Goal: Task Accomplishment & Management: Manage account settings

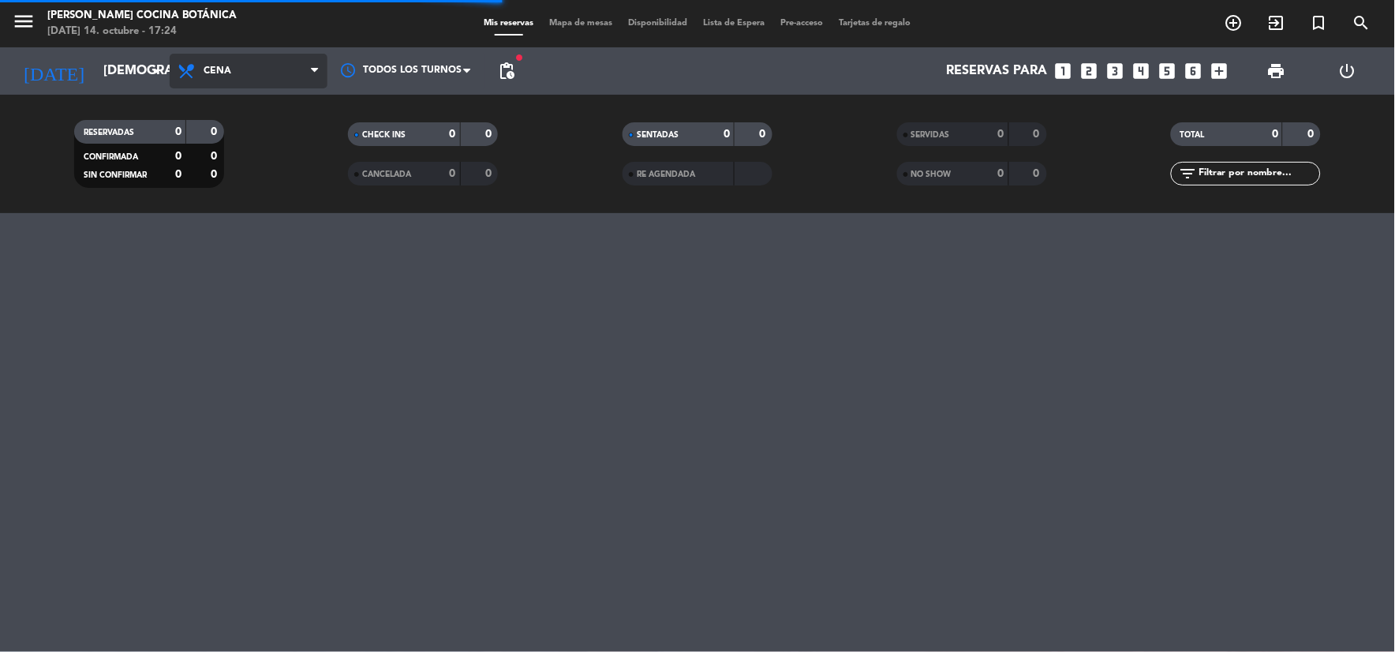
click at [222, 60] on span "Cena" at bounding box center [249, 71] width 158 height 35
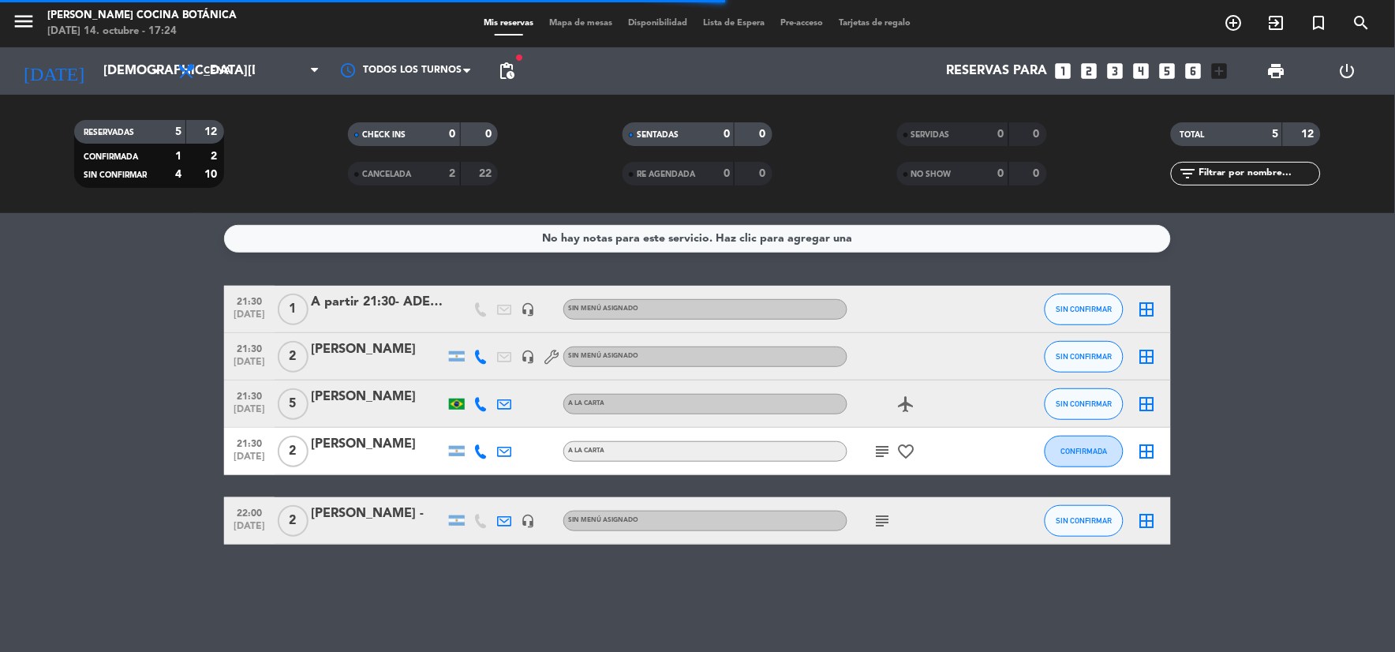
click at [223, 92] on div "Todos los servicios Desayuno Brunch Almuerzo Cena Cena Todos los servicios Desa…" at bounding box center [249, 70] width 158 height 47
click at [221, 77] on span "Cena" at bounding box center [249, 71] width 158 height 35
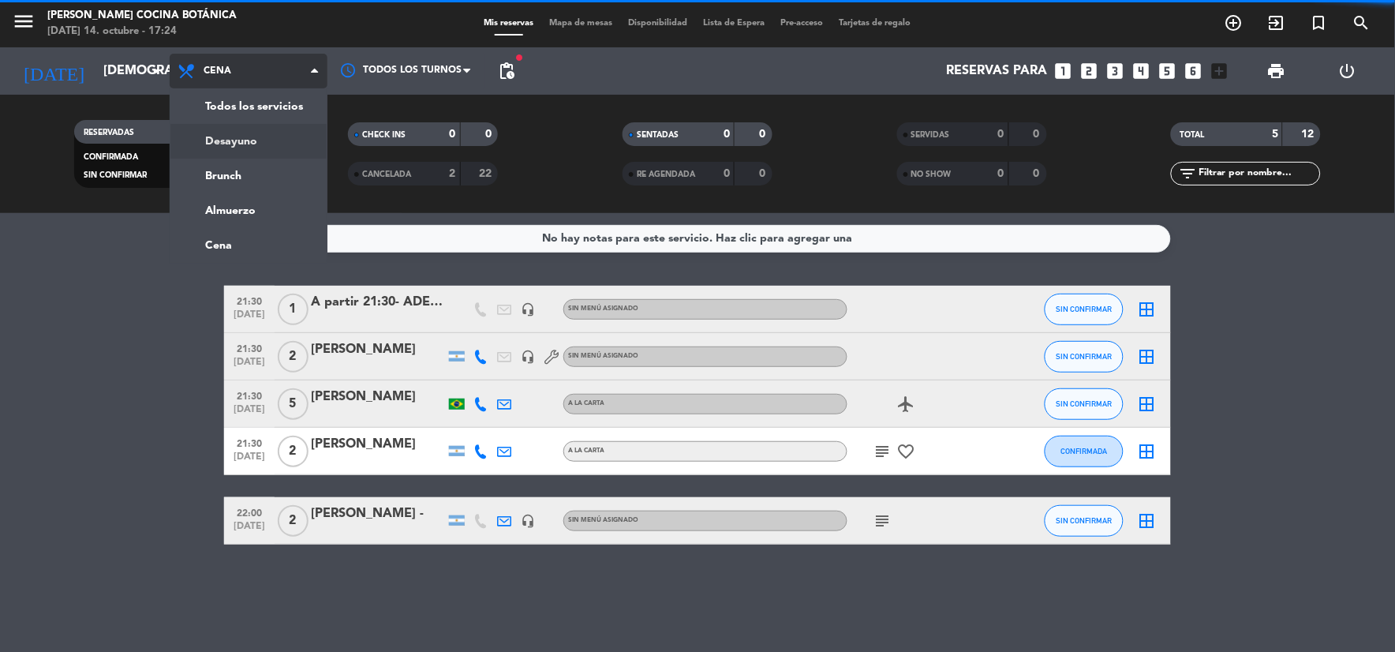
click at [229, 125] on div "menu [PERSON_NAME] Cocina Botánica [DATE] 14. octubre - 17:24 Mis reservas Mapa…" at bounding box center [697, 106] width 1395 height 213
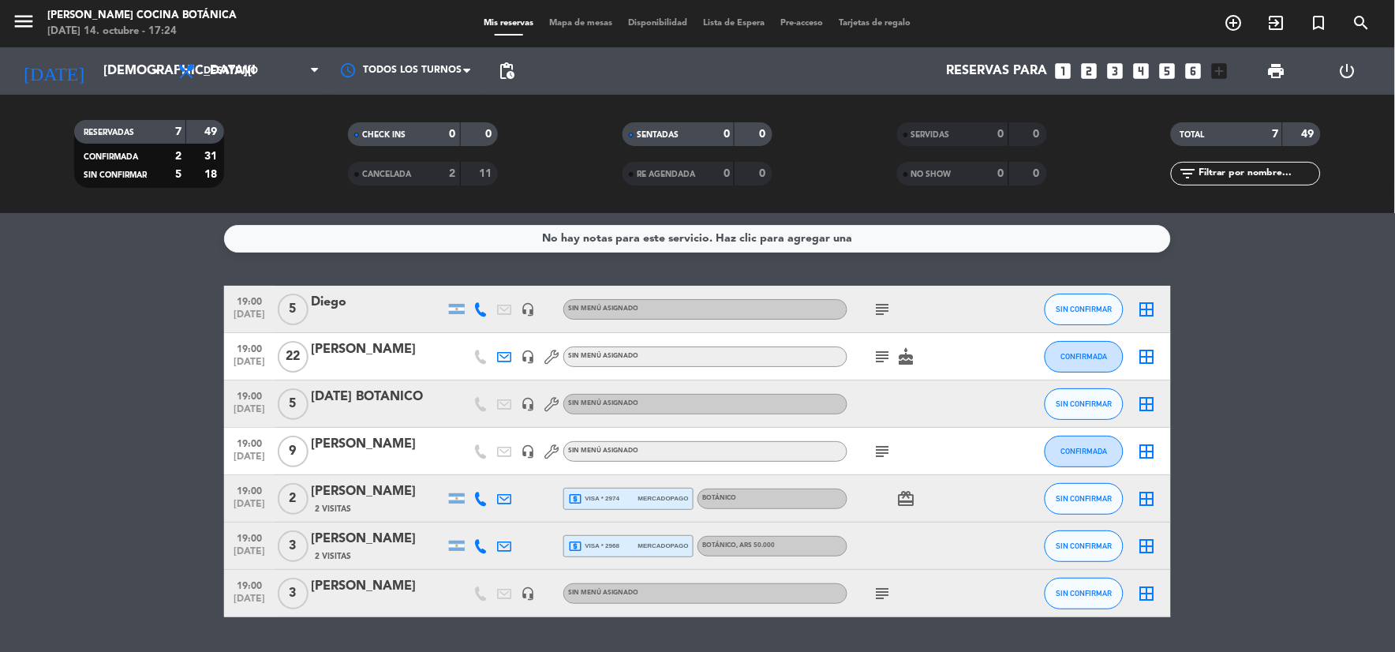
click at [1122, 65] on icon "looks_3" at bounding box center [1115, 71] width 21 height 21
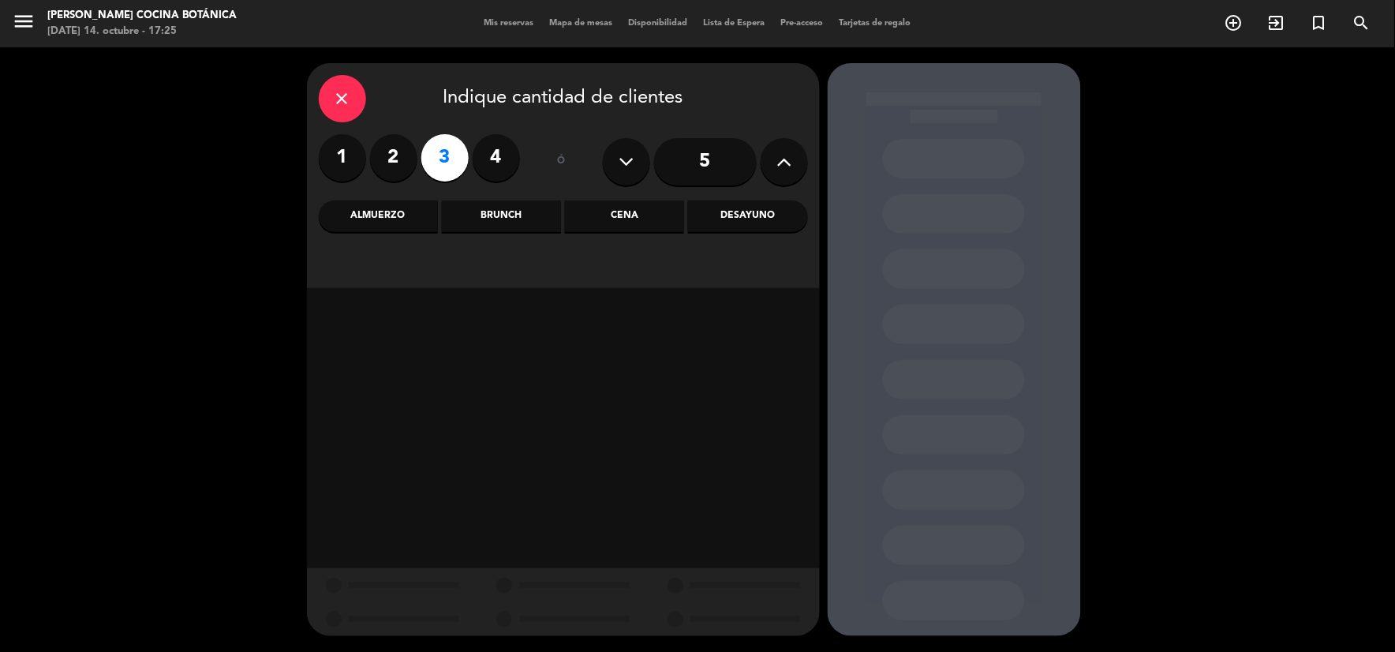
click at [718, 219] on div "Desayuno" at bounding box center [747, 216] width 119 height 32
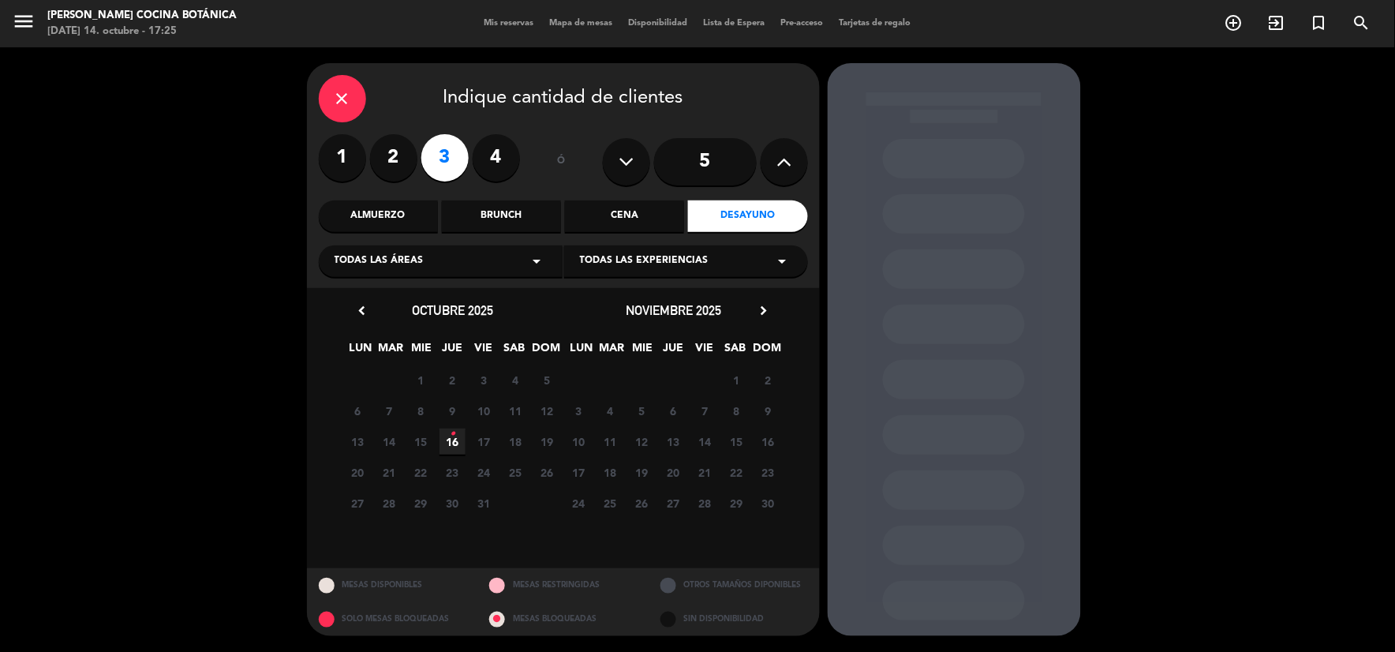
click at [456, 447] on span "16 •" at bounding box center [453, 441] width 26 height 26
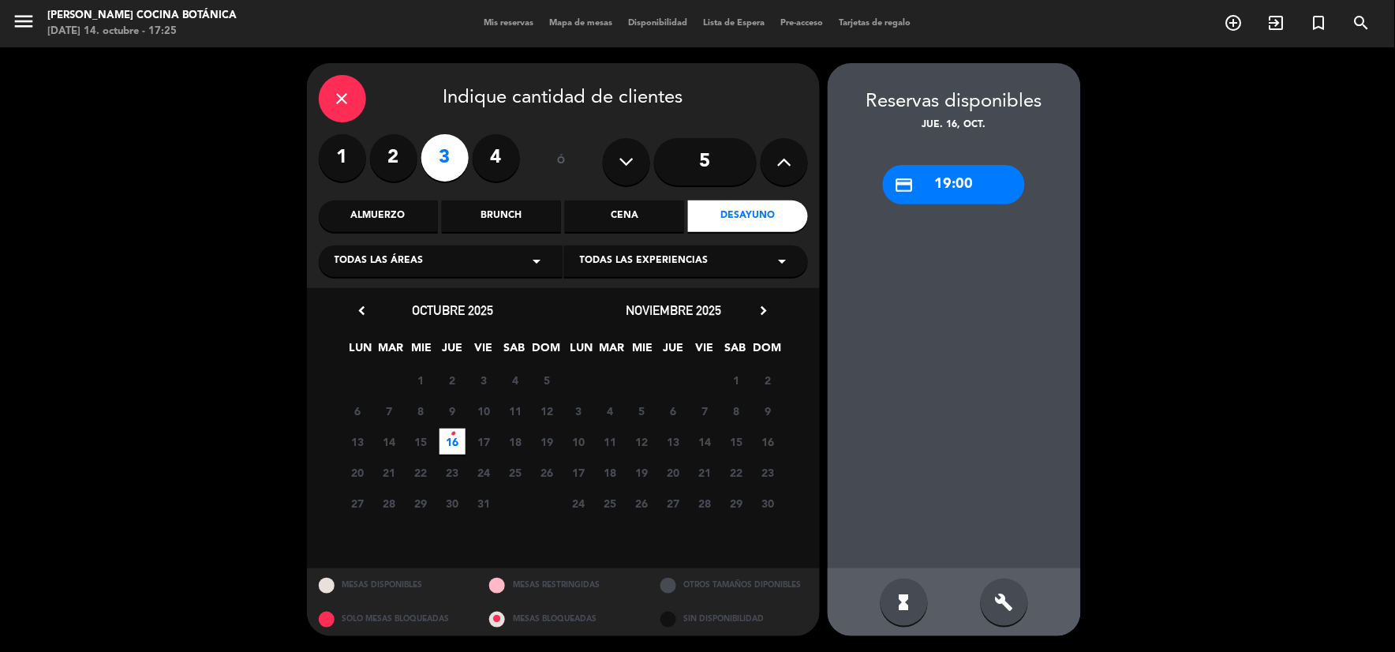
drag, startPoint x: 993, startPoint y: 589, endPoint x: 993, endPoint y: 499, distance: 90.0
click at [993, 587] on div "build" at bounding box center [1004, 601] width 47 height 47
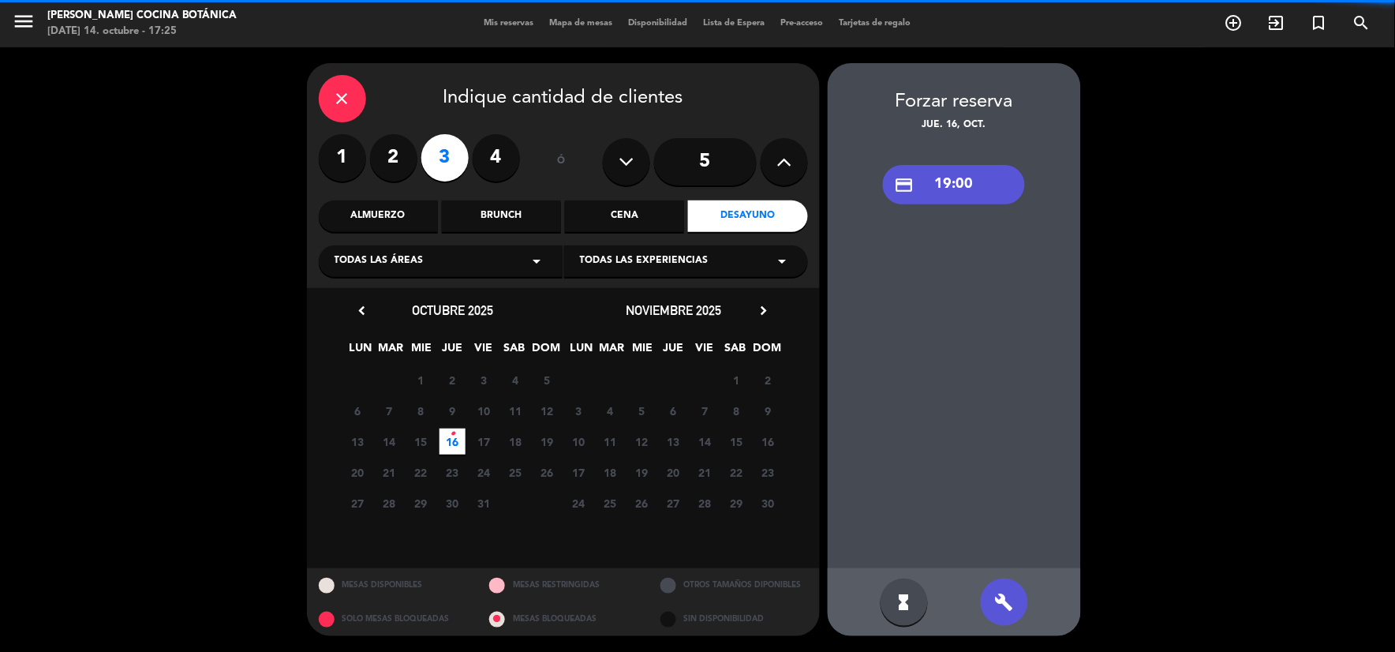
click at [967, 189] on div "credit_card 19:00" at bounding box center [954, 184] width 142 height 39
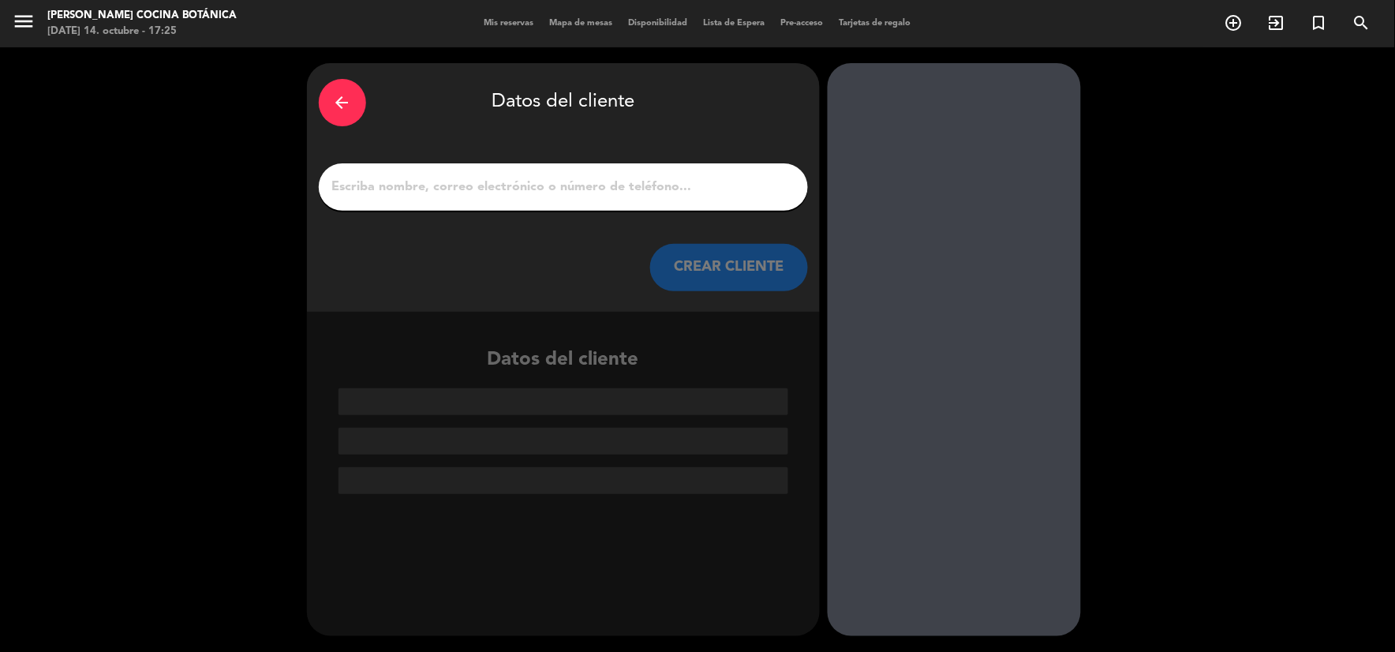
click at [653, 192] on input "1" at bounding box center [564, 187] width 466 height 22
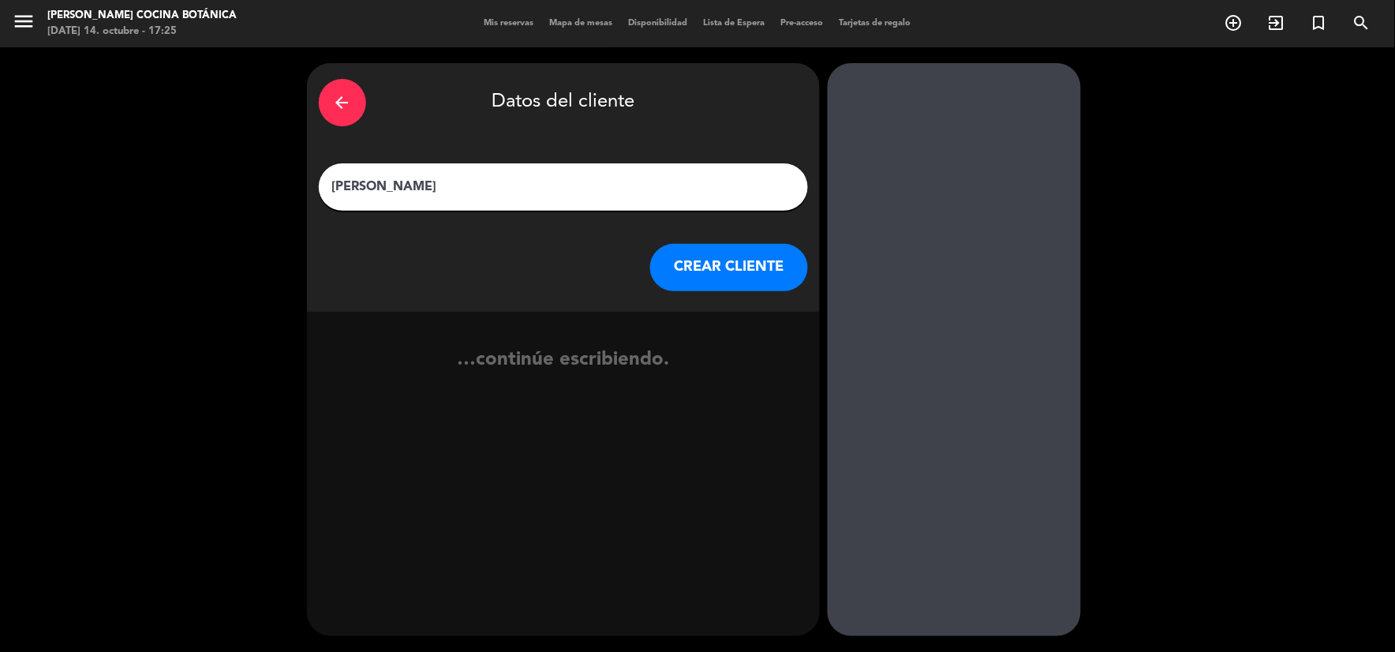
type input "[PERSON_NAME]"
click at [669, 256] on button "CREAR CLIENTE" at bounding box center [729, 267] width 158 height 47
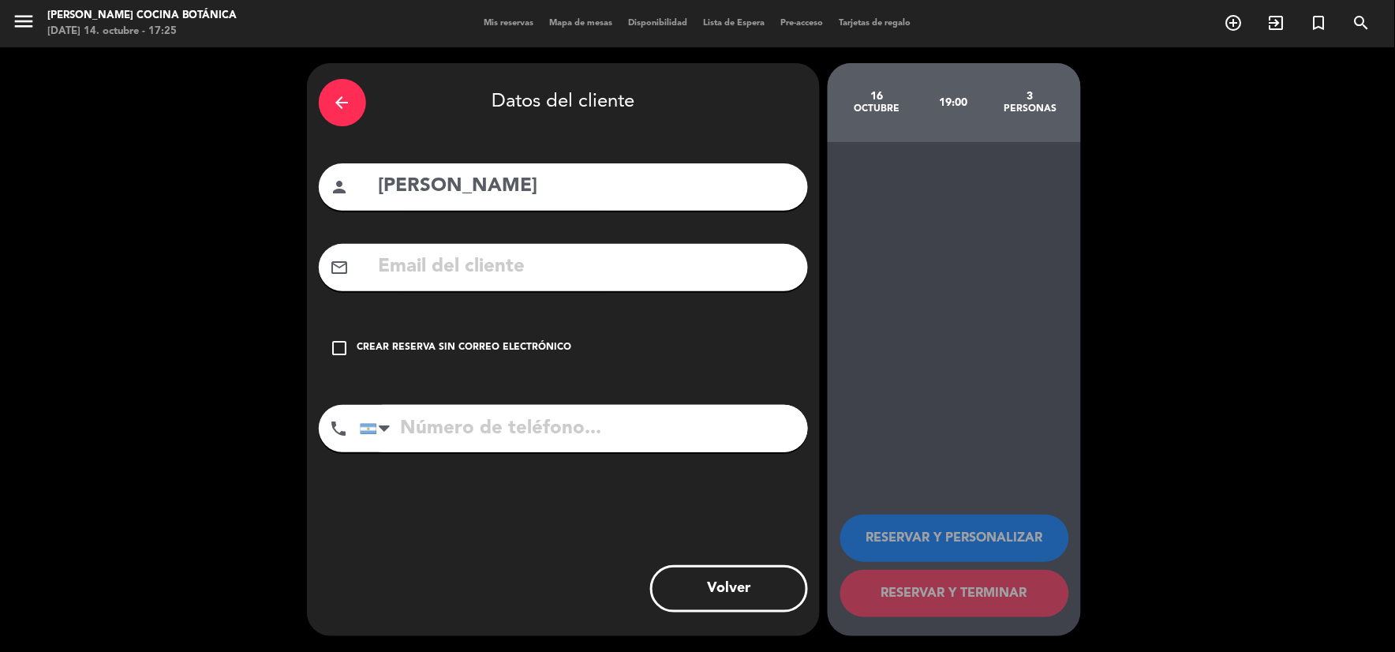
click at [564, 334] on div "check_box_outline_blank Crear reserva sin correo electrónico" at bounding box center [563, 347] width 489 height 47
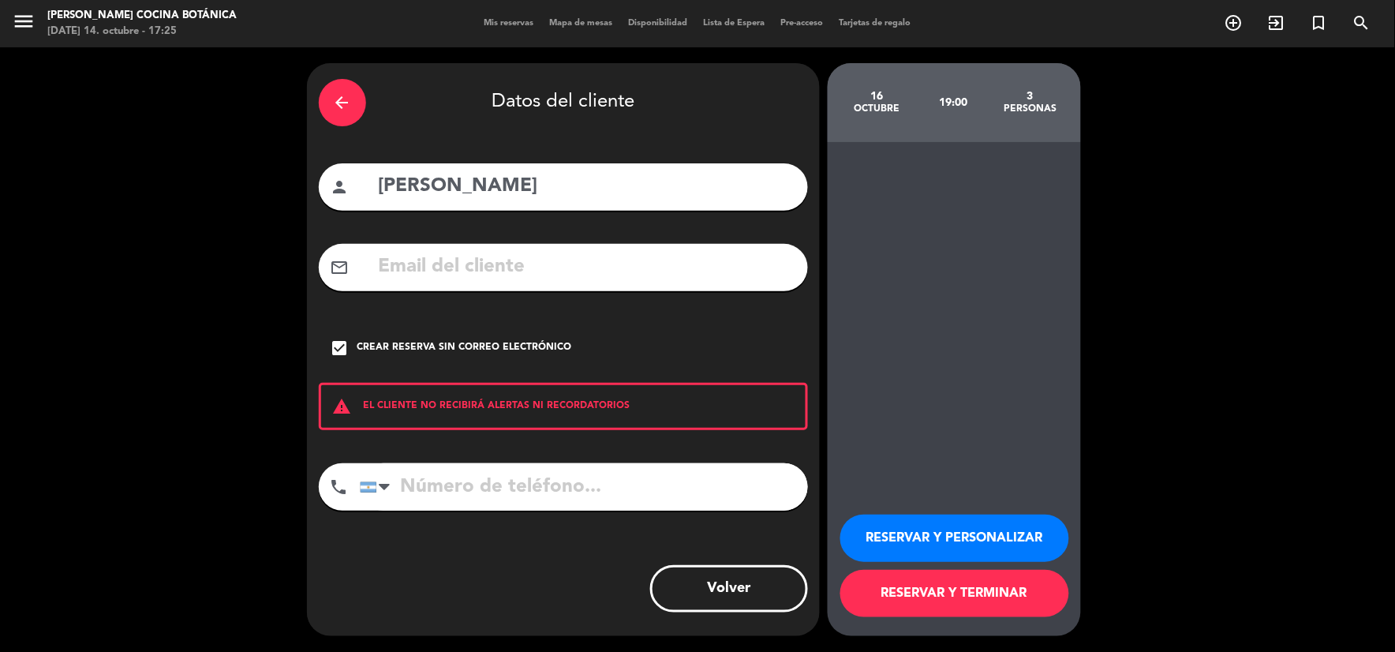
click at [1023, 539] on button "RESERVAR Y PERSONALIZAR" at bounding box center [954, 537] width 229 height 47
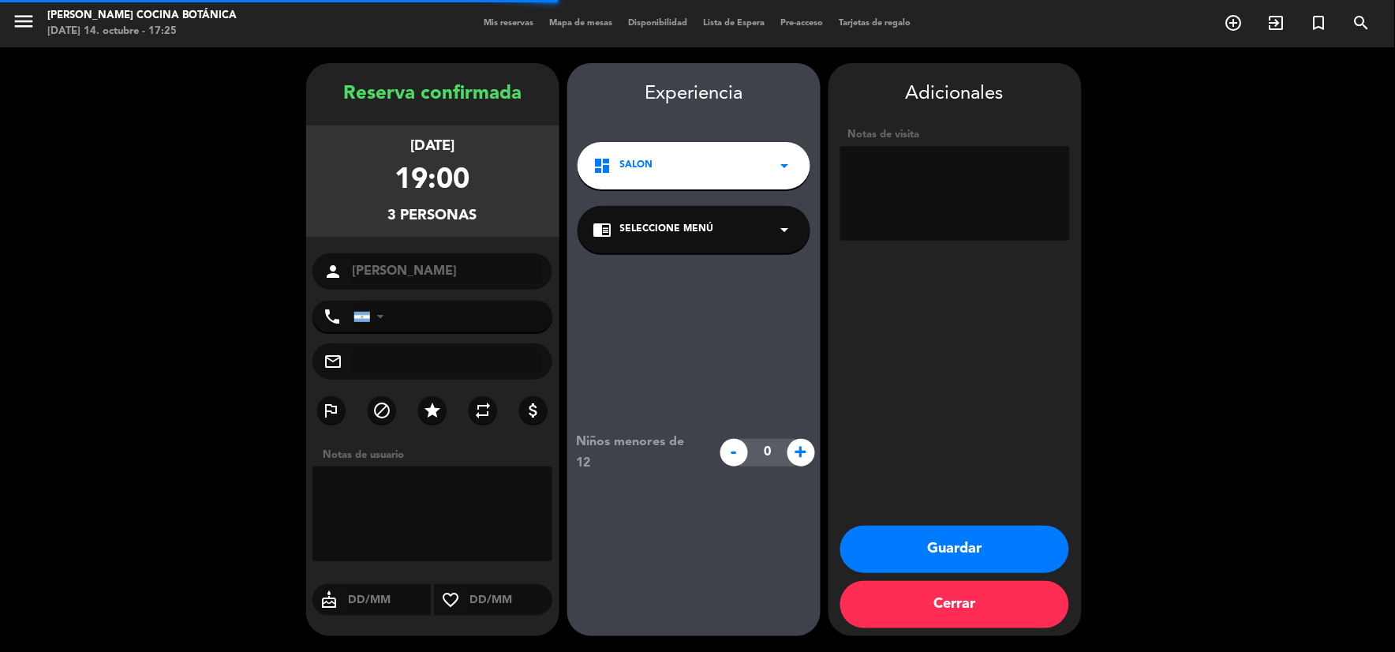
click at [982, 226] on textarea at bounding box center [955, 193] width 230 height 95
type textarea "Paga in"
click at [961, 533] on button "Guardar" at bounding box center [954, 549] width 229 height 47
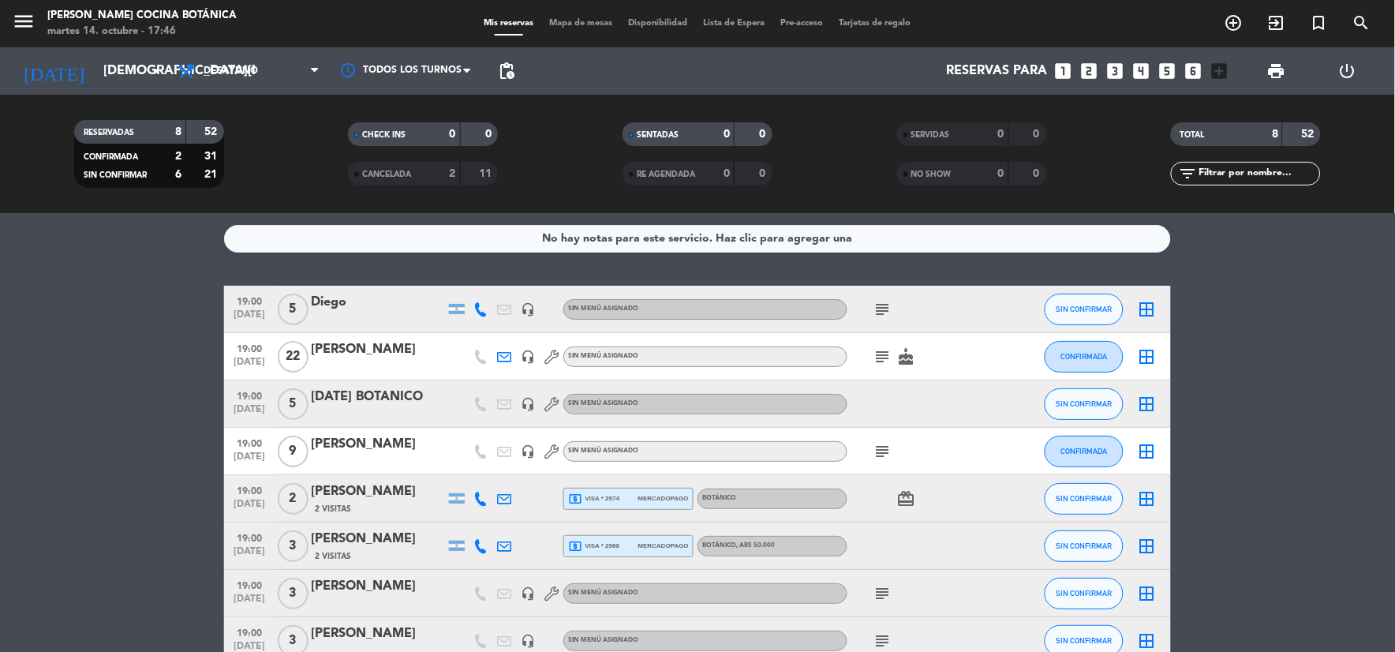
click at [886, 303] on icon "subject" at bounding box center [883, 309] width 19 height 19
click at [892, 353] on icon "subject" at bounding box center [883, 356] width 19 height 19
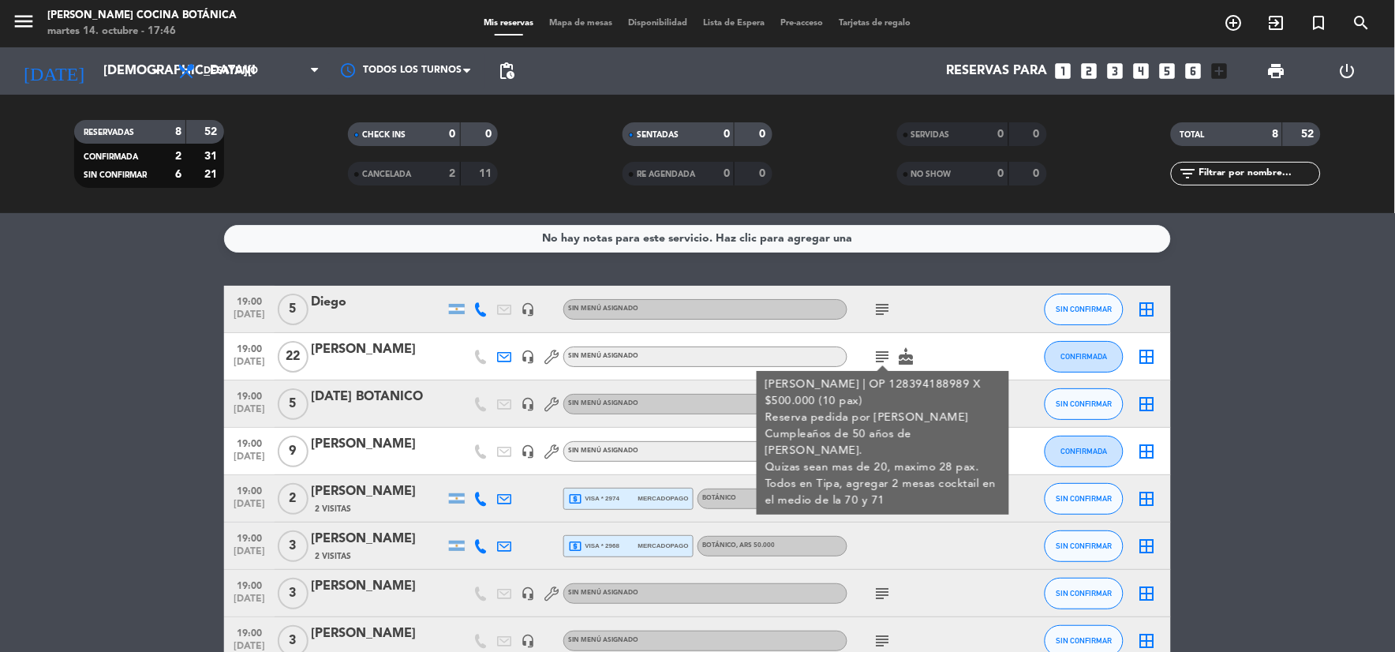
click at [893, 395] on div "[PERSON_NAME] | OP 128394188989 X $500.000 (10 pax) Reserva pedida por [PERSON_…" at bounding box center [883, 442] width 236 height 133
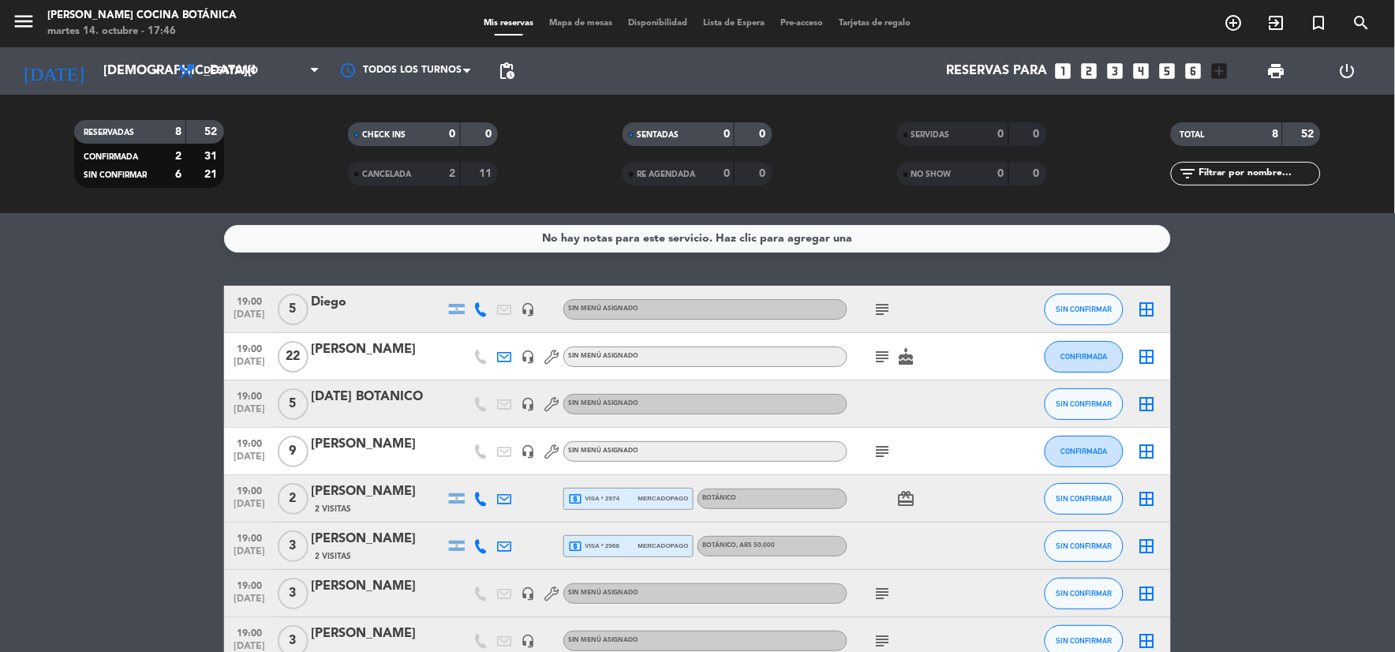
click at [877, 451] on icon "subject" at bounding box center [883, 451] width 19 height 19
click at [877, 505] on div "card_giftcard" at bounding box center [918, 498] width 142 height 47
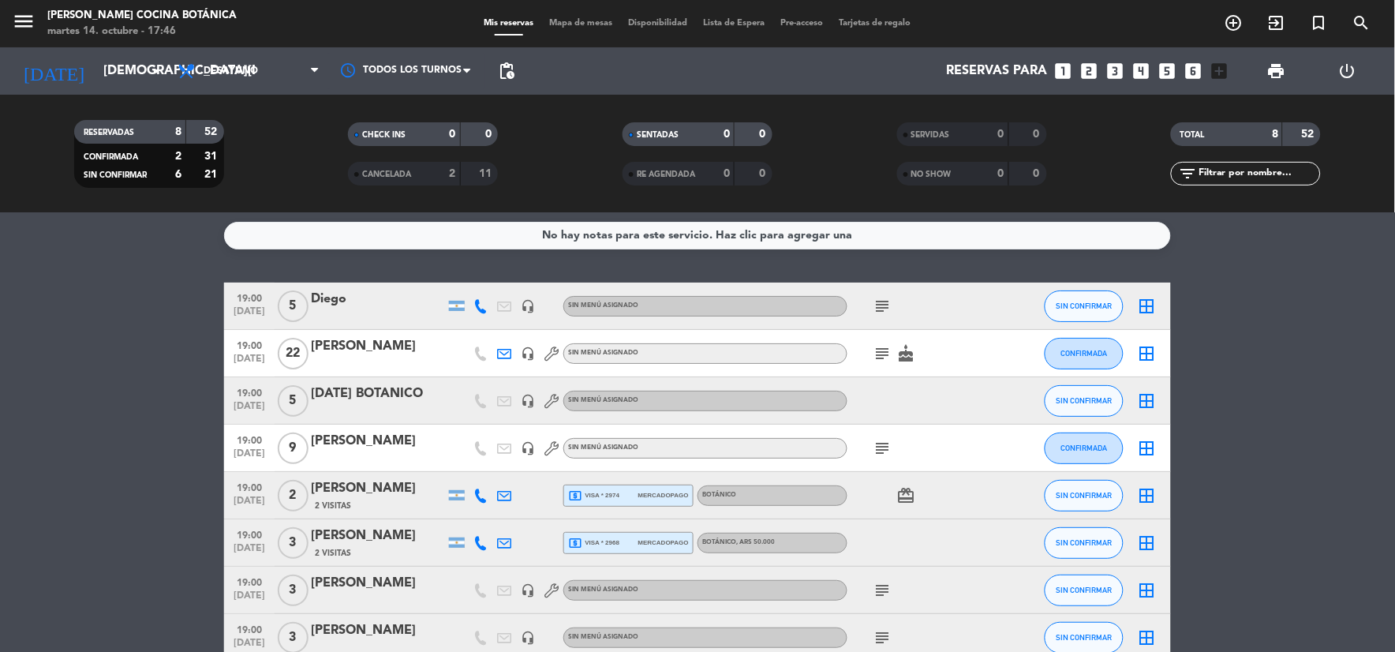
click at [884, 590] on icon "subject" at bounding box center [883, 590] width 19 height 19
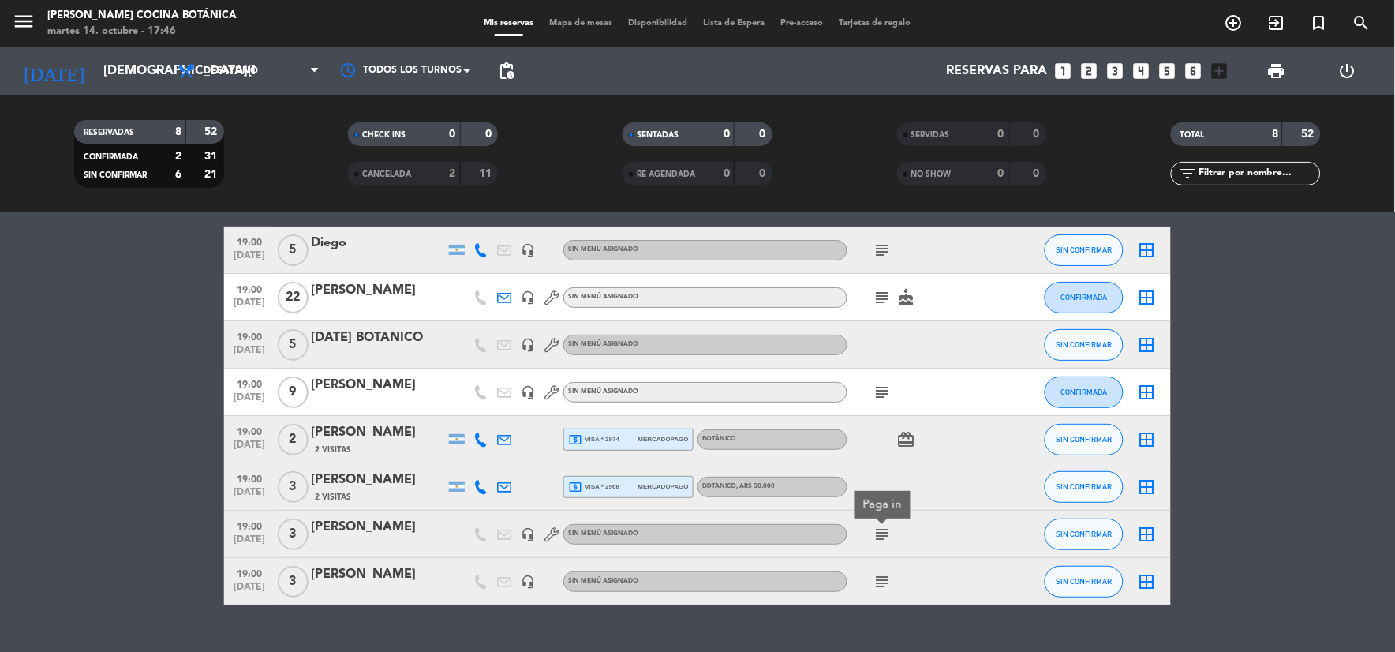
scroll to position [91, 0]
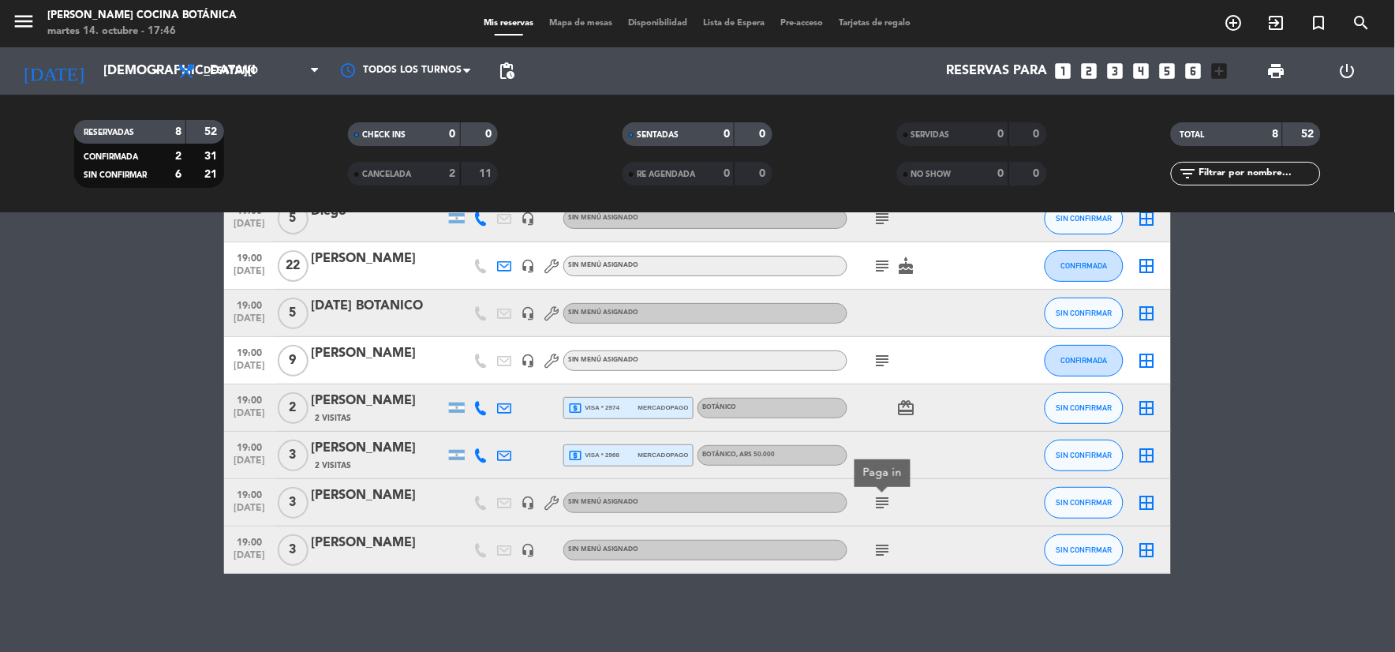
click at [885, 550] on icon "subject" at bounding box center [883, 550] width 19 height 19
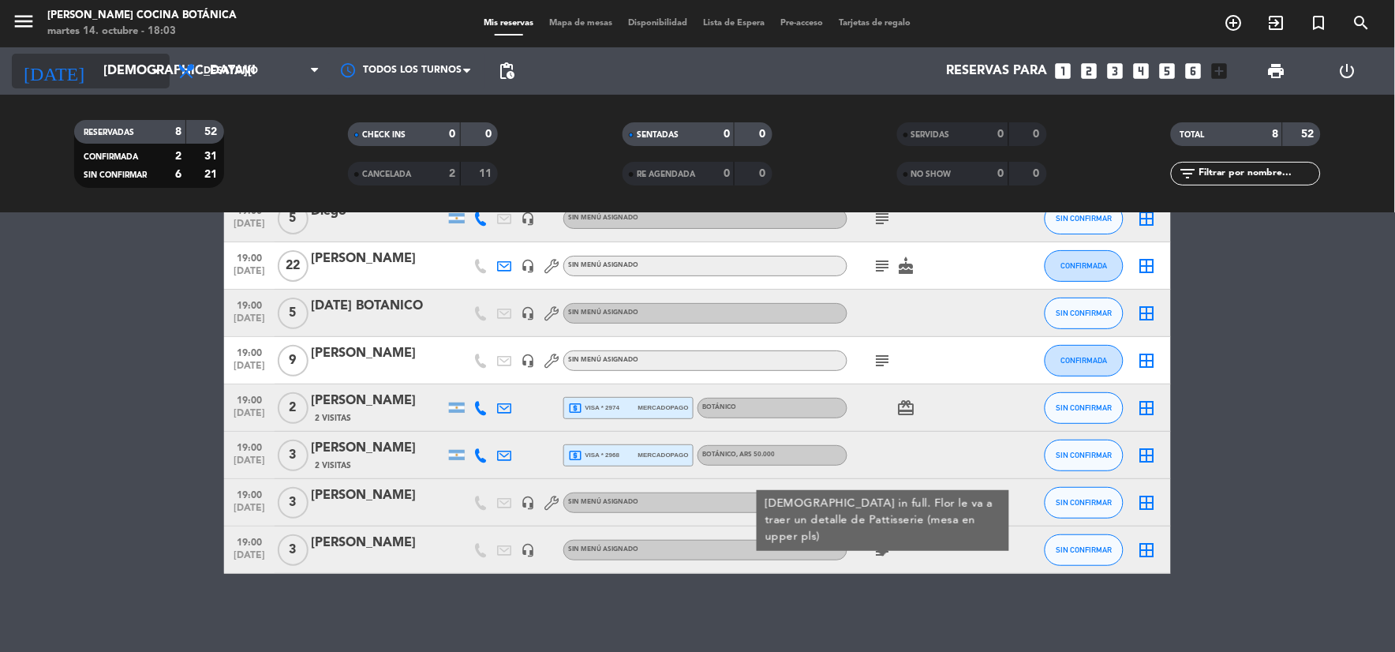
click at [110, 77] on input "[DEMOGRAPHIC_DATA][DATE]" at bounding box center [178, 71] width 167 height 31
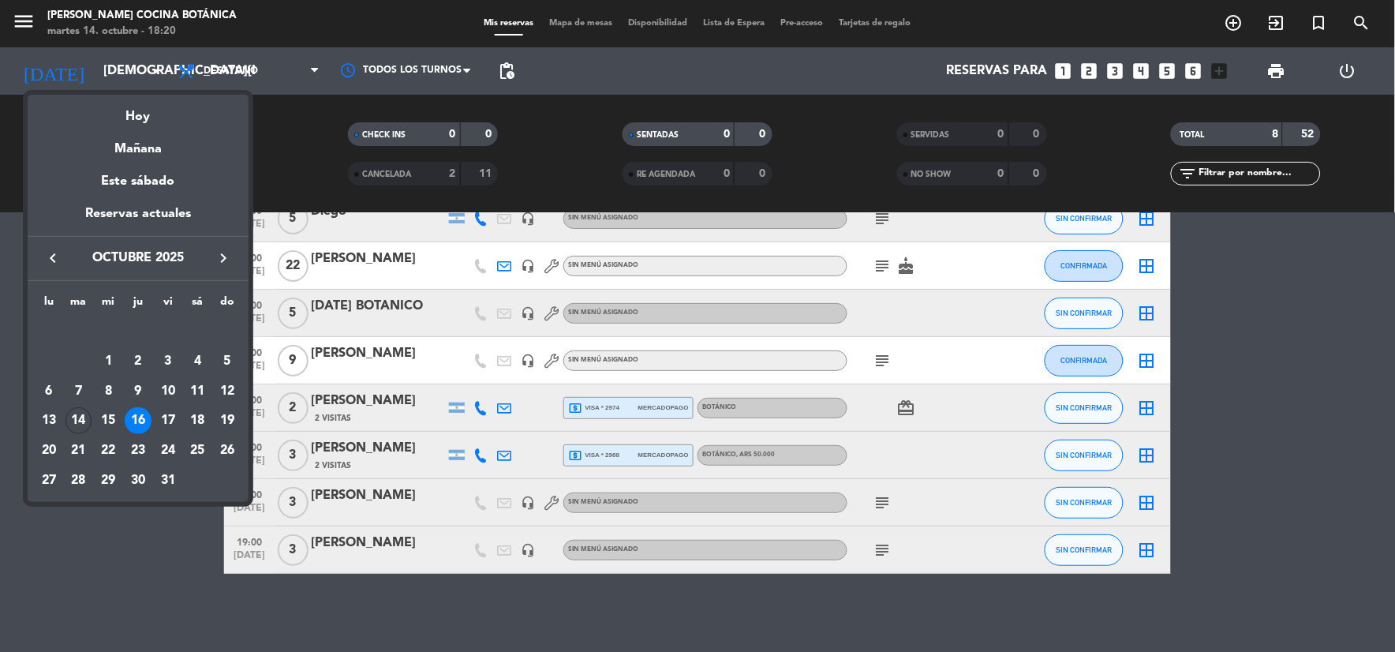
drag, startPoint x: 481, startPoint y: 604, endPoint x: 1332, endPoint y: 8, distance: 1038.5
click at [489, 596] on div at bounding box center [697, 326] width 1395 height 652
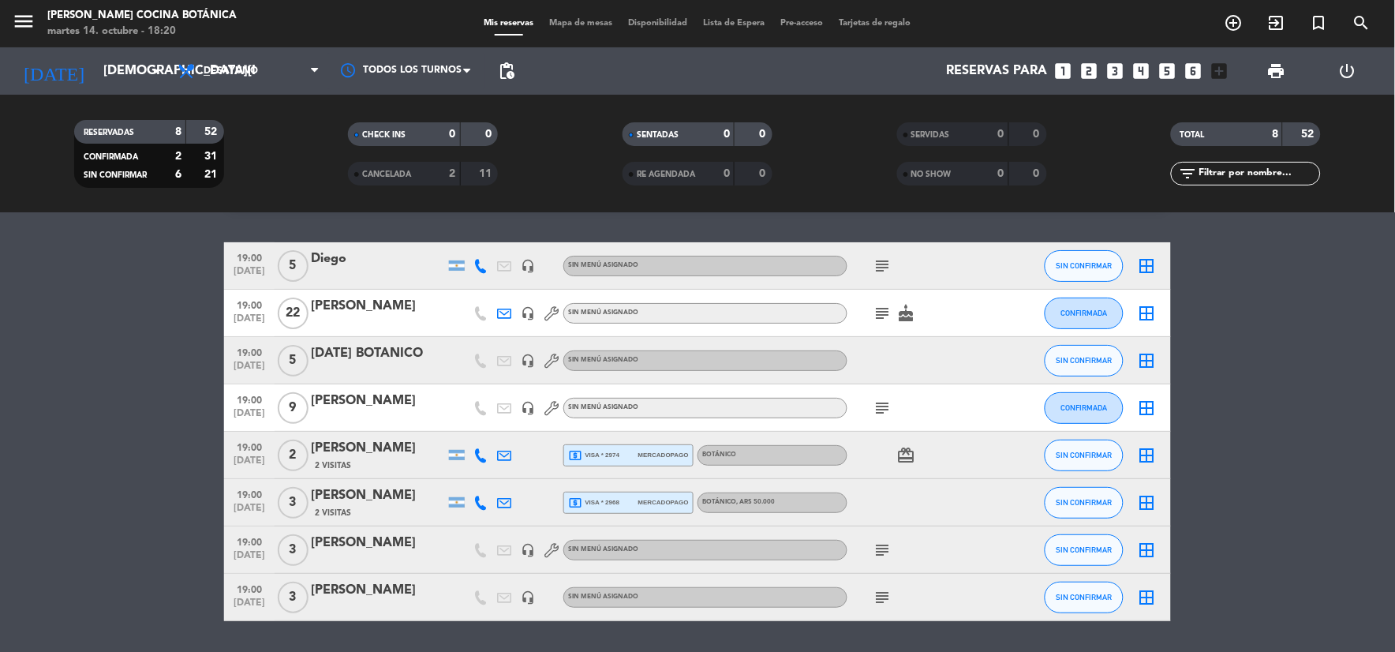
scroll to position [0, 0]
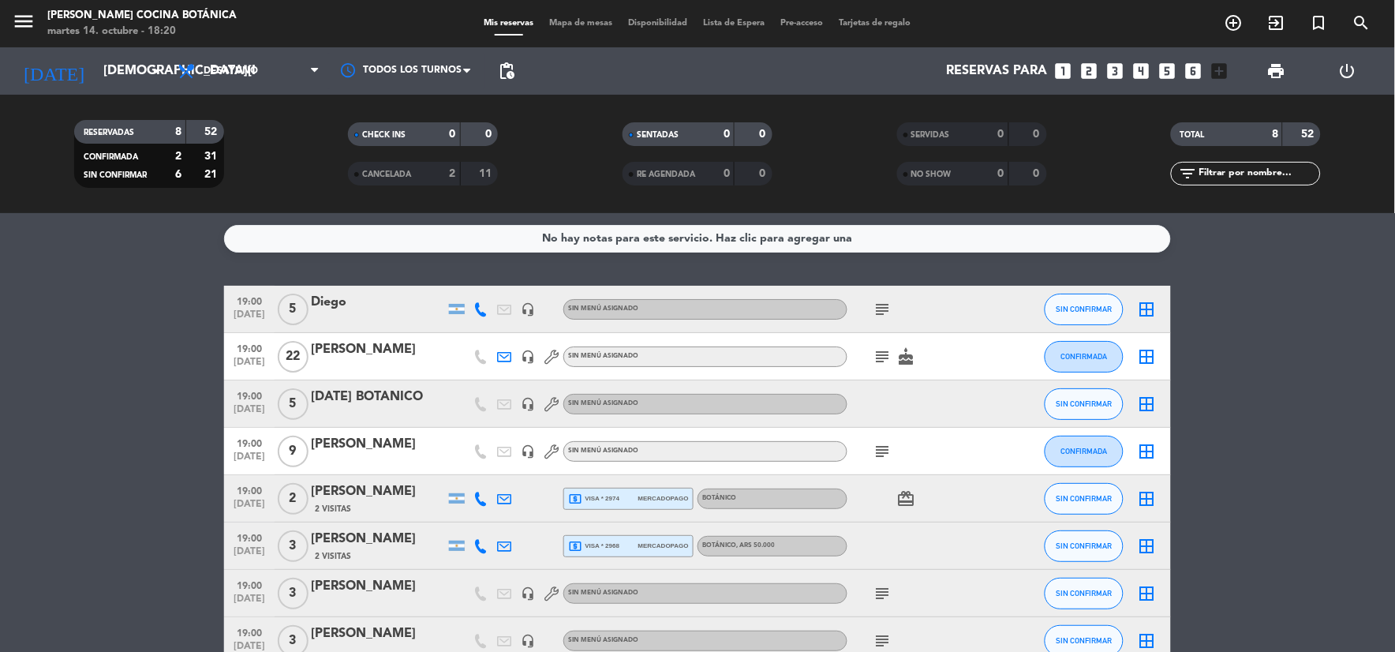
click at [239, 46] on div "menu [PERSON_NAME] Cocina Botánica [DATE] 14. octubre - 18:20 Mis reservas Mapa…" at bounding box center [697, 23] width 1395 height 47
click at [243, 82] on span "Desayuno" at bounding box center [249, 71] width 158 height 35
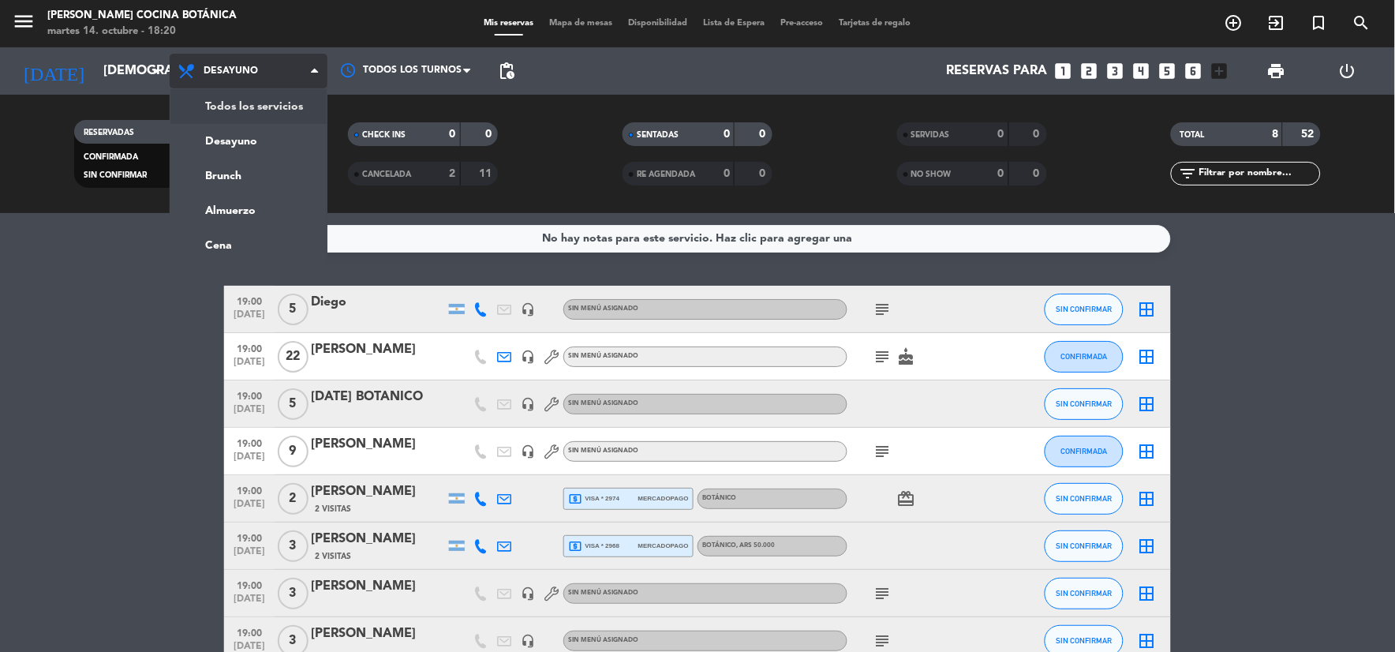
click at [251, 125] on div "menu [PERSON_NAME] Cocina Botánica [DATE] 14. octubre - 18:20 Mis reservas Mapa…" at bounding box center [697, 106] width 1395 height 213
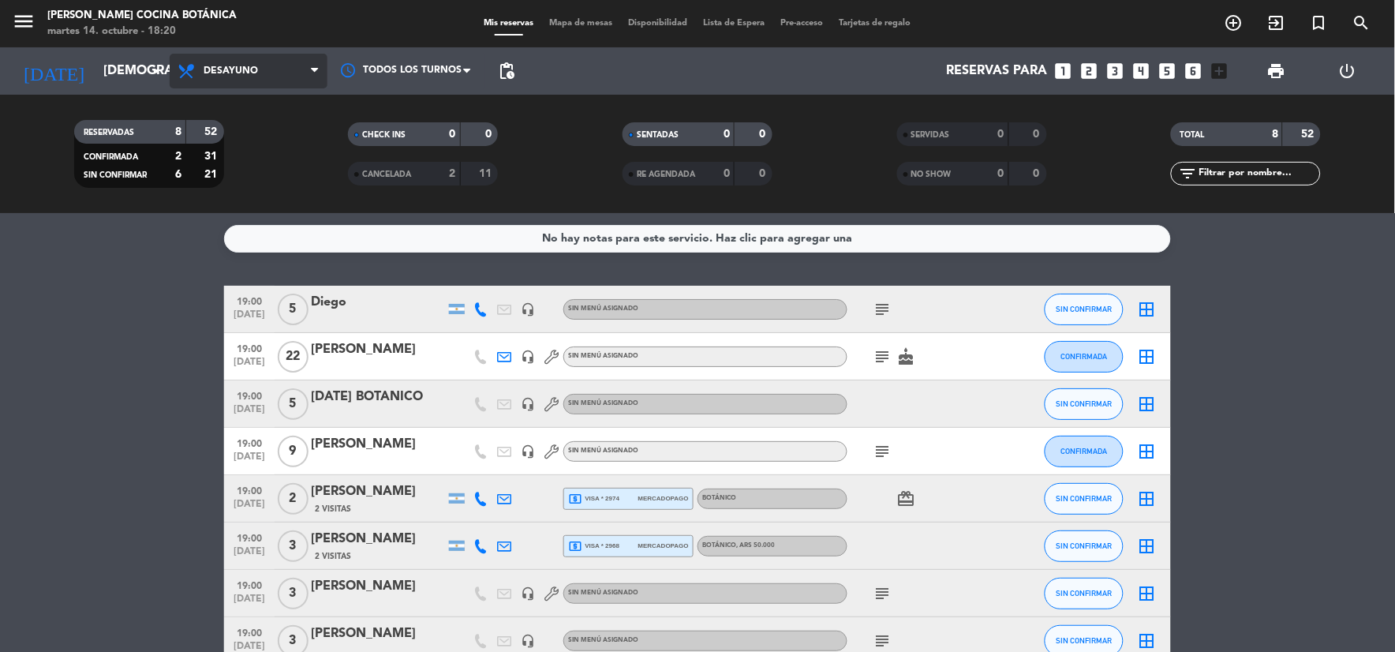
click at [241, 82] on span "Desayuno" at bounding box center [249, 71] width 158 height 35
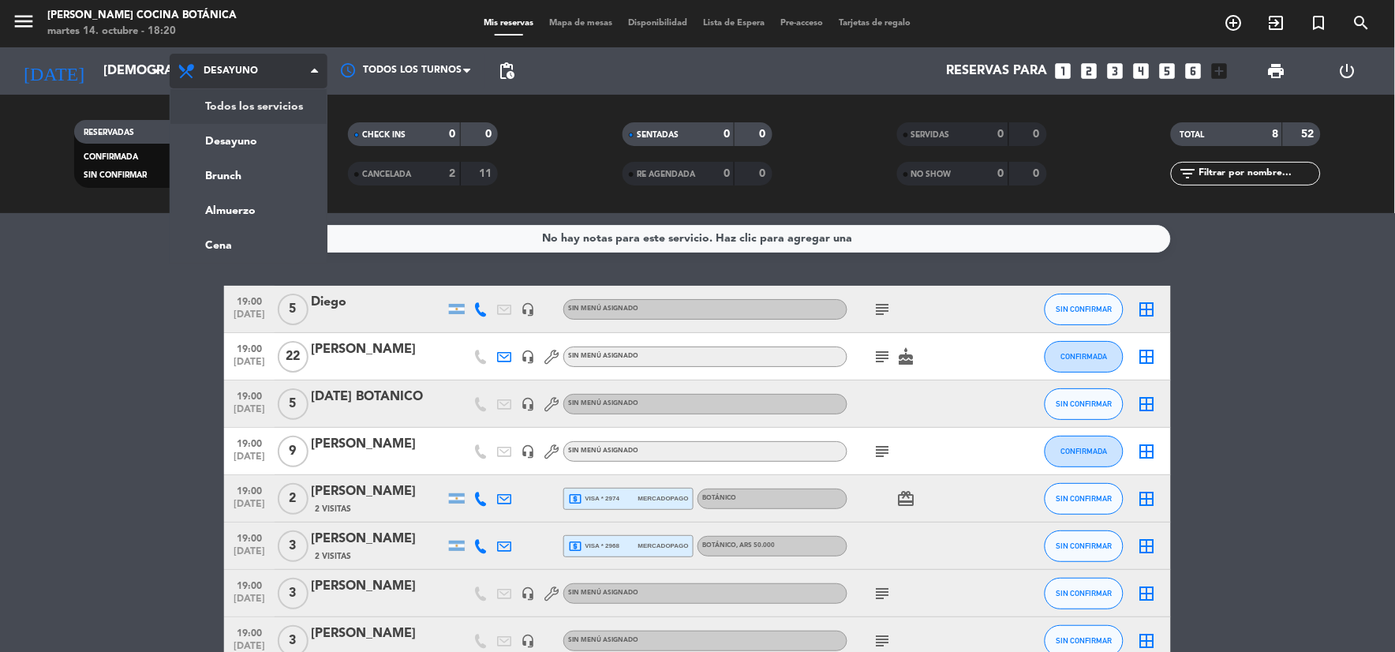
click at [245, 90] on div "Todos los servicios Desayuno Brunch Almuerzo Cena Desayuno Todos los servicios …" at bounding box center [249, 70] width 158 height 47
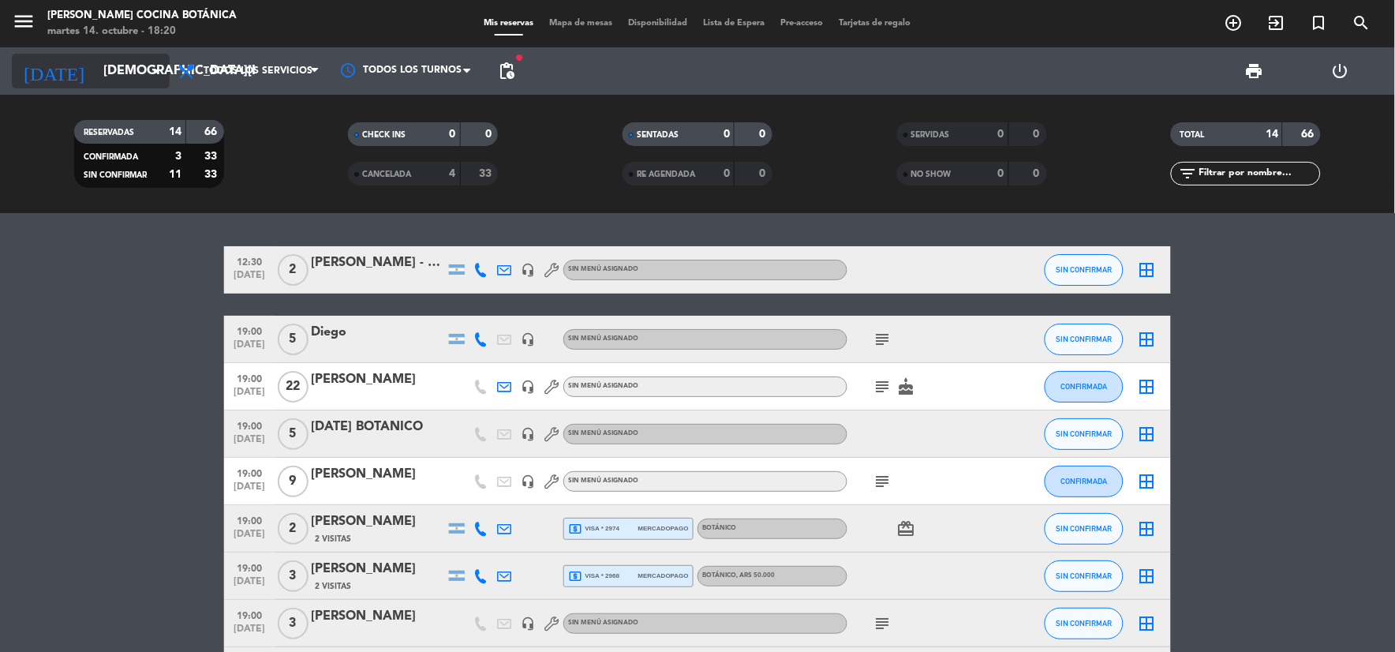
click at [95, 71] on input "[DEMOGRAPHIC_DATA][DATE]" at bounding box center [178, 71] width 167 height 31
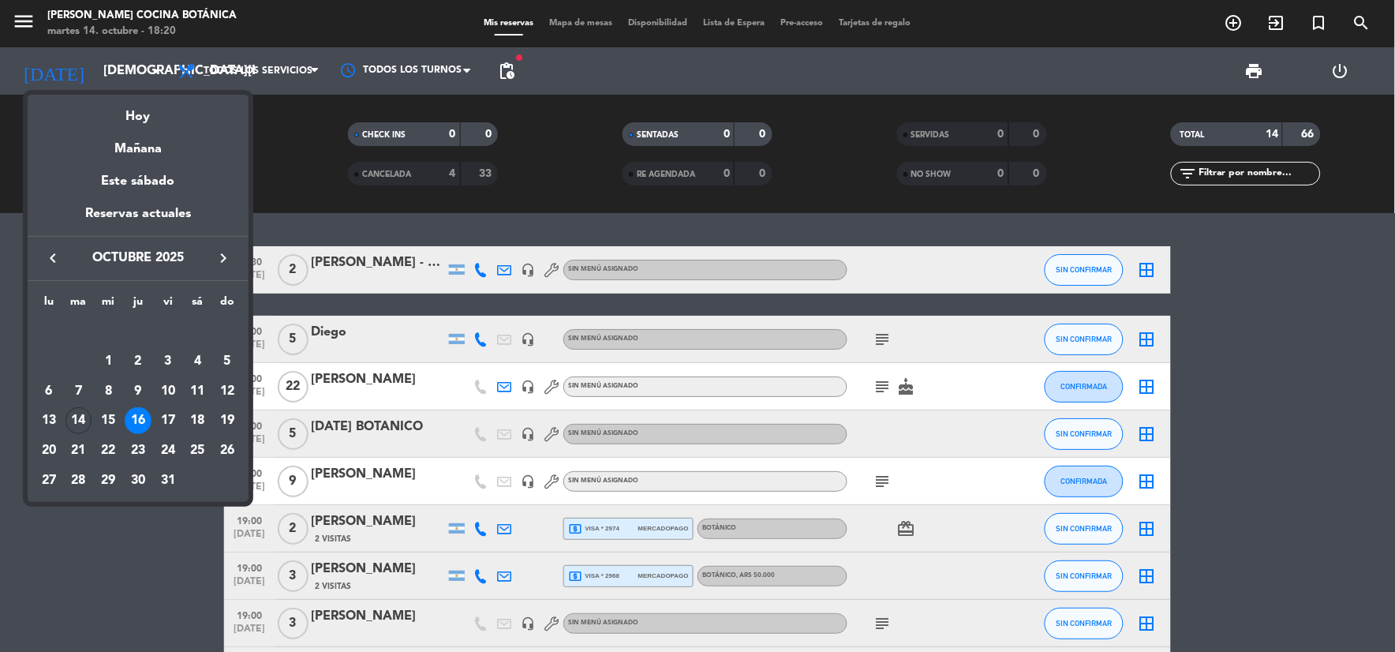
click at [80, 415] on div "14" at bounding box center [78, 420] width 27 height 27
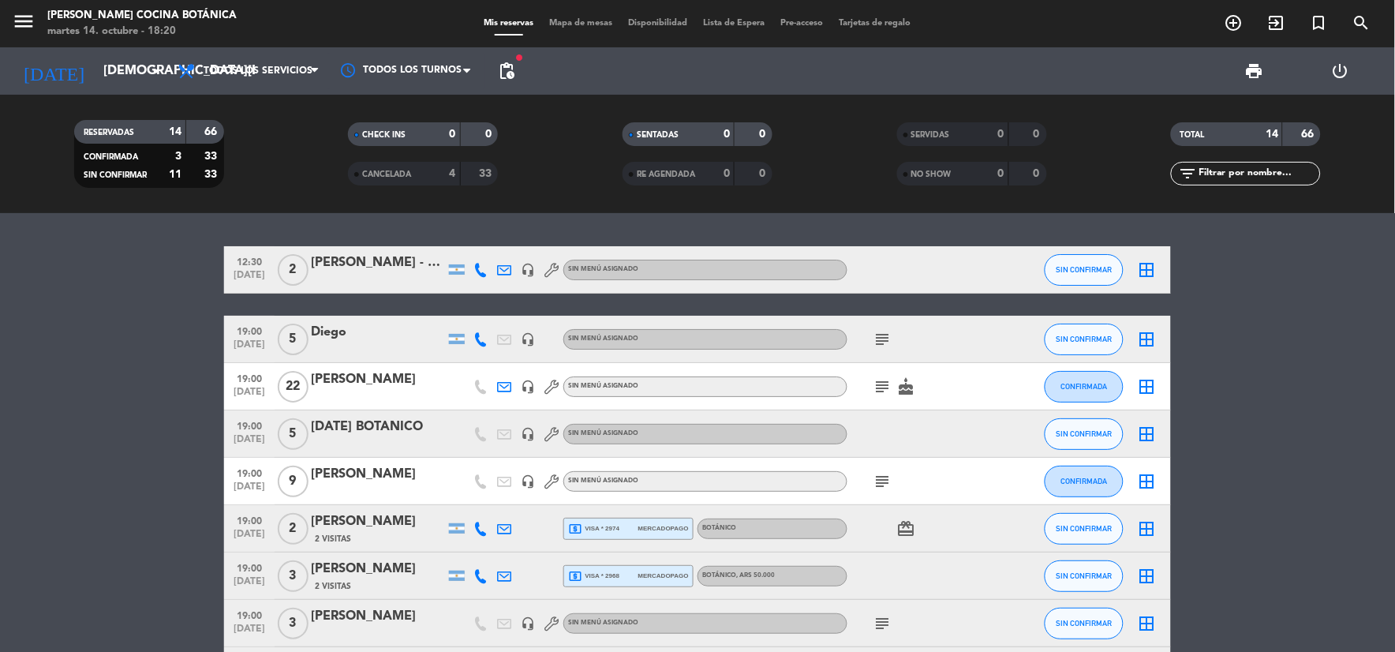
type input "[DATE]"
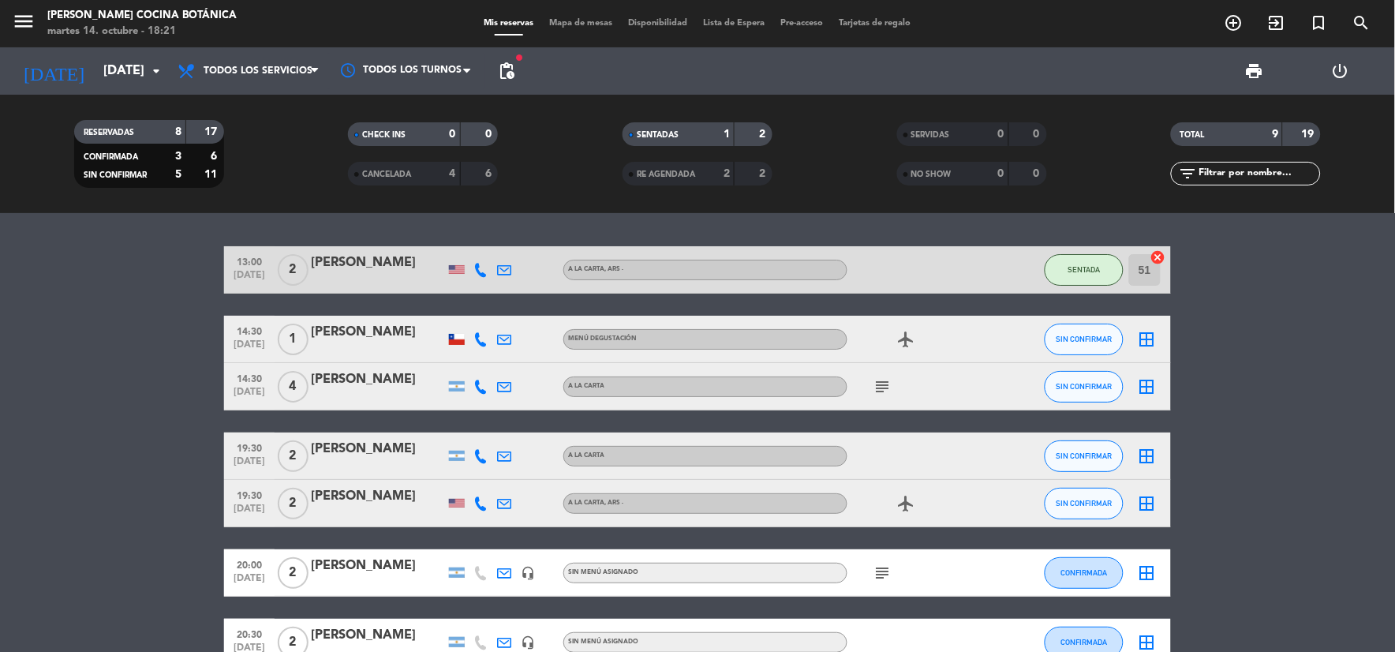
click at [361, 459] on div "[PERSON_NAME]" at bounding box center [378, 449] width 134 height 21
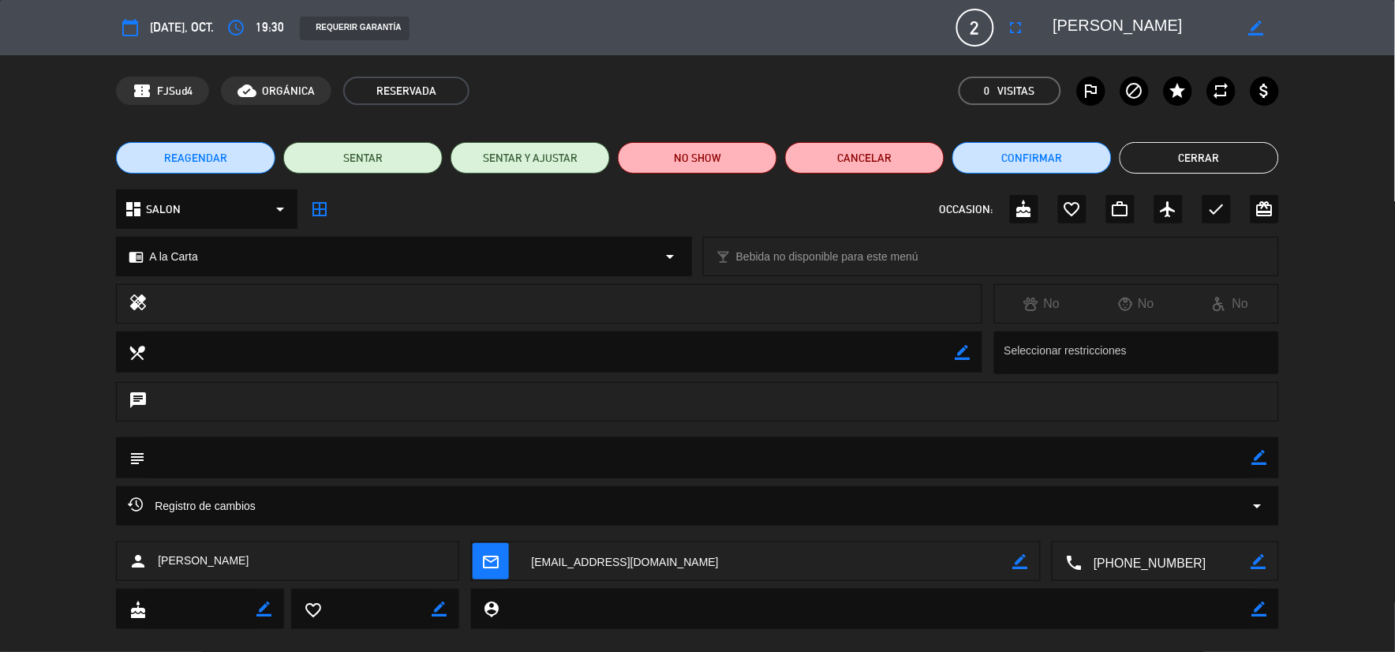
click at [245, 158] on button "REAGENDAR" at bounding box center [195, 158] width 159 height 32
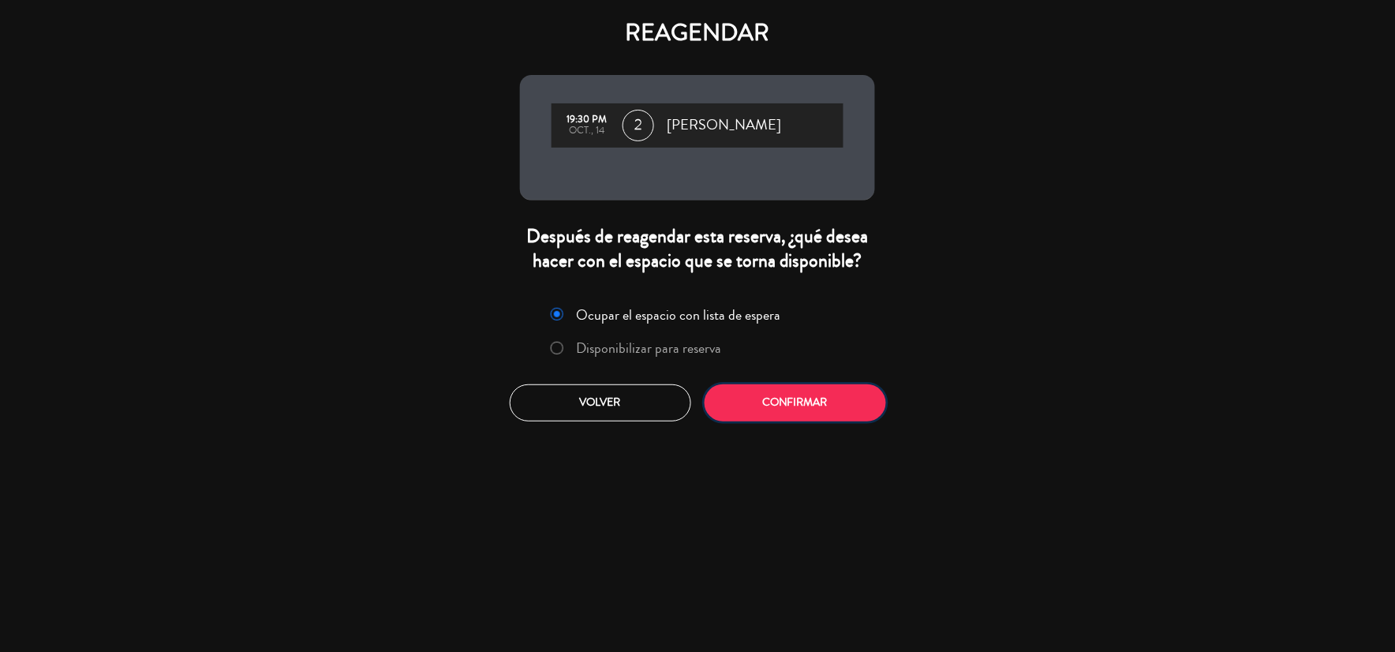
click at [817, 391] on button "Confirmar" at bounding box center [795, 402] width 181 height 37
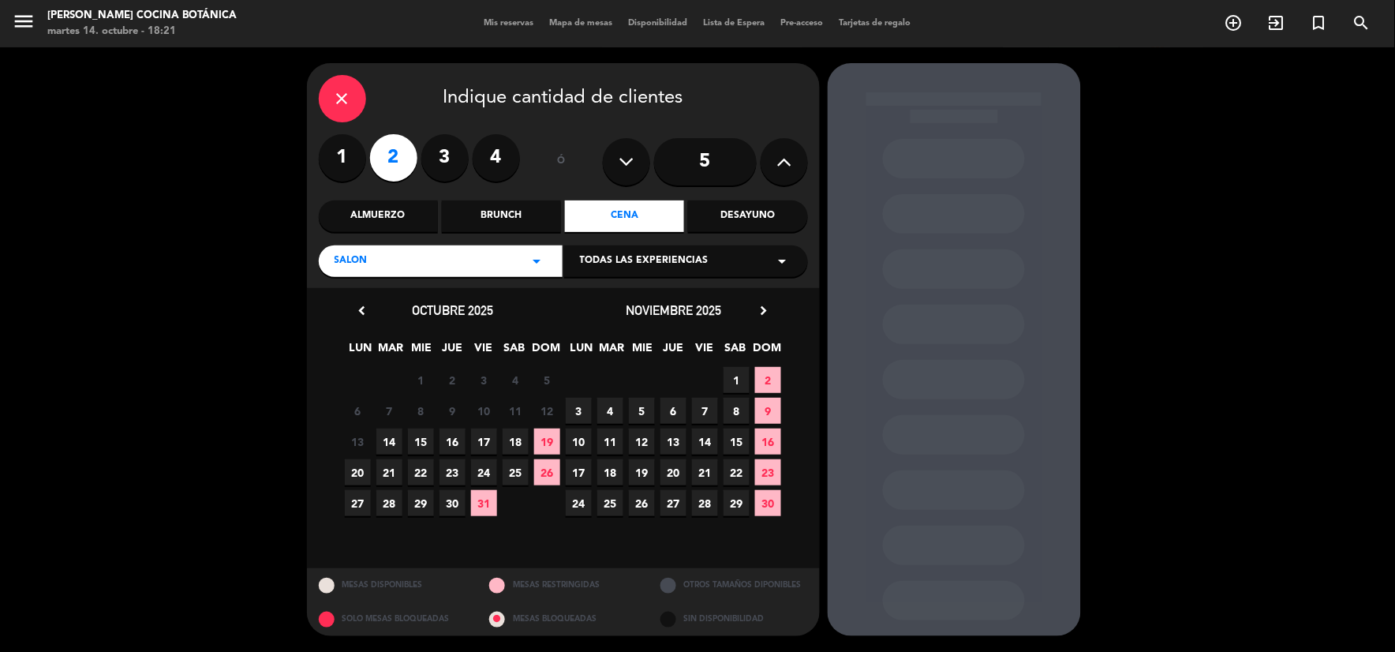
click at [456, 210] on div "Brunch" at bounding box center [501, 216] width 119 height 32
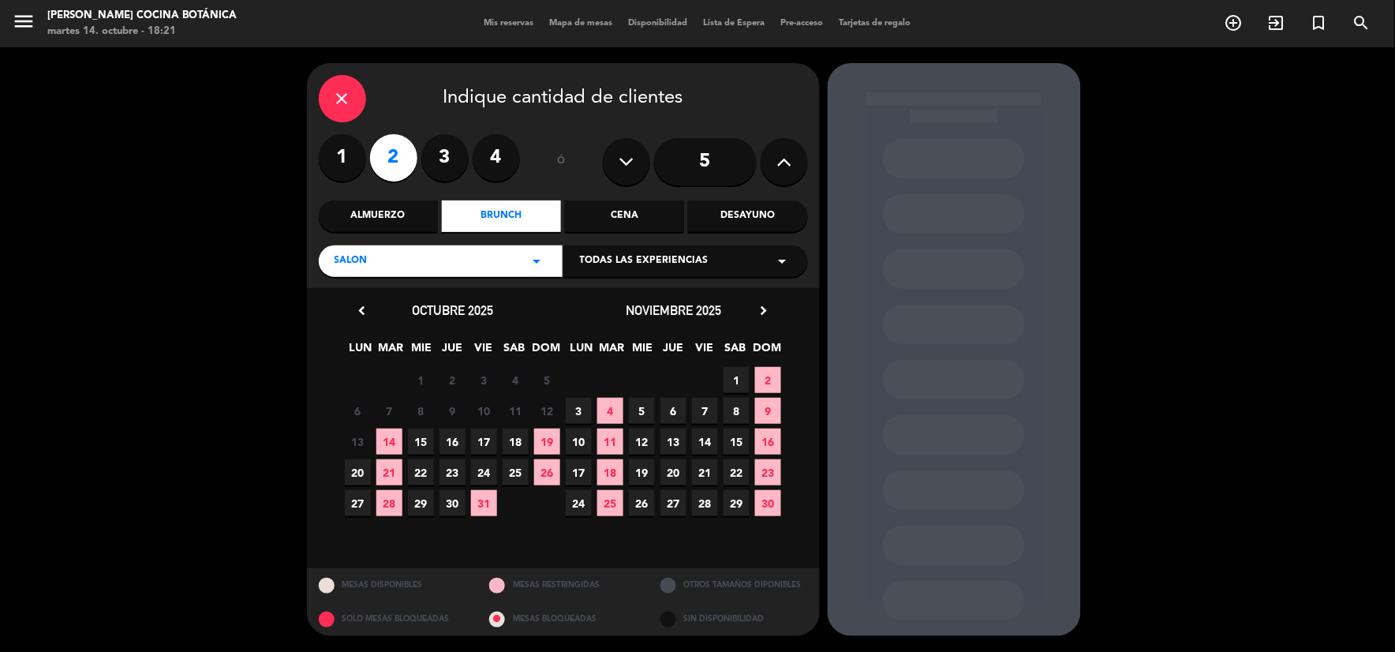
click at [390, 431] on span "14" at bounding box center [389, 441] width 26 height 26
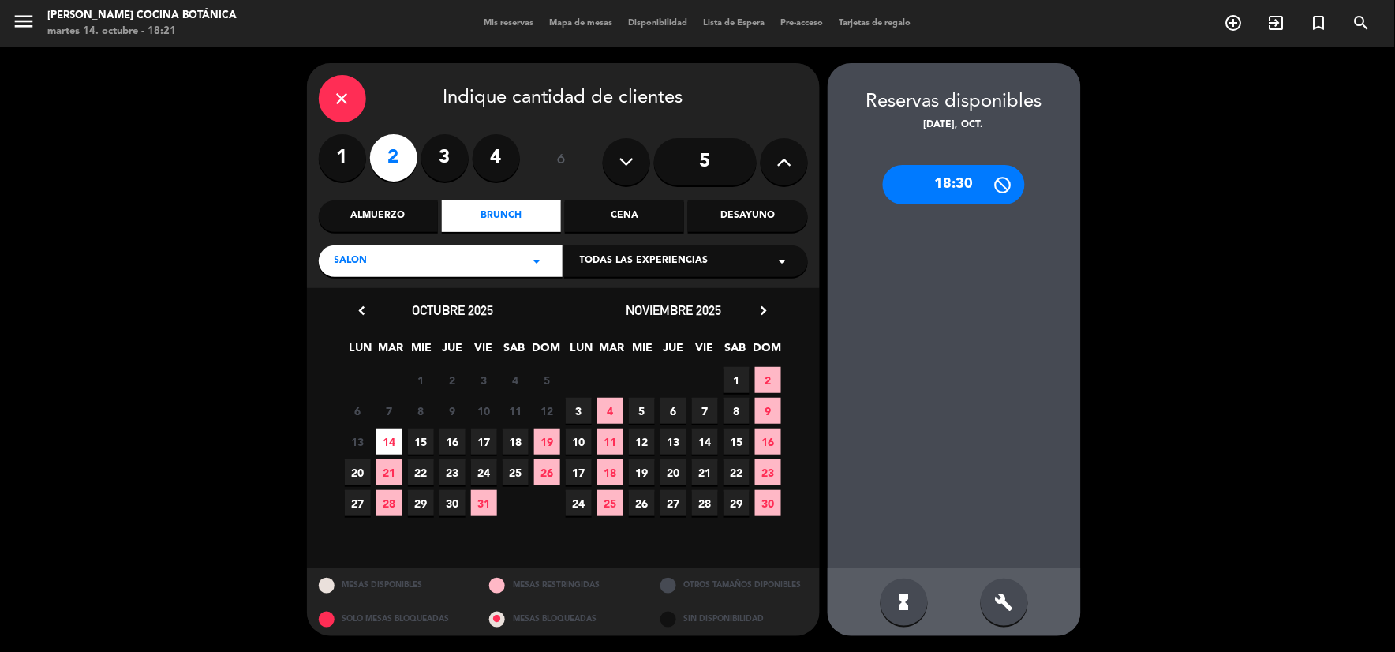
click at [964, 182] on div "18:30" at bounding box center [954, 184] width 142 height 39
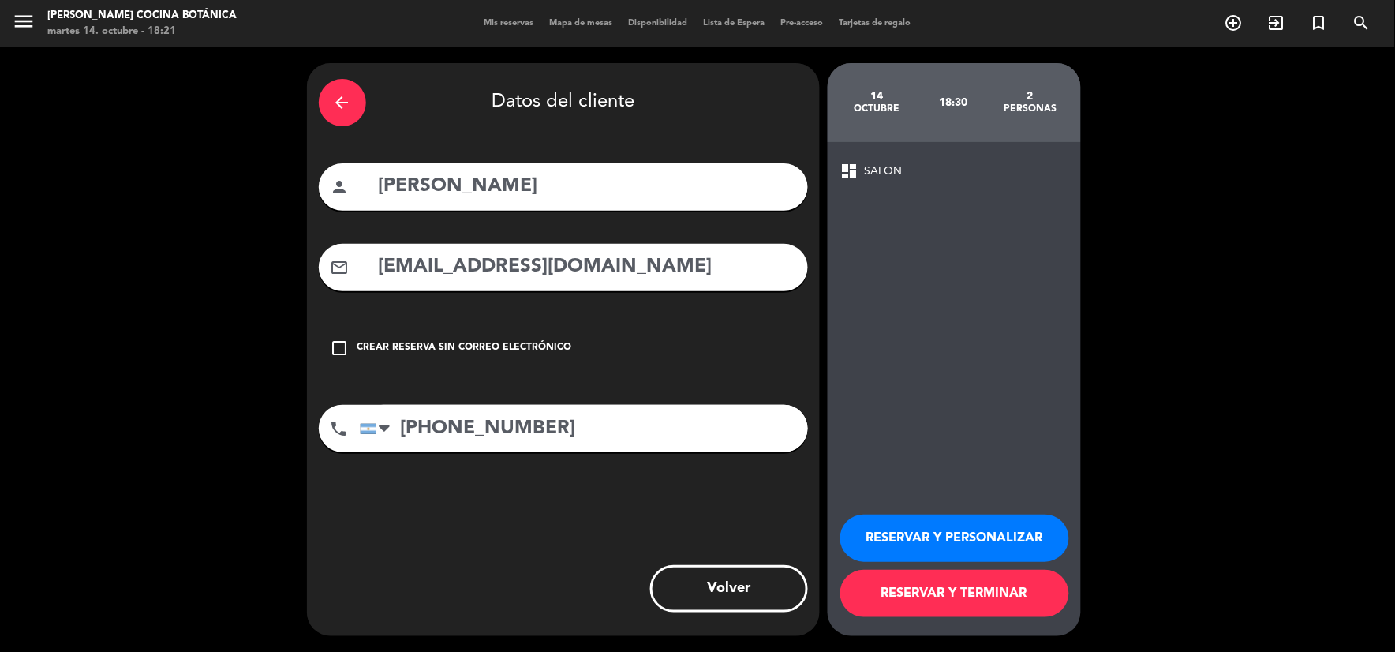
click at [987, 587] on button "RESERVAR Y TERMINAR" at bounding box center [954, 593] width 229 height 47
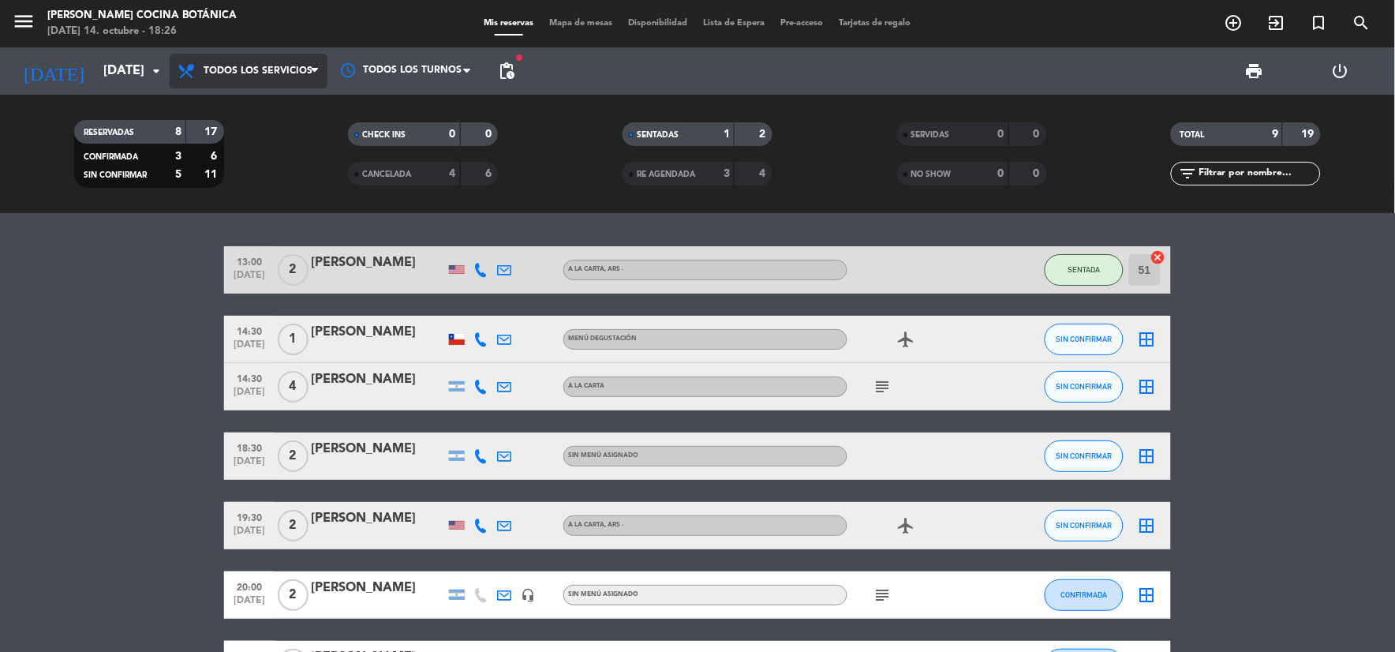
click at [261, 77] on span "Todos los servicios" at bounding box center [249, 71] width 158 height 35
click at [1116, 268] on button "SENTADA" at bounding box center [1084, 270] width 79 height 32
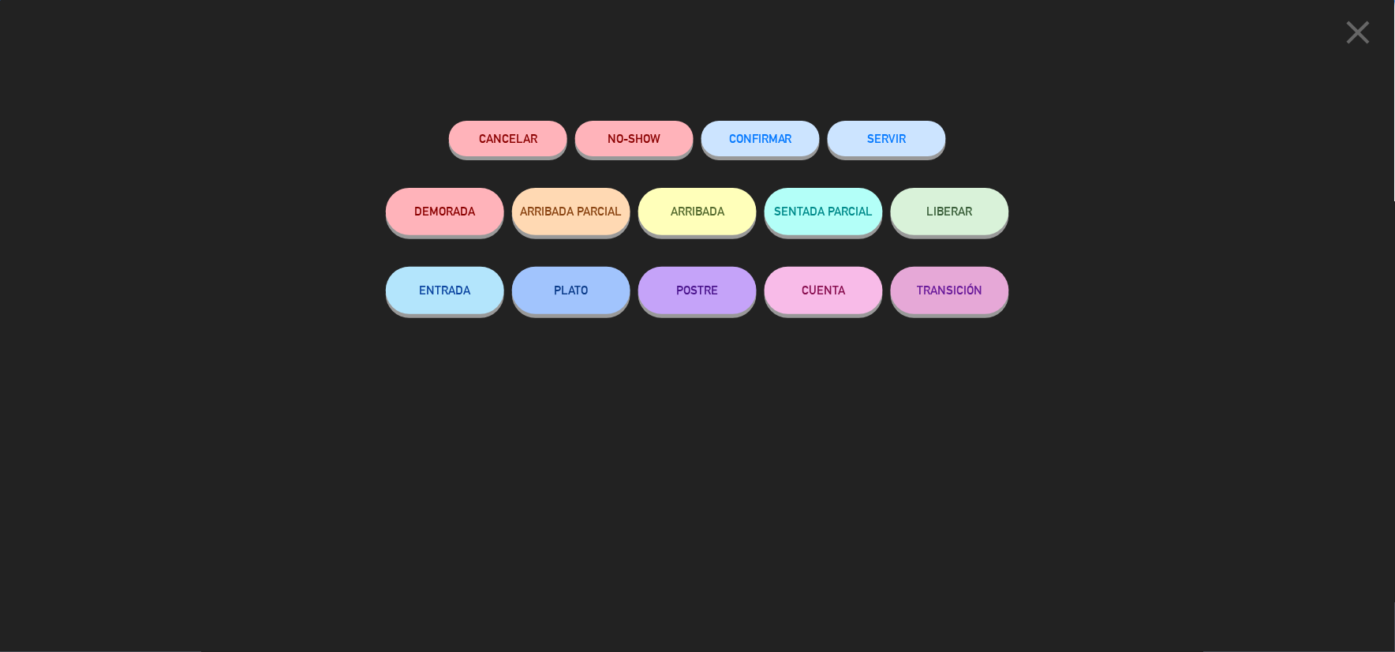
click at [877, 147] on button "SERVIR" at bounding box center [887, 139] width 118 height 36
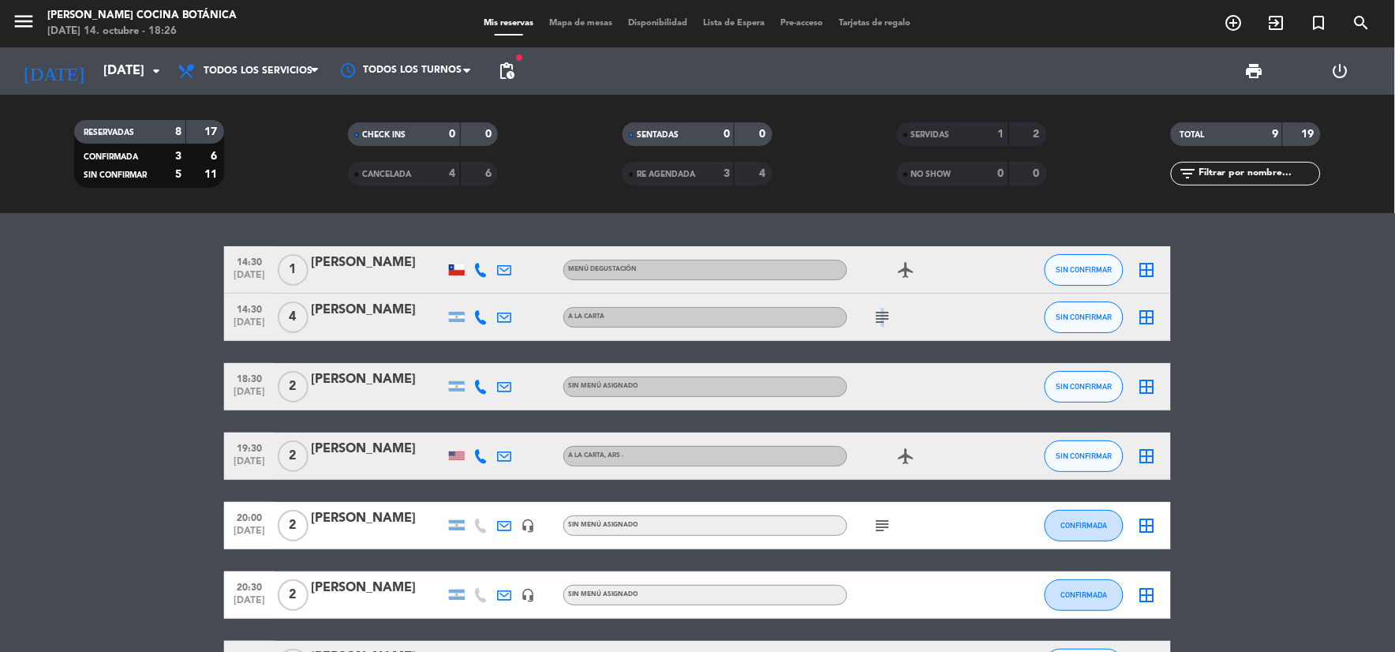
click at [885, 320] on icon "subject" at bounding box center [883, 317] width 19 height 19
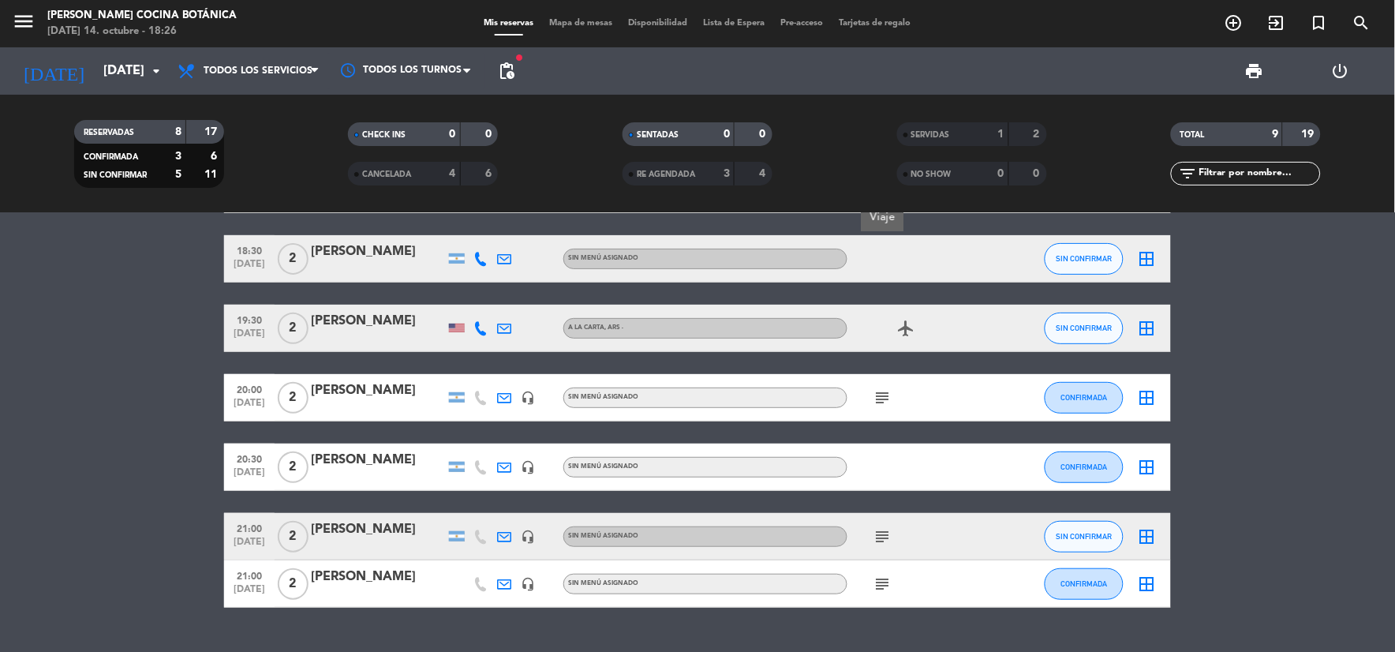
scroll to position [162, 0]
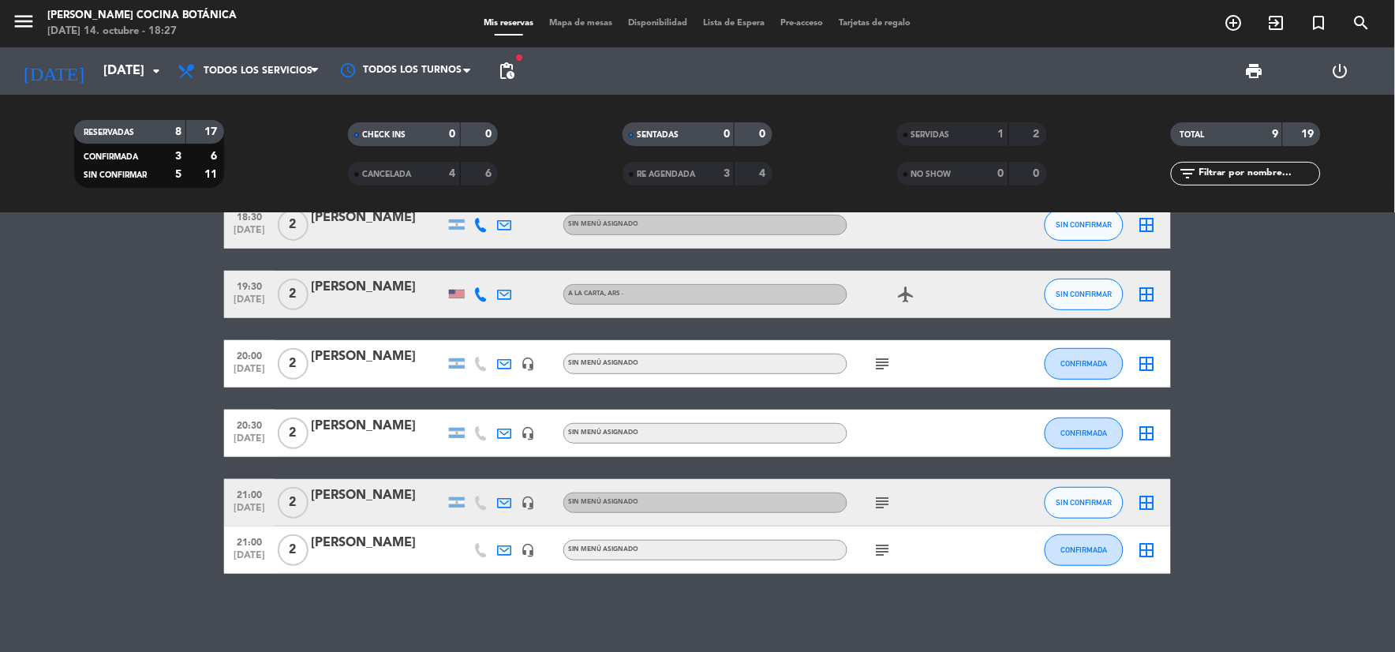
click at [928, 612] on div "14:30 [DATE] 1 [PERSON_NAME] Menú Degustación airplanemode_active SIN CONFIRMAR…" at bounding box center [697, 432] width 1395 height 439
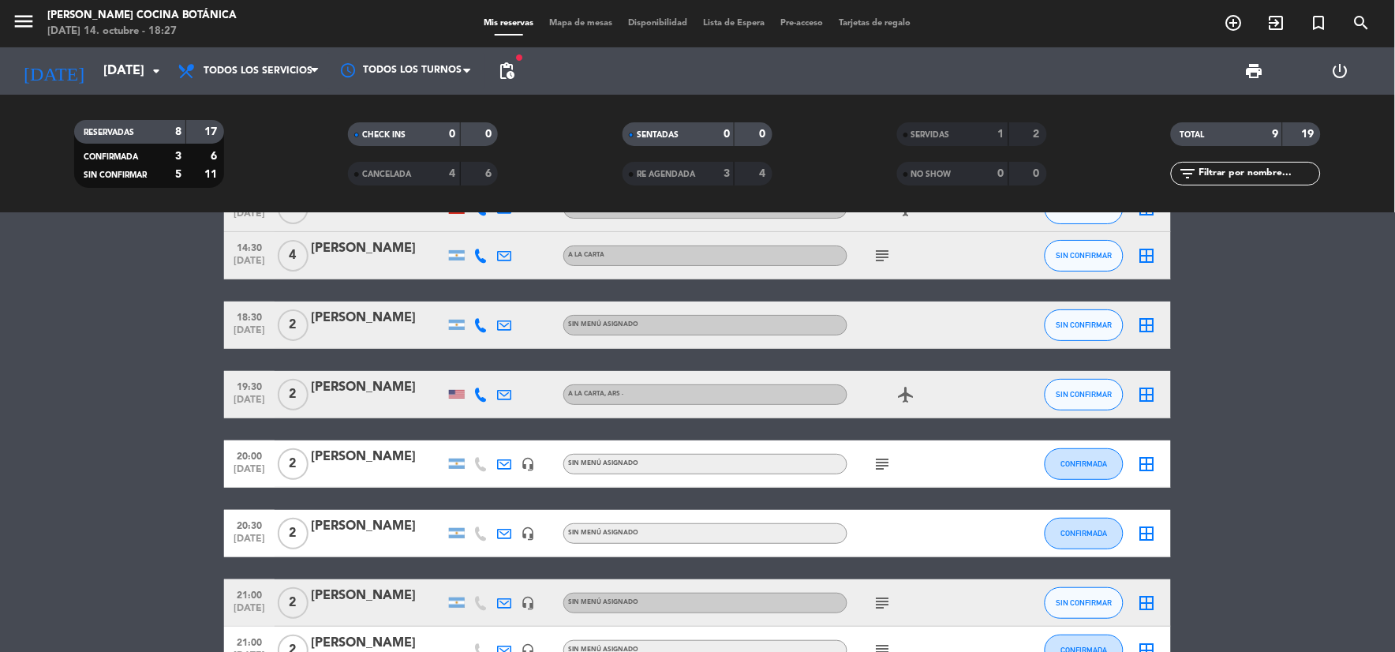
scroll to position [0, 0]
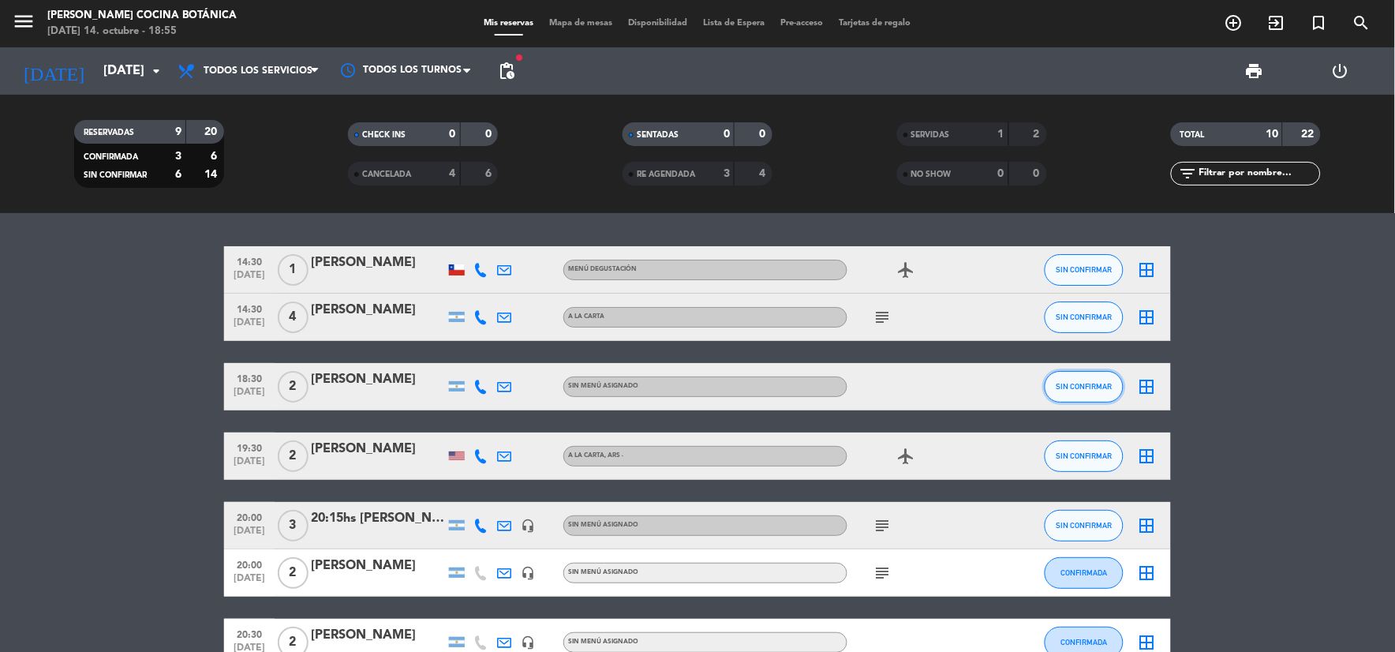
click at [1074, 390] on button "SIN CONFIRMAR" at bounding box center [1084, 387] width 79 height 32
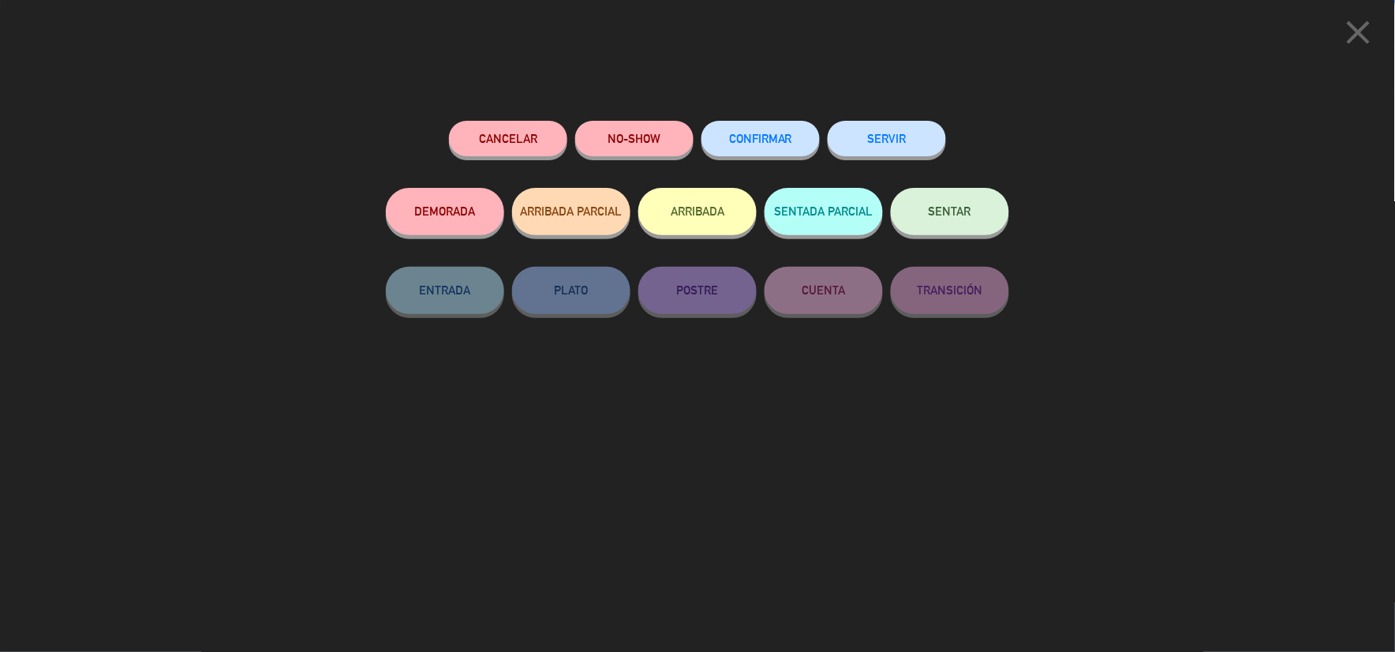
click at [917, 123] on button "SERVIR" at bounding box center [887, 139] width 118 height 36
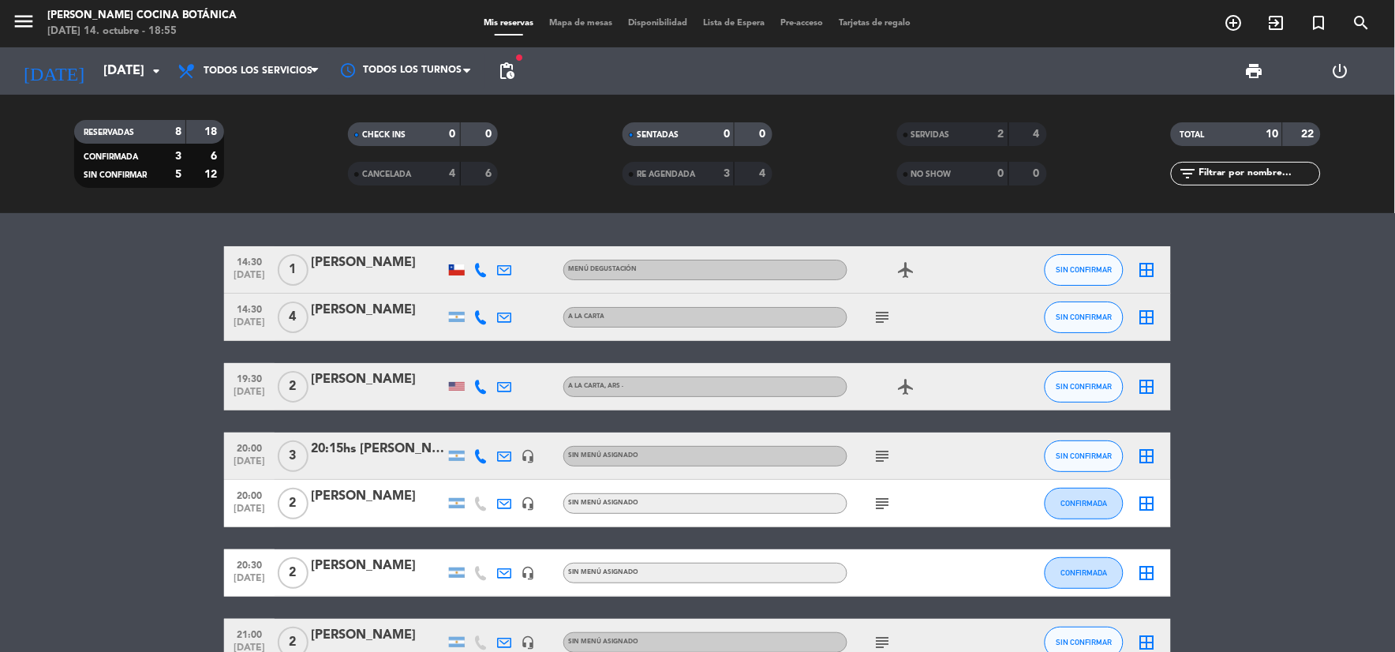
click at [293, 50] on div "Todos los servicios Desayuno Brunch Almuerzo Cena Todos los servicios Todos los…" at bounding box center [249, 70] width 158 height 47
click at [293, 55] on span "Todos los servicios" at bounding box center [249, 71] width 158 height 35
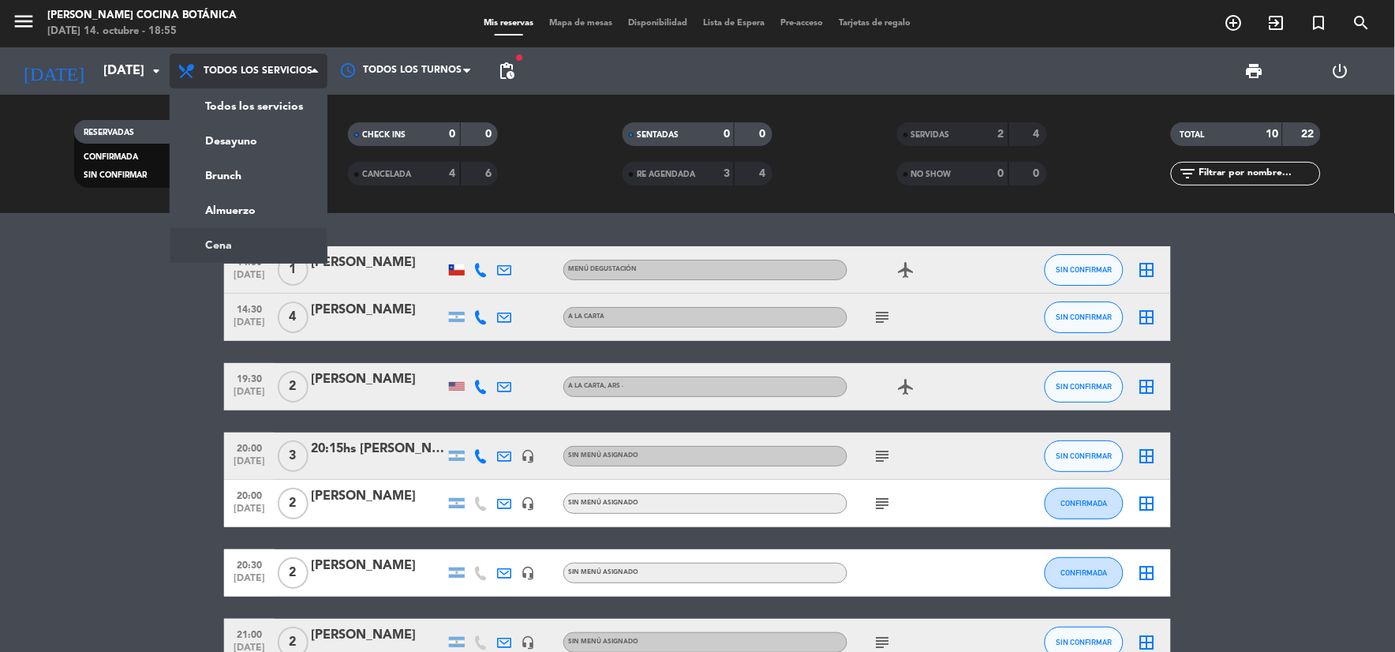
click at [256, 243] on ng-component "menu [PERSON_NAME] Cocina Botánica [DATE] 14. octubre - 18:55 Mis reservas Mapa…" at bounding box center [697, 326] width 1395 height 652
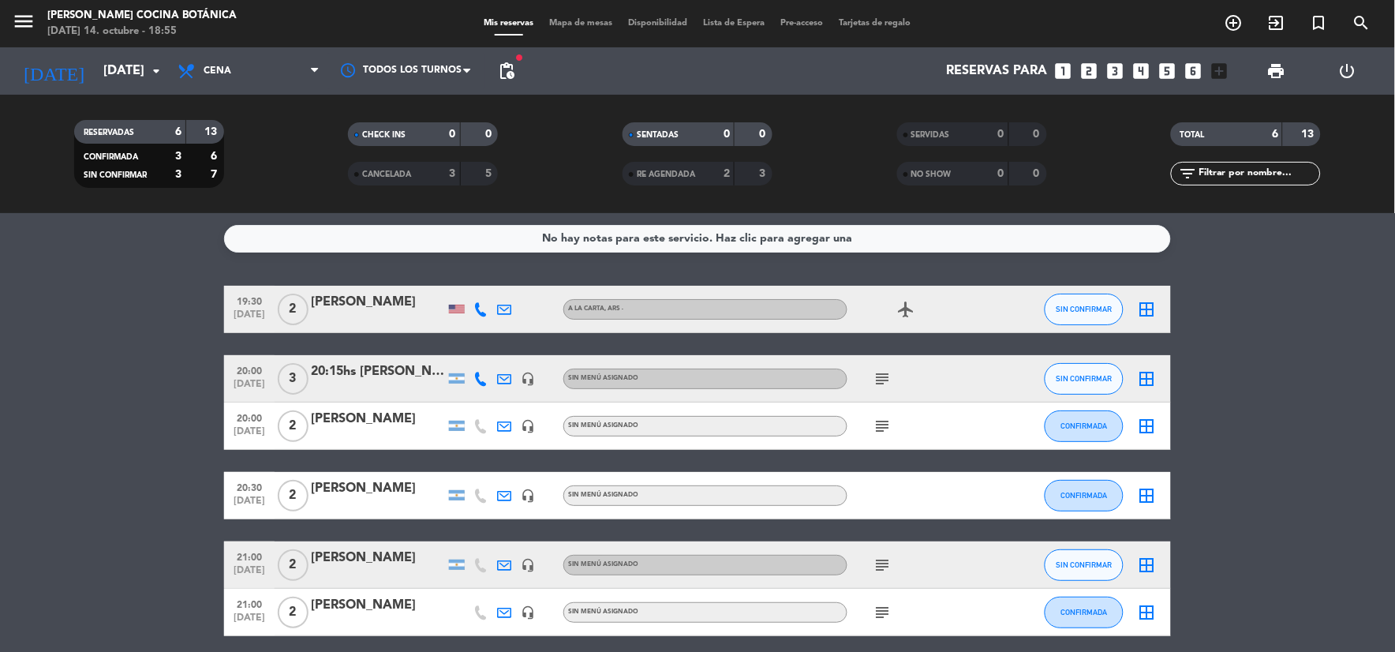
click at [885, 380] on icon "subject" at bounding box center [883, 378] width 19 height 19
click at [885, 428] on icon "subject" at bounding box center [883, 426] width 19 height 19
click at [889, 501] on div at bounding box center [918, 495] width 142 height 47
click at [906, 311] on icon "airplanemode_active" at bounding box center [906, 309] width 19 height 19
click at [878, 373] on icon "subject" at bounding box center [883, 378] width 19 height 19
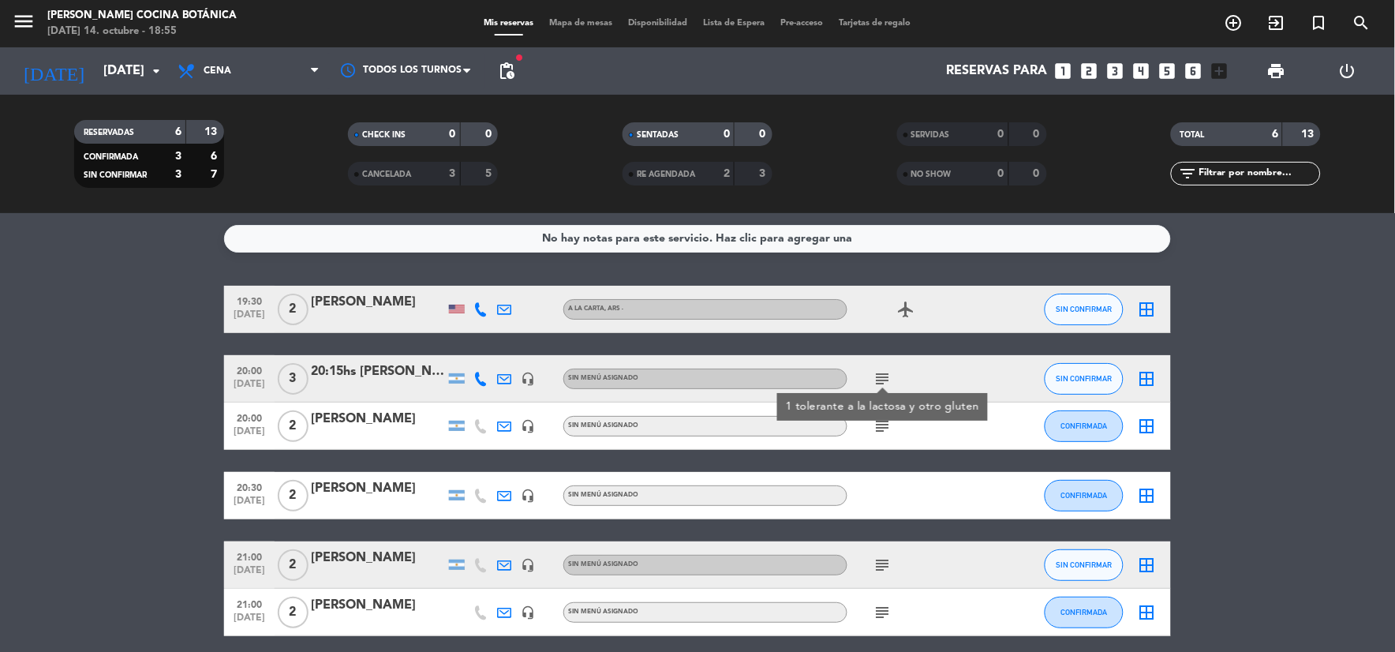
click at [878, 421] on icon "subject" at bounding box center [883, 426] width 19 height 19
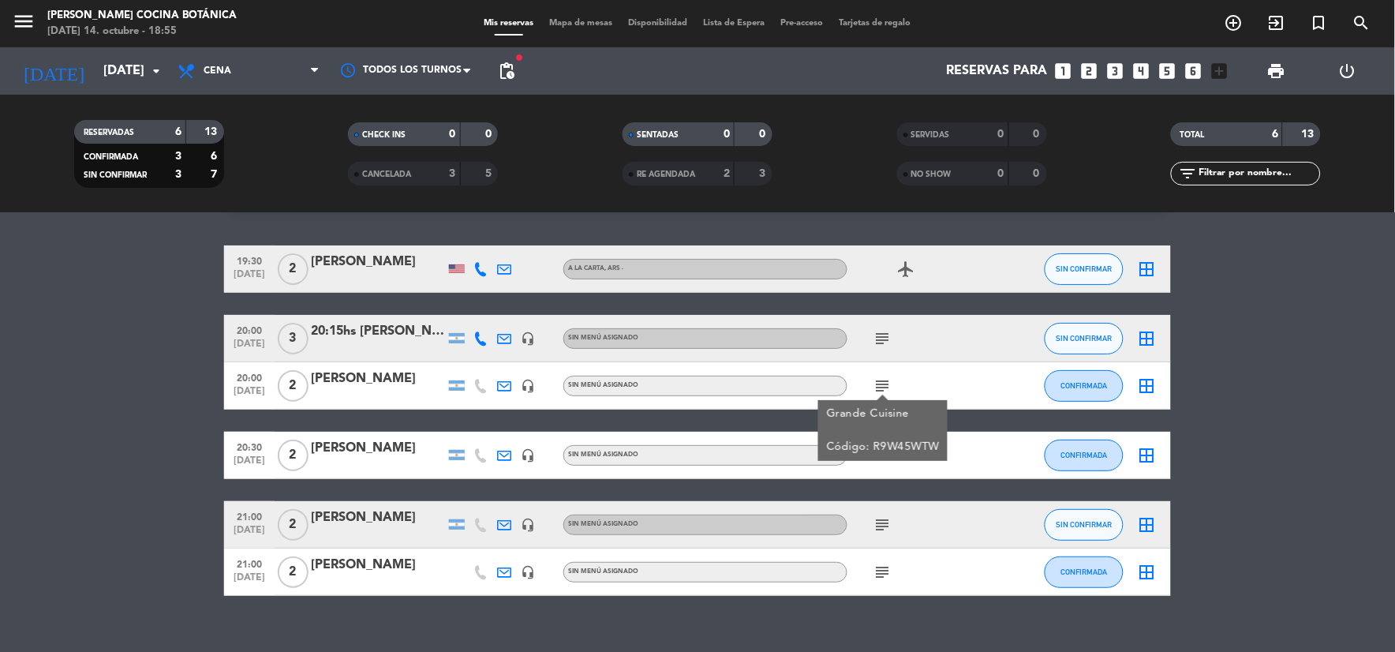
scroll to position [62, 0]
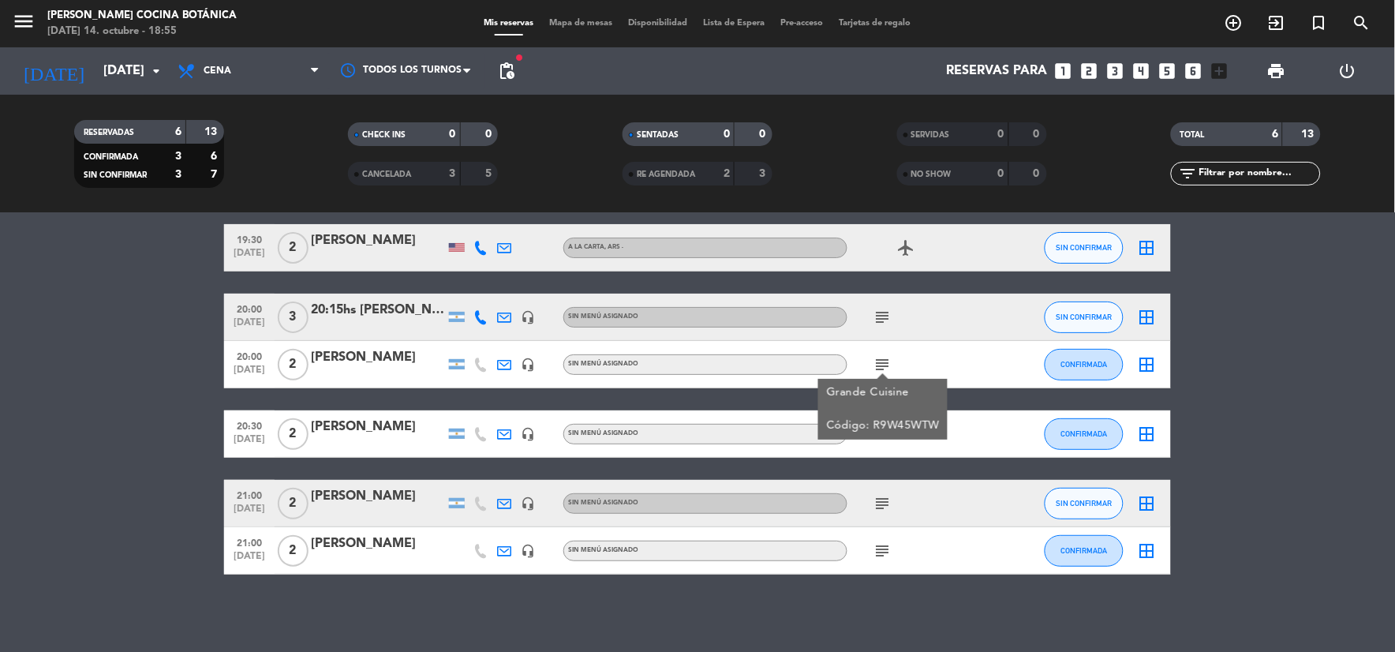
click at [879, 419] on div "Grande Cuisine Código: R9W45WTW" at bounding box center [883, 409] width 113 height 50
click at [884, 434] on div at bounding box center [918, 433] width 142 height 47
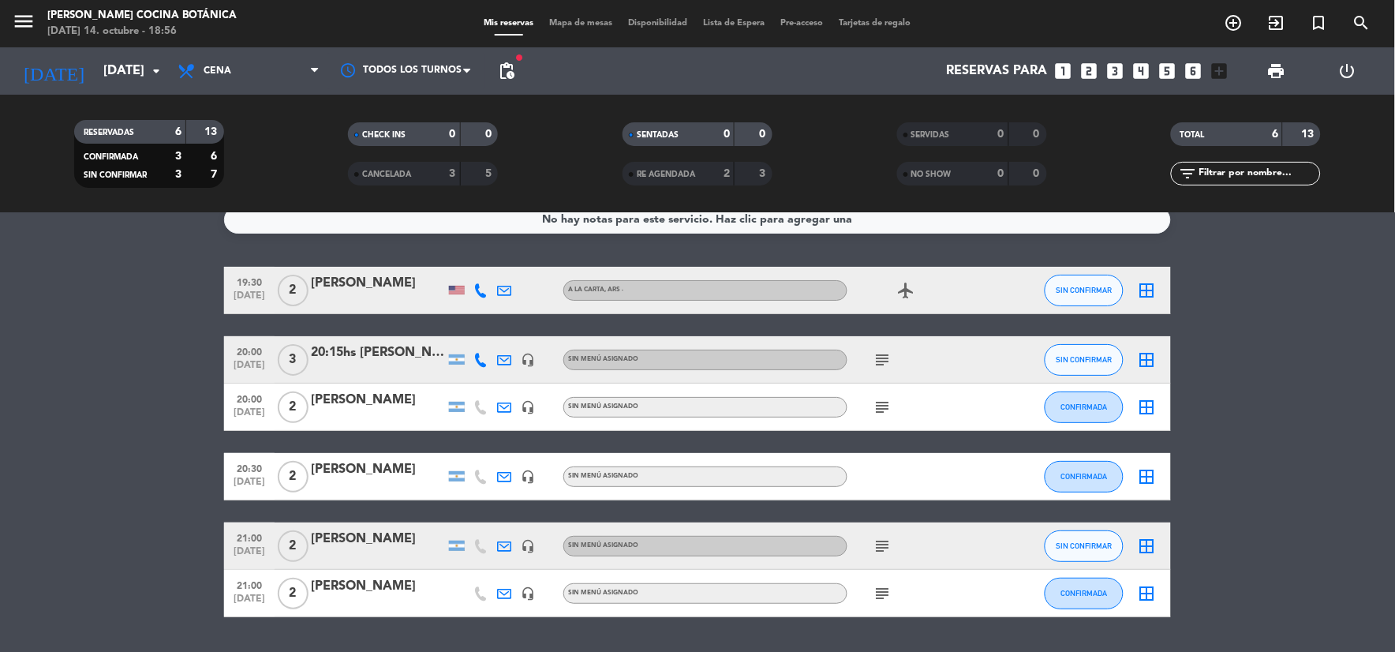
scroll to position [0, 0]
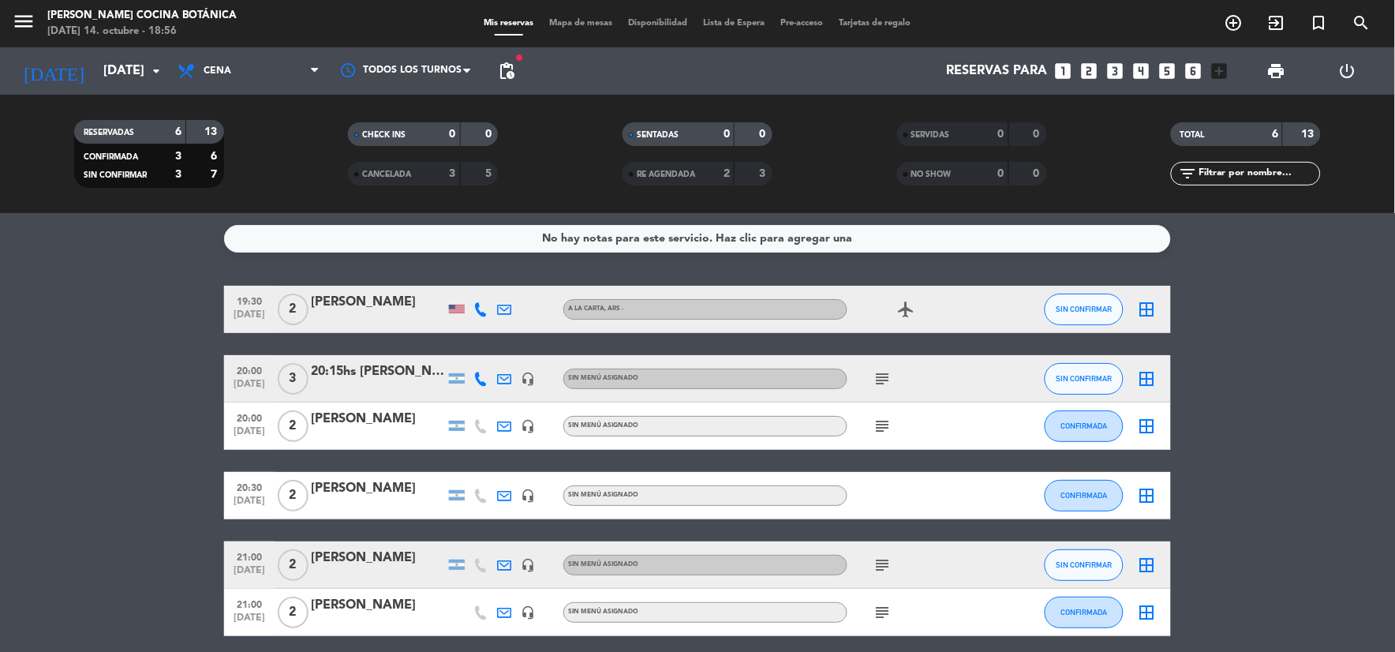
click at [871, 379] on span "subject" at bounding box center [883, 378] width 24 height 19
click at [881, 380] on icon "subject" at bounding box center [883, 378] width 19 height 19
click at [885, 419] on div "1 tolerante a la lactosa y otro gluten" at bounding box center [882, 407] width 211 height 28
drag, startPoint x: 885, startPoint y: 419, endPoint x: 886, endPoint y: 430, distance: 11.2
click at [886, 430] on icon "subject" at bounding box center [883, 426] width 19 height 19
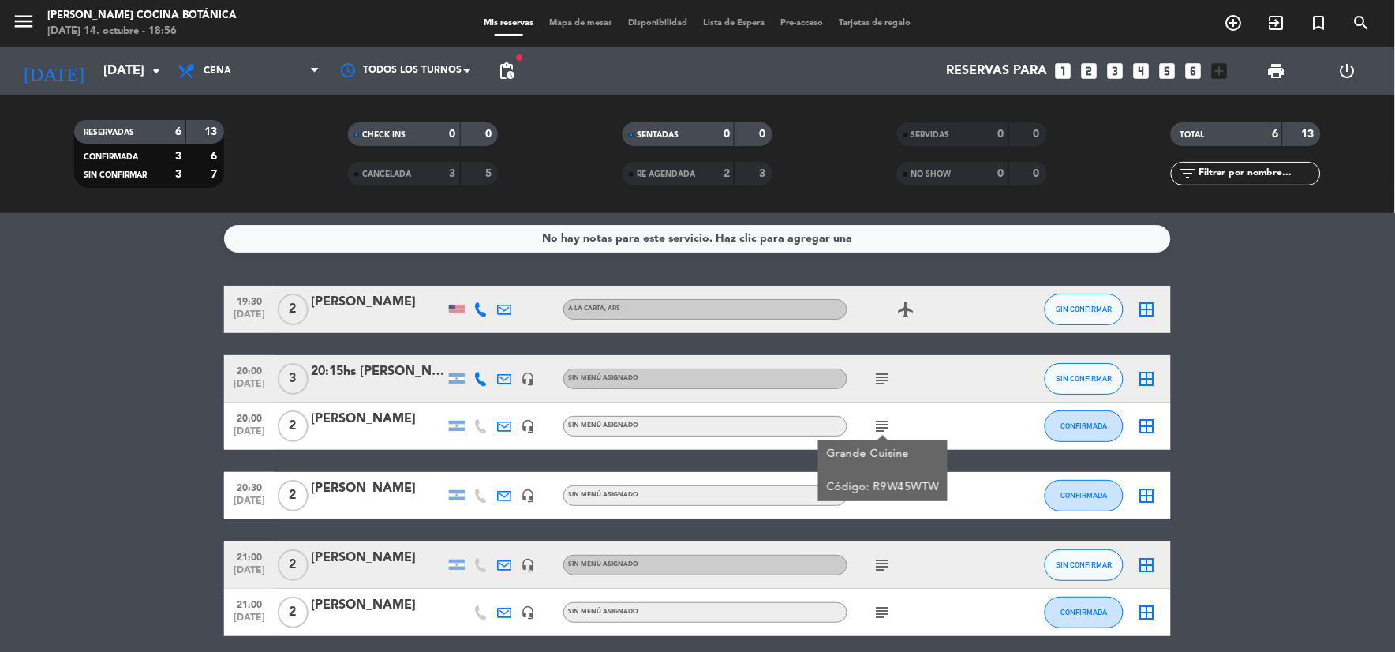
click at [878, 557] on icon "subject" at bounding box center [883, 565] width 19 height 19
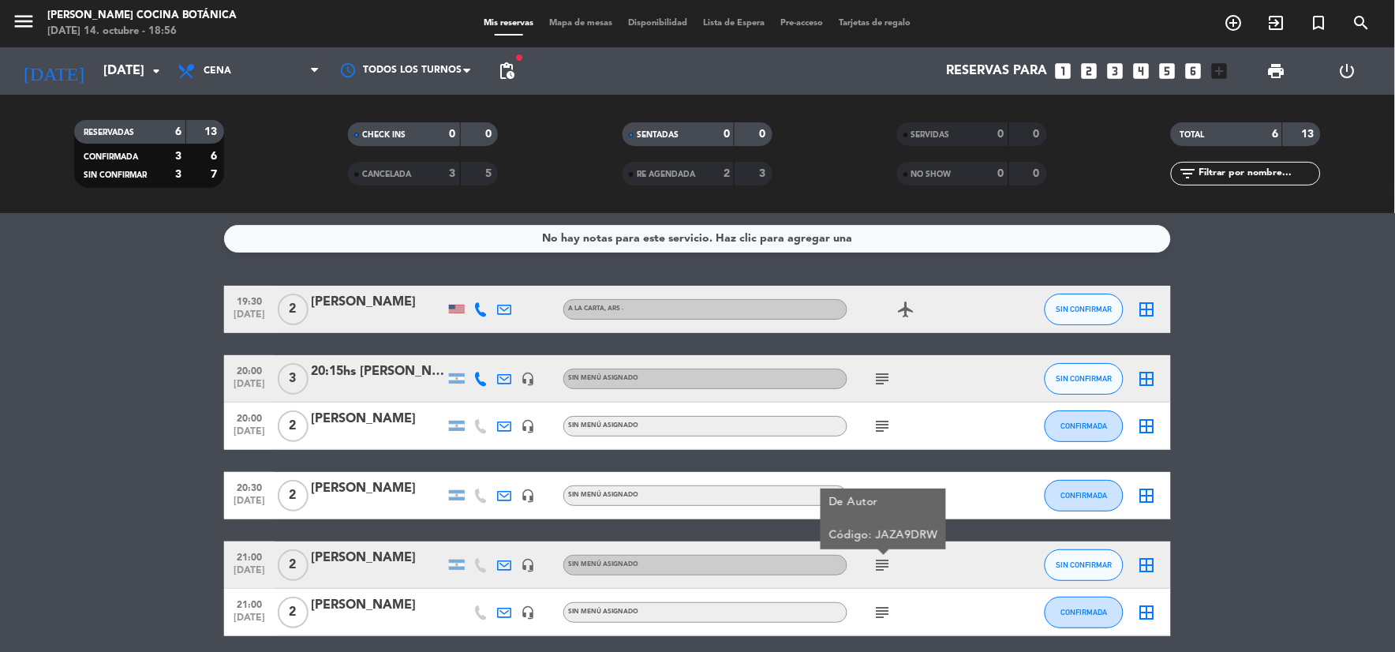
click at [892, 597] on div "subject" at bounding box center [918, 612] width 142 height 47
click at [884, 603] on icon "subject" at bounding box center [883, 612] width 19 height 19
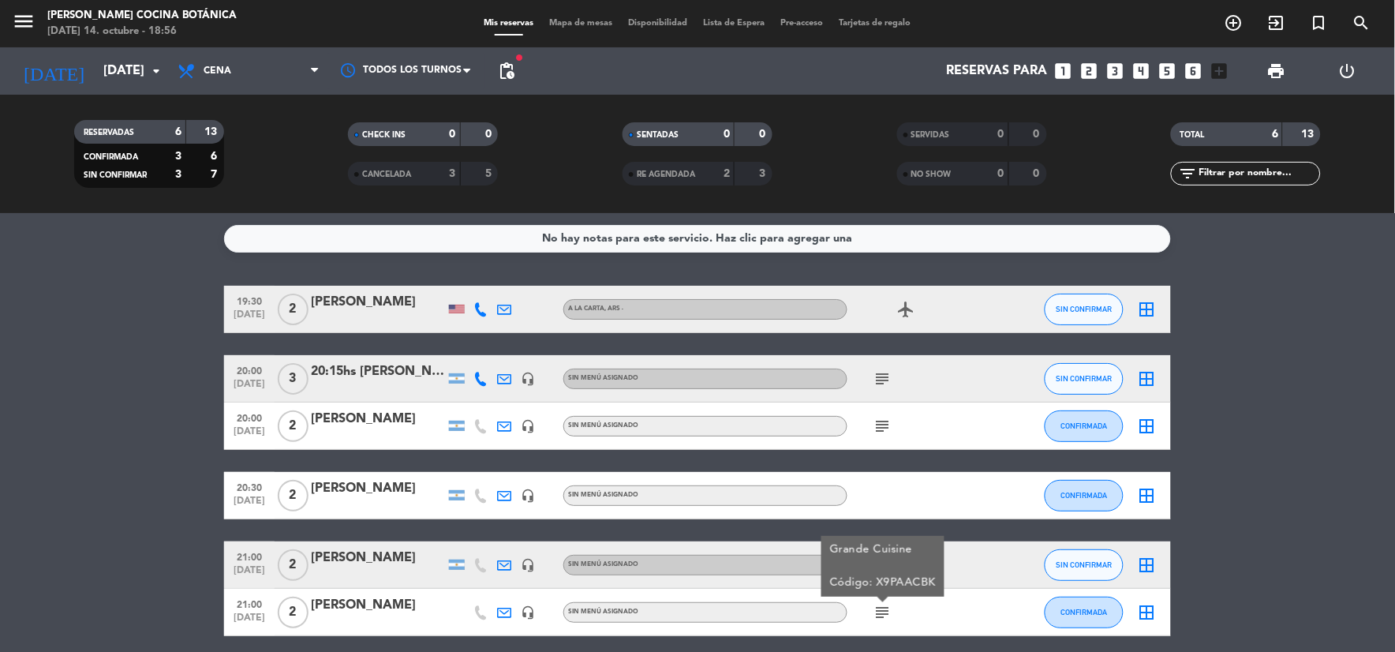
scroll to position [62, 0]
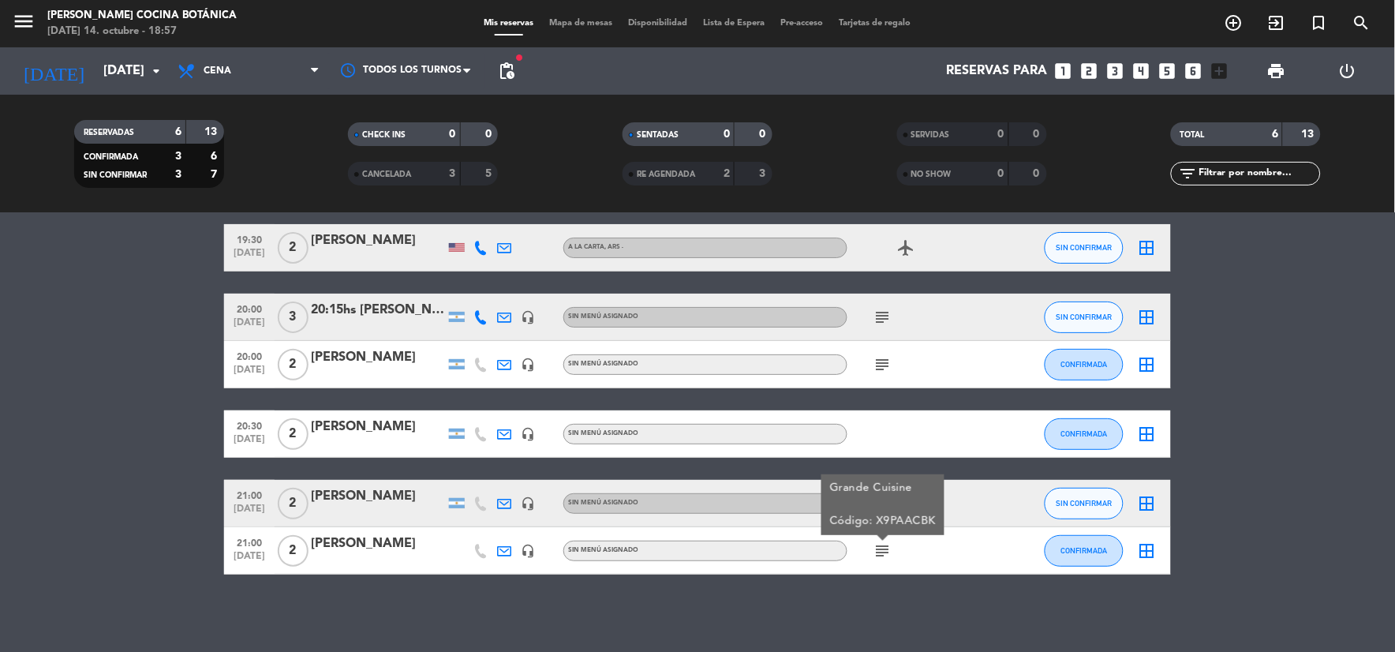
drag, startPoint x: 164, startPoint y: 432, endPoint x: 230, endPoint y: 334, distance: 118.8
click at [152, 431] on bookings-row "19:30 [DATE] 2 [PERSON_NAME] A la Carta , ARS - airplanemode_active SIN CONFIRM…" at bounding box center [697, 399] width 1395 height 350
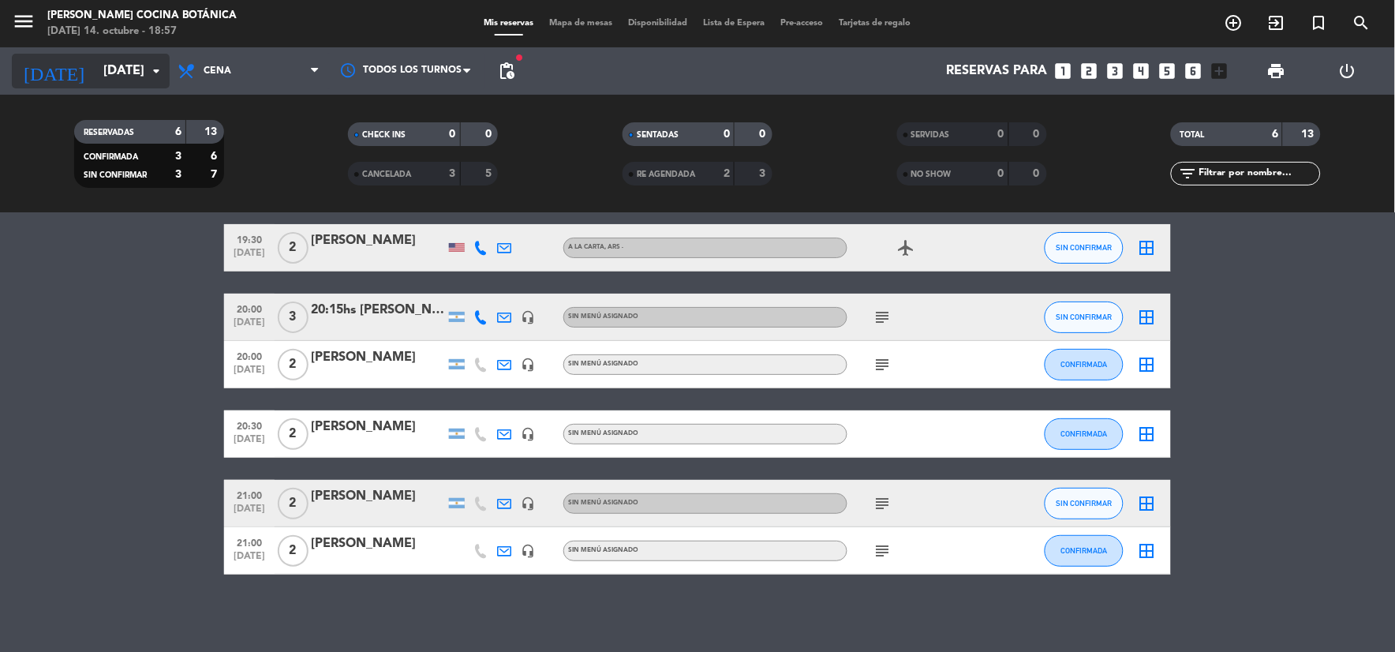
click at [114, 67] on input "[DATE]" at bounding box center [178, 71] width 167 height 31
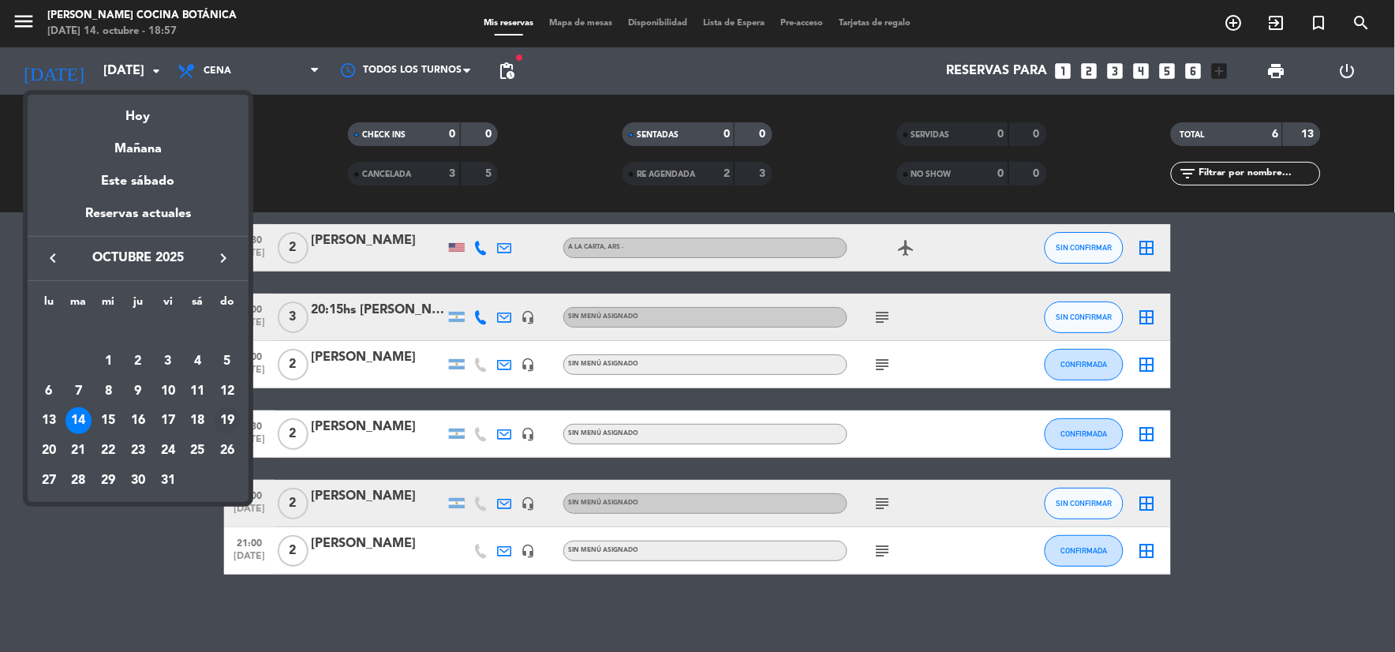
click at [224, 418] on div "19" at bounding box center [227, 420] width 27 height 27
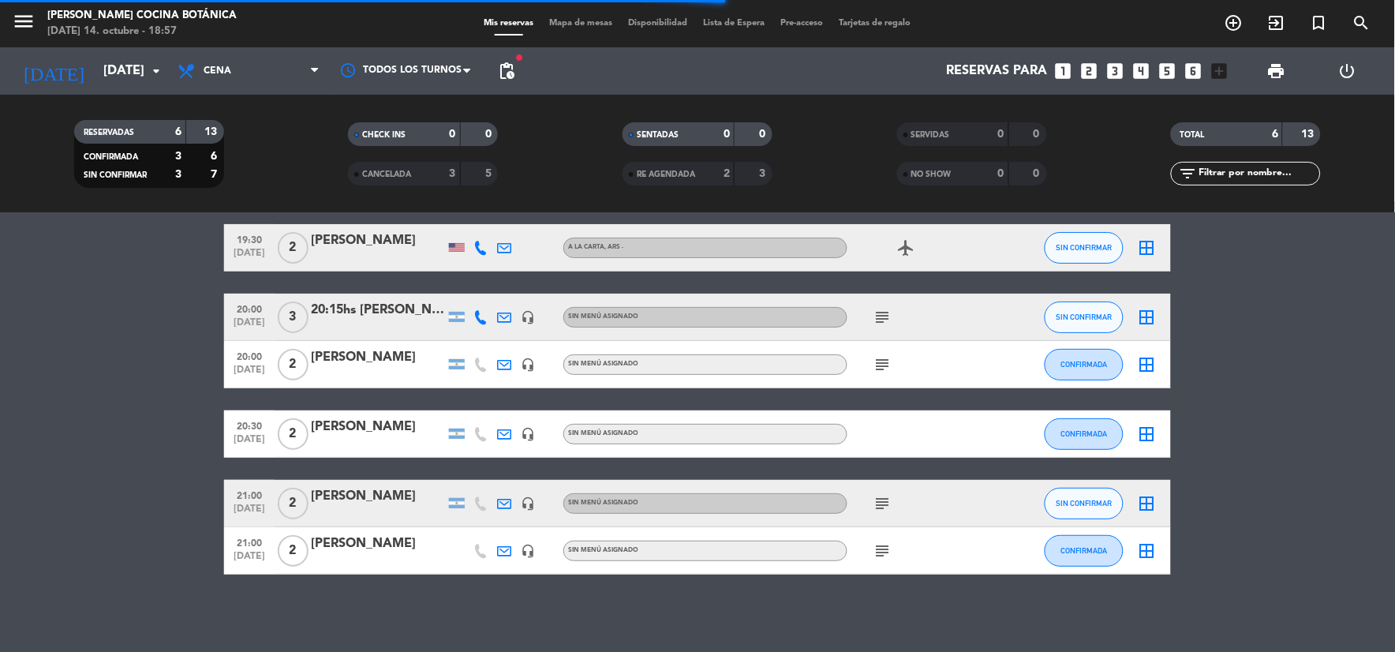
scroll to position [0, 0]
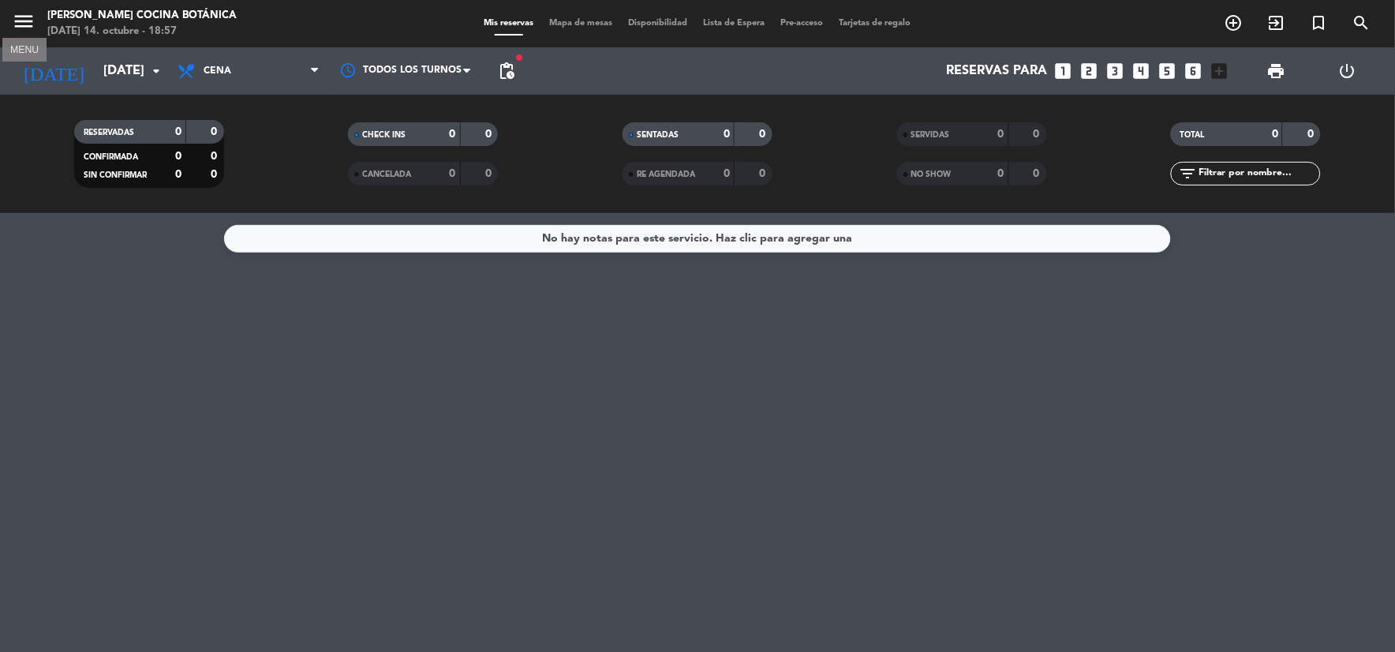
click at [22, 25] on icon "menu" at bounding box center [24, 21] width 24 height 24
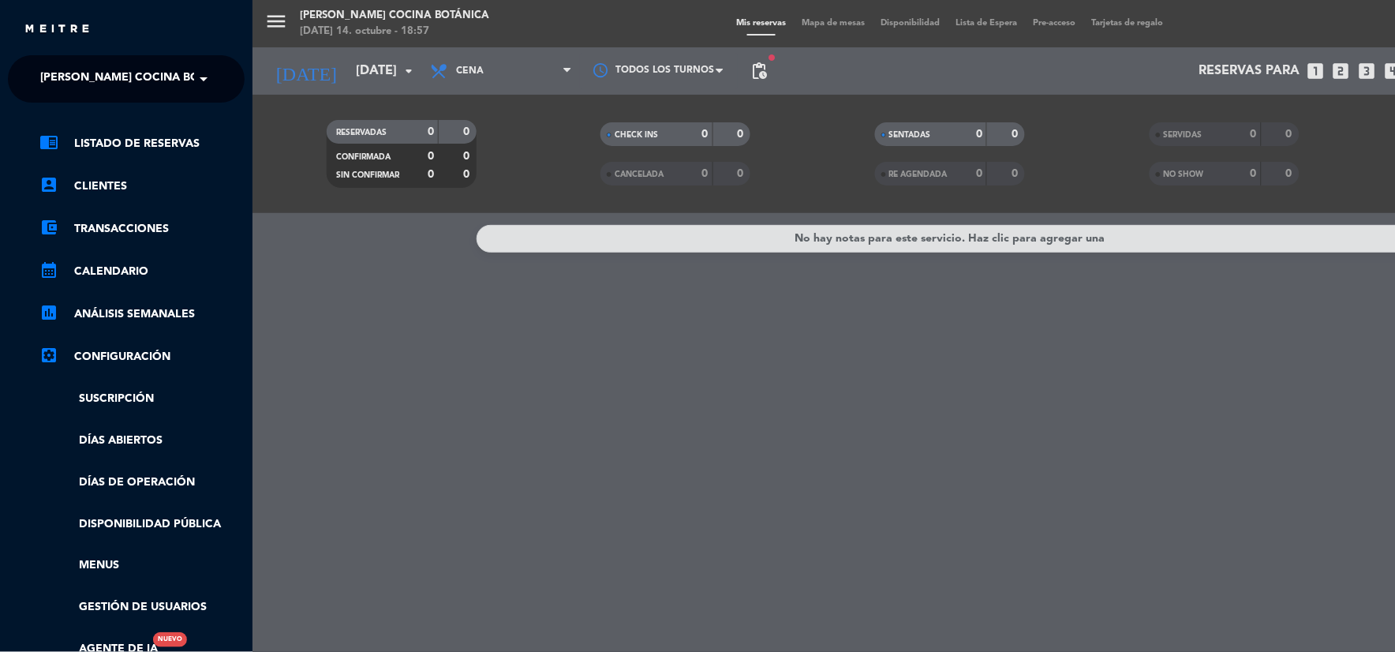
click at [80, 76] on span "[PERSON_NAME] Cocina Botánica" at bounding box center [140, 78] width 200 height 33
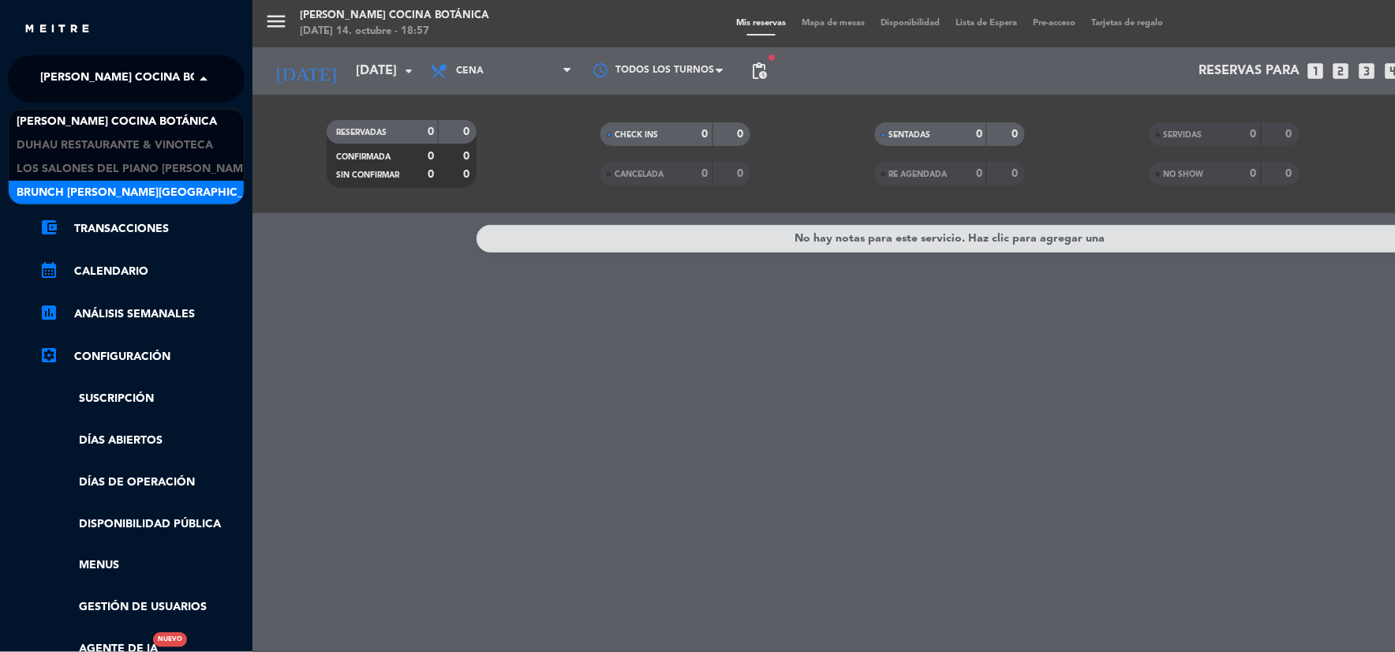
click at [103, 190] on span "Brunch [PERSON_NAME][GEOGRAPHIC_DATA][PERSON_NAME]" at bounding box center [192, 193] width 350 height 18
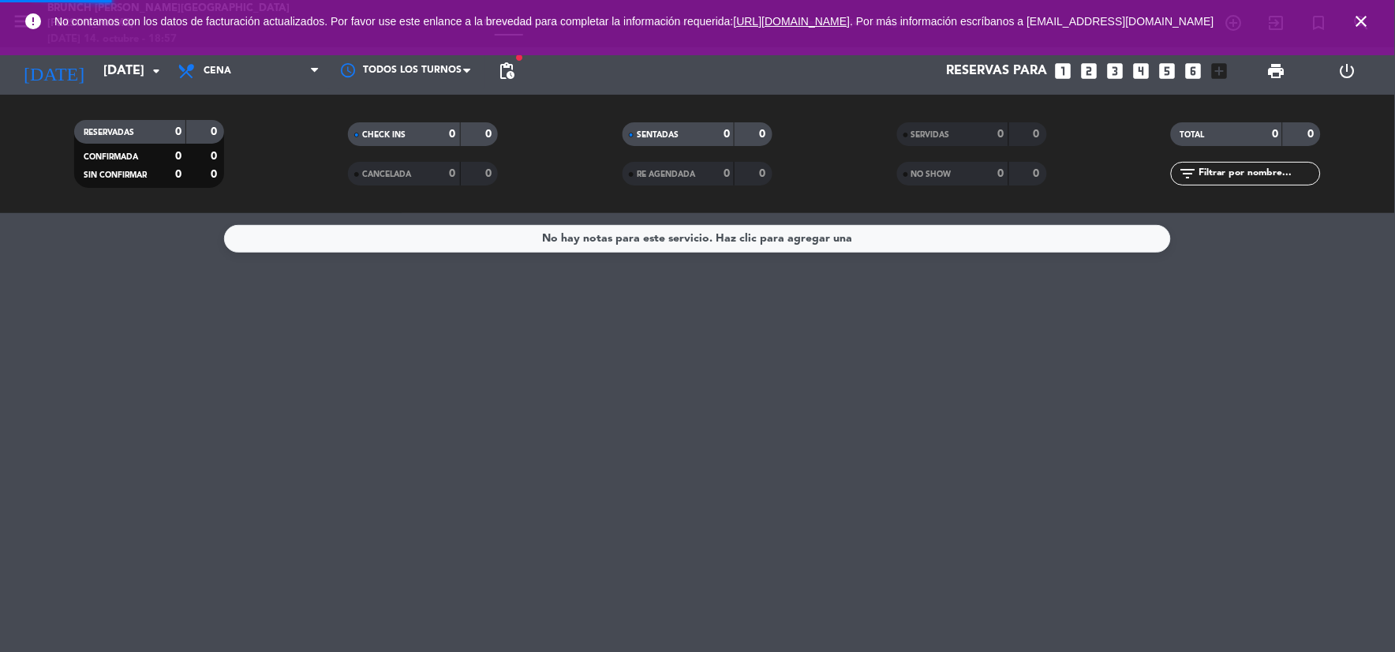
click at [1366, 21] on icon "close" at bounding box center [1361, 21] width 19 height 19
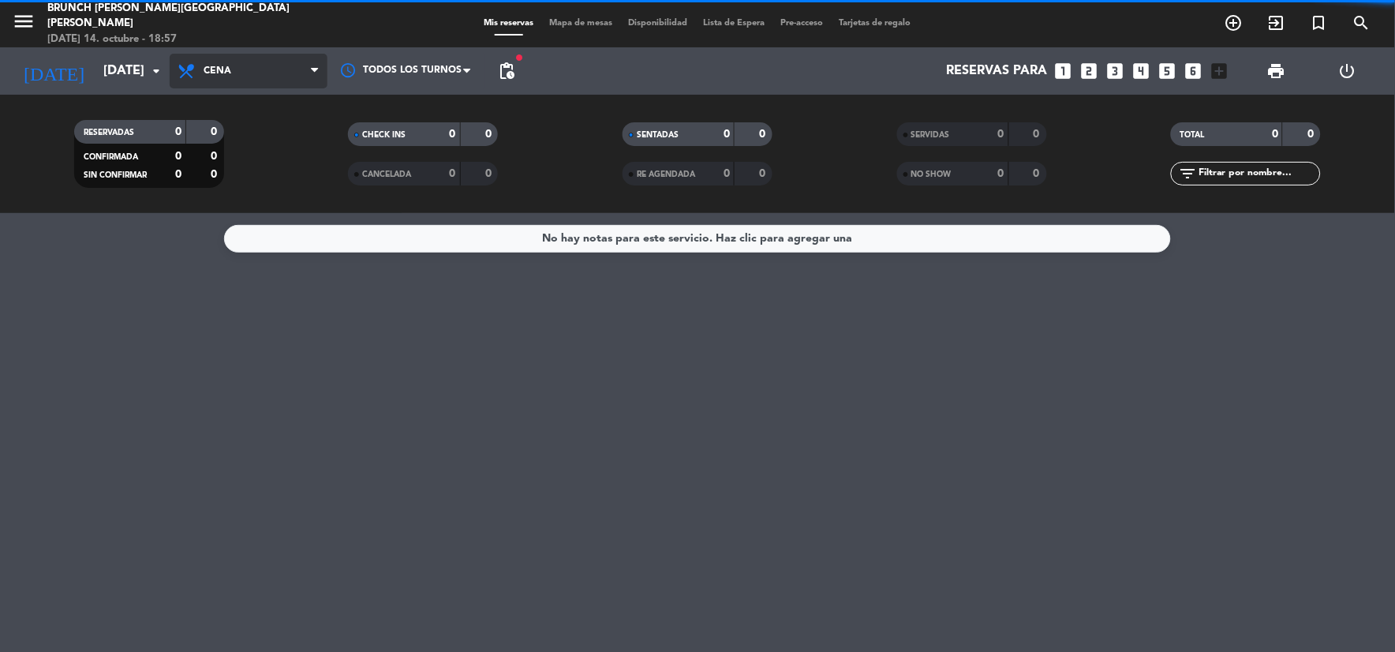
click at [256, 56] on span "Cena" at bounding box center [249, 71] width 158 height 35
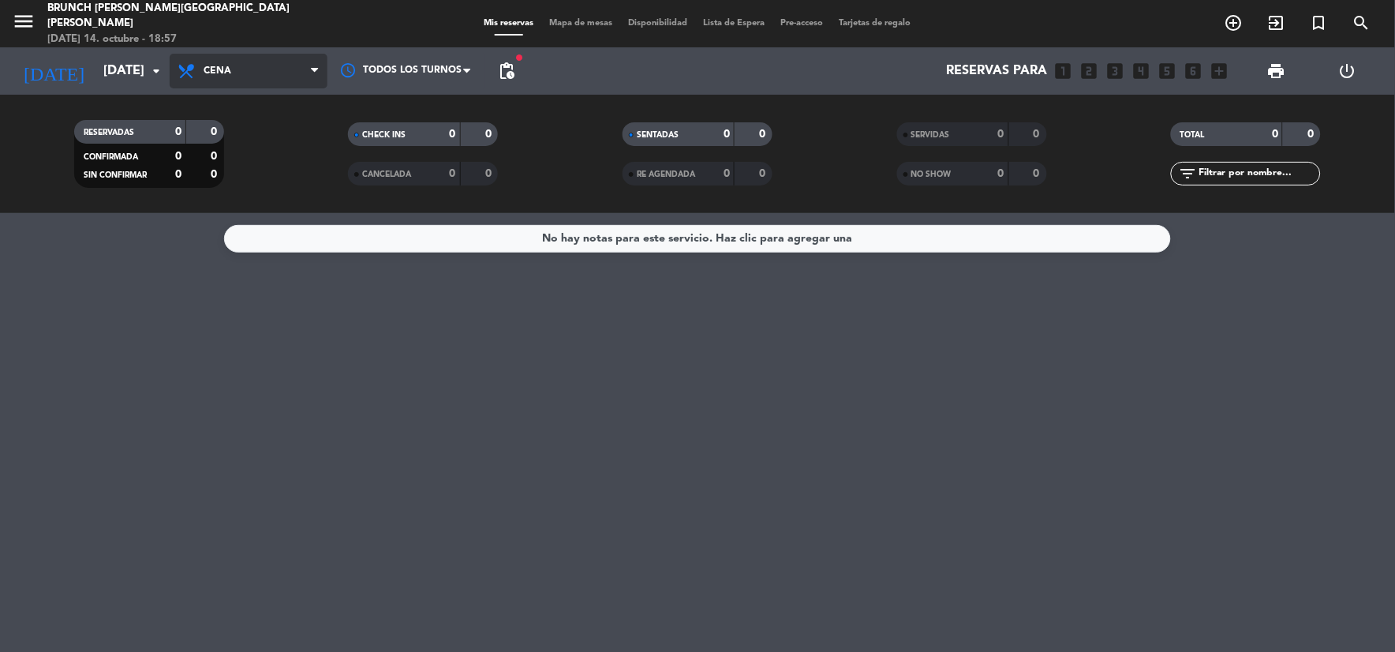
click at [221, 80] on span "Cena" at bounding box center [249, 71] width 158 height 35
click at [221, 151] on div "menu Brunch [PERSON_NAME][GEOGRAPHIC_DATA][PERSON_NAME] [DATE] 14. octubre - 18…" at bounding box center [697, 106] width 1395 height 213
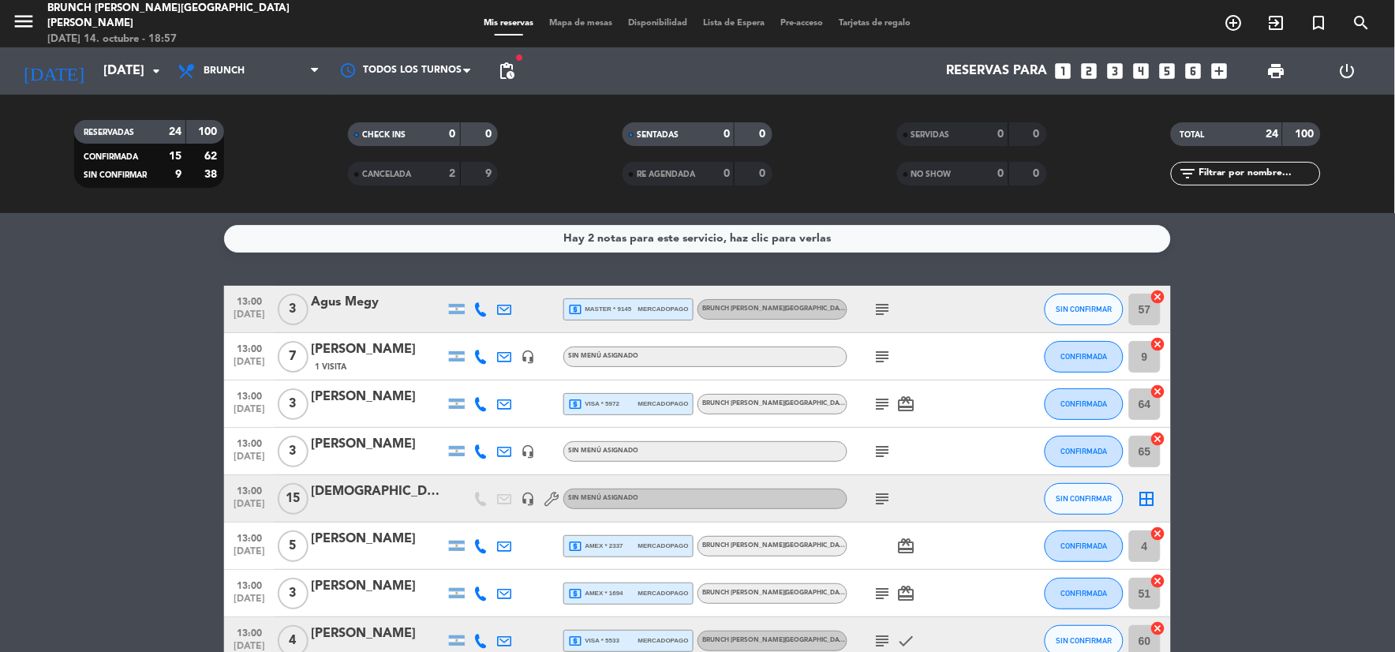
click at [578, 239] on div "Hay 2 notas para este servicio, haz clic para verlas" at bounding box center [698, 239] width 268 height 18
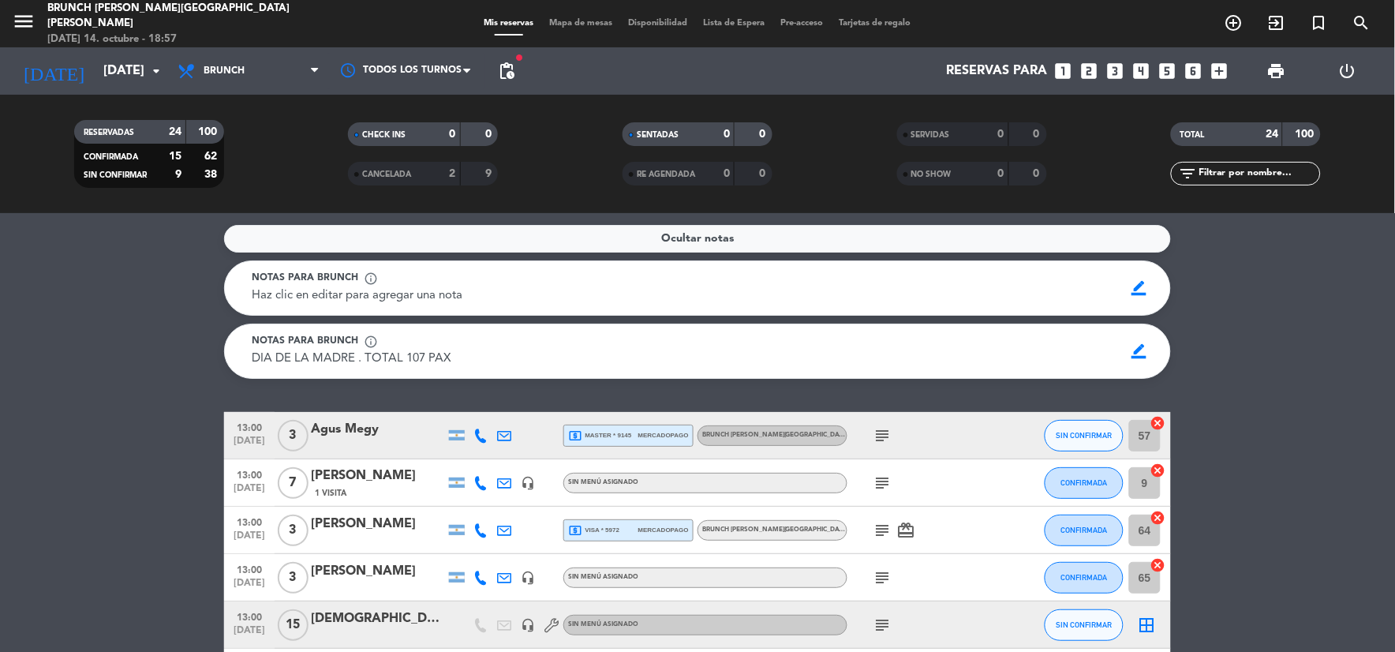
click at [578, 239] on div "Ocultar notas" at bounding box center [697, 239] width 947 height 28
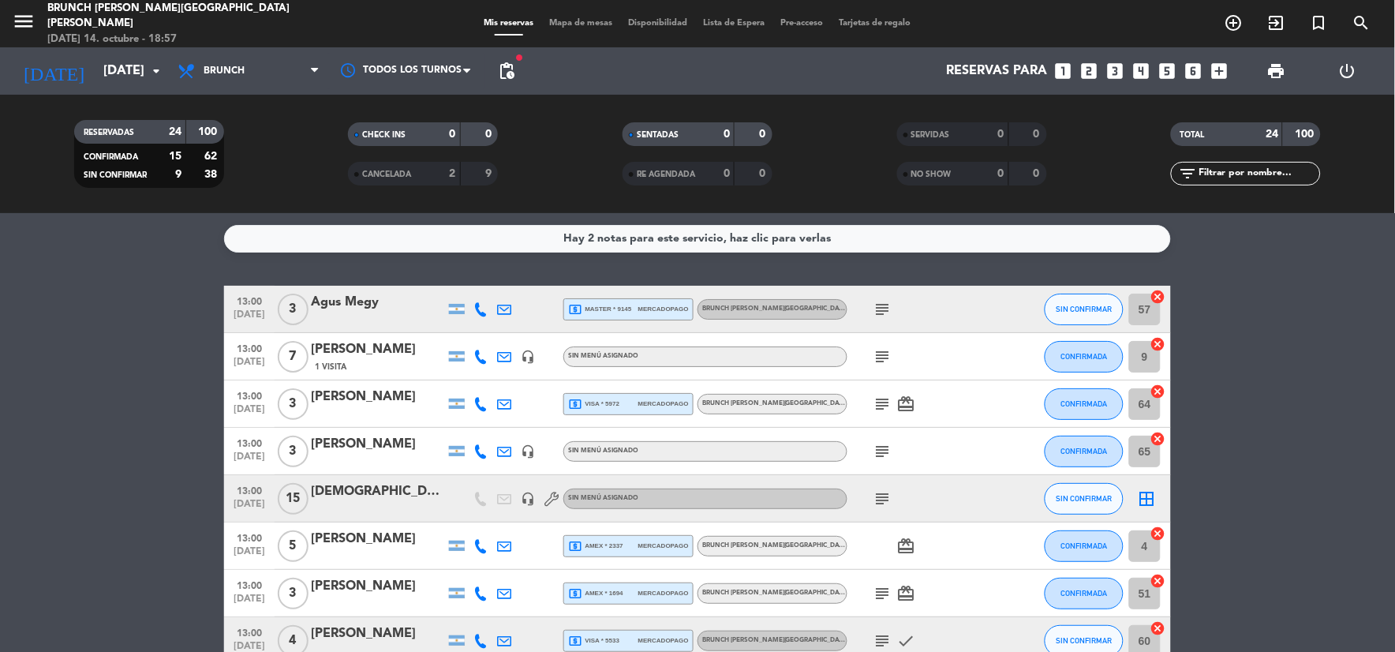
click at [879, 310] on icon "subject" at bounding box center [883, 309] width 19 height 19
click at [885, 357] on icon "subject" at bounding box center [883, 356] width 19 height 19
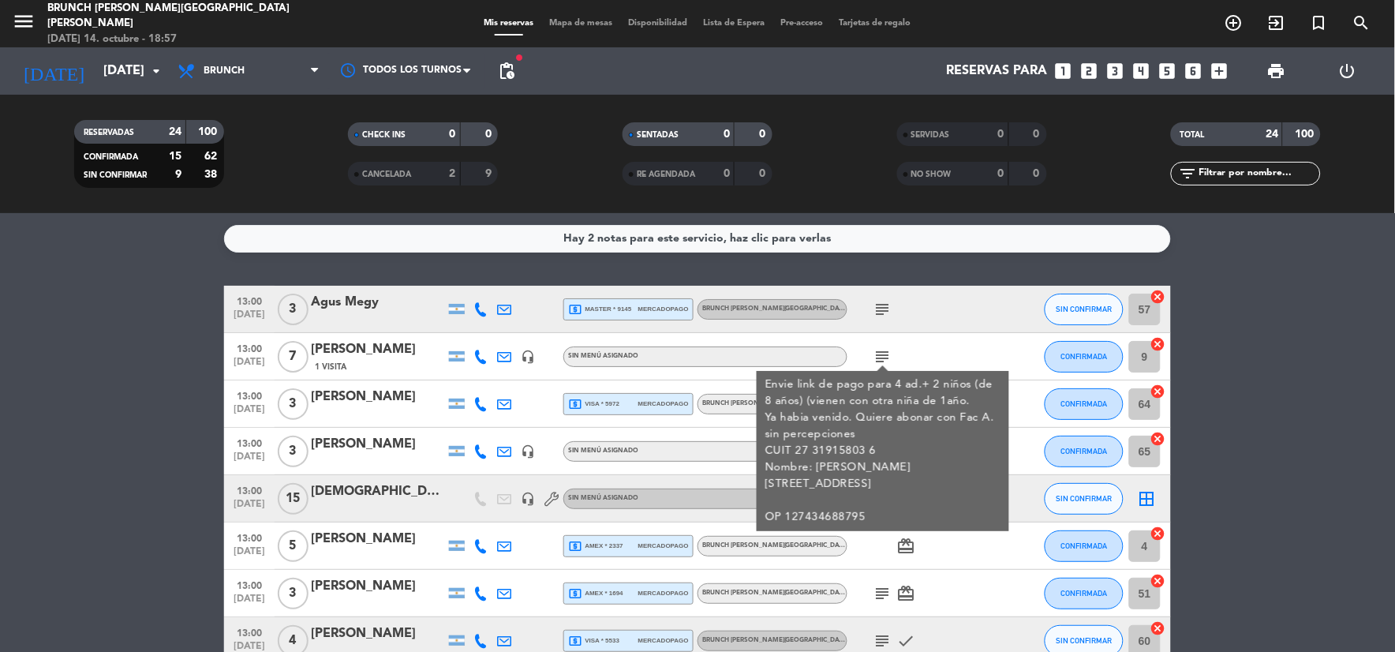
scroll to position [88, 0]
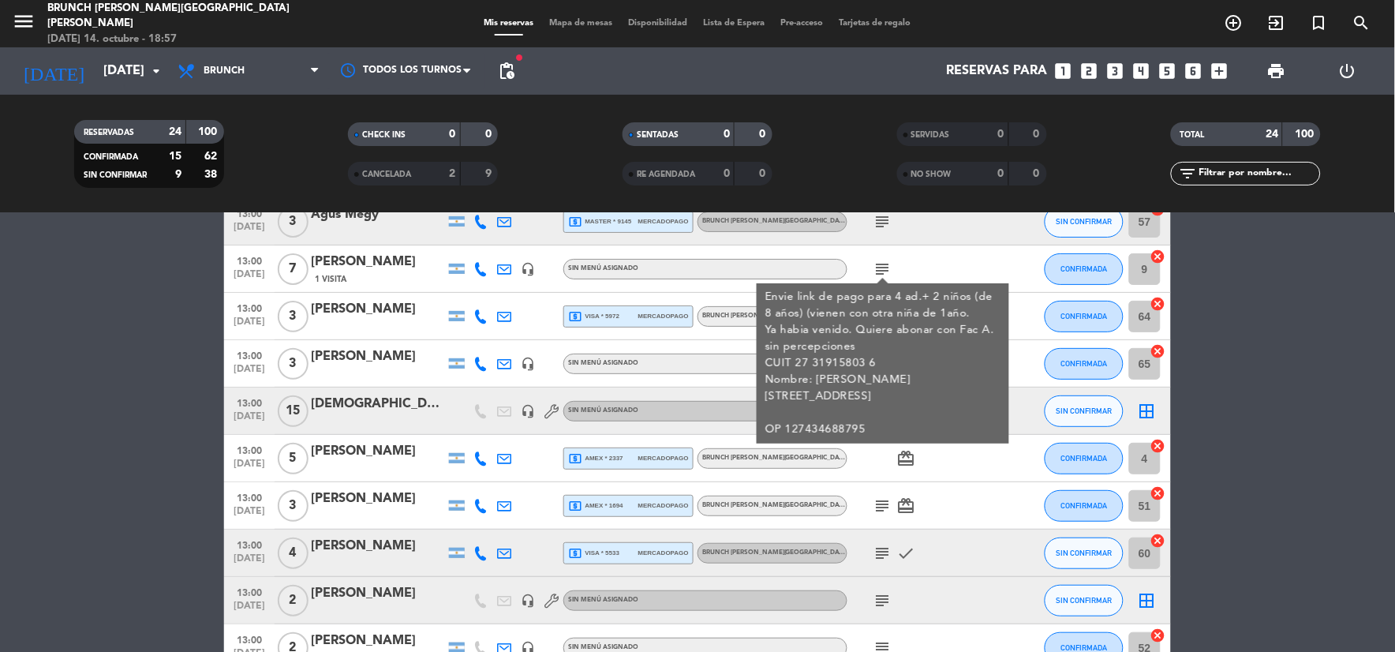
click at [896, 268] on div "subject Envie link de pago para 4 ad.+ 2 niños (de 8 años) (vienen con otra niñ…" at bounding box center [918, 268] width 142 height 47
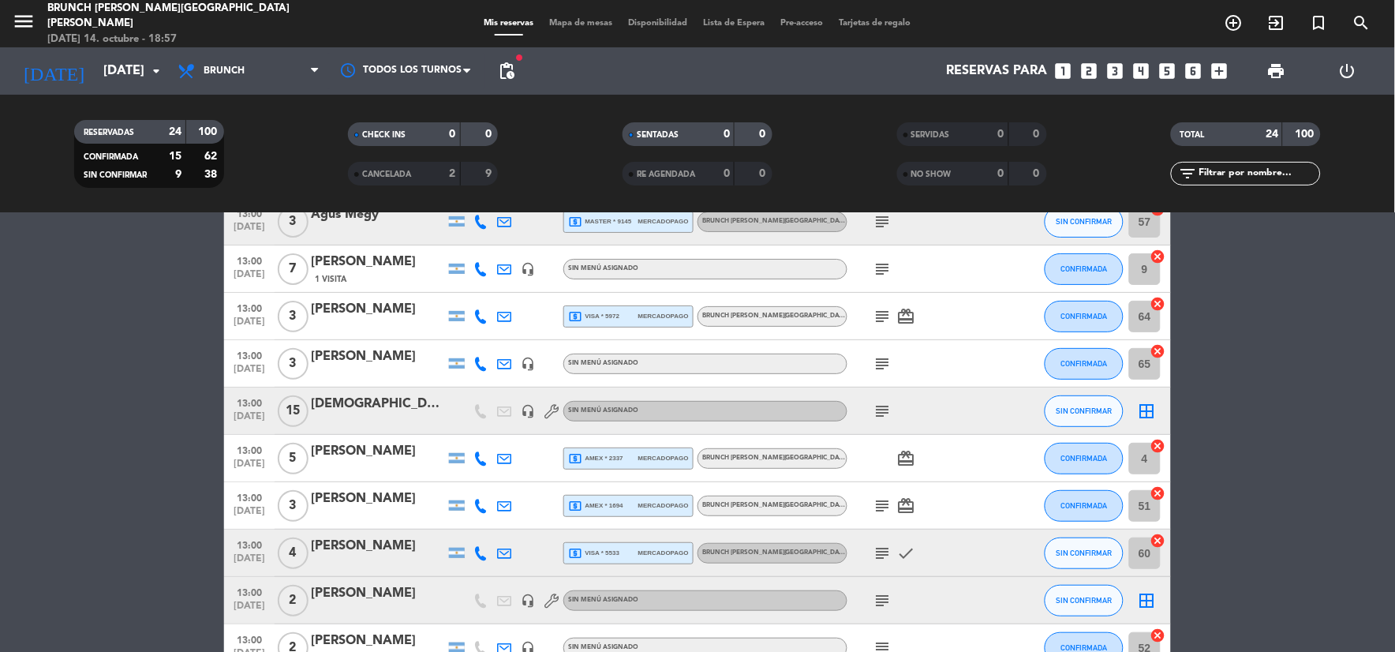
click at [885, 363] on icon "subject" at bounding box center [883, 363] width 19 height 19
click at [881, 316] on icon "subject" at bounding box center [883, 316] width 19 height 19
click at [877, 263] on icon "subject" at bounding box center [883, 269] width 19 height 19
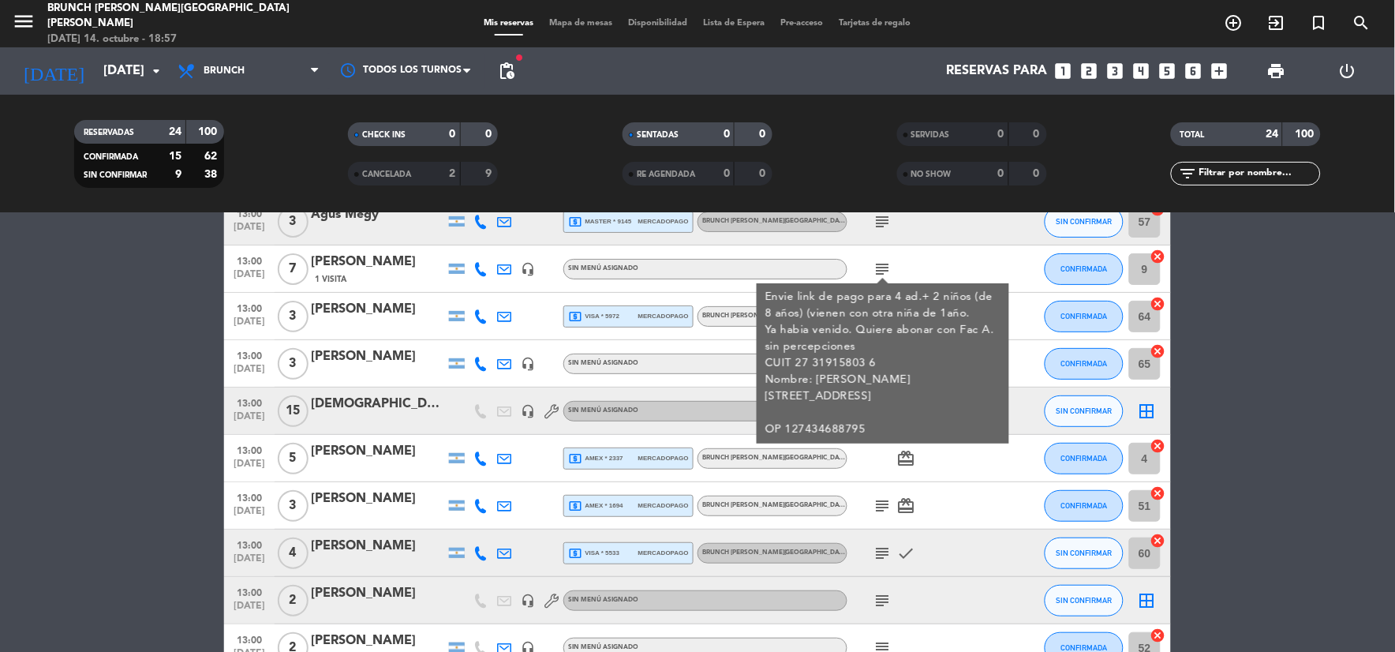
click at [937, 330] on div "Envie link de pago para 4 ad.+ 2 niños (de 8 años) (vienen con otra niña de 1añ…" at bounding box center [883, 363] width 236 height 149
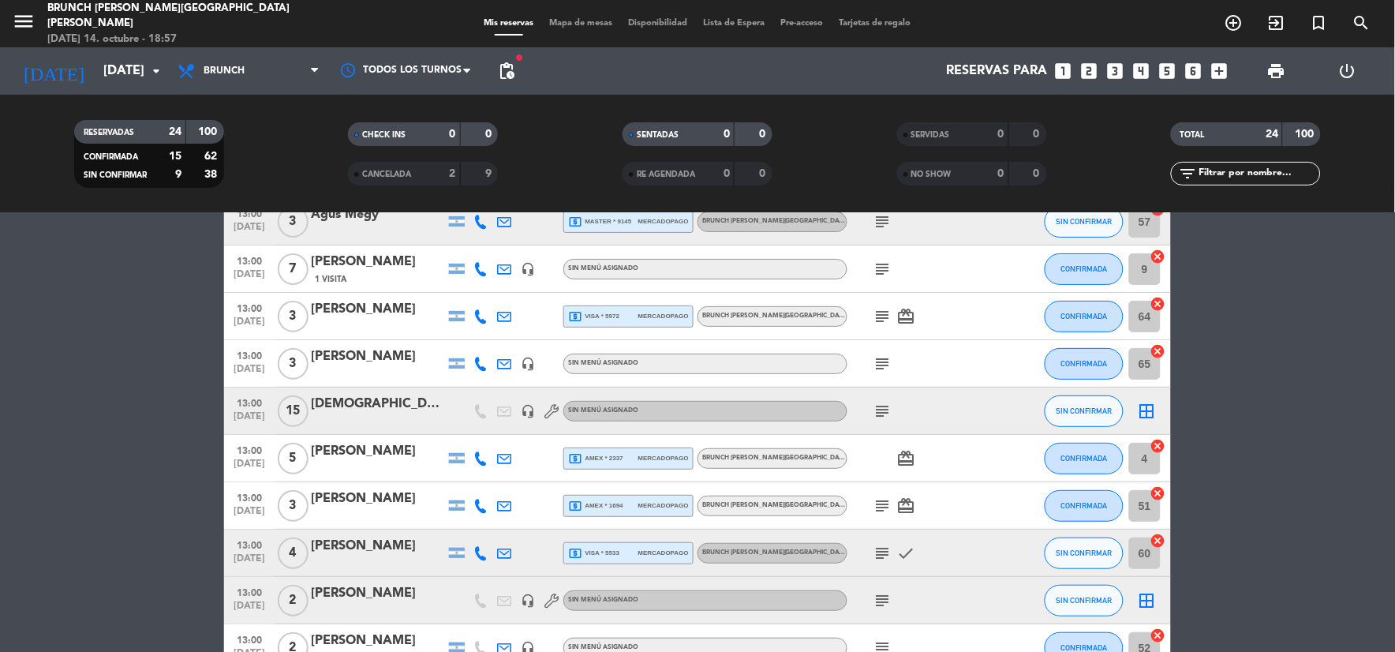
click at [889, 506] on icon "subject" at bounding box center [883, 505] width 19 height 19
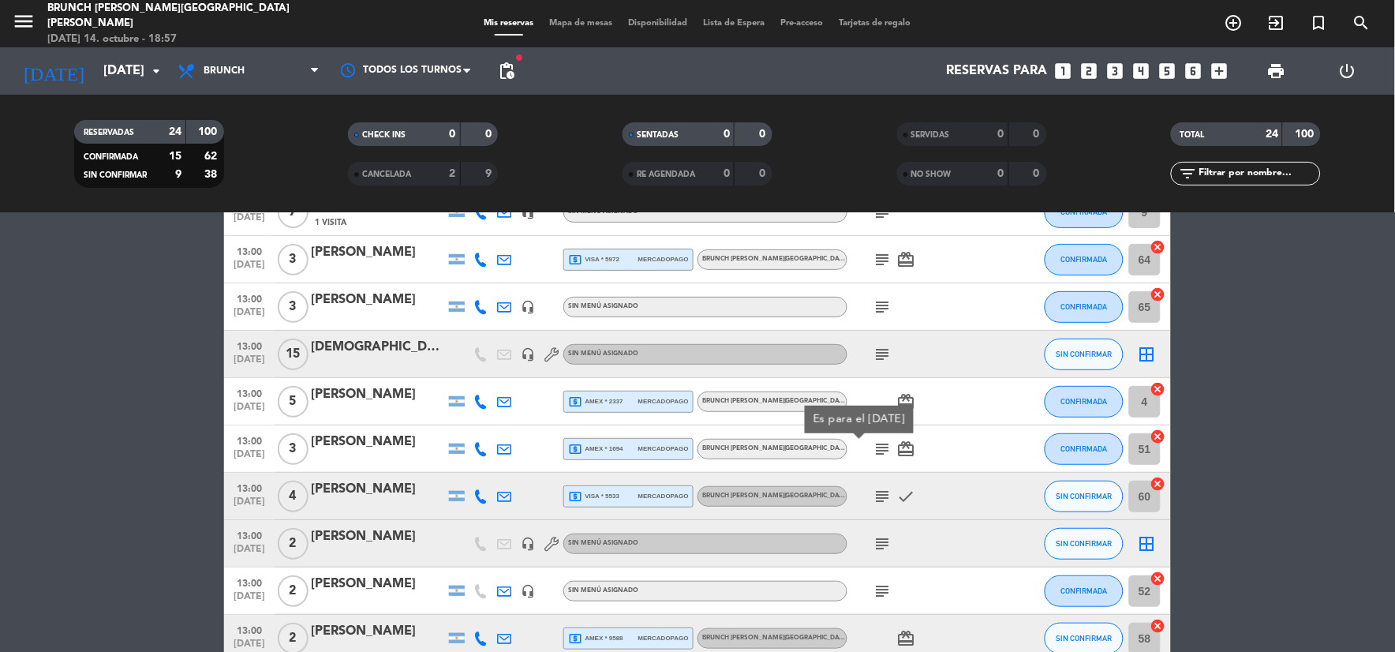
scroll to position [175, 0]
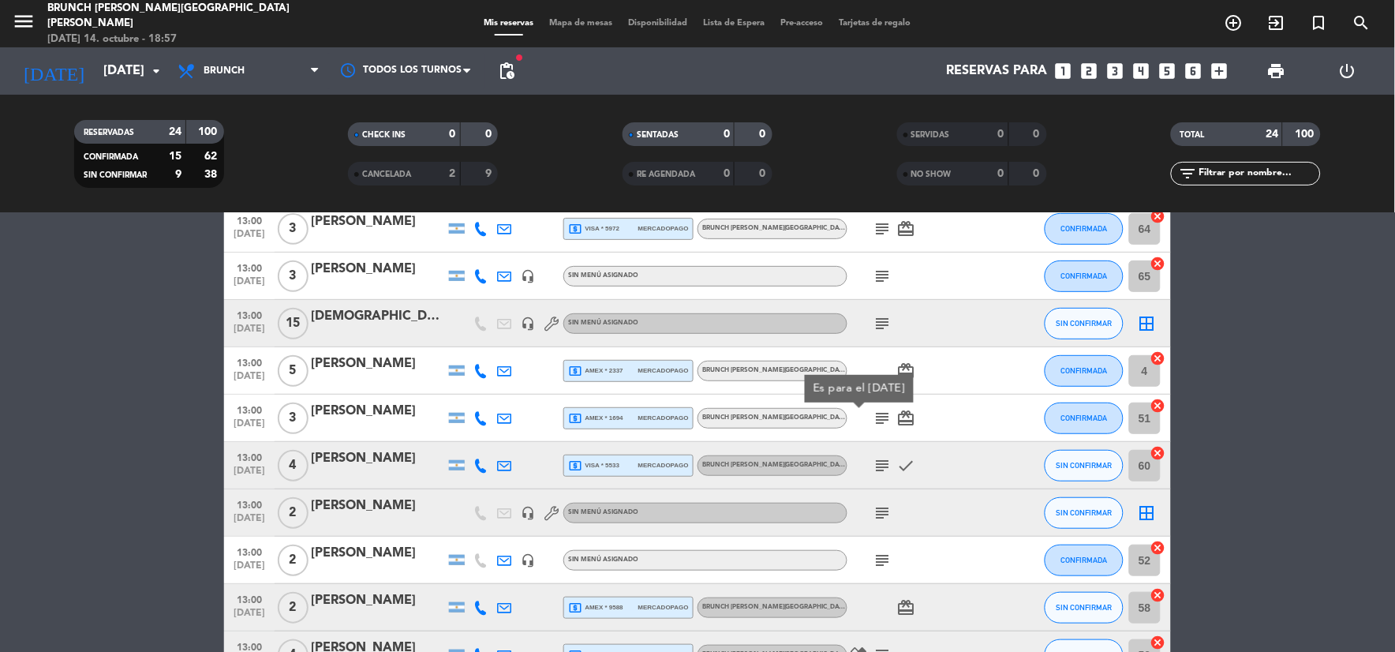
click at [879, 463] on icon "subject" at bounding box center [883, 465] width 19 height 19
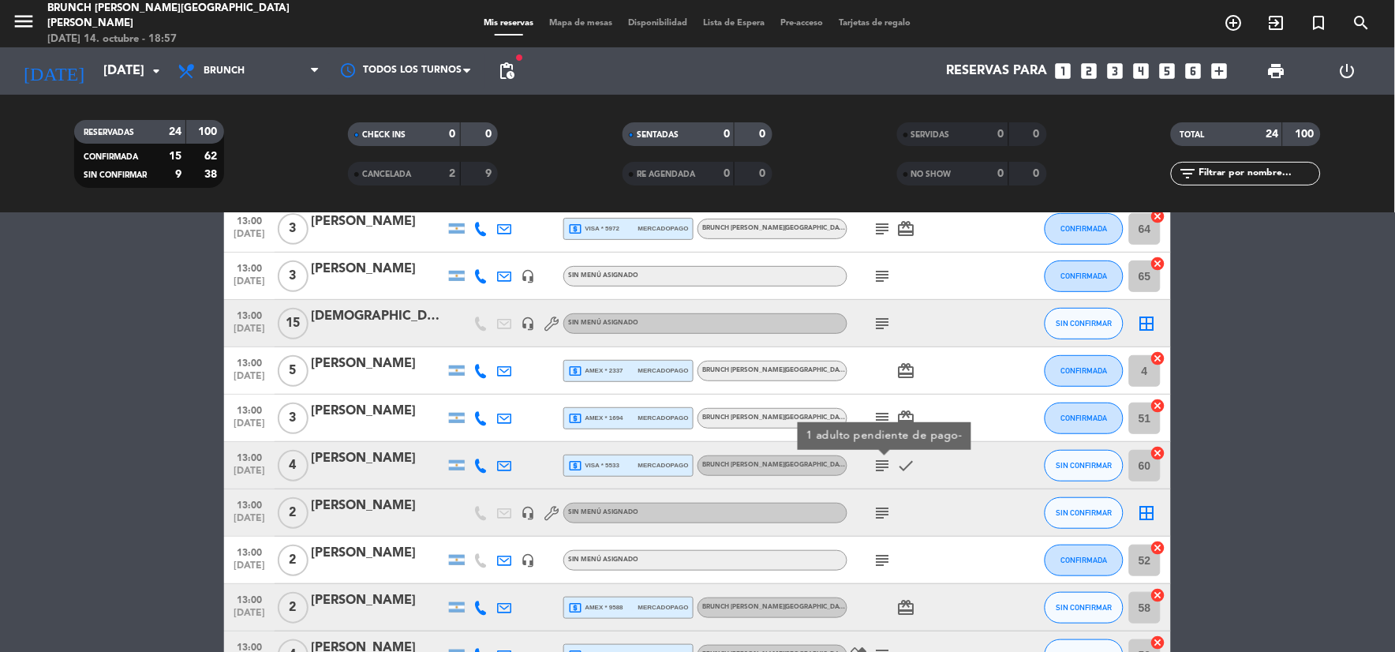
click at [880, 509] on icon "subject" at bounding box center [883, 512] width 19 height 19
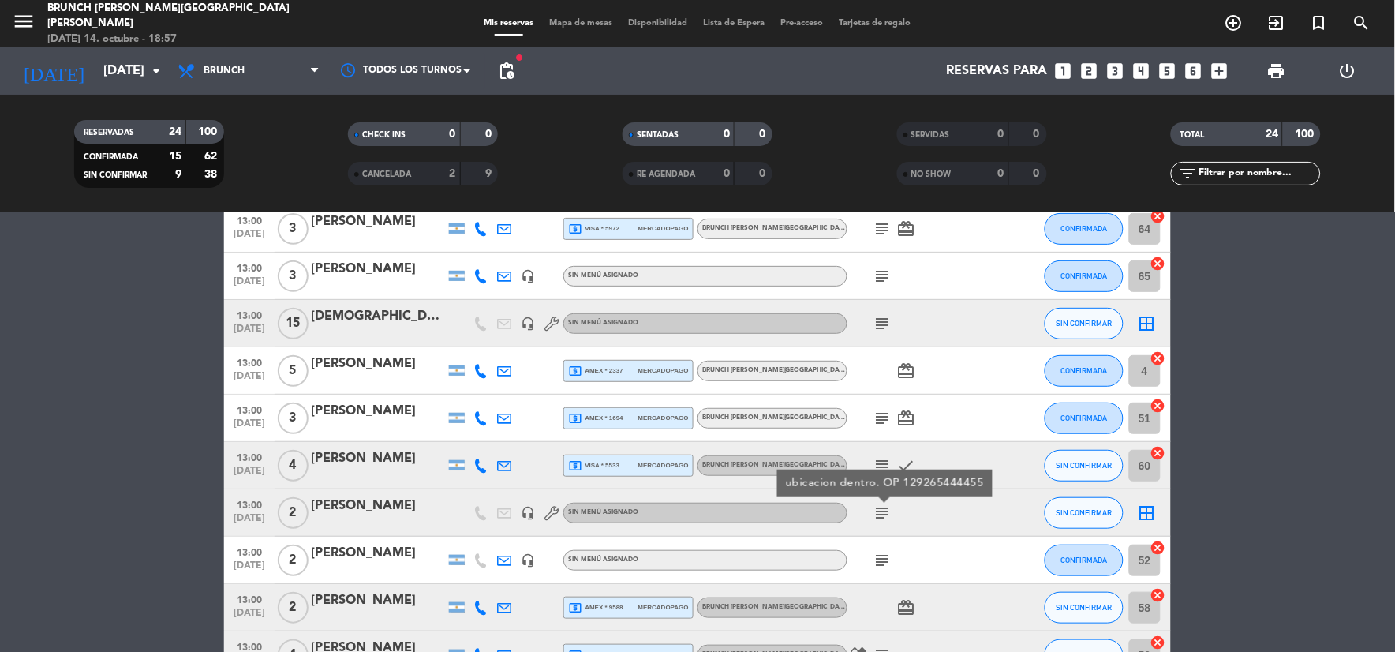
scroll to position [263, 0]
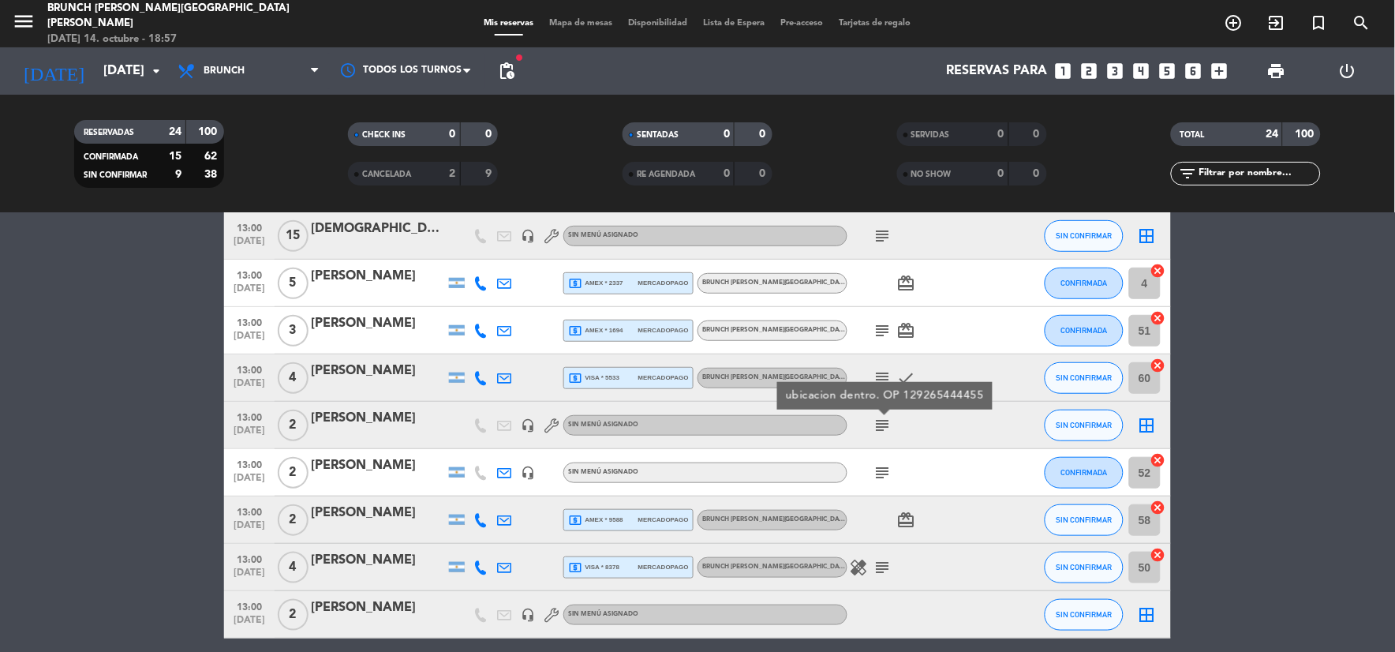
click at [885, 476] on icon "subject" at bounding box center [883, 472] width 19 height 19
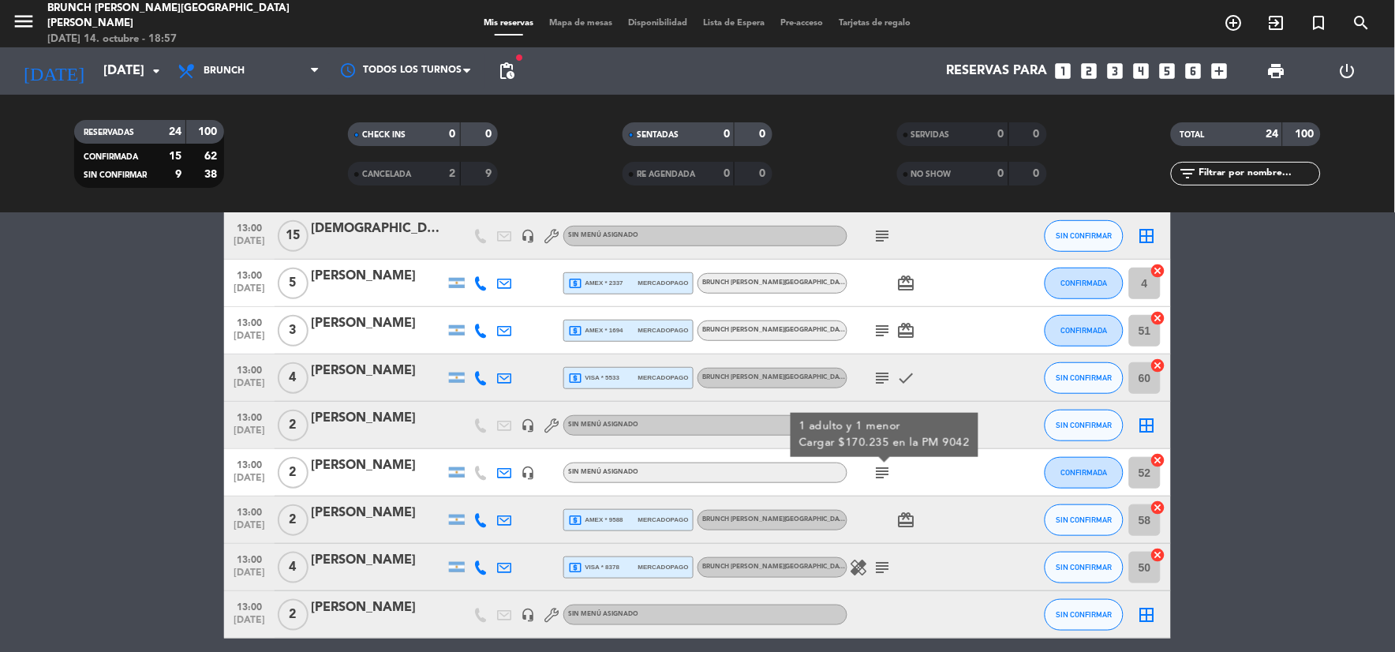
scroll to position [350, 0]
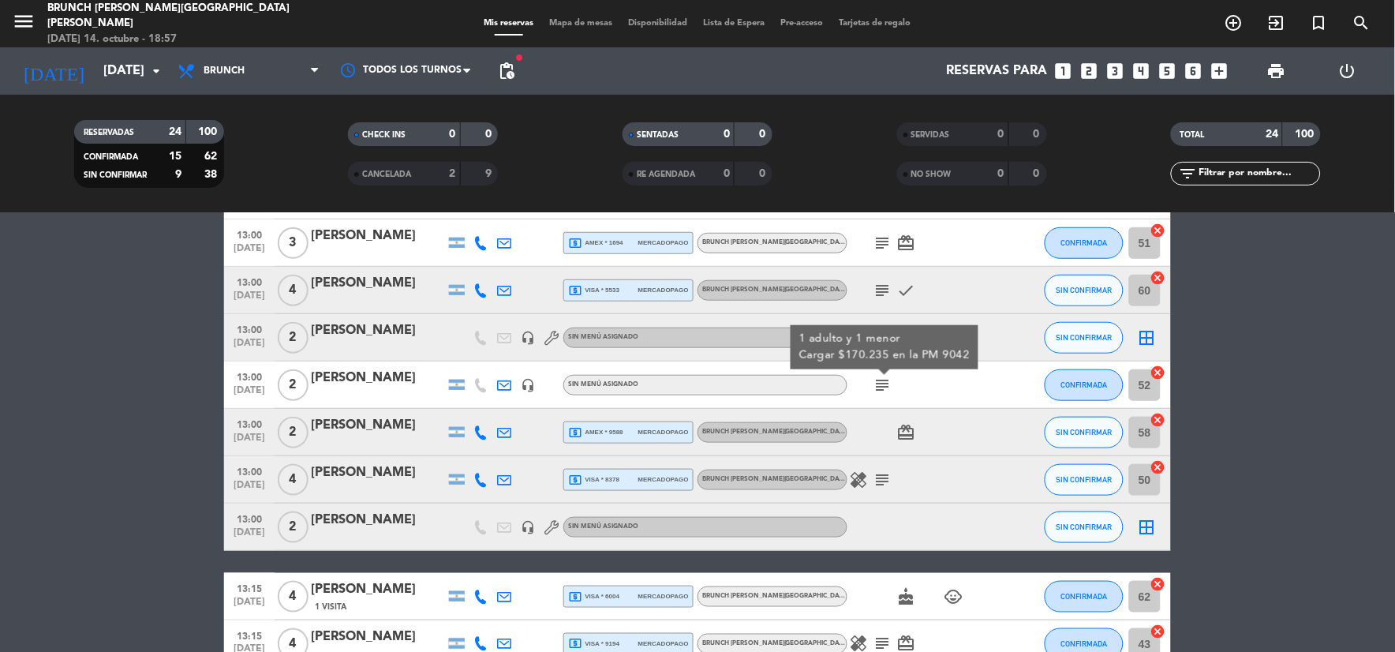
click at [908, 428] on icon "card_giftcard" at bounding box center [906, 432] width 19 height 19
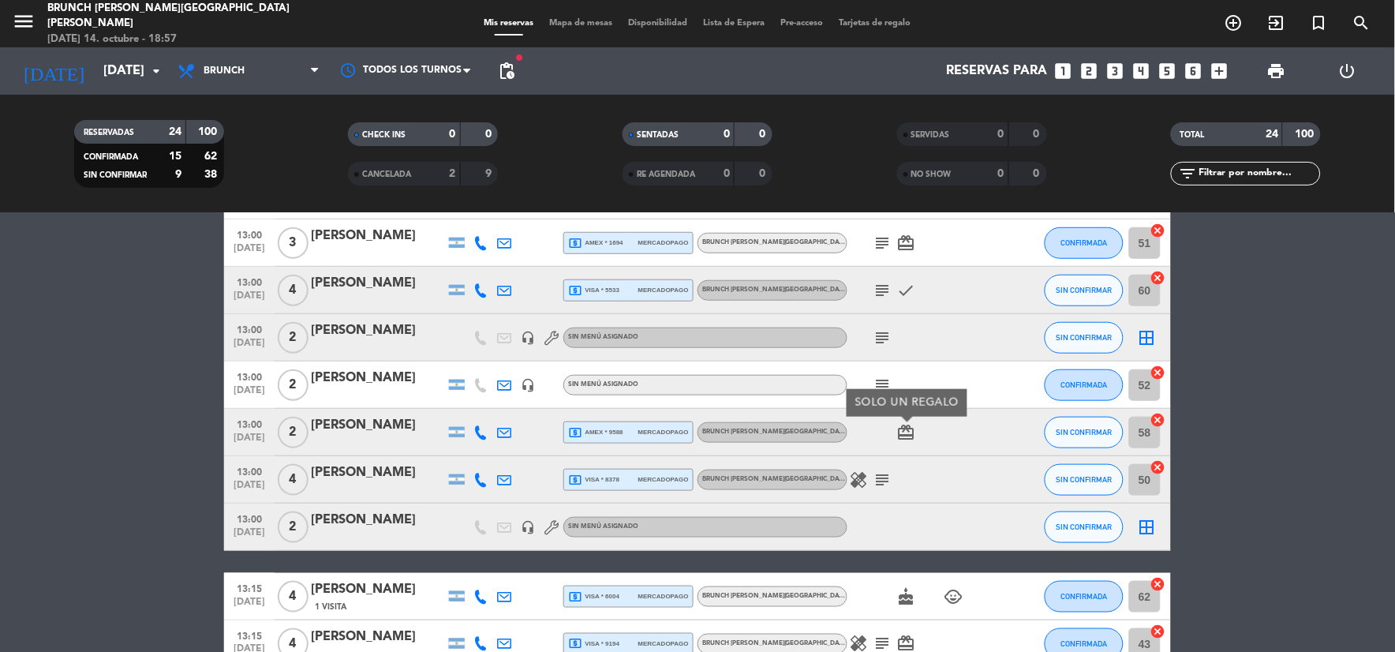
click at [877, 486] on icon "subject" at bounding box center [883, 479] width 19 height 19
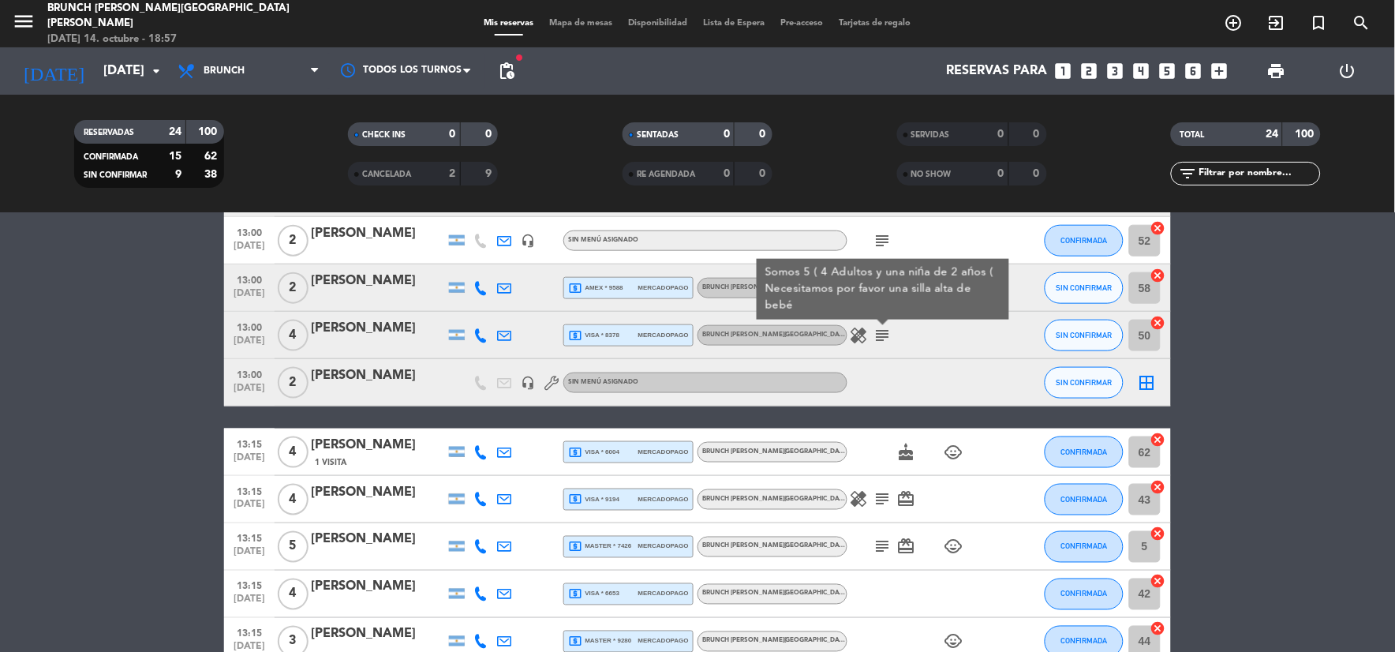
scroll to position [526, 0]
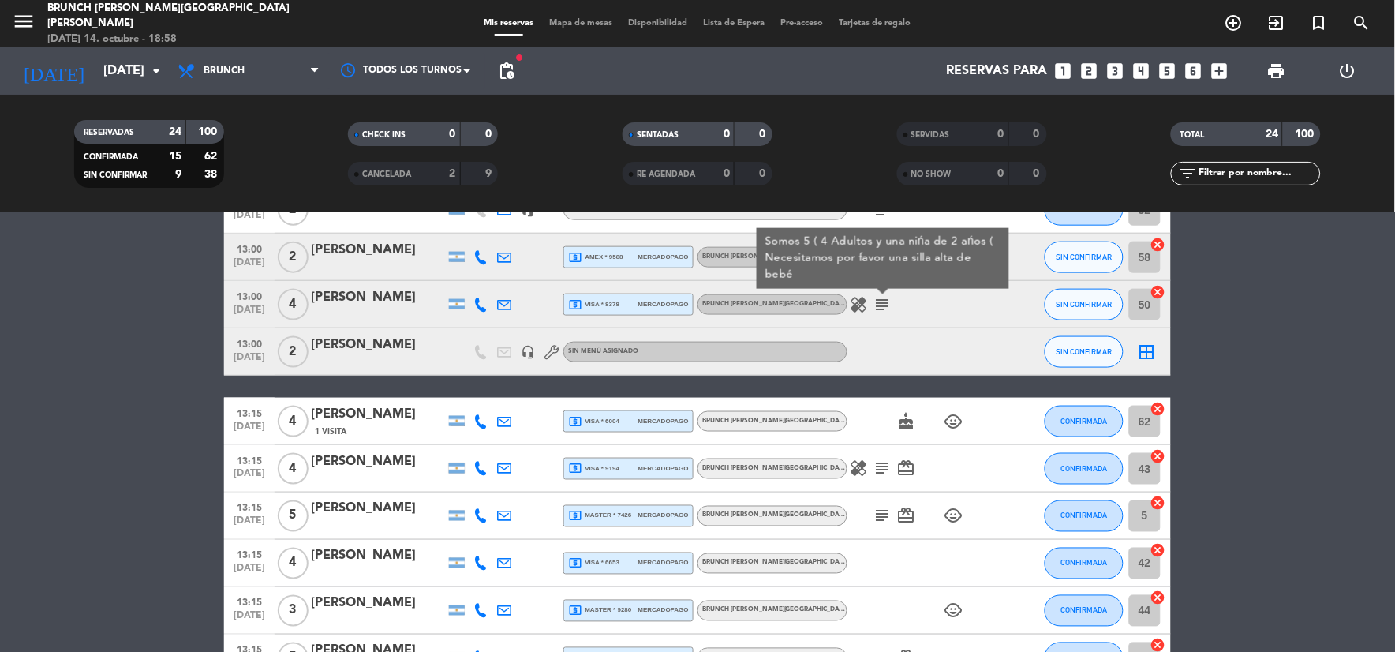
click at [877, 467] on icon "subject" at bounding box center [883, 468] width 19 height 19
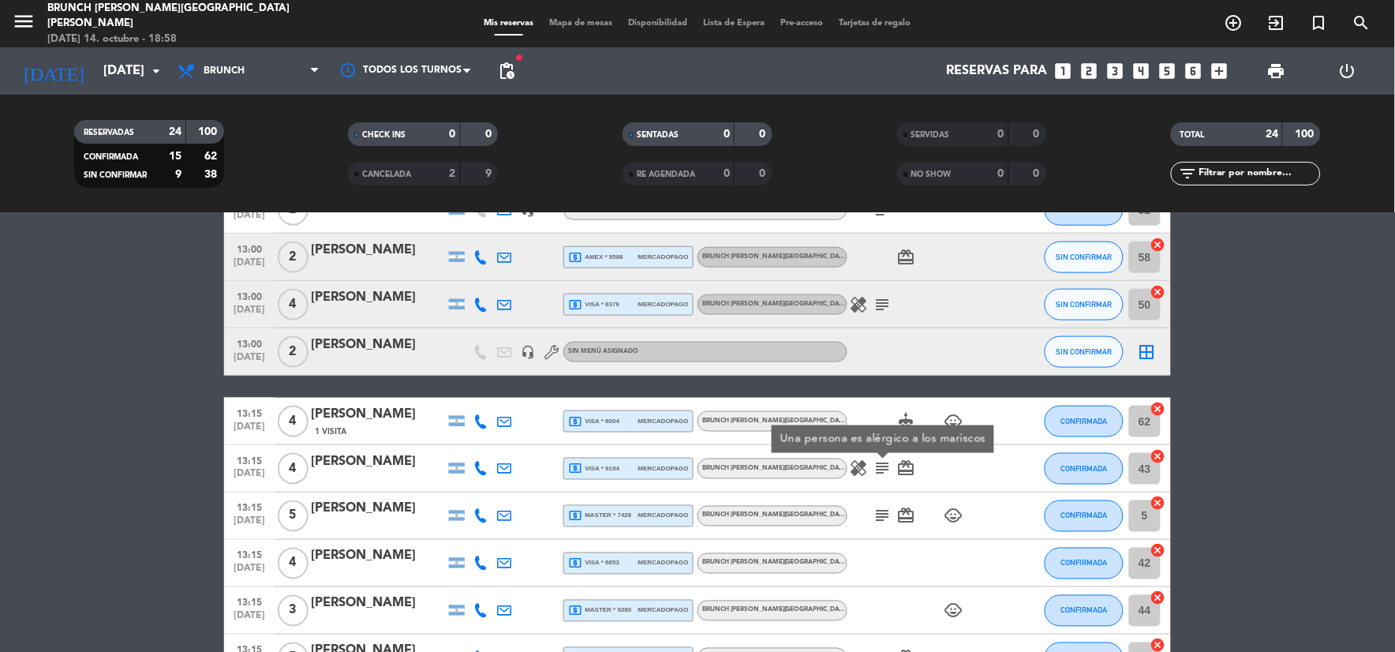
click at [885, 507] on icon "subject" at bounding box center [883, 516] width 19 height 19
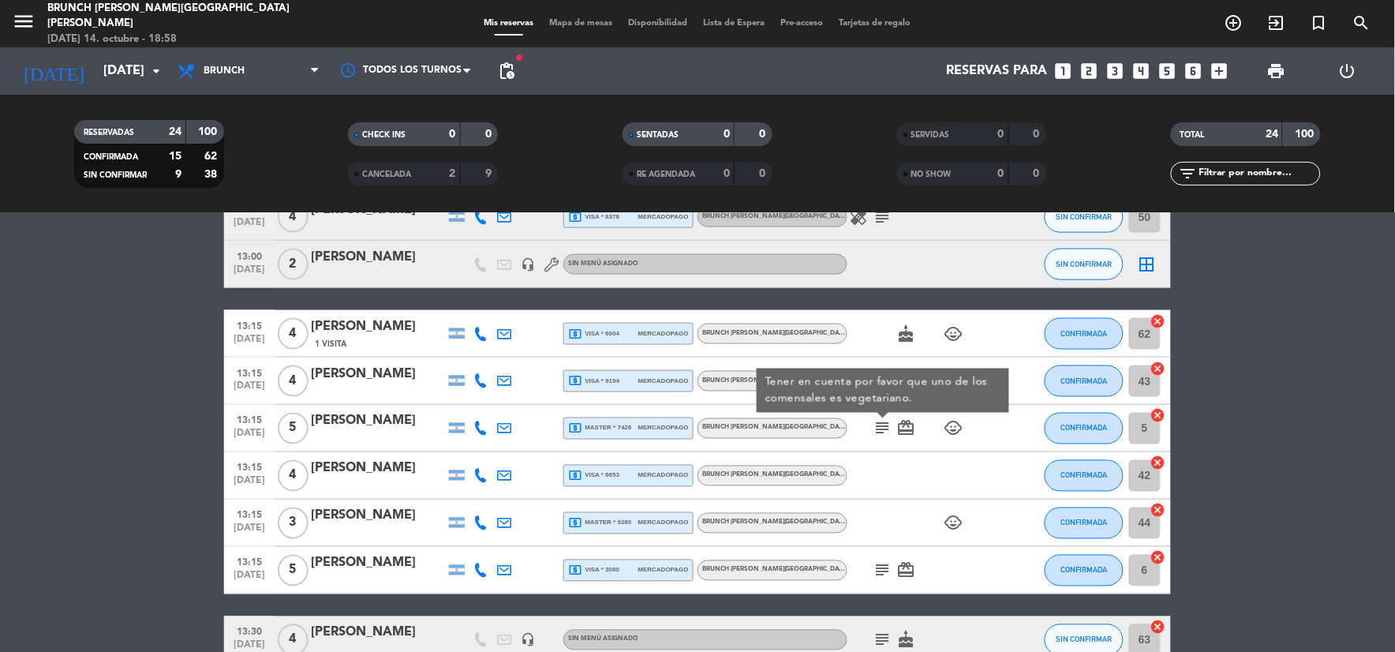
scroll to position [701, 0]
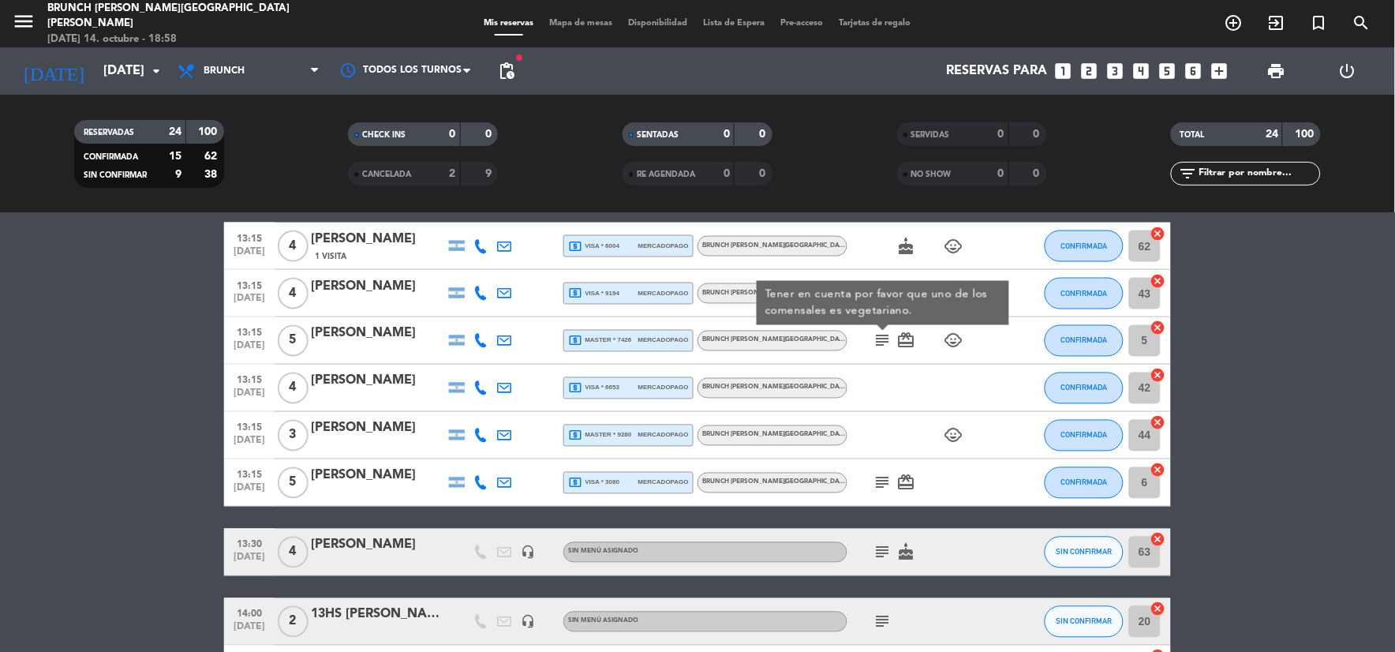
click at [879, 483] on icon "subject" at bounding box center [883, 482] width 19 height 19
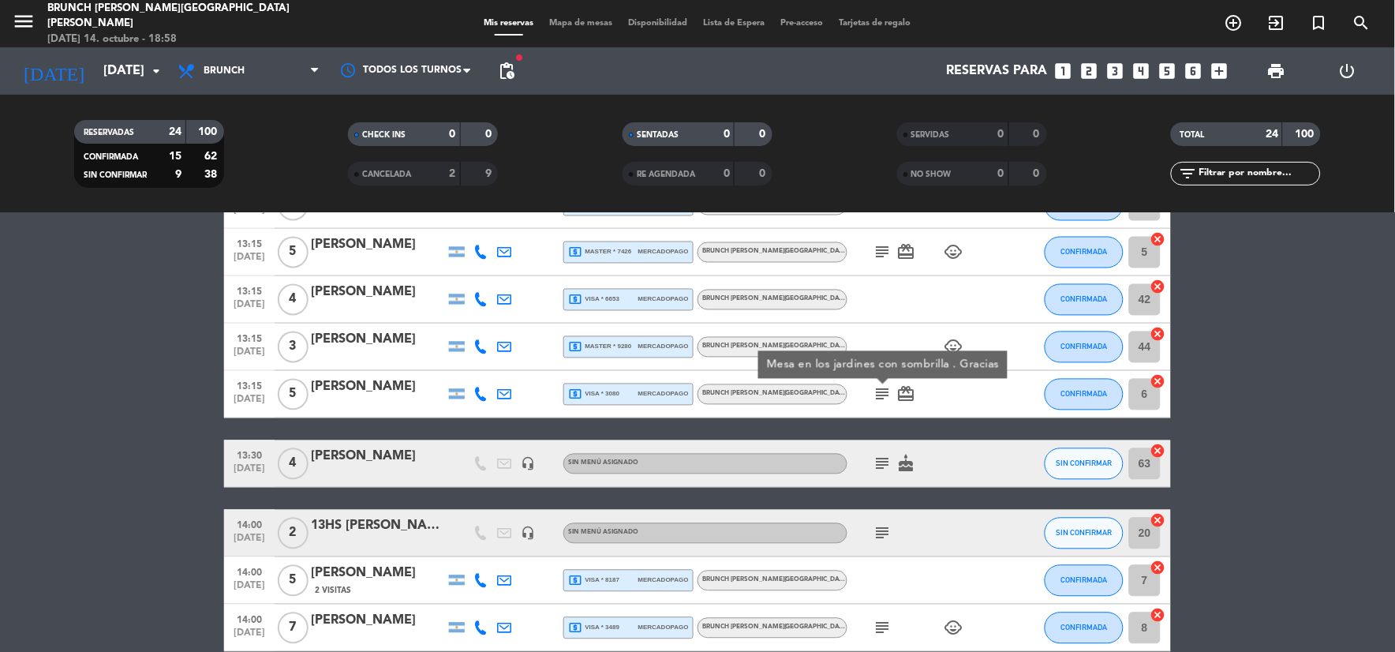
click at [881, 471] on icon "subject" at bounding box center [883, 464] width 19 height 19
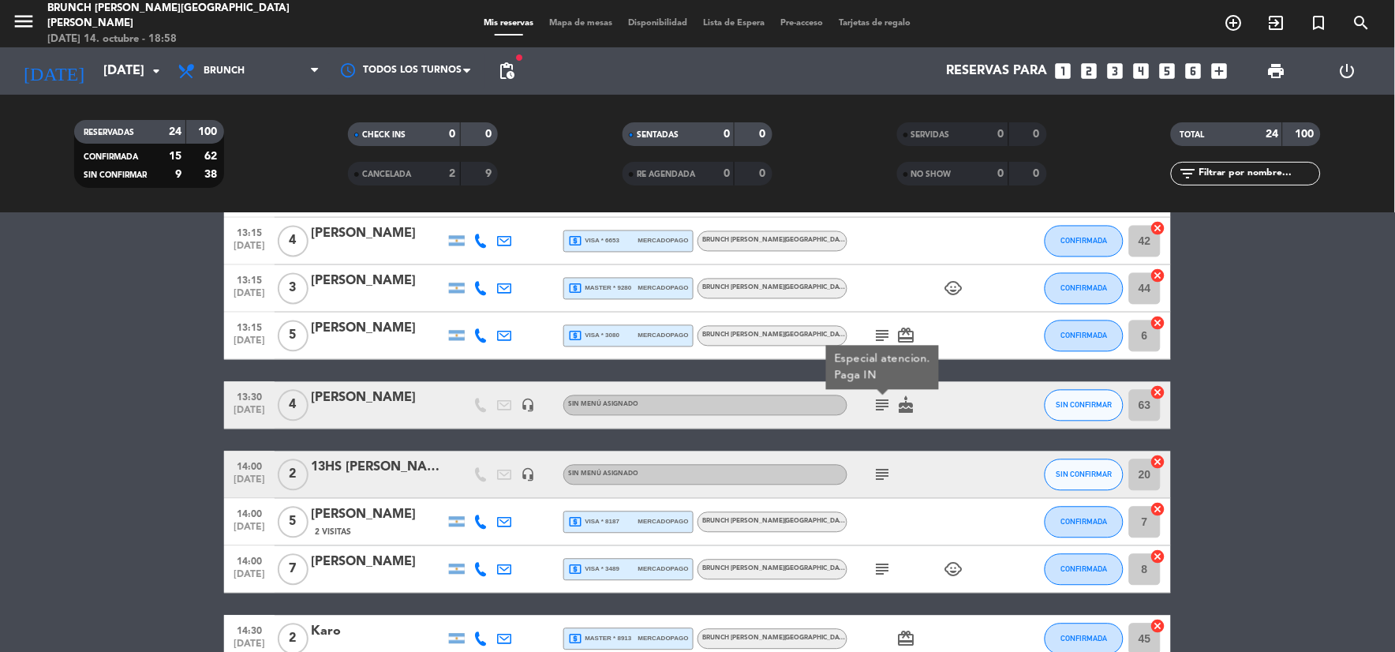
scroll to position [877, 0]
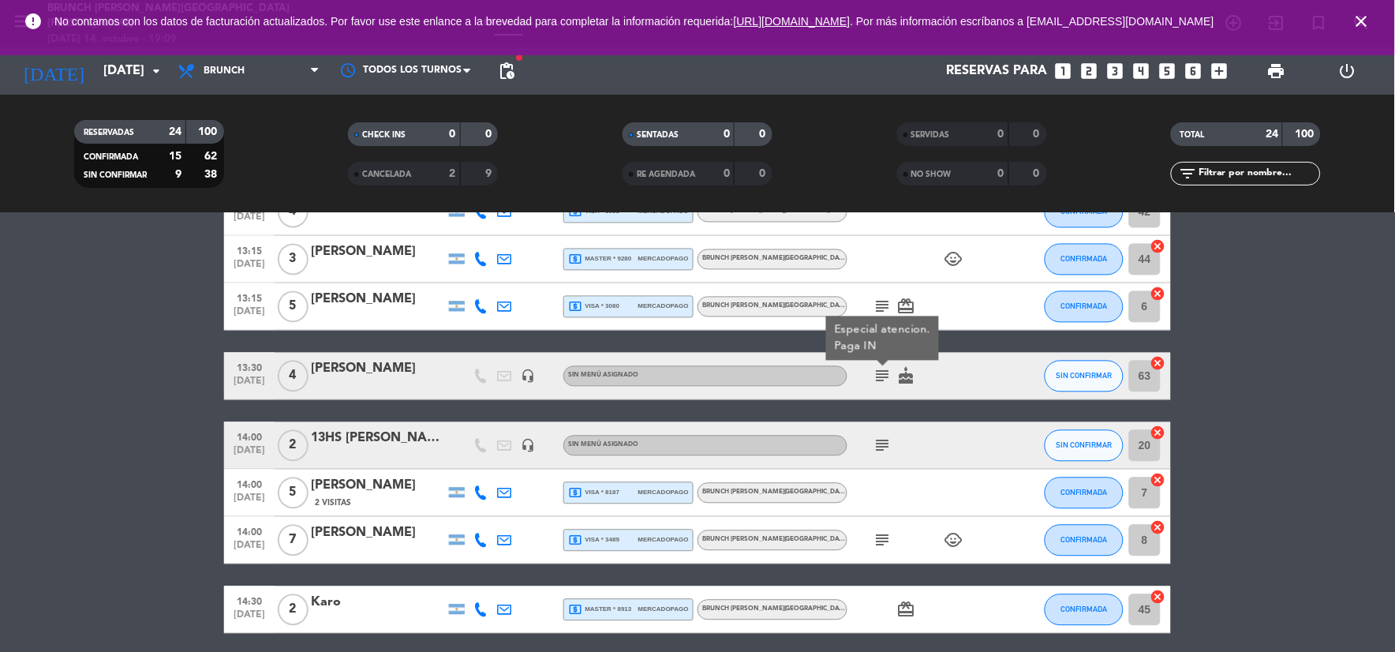
click at [69, 302] on bookings-row "13:00 [DATE] 3 Agus Megy local_atm master * 9145 mercadopago Brunch [PERSON_NAM…" at bounding box center [697, 21] width 1395 height 1225
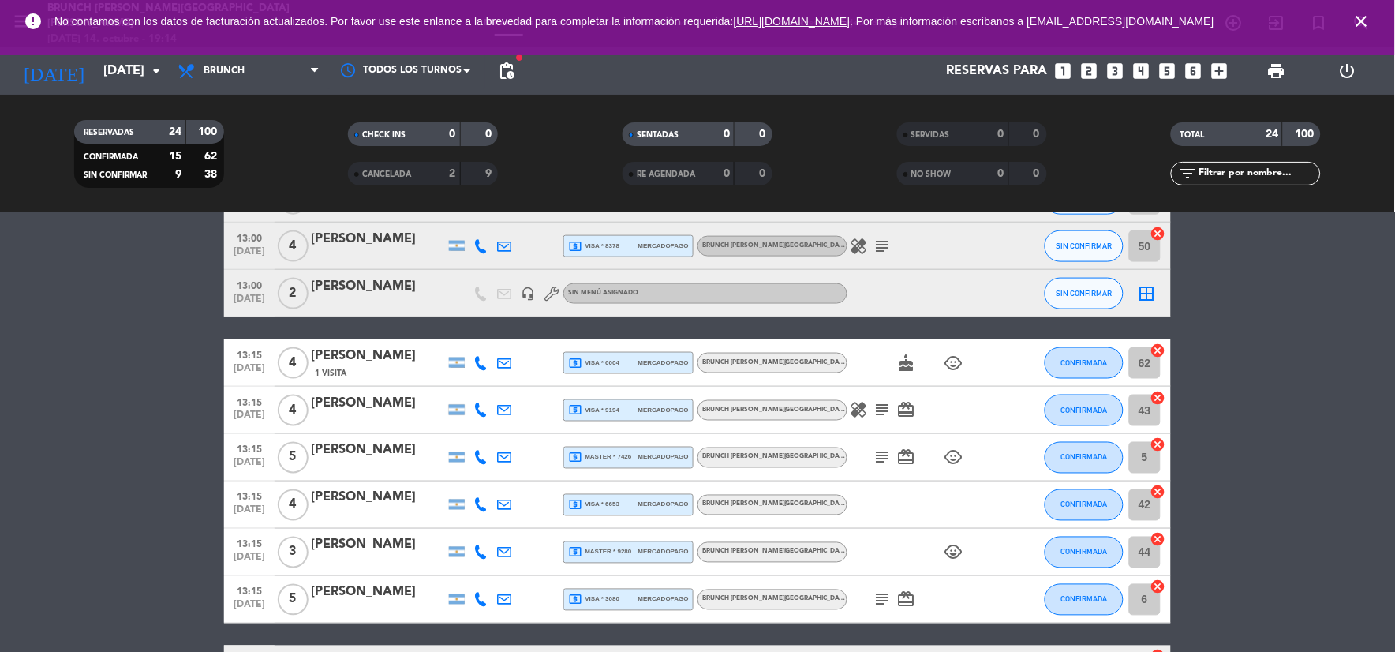
scroll to position [411, 0]
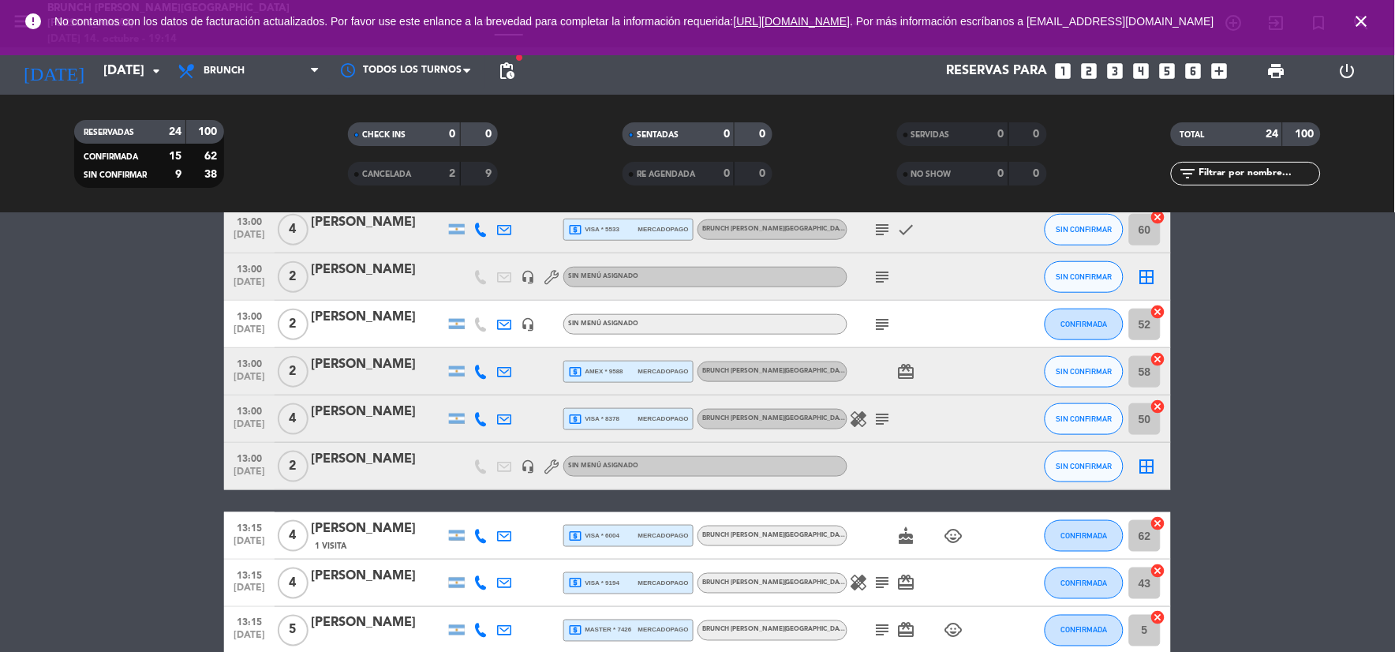
click at [1265, 403] on bookings-row "13:00 [DATE] 3 Agus Megy local_atm master * 9145 mercadopago Brunch [PERSON_NAM…" at bounding box center [697, 487] width 1395 height 1225
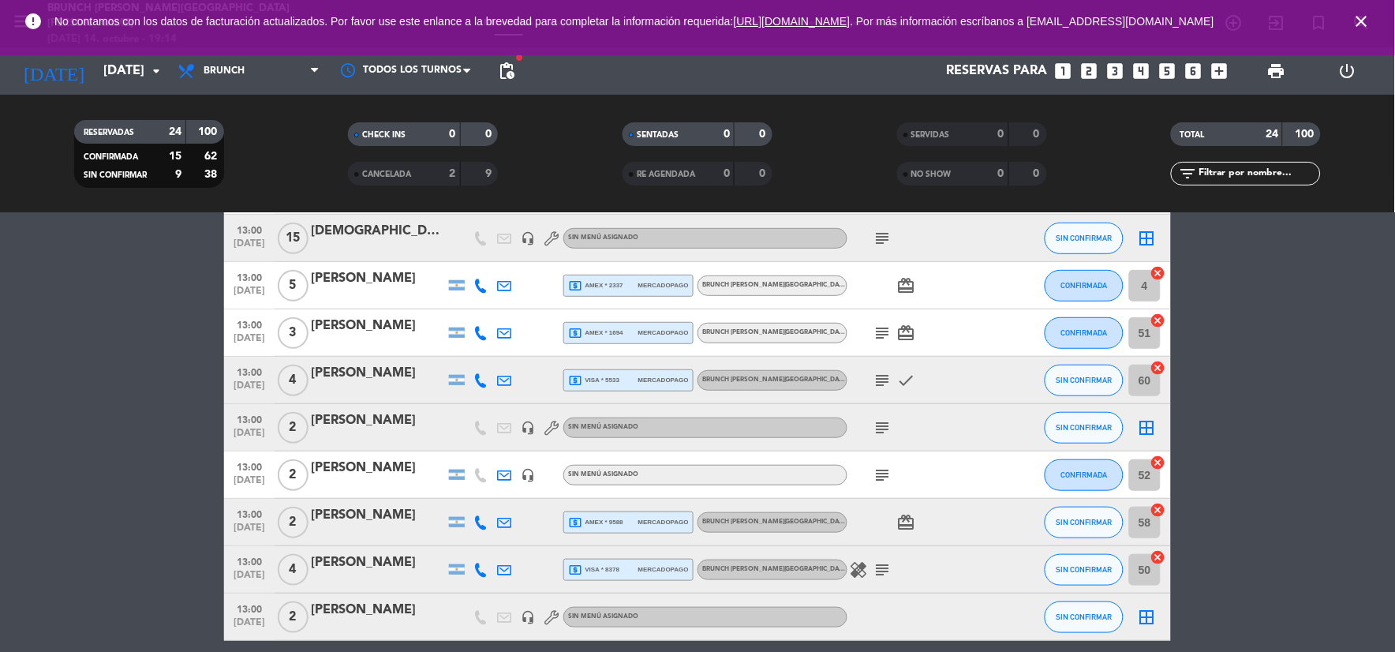
scroll to position [0, 0]
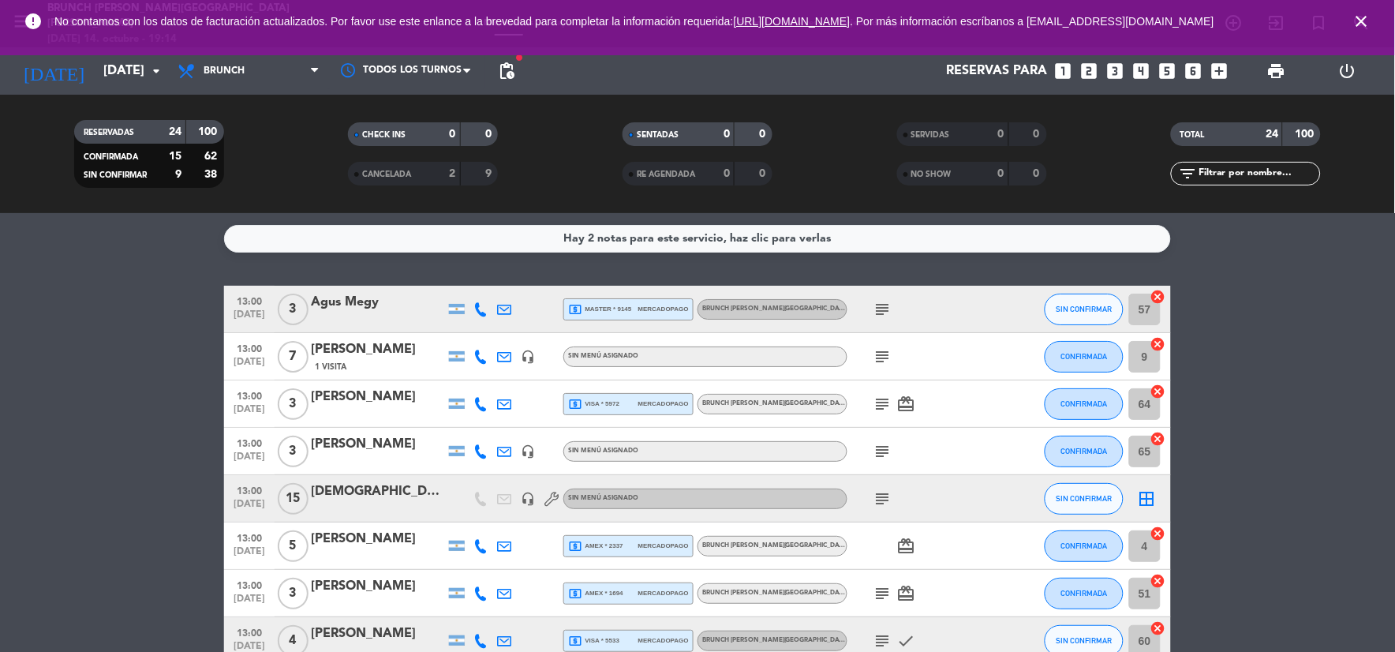
click at [884, 303] on icon "subject" at bounding box center [883, 309] width 19 height 19
click at [879, 360] on icon "subject" at bounding box center [883, 356] width 19 height 19
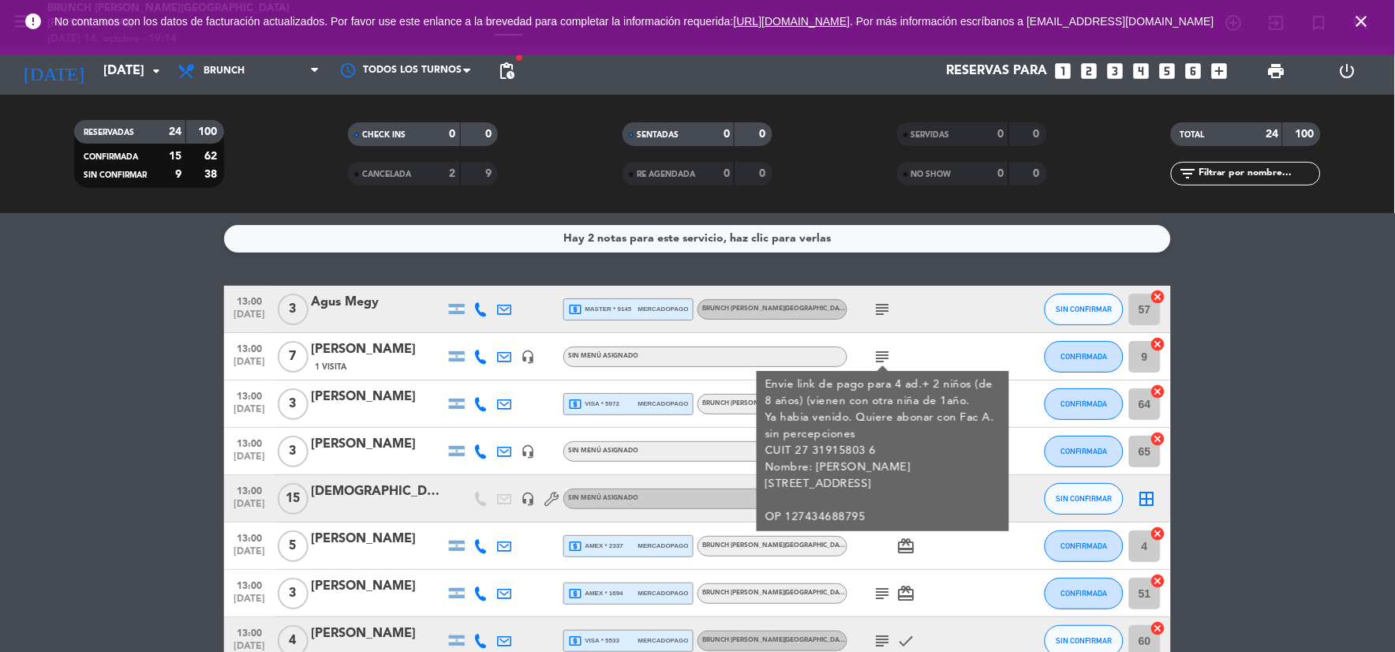
click at [890, 421] on div "Envie link de pago para 4 ad.+ 2 niños (de 8 años) (vienen con otra niña de 1añ…" at bounding box center [883, 450] width 236 height 149
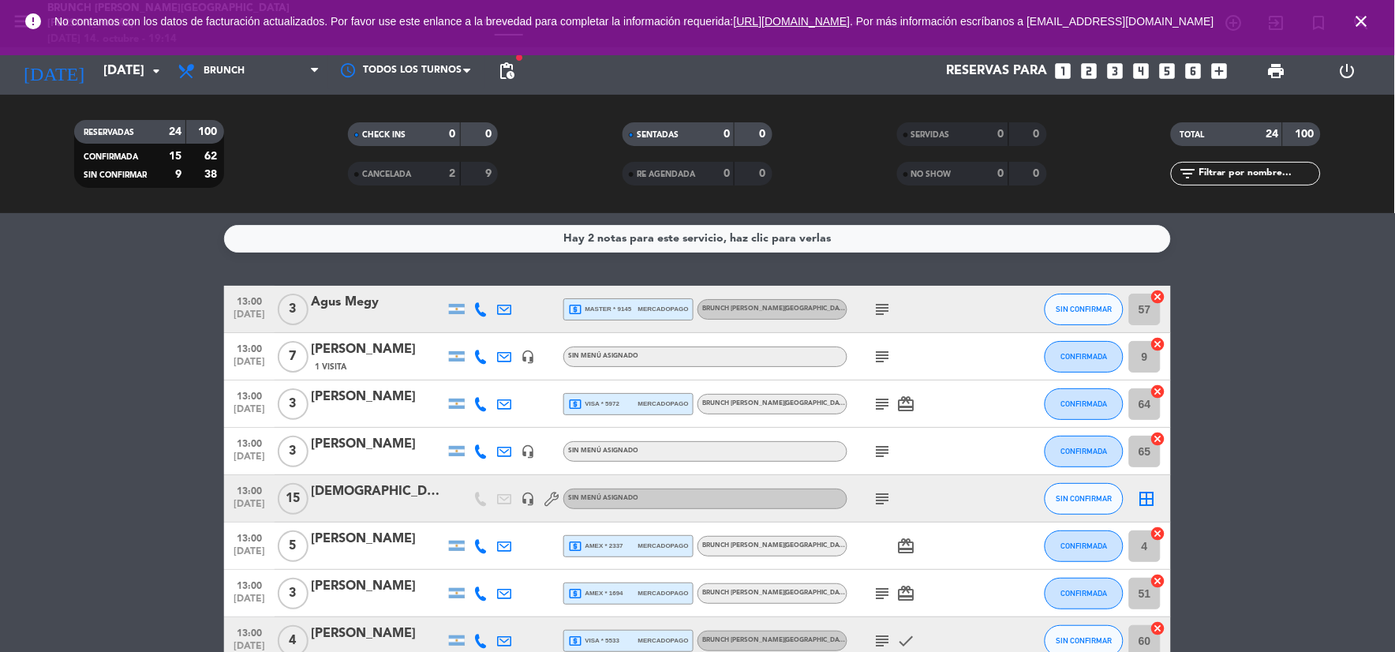
click at [880, 409] on icon "subject" at bounding box center [883, 404] width 19 height 19
click at [886, 454] on icon "subject" at bounding box center [883, 451] width 19 height 19
click at [874, 492] on div "op 127474047729" at bounding box center [883, 480] width 115 height 28
click at [874, 492] on icon "subject" at bounding box center [883, 498] width 19 height 19
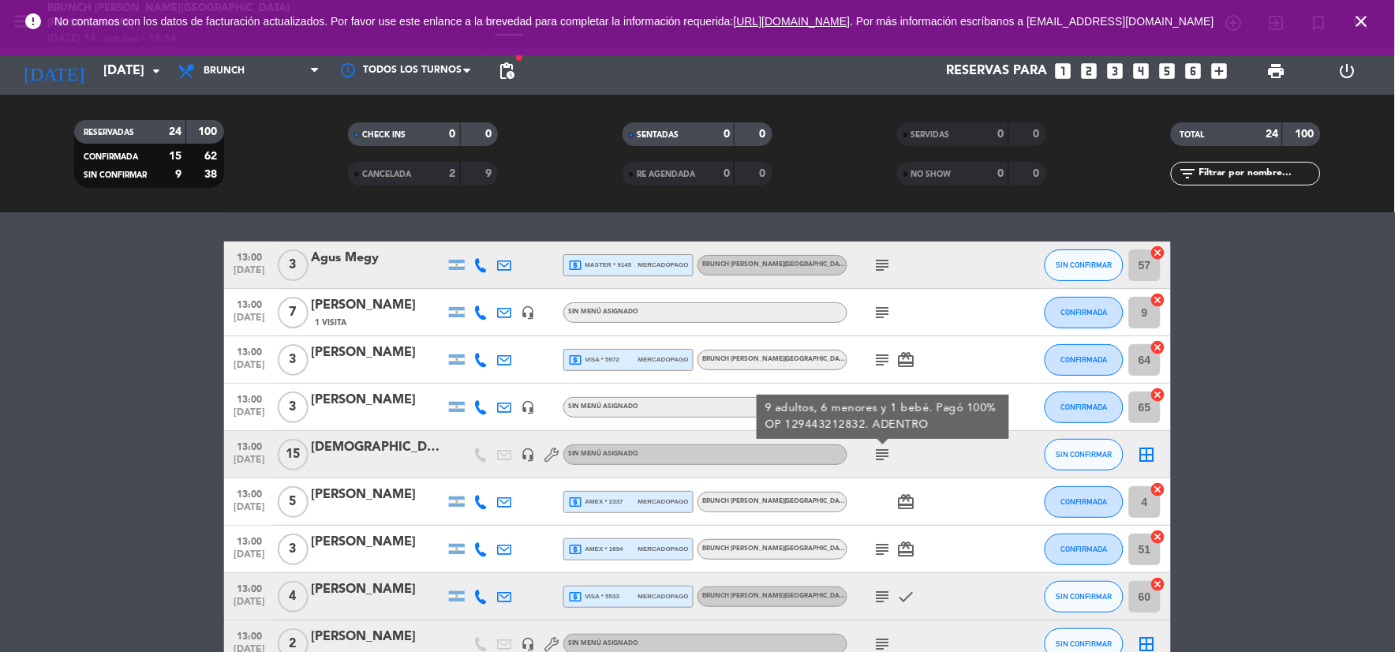
scroll to position [88, 0]
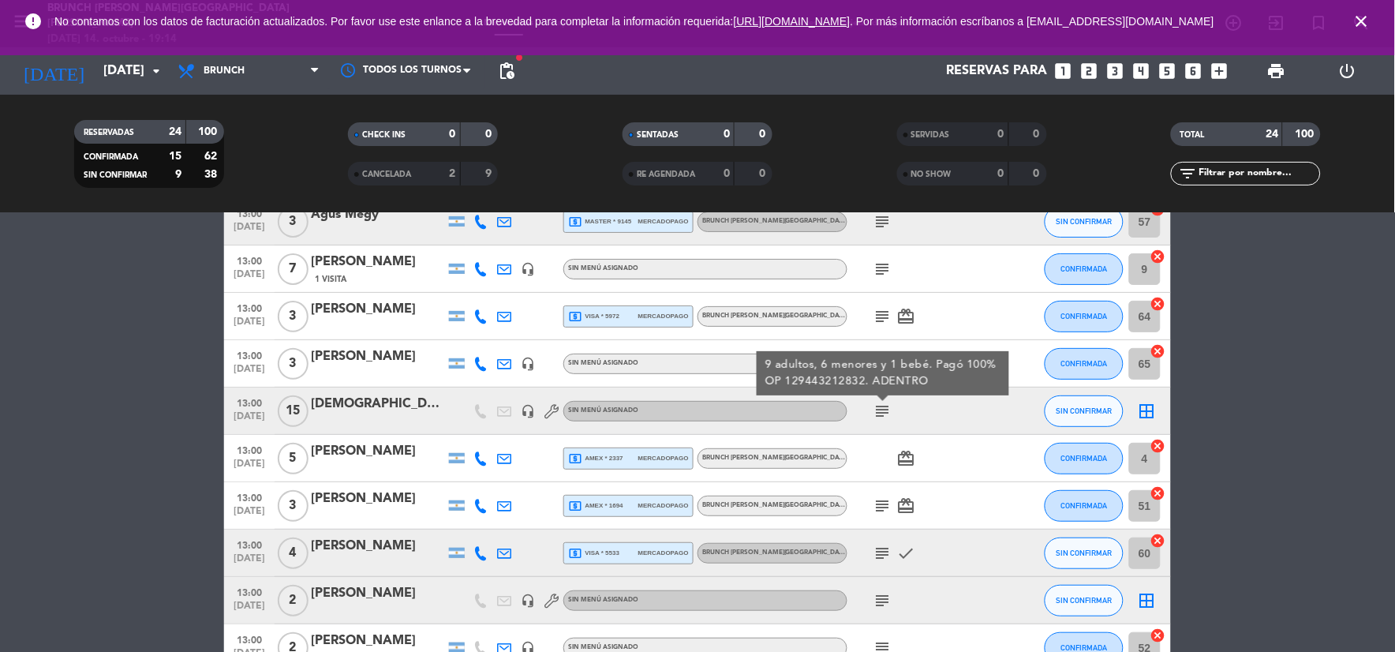
click at [881, 507] on icon "subject" at bounding box center [883, 505] width 19 height 19
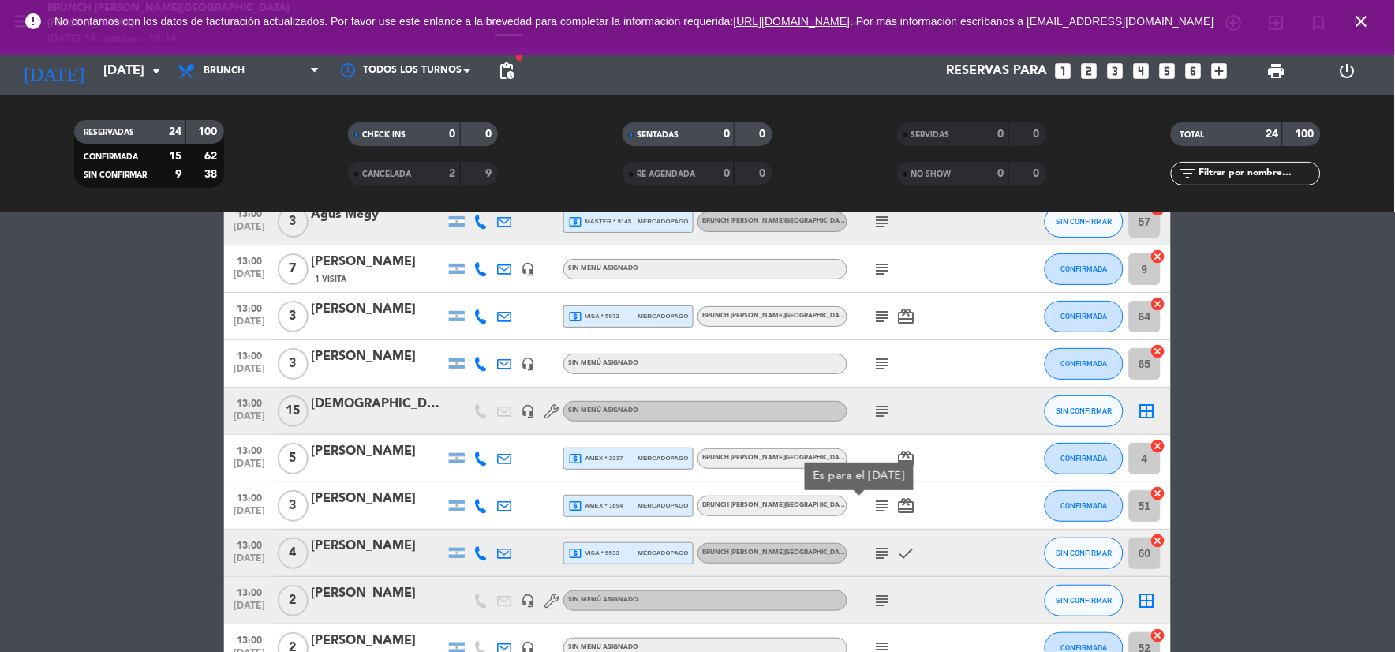
scroll to position [175, 0]
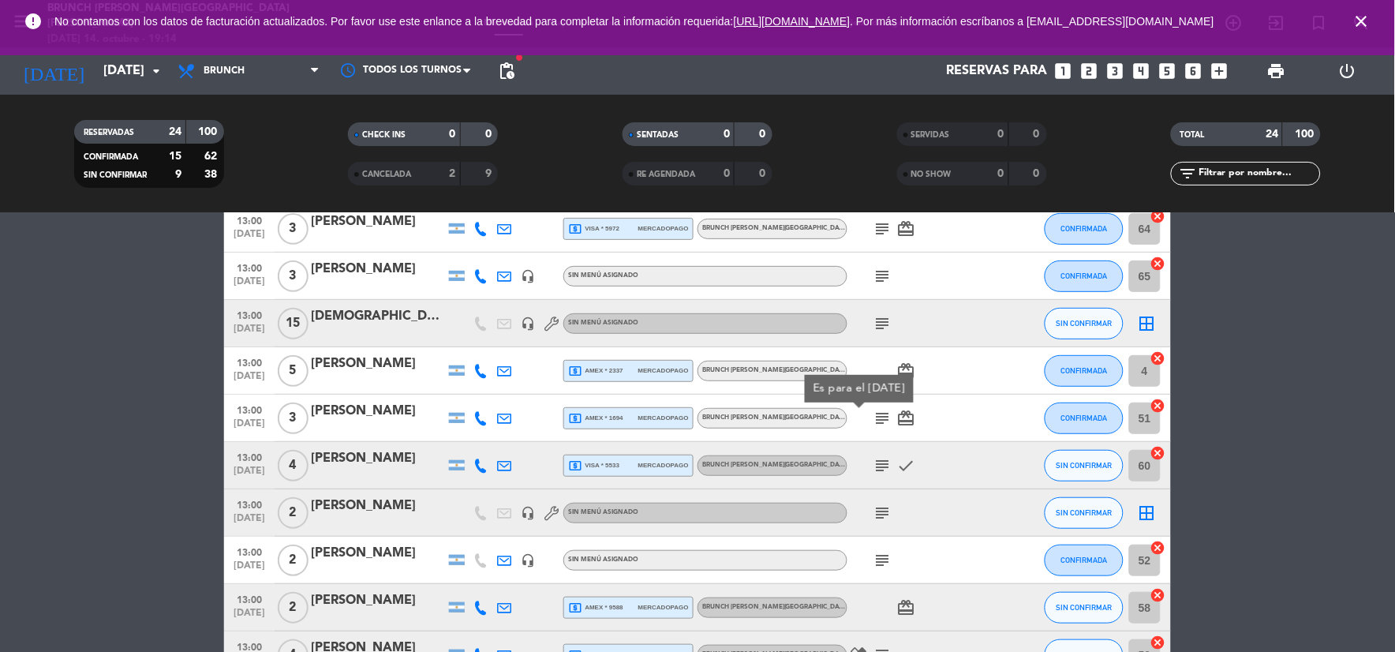
click at [874, 466] on icon "subject" at bounding box center [883, 465] width 19 height 19
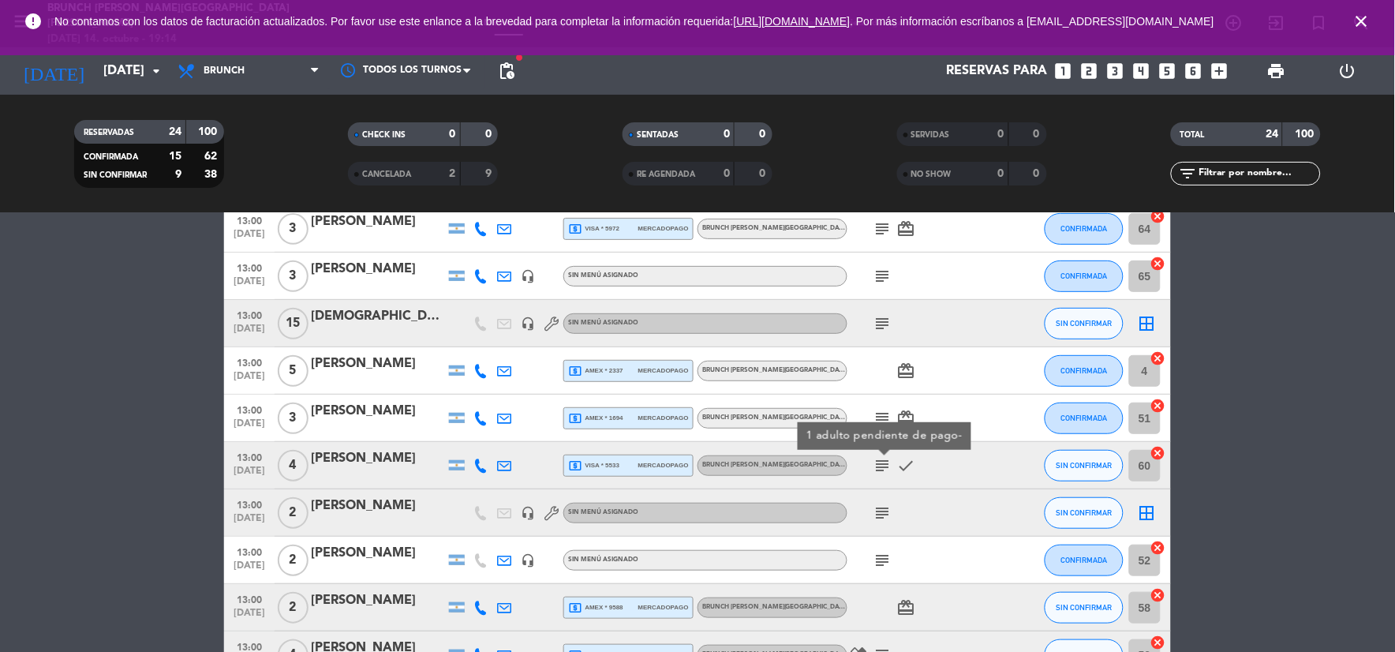
click at [886, 510] on icon "subject" at bounding box center [883, 512] width 19 height 19
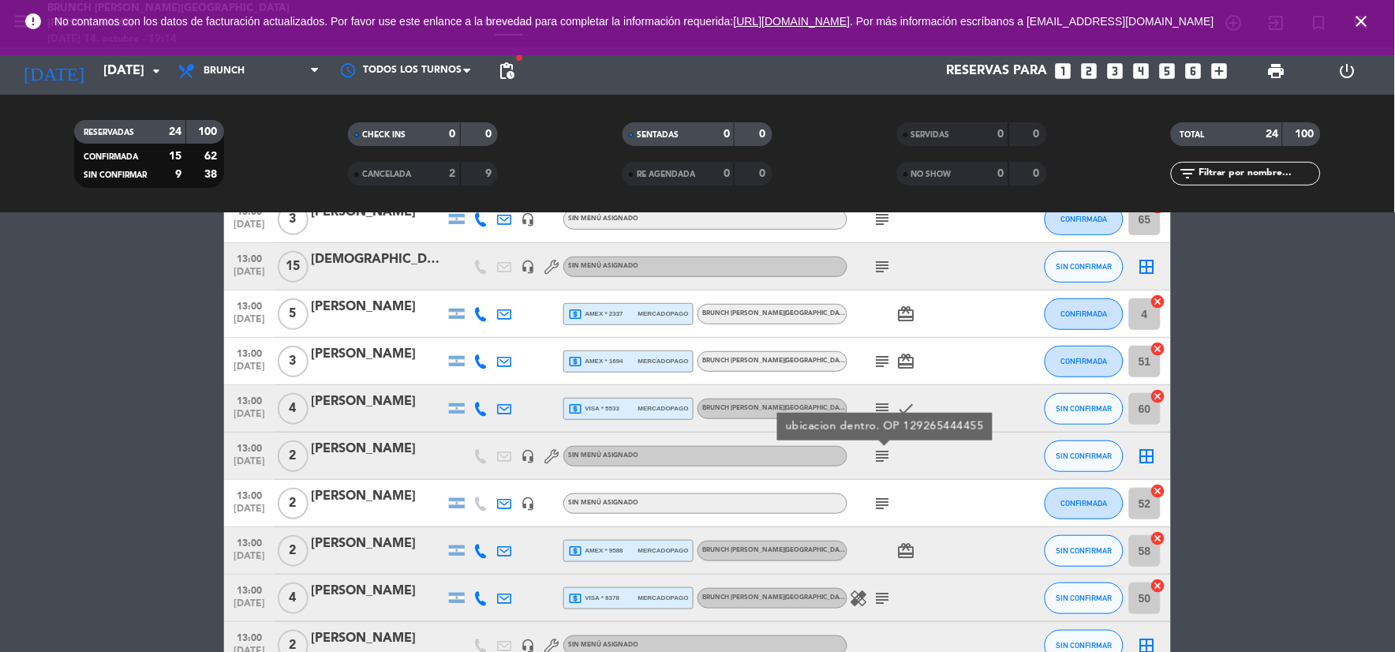
scroll to position [263, 0]
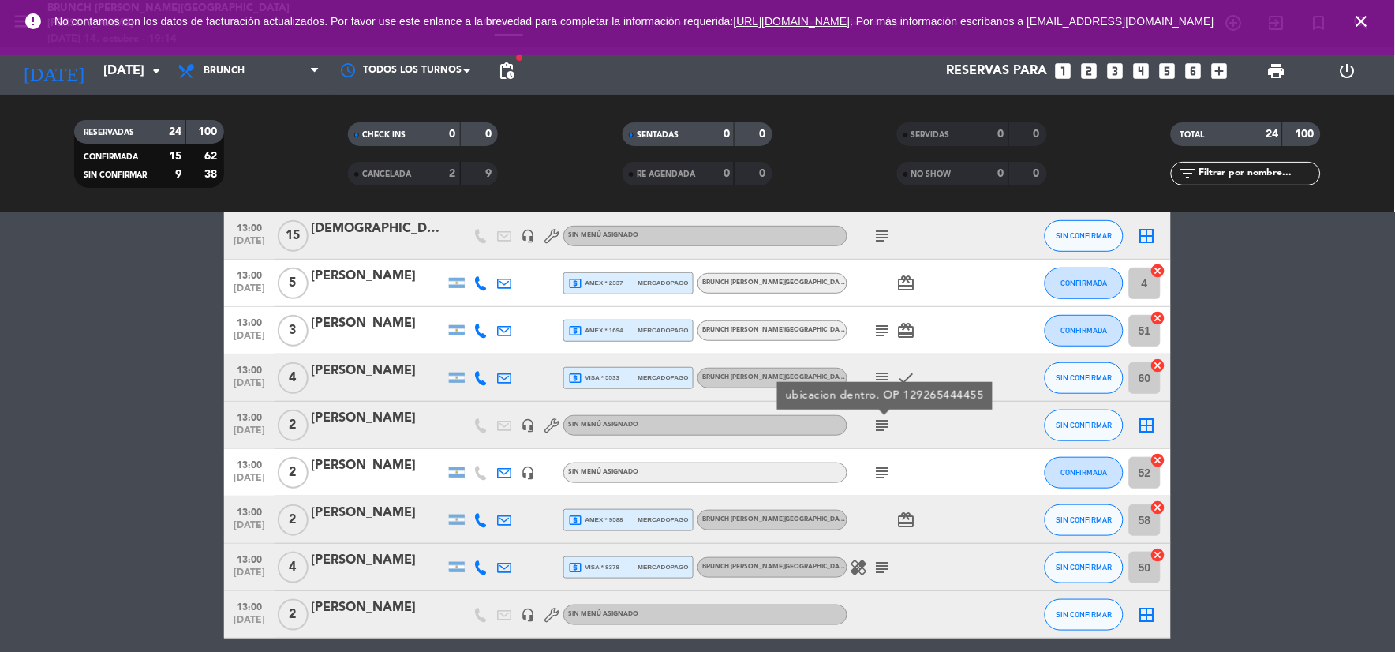
click at [879, 479] on icon "subject" at bounding box center [883, 472] width 19 height 19
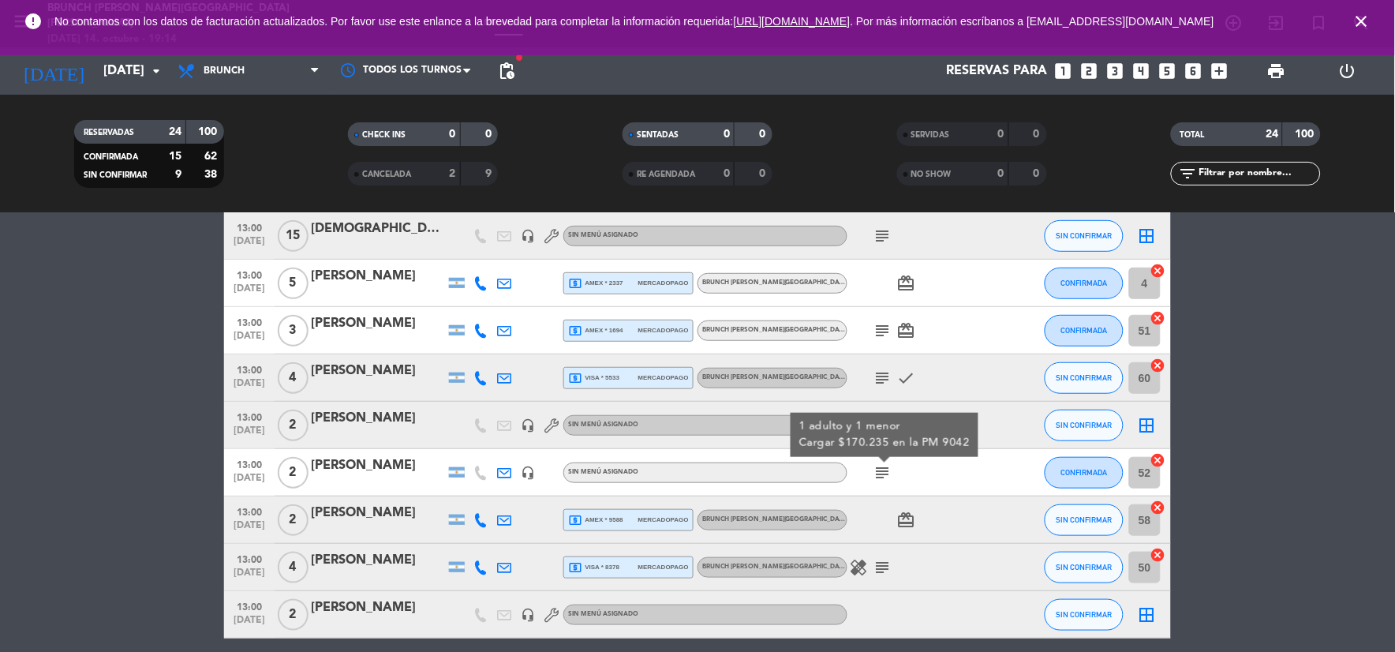
click at [889, 558] on icon "subject" at bounding box center [883, 567] width 19 height 19
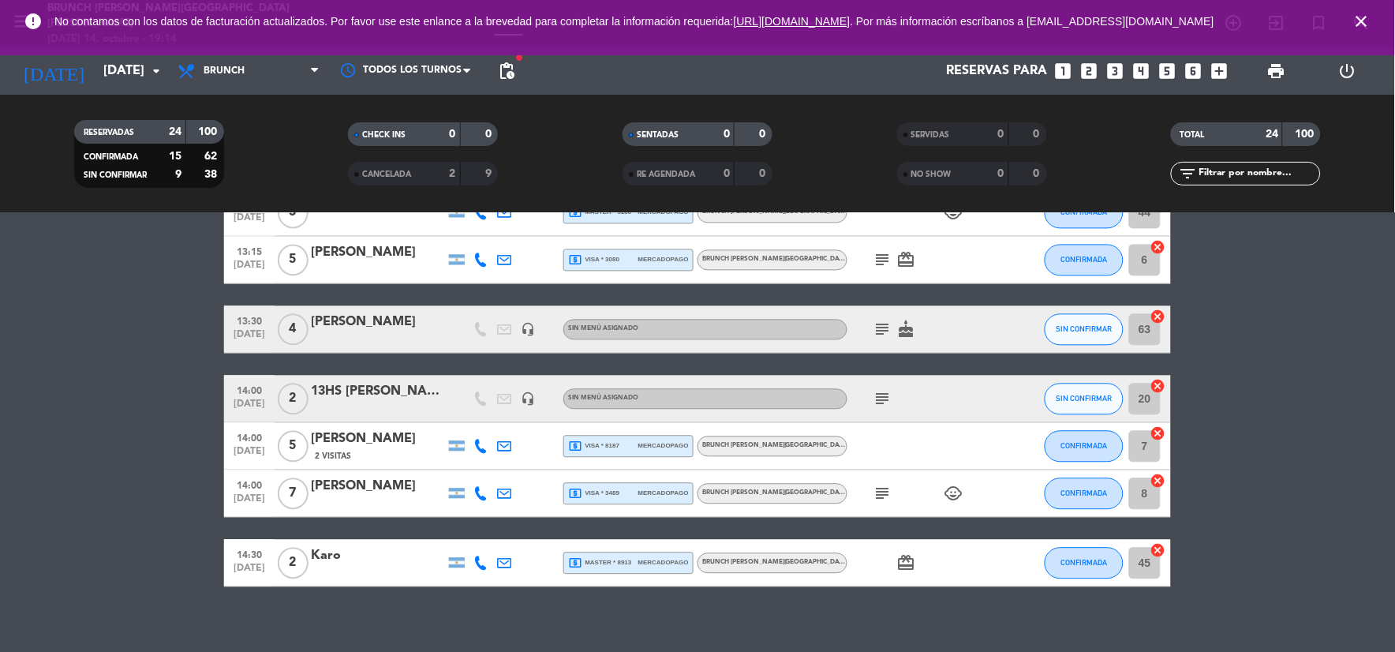
scroll to position [937, 0]
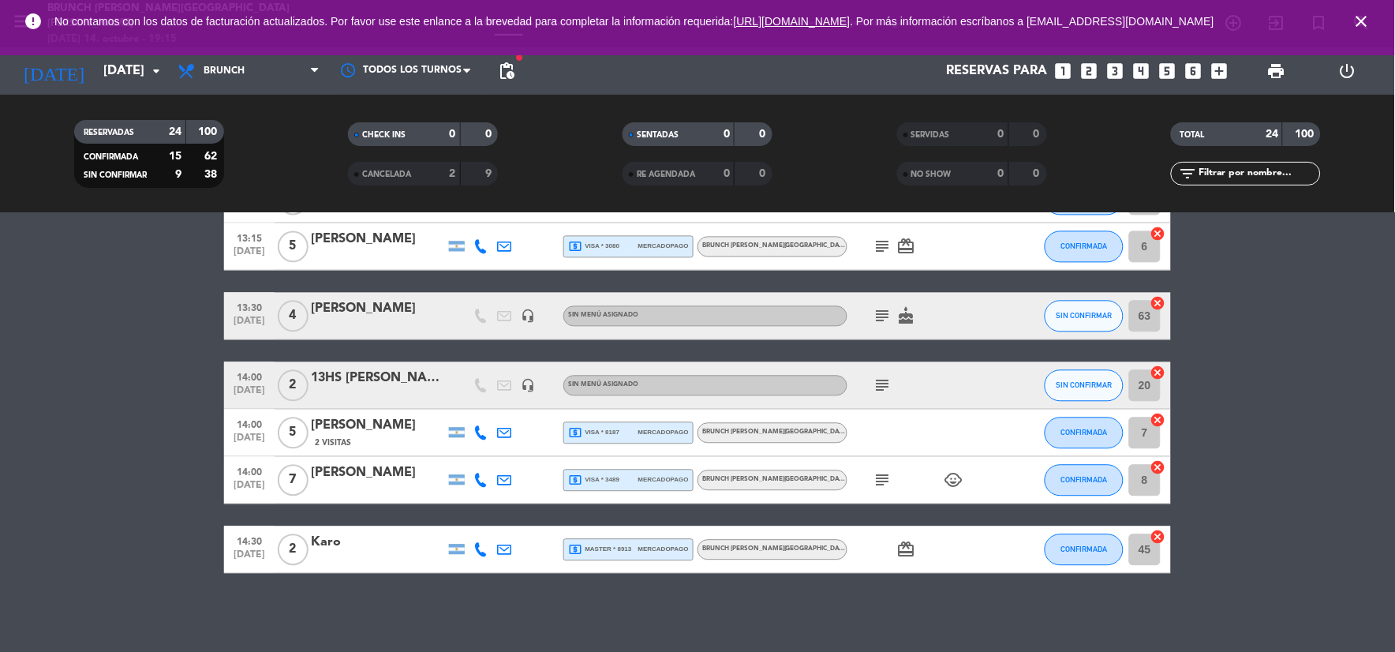
click at [1367, 24] on icon "close" at bounding box center [1361, 21] width 19 height 19
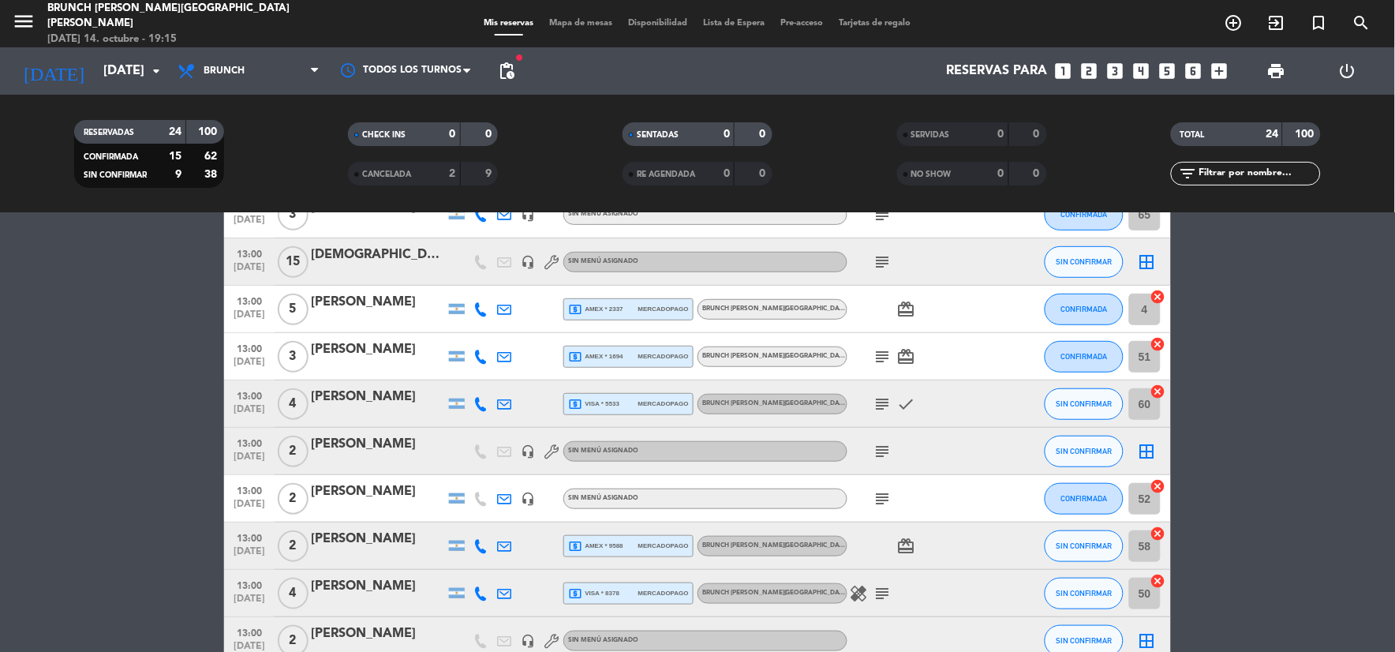
scroll to position [235, 0]
click at [127, 57] on input "[DATE]" at bounding box center [178, 71] width 167 height 31
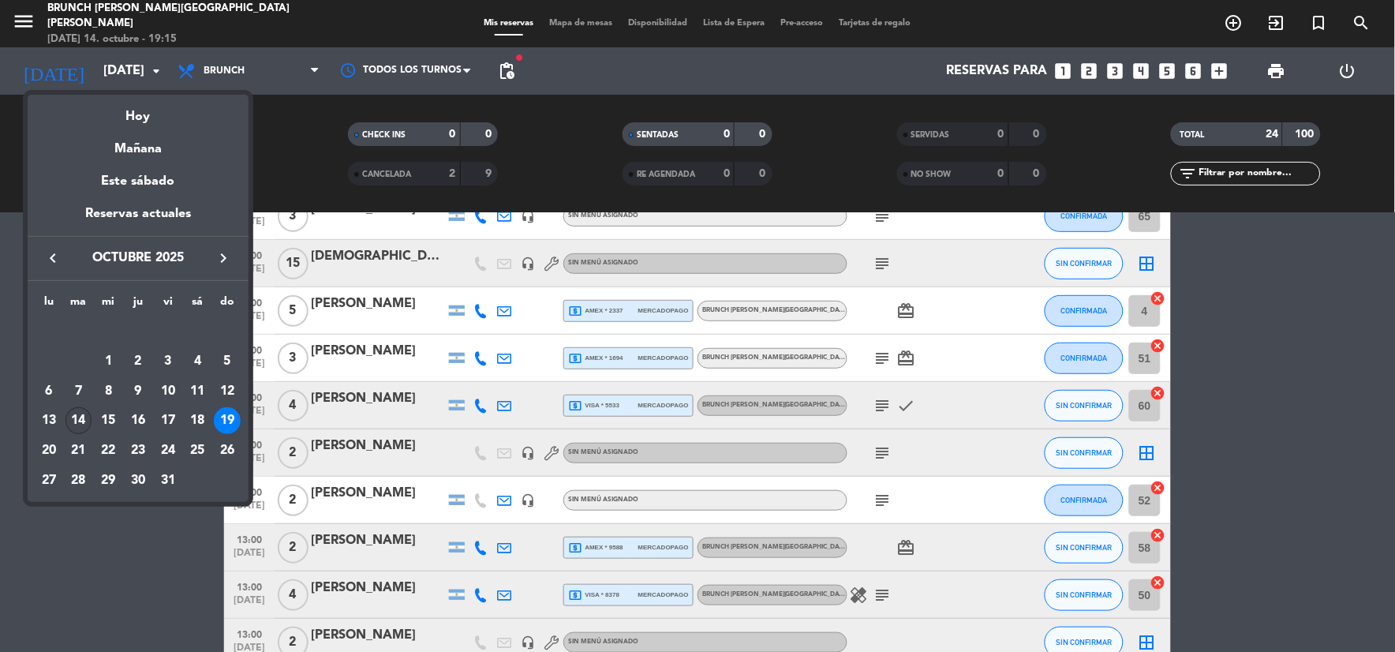
click at [82, 418] on div "14" at bounding box center [78, 420] width 27 height 27
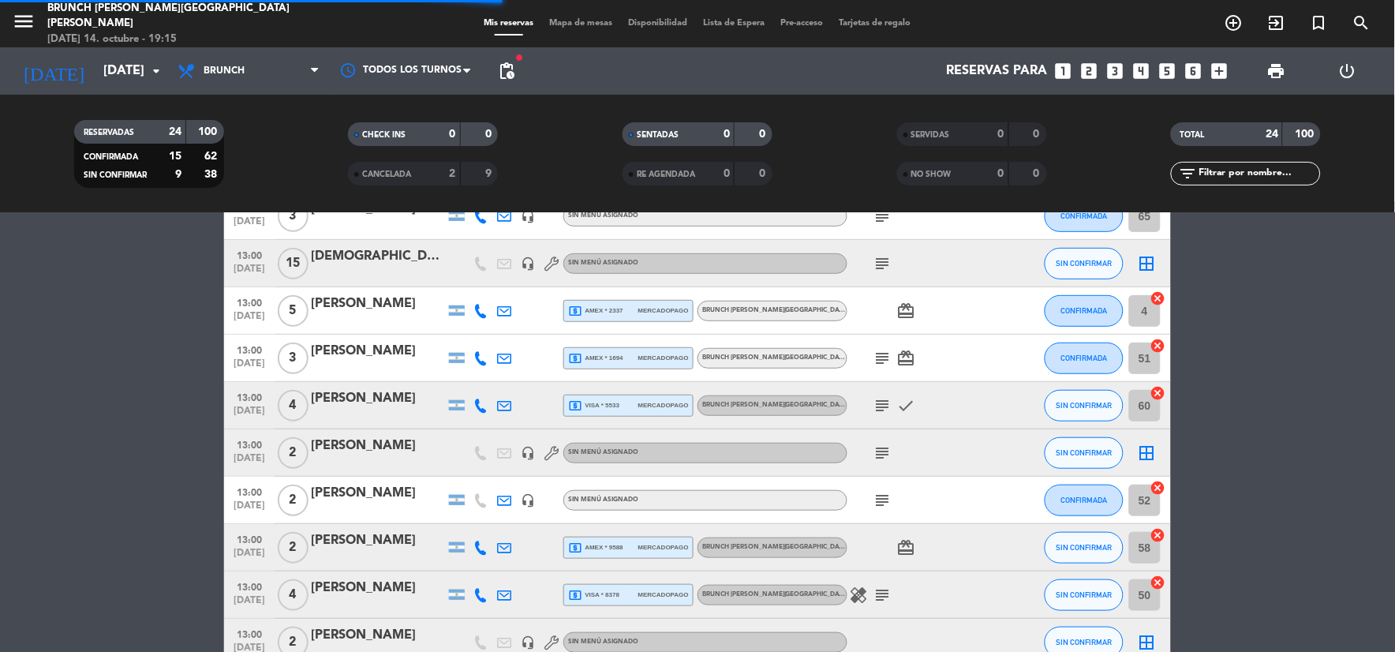
scroll to position [0, 0]
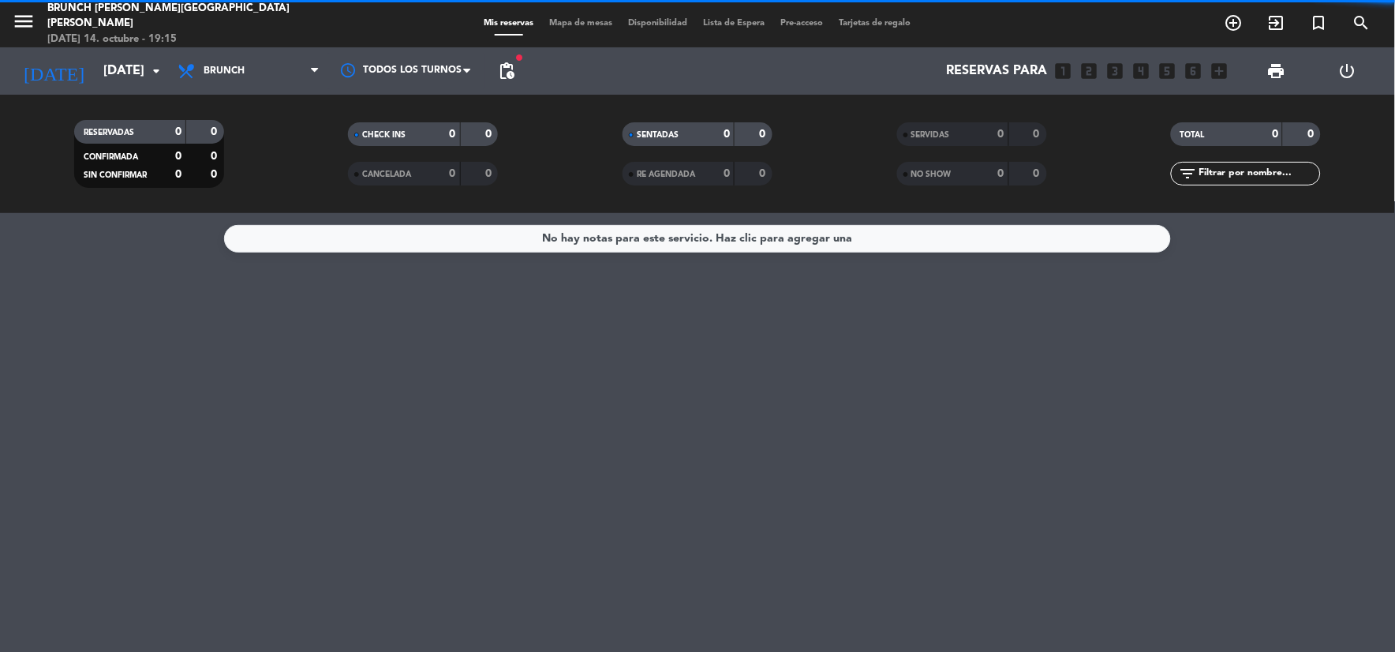
click at [17, 38] on span "menu" at bounding box center [30, 24] width 36 height 37
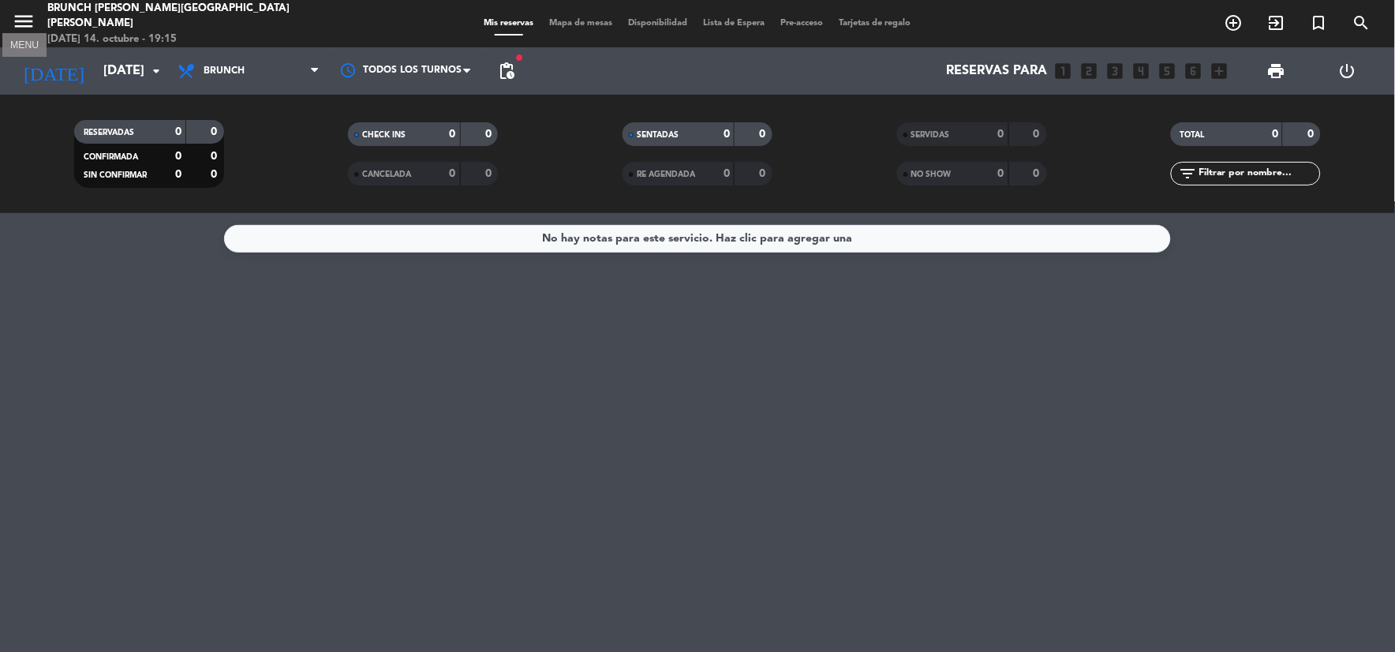
click at [29, 36] on button "menu" at bounding box center [24, 23] width 24 height 29
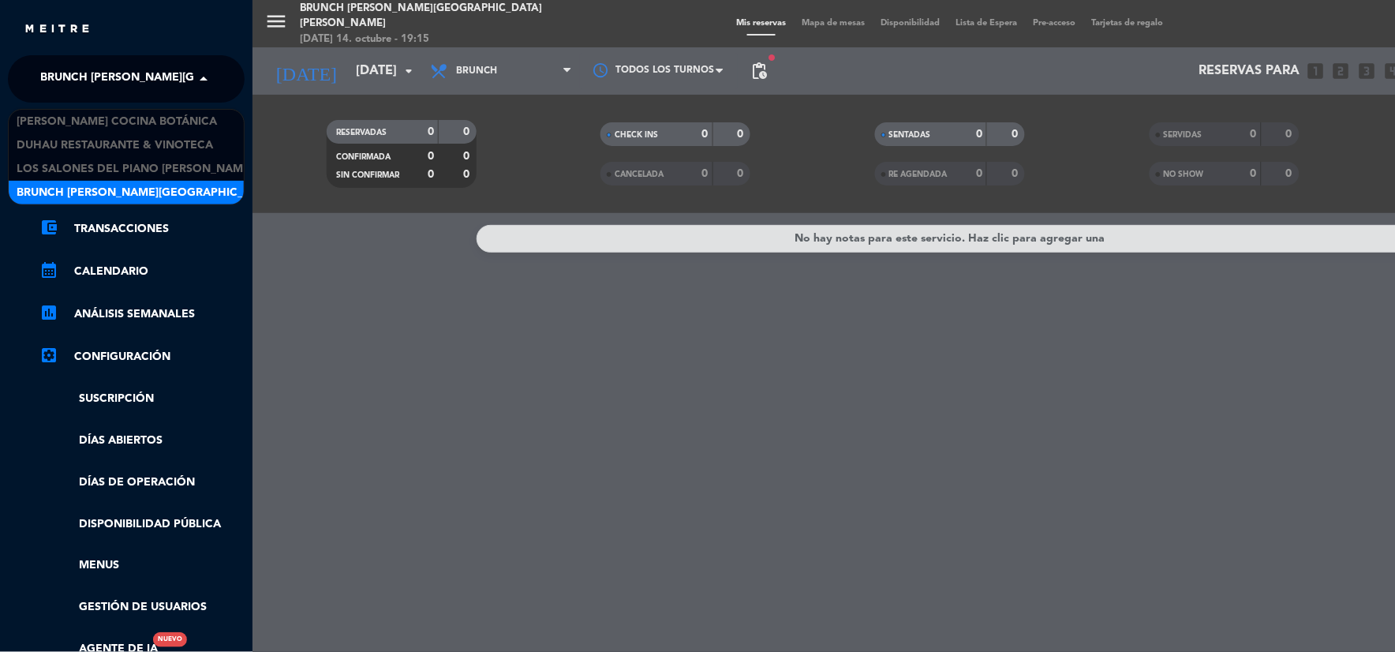
click at [108, 91] on span "Brunch [PERSON_NAME][GEOGRAPHIC_DATA][PERSON_NAME]" at bounding box center [215, 78] width 350 height 33
click at [113, 123] on span "[PERSON_NAME] Cocina Botánica" at bounding box center [117, 122] width 200 height 18
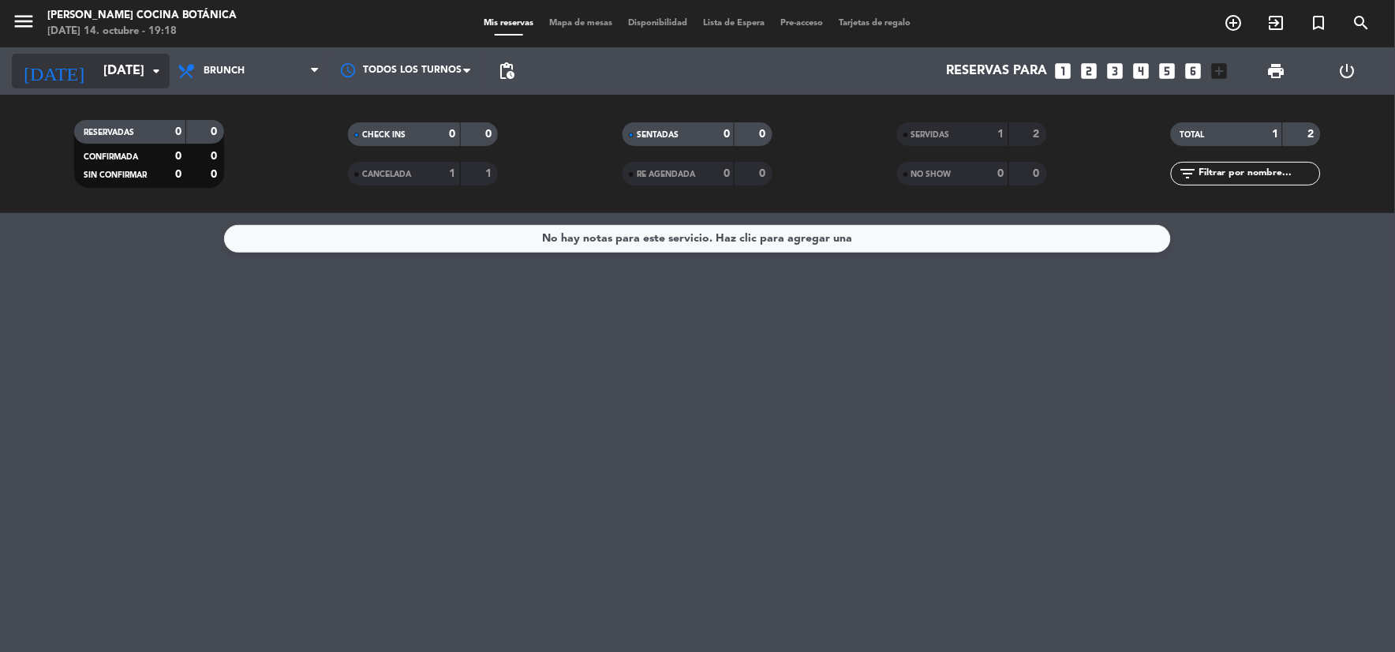
click at [95, 82] on input "[DATE]" at bounding box center [178, 71] width 167 height 31
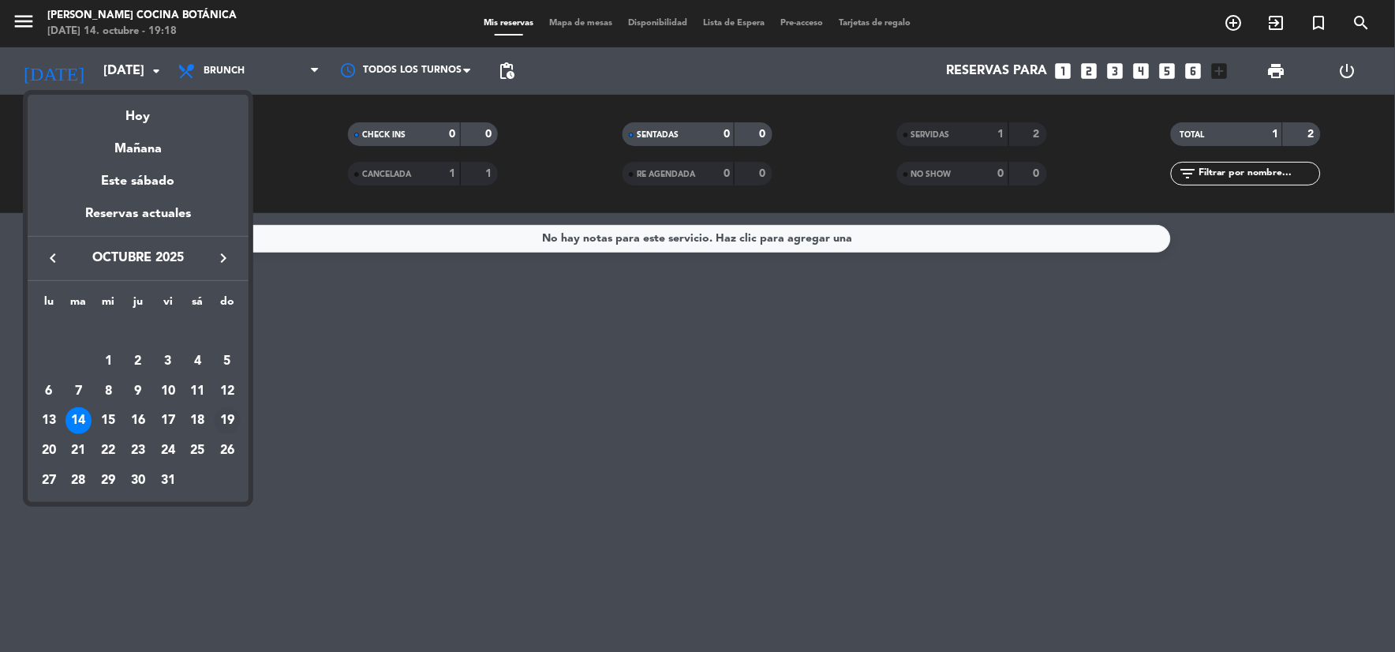
click at [231, 416] on div "19" at bounding box center [227, 420] width 27 height 27
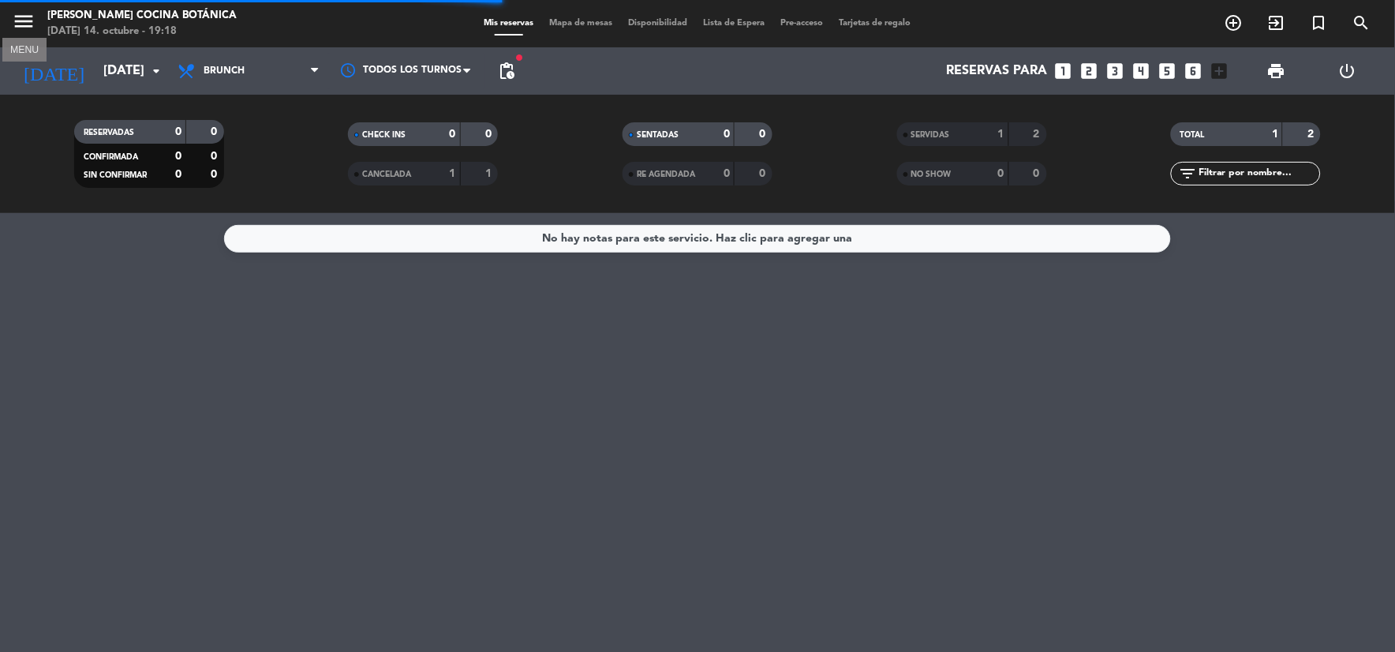
click at [24, 16] on icon "menu" at bounding box center [24, 21] width 24 height 24
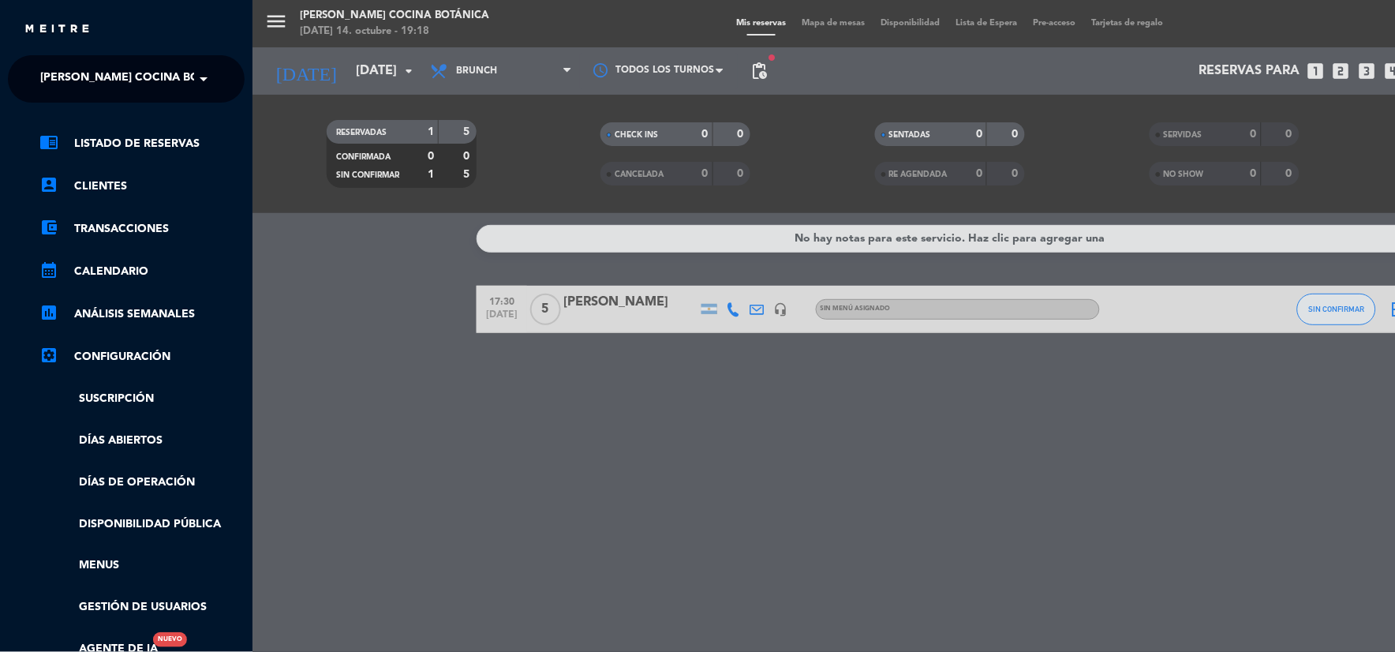
click at [95, 62] on span "[PERSON_NAME] Cocina Botánica" at bounding box center [140, 78] width 200 height 33
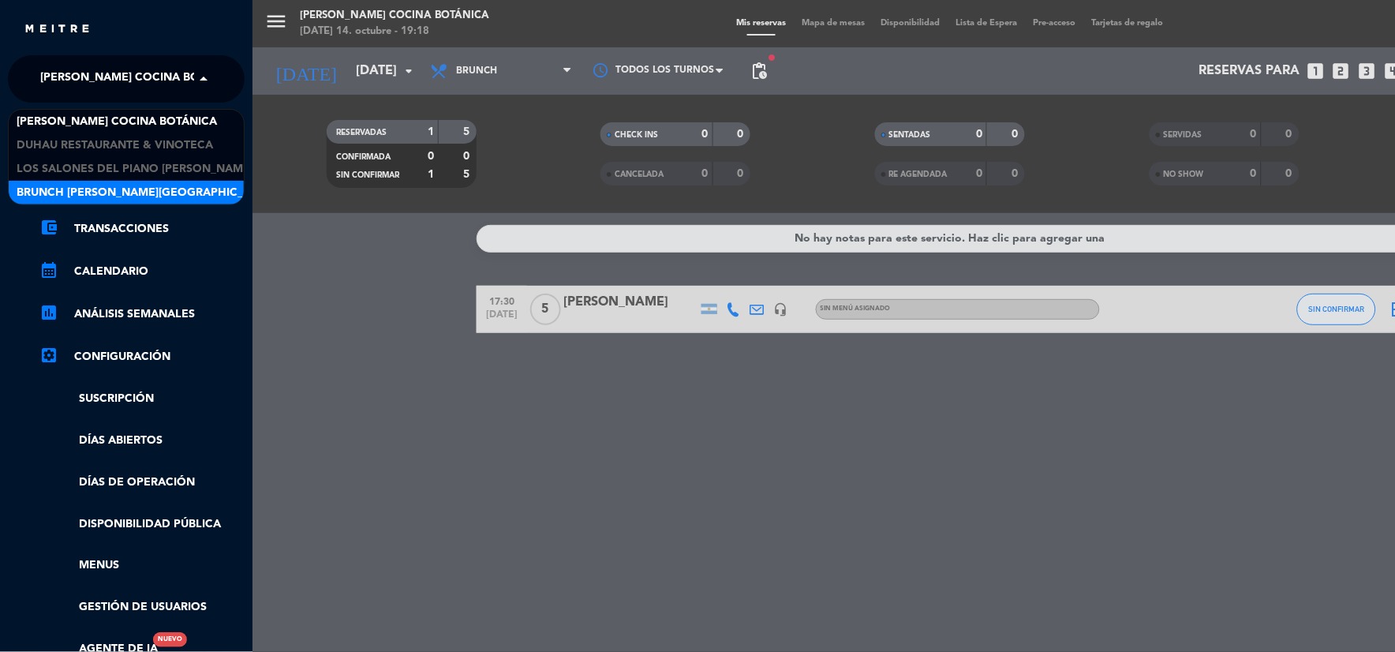
click at [125, 188] on span "Brunch [PERSON_NAME][GEOGRAPHIC_DATA][PERSON_NAME]" at bounding box center [192, 193] width 350 height 18
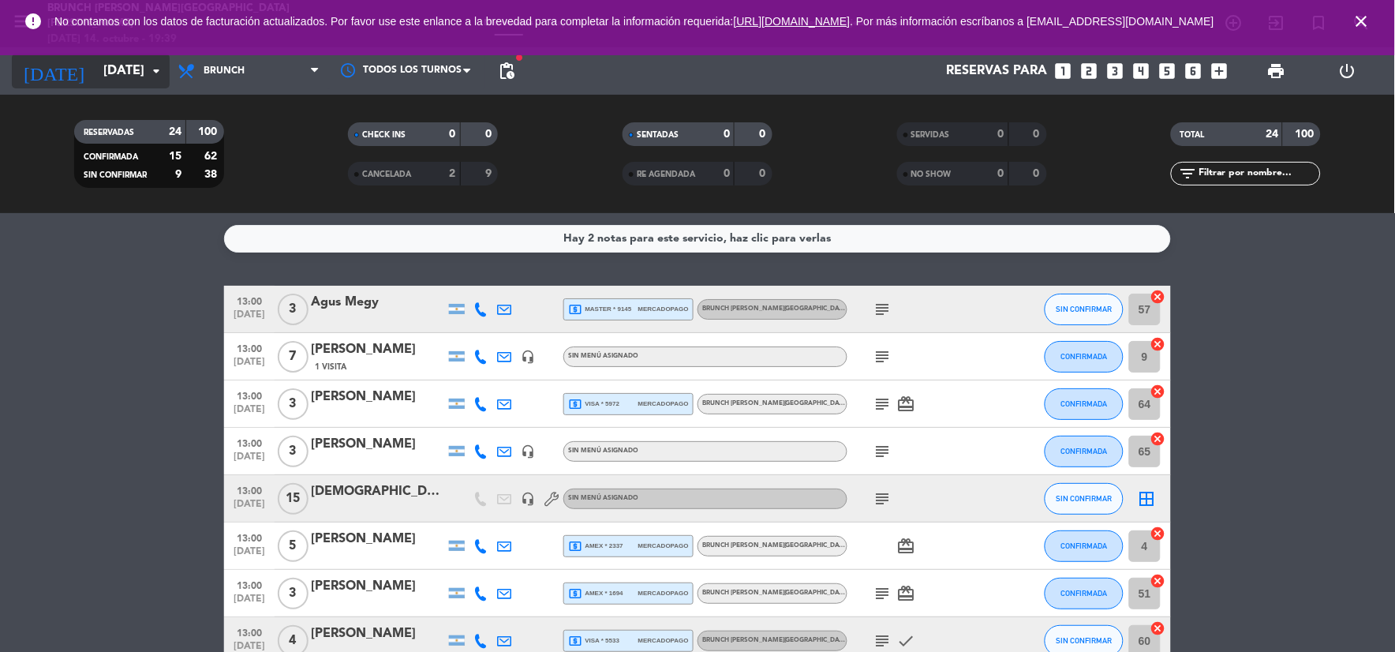
click at [119, 63] on input "[DATE]" at bounding box center [178, 71] width 167 height 31
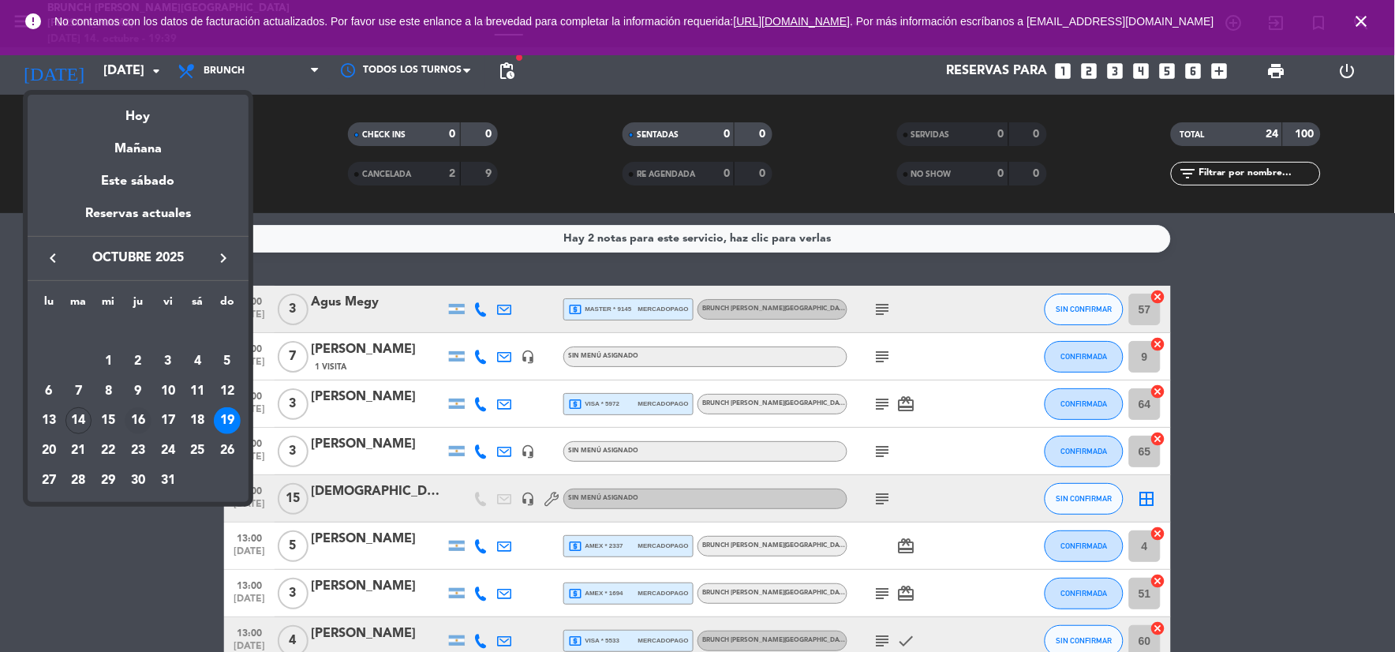
click at [136, 420] on div "16" at bounding box center [138, 420] width 27 height 27
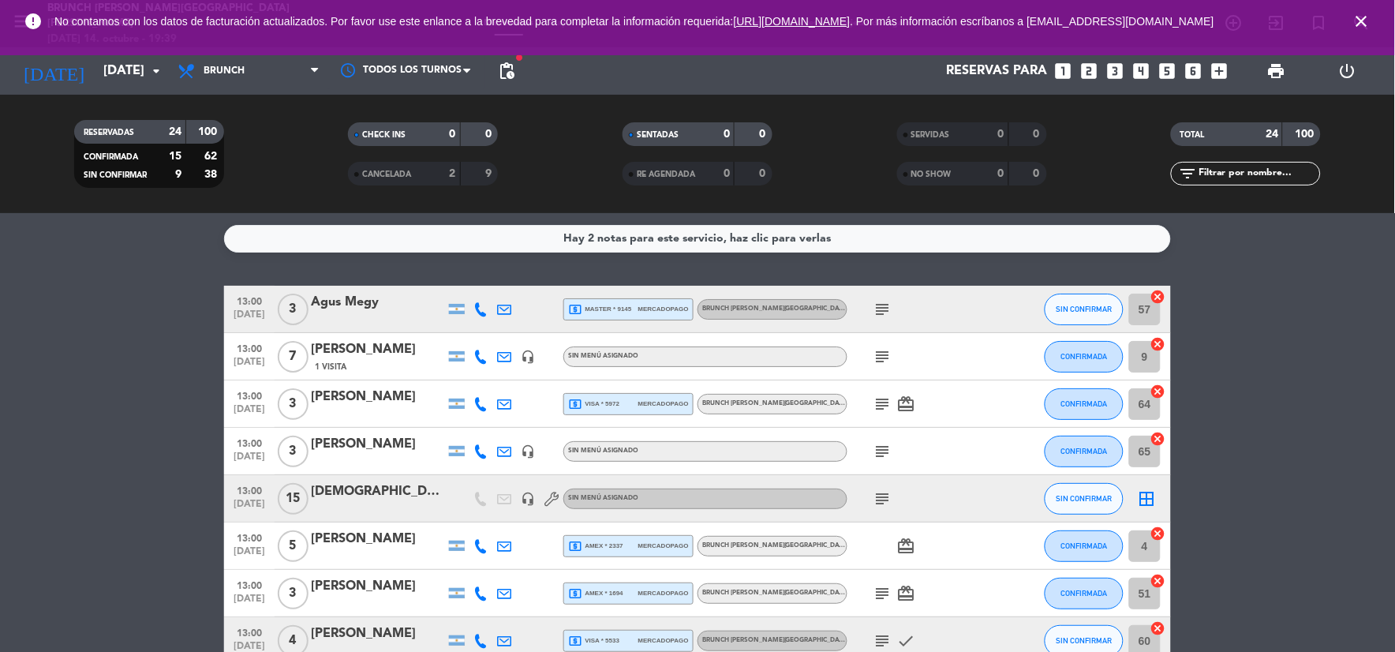
type input "[DEMOGRAPHIC_DATA][DATE]"
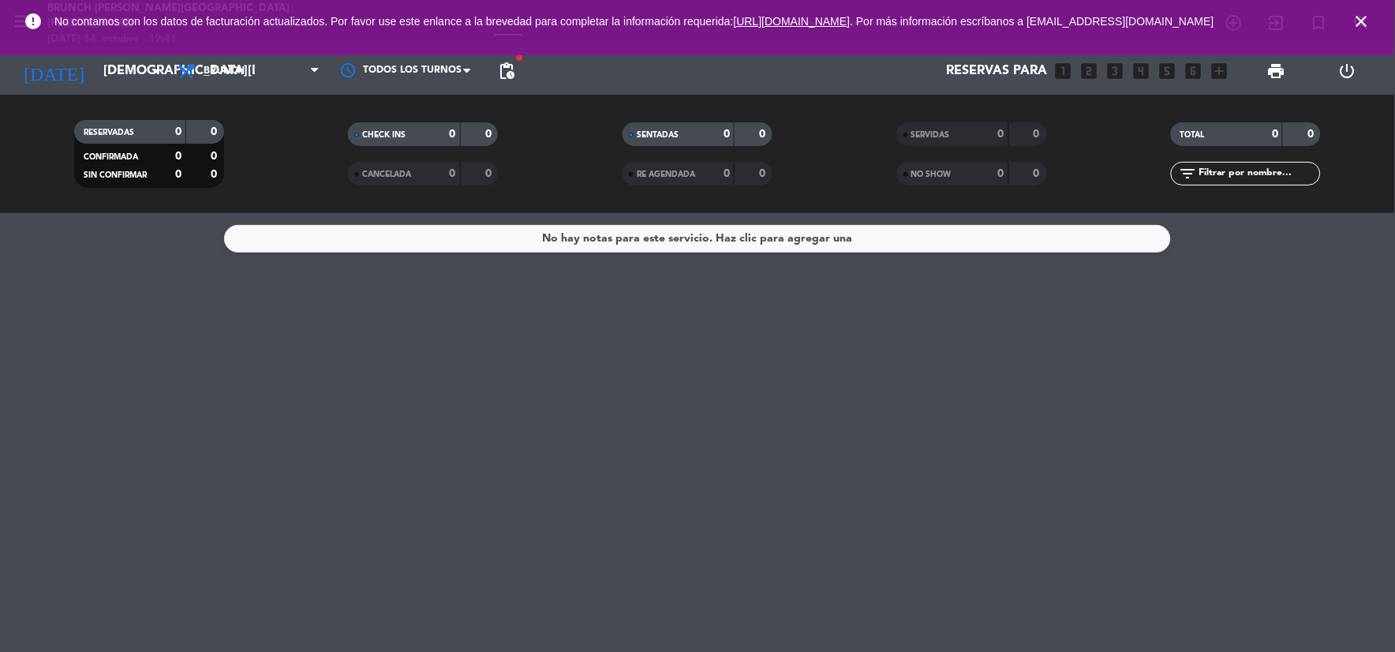
click at [1371, 27] on icon "close" at bounding box center [1361, 21] width 19 height 19
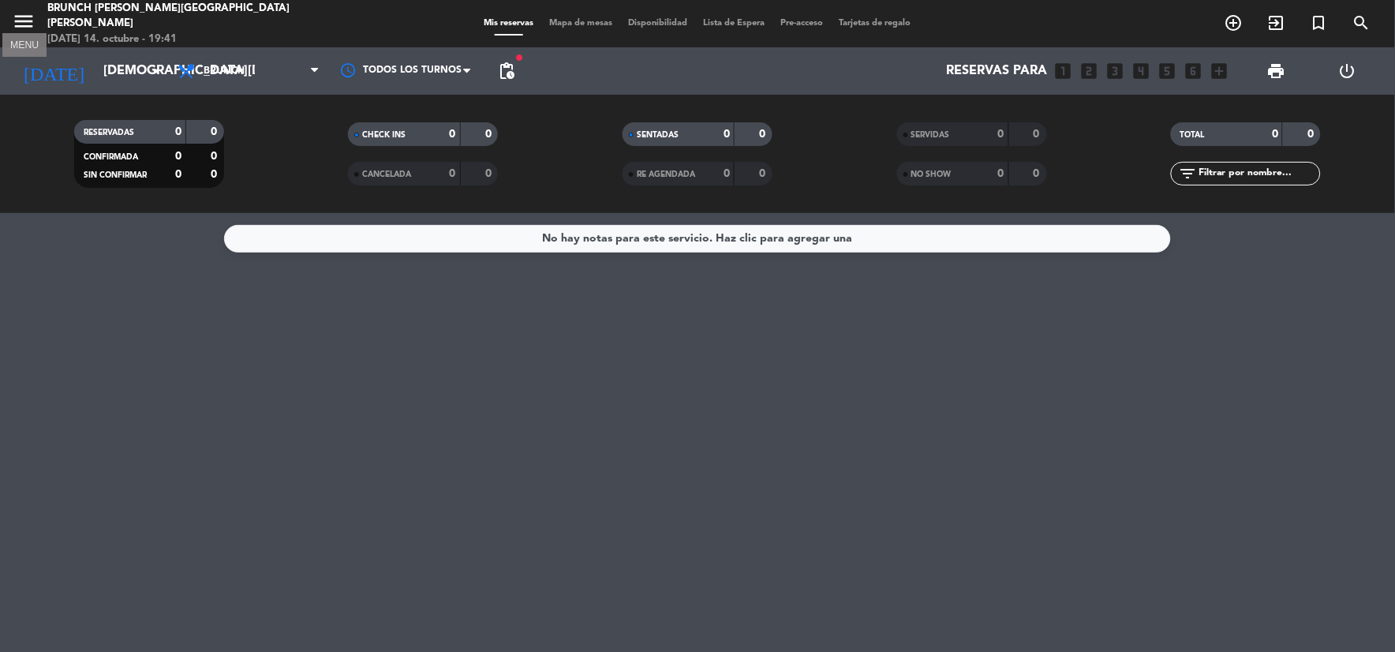
click at [16, 27] on icon "menu" at bounding box center [24, 21] width 24 height 24
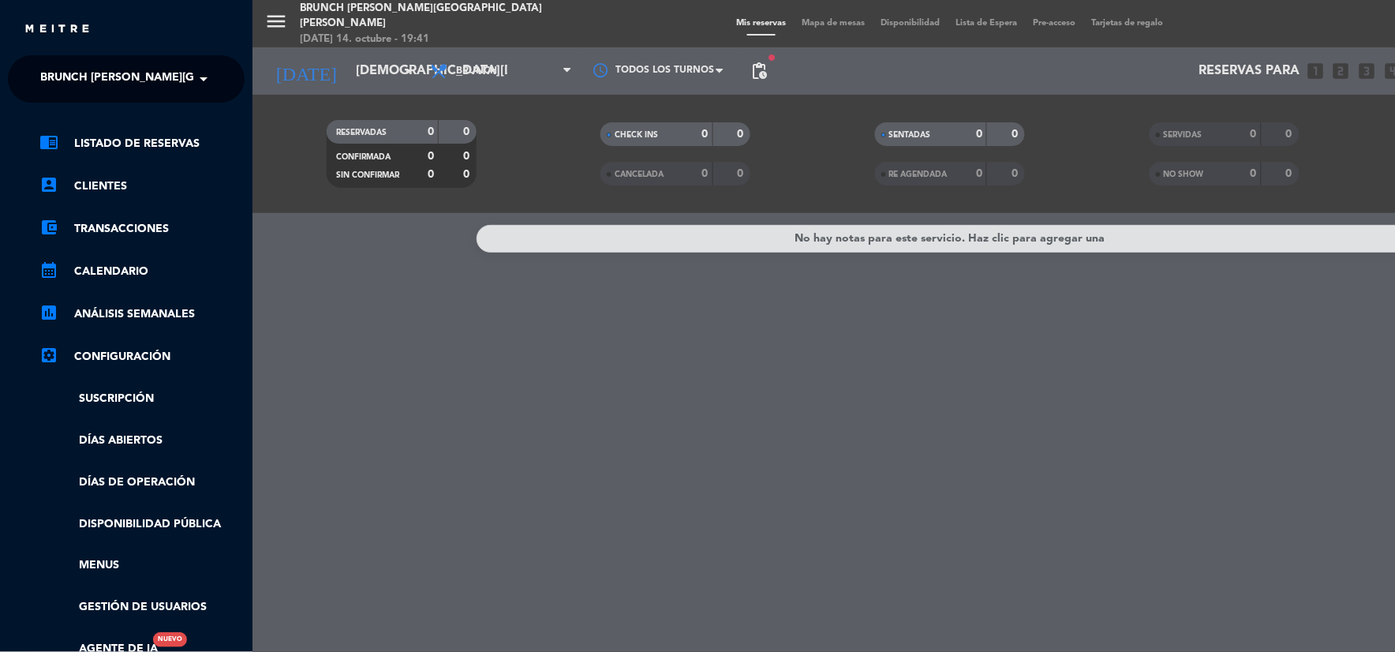
drag, startPoint x: 69, startPoint y: 74, endPoint x: 85, endPoint y: 82, distance: 17.6
click at [71, 74] on span "Brunch [PERSON_NAME][GEOGRAPHIC_DATA][PERSON_NAME]" at bounding box center [215, 78] width 350 height 33
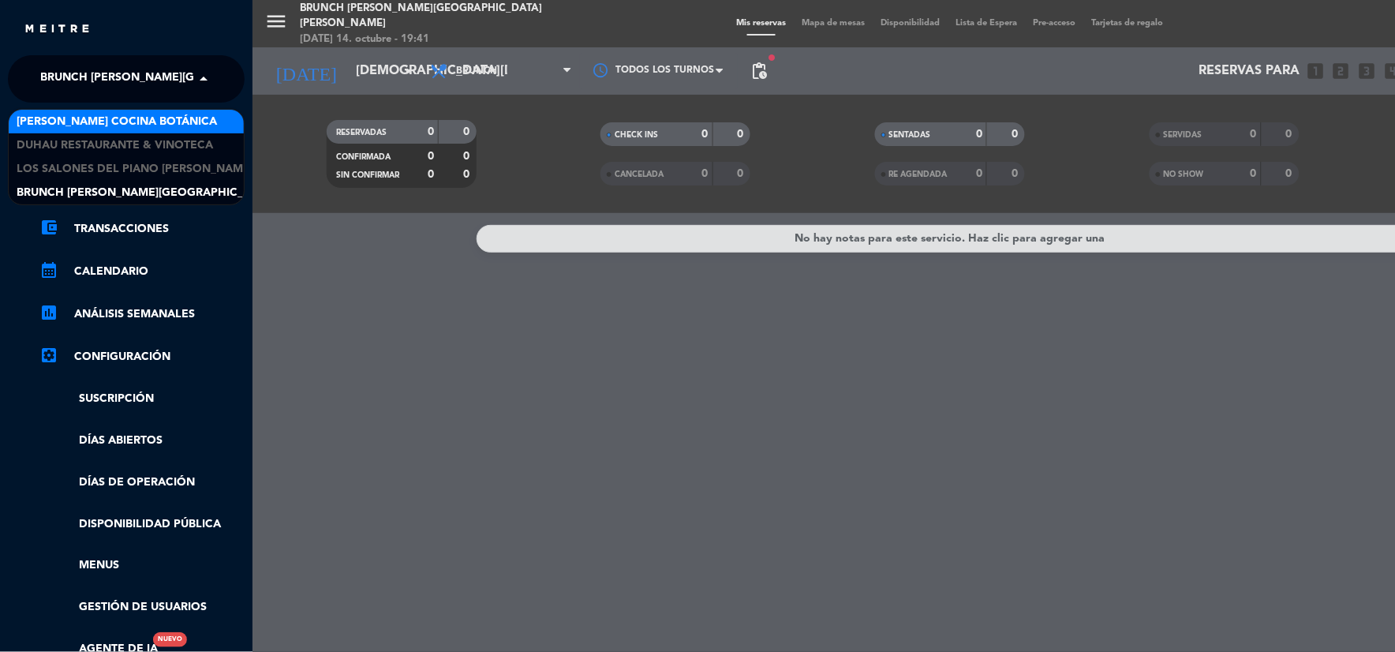
click at [105, 119] on span "[PERSON_NAME] Cocina Botánica" at bounding box center [117, 122] width 200 height 18
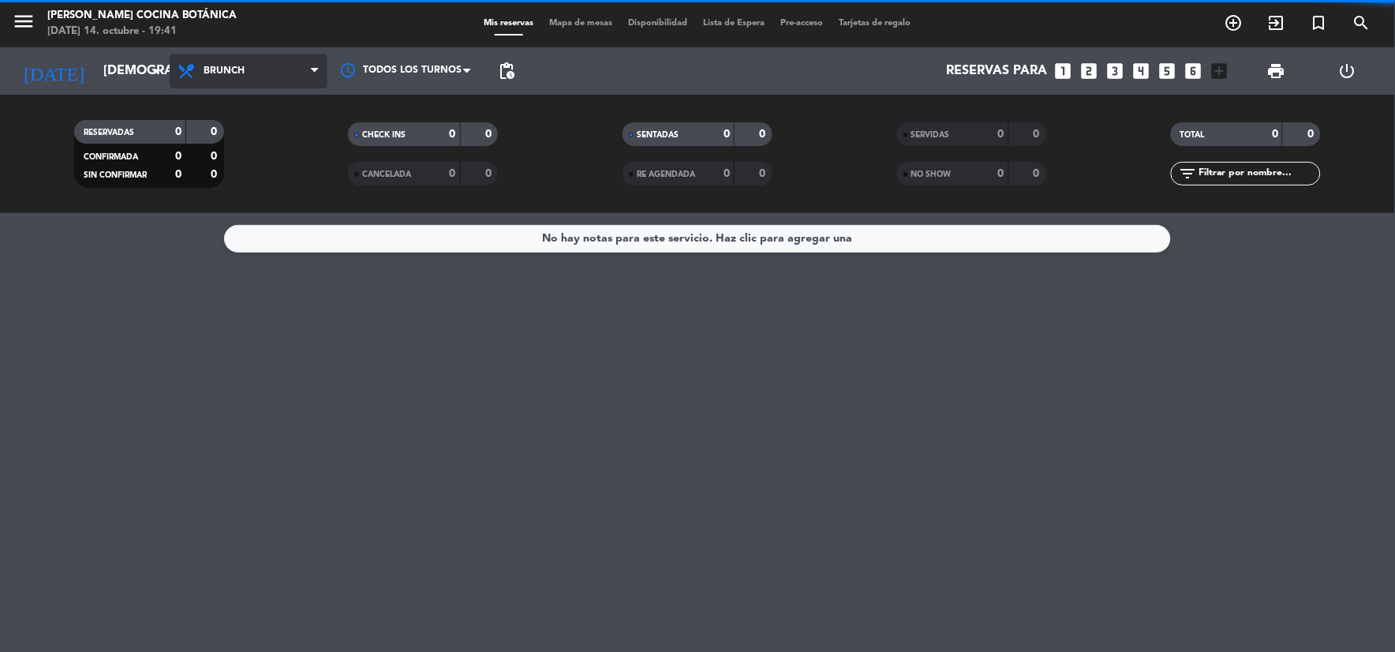
click at [208, 62] on span "Brunch" at bounding box center [249, 71] width 158 height 35
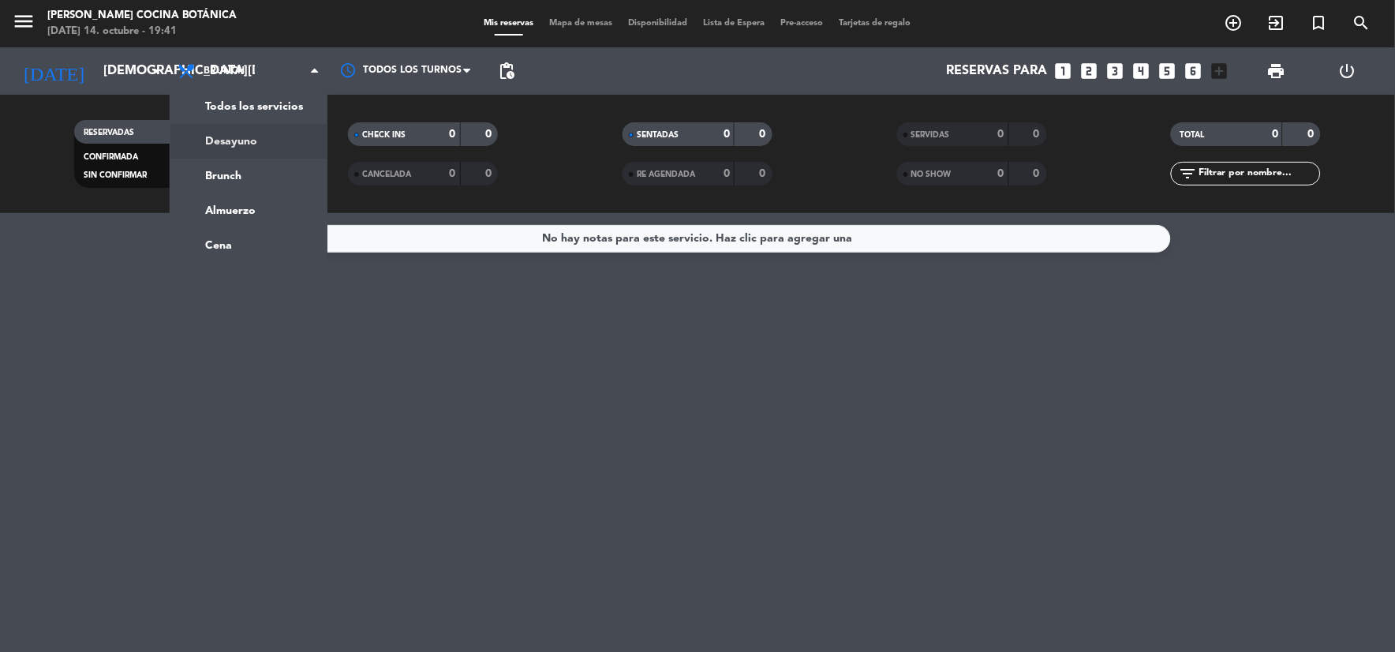
drag, startPoint x: 223, startPoint y: 147, endPoint x: 207, endPoint y: 145, distance: 15.9
click at [222, 147] on div "menu [PERSON_NAME] Cocina Botánica [DATE] 14. octubre - 19:41 Mis reservas Mapa…" at bounding box center [697, 106] width 1395 height 213
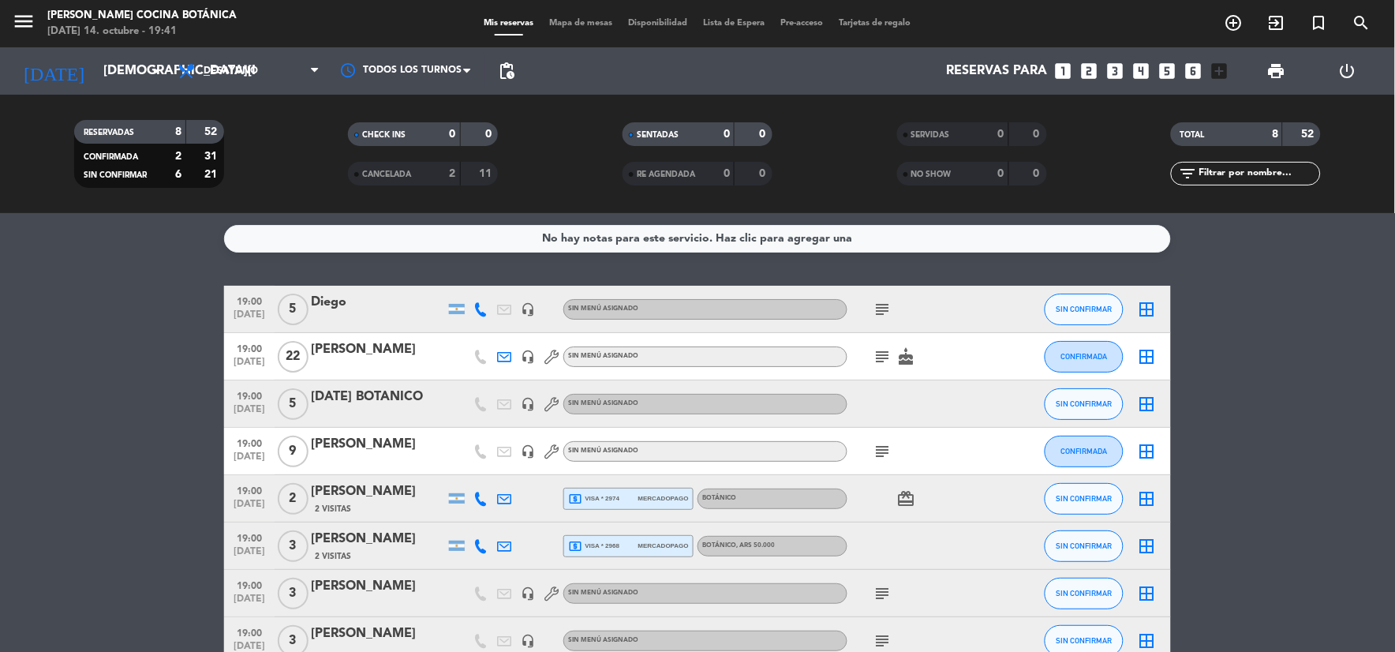
click at [1121, 66] on icon "looks_3" at bounding box center [1115, 71] width 21 height 21
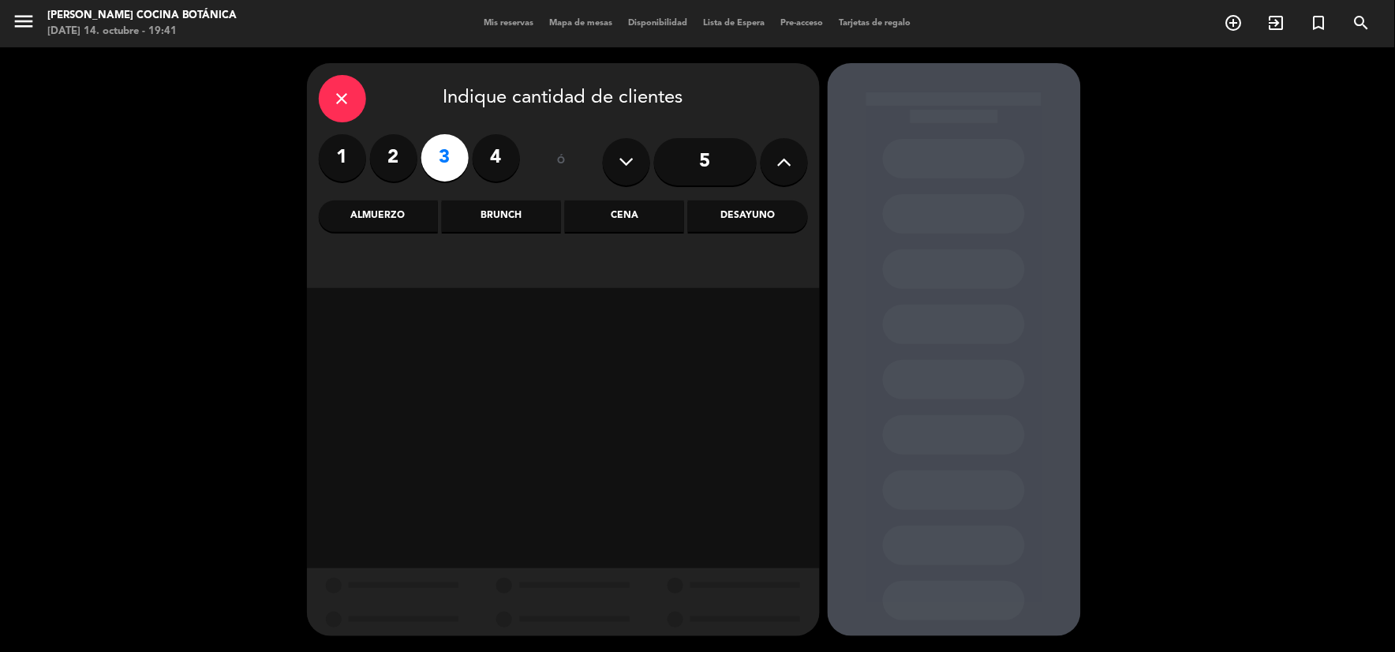
click at [743, 208] on div "Desayuno" at bounding box center [747, 216] width 119 height 32
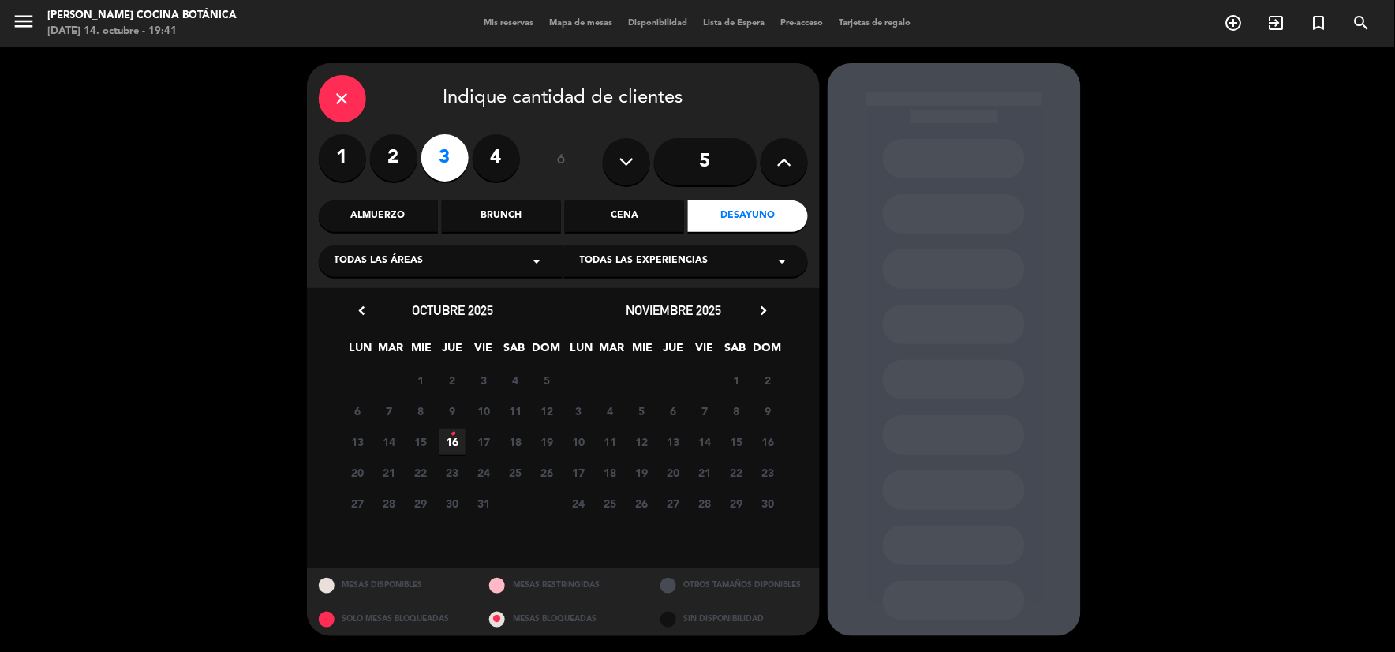
click at [451, 438] on icon "•" at bounding box center [453, 433] width 6 height 25
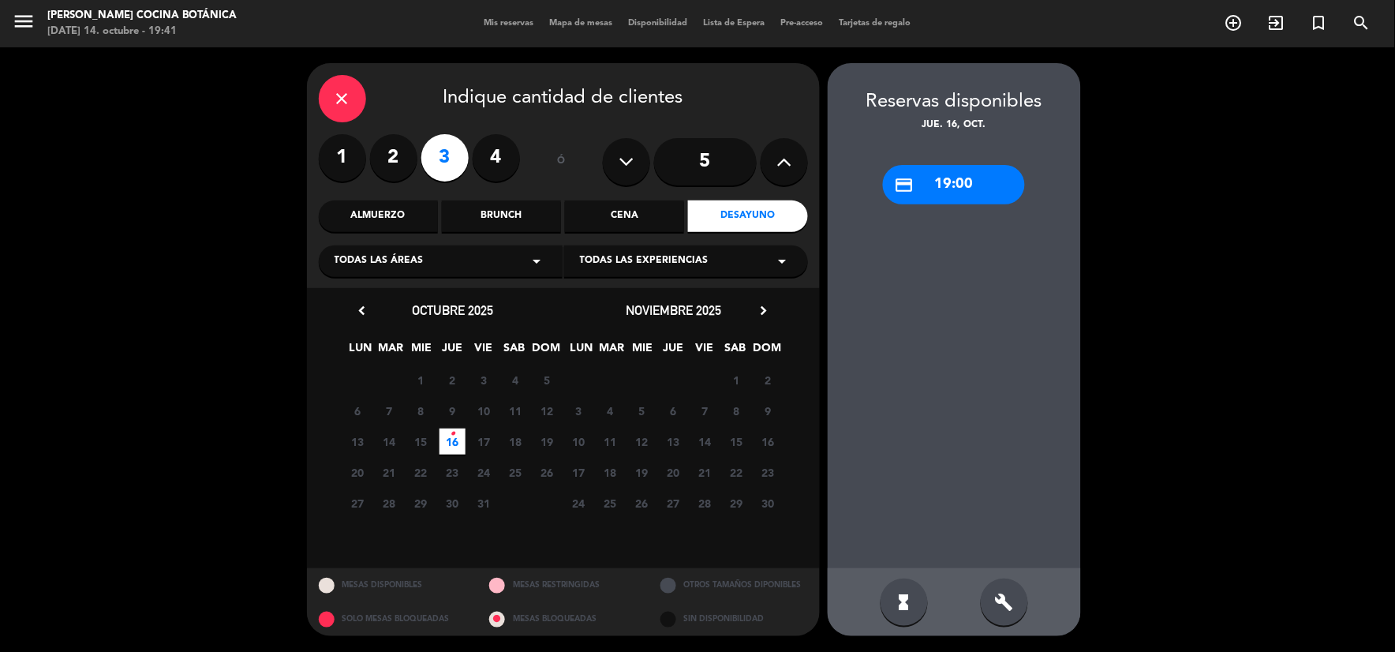
click at [952, 194] on div "credit_card 19:00" at bounding box center [954, 184] width 142 height 39
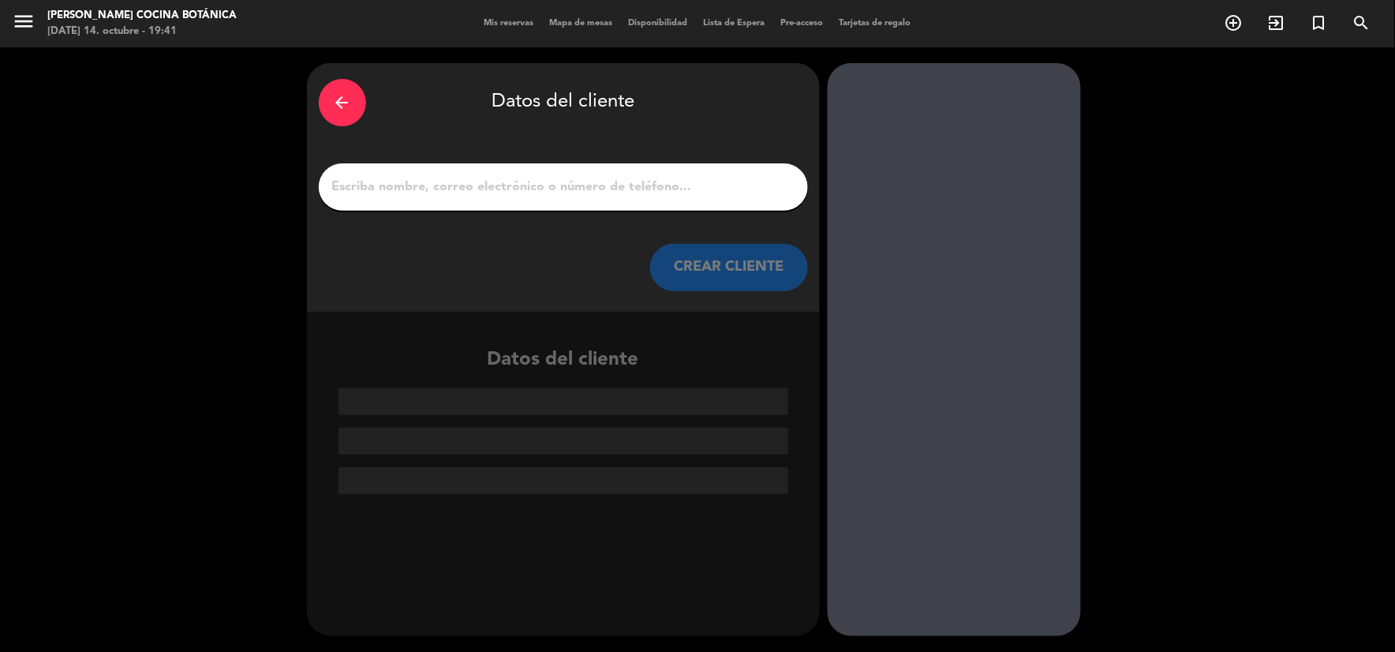
click at [608, 185] on input "1" at bounding box center [564, 187] width 466 height 22
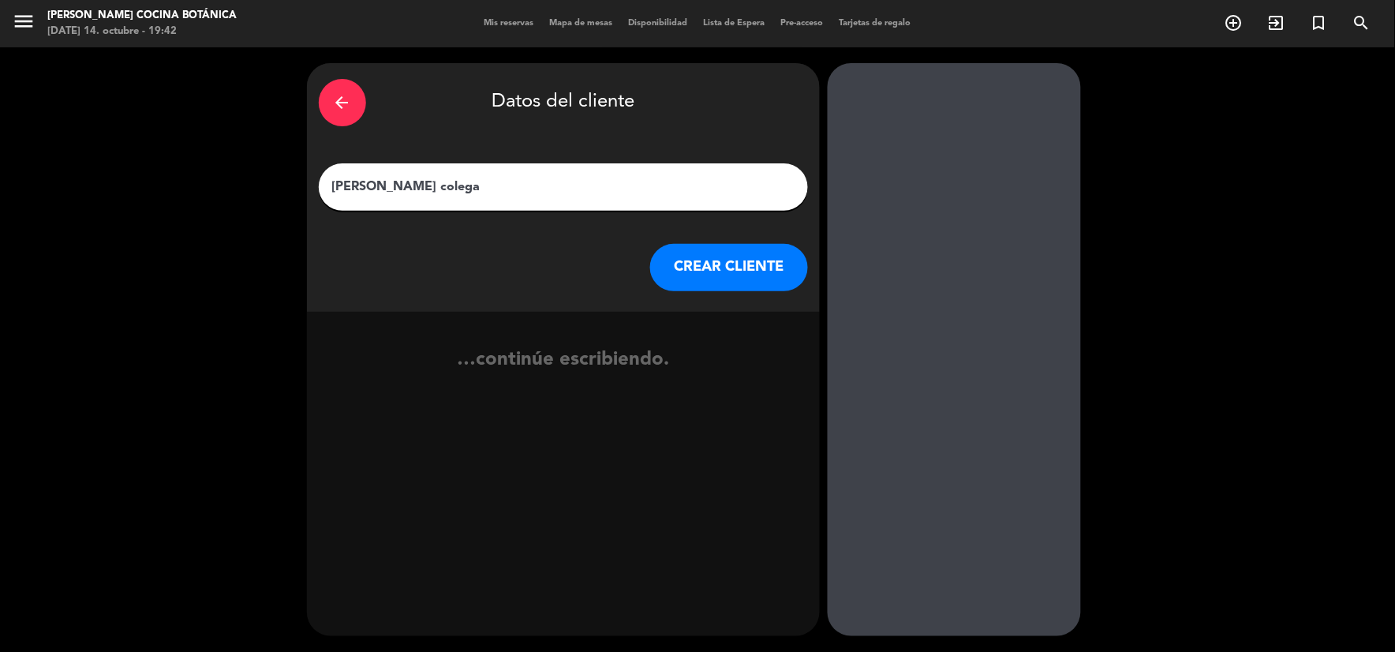
type input "[PERSON_NAME] colega"
click at [683, 282] on button "CREAR CLIENTE" at bounding box center [729, 267] width 158 height 47
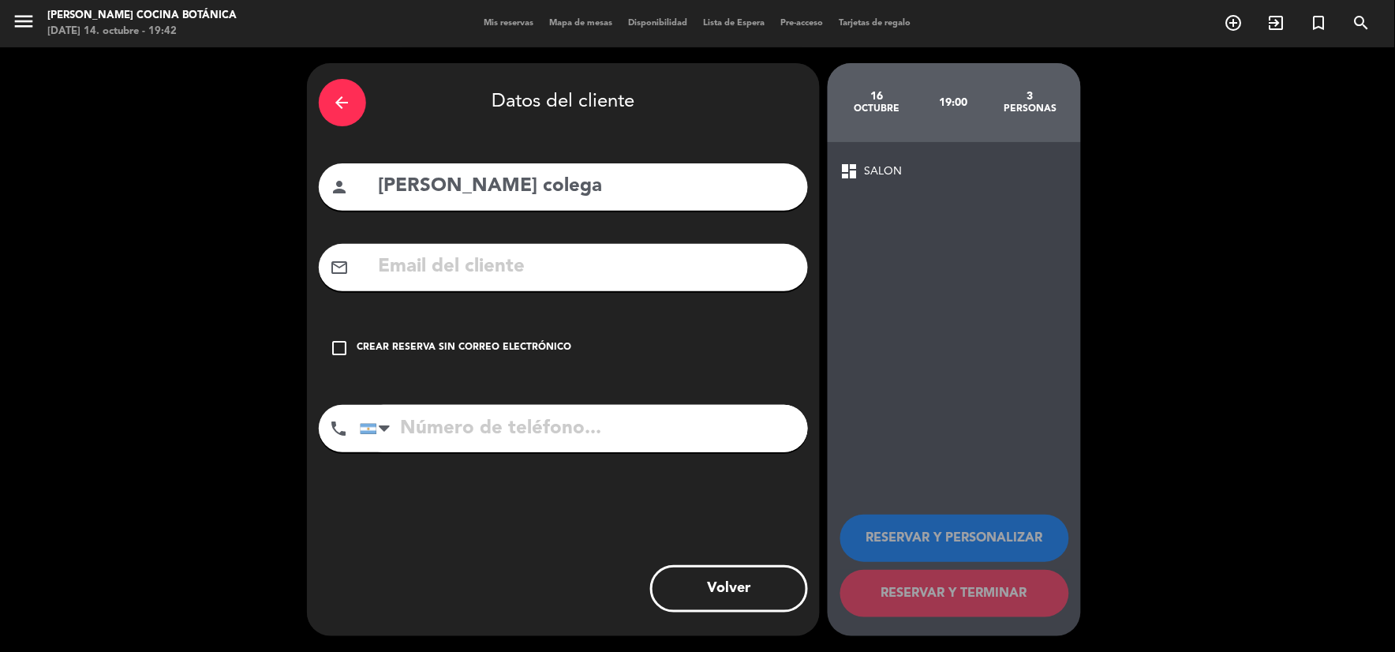
click at [561, 334] on div "check_box_outline_blank Crear reserva sin correo electrónico" at bounding box center [563, 347] width 489 height 47
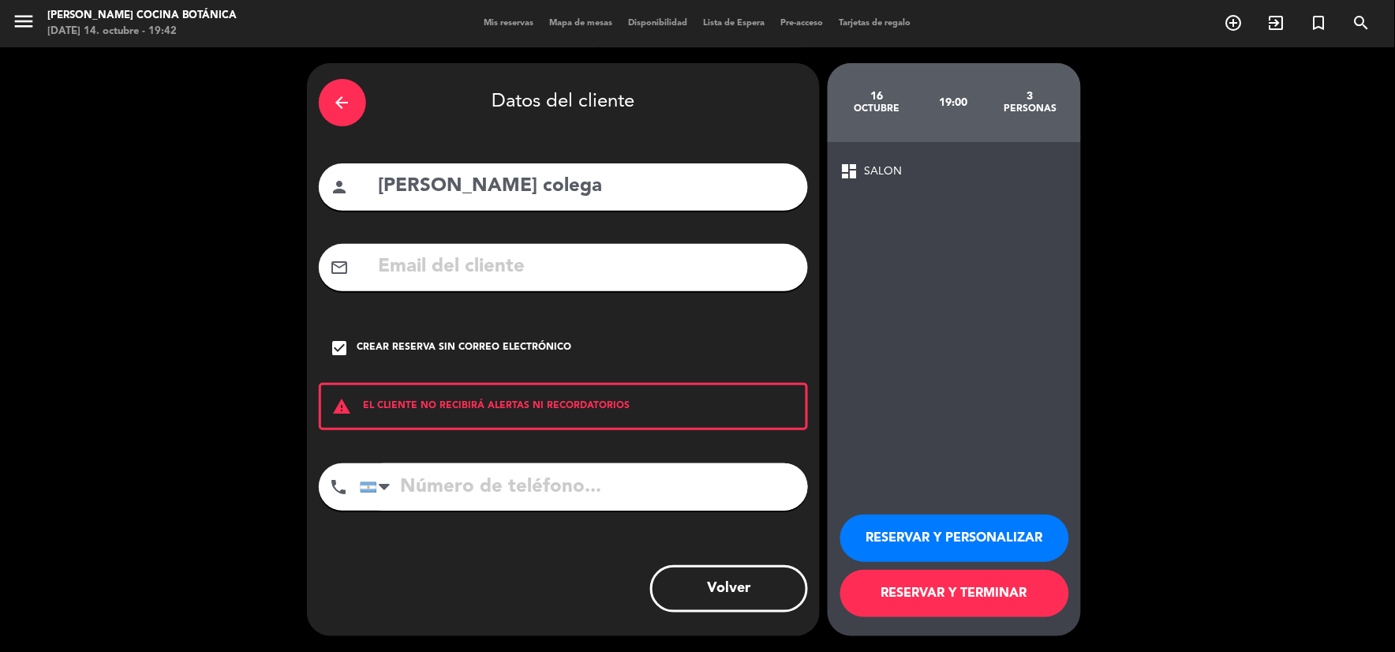
click at [956, 533] on button "RESERVAR Y PERSONALIZAR" at bounding box center [954, 537] width 229 height 47
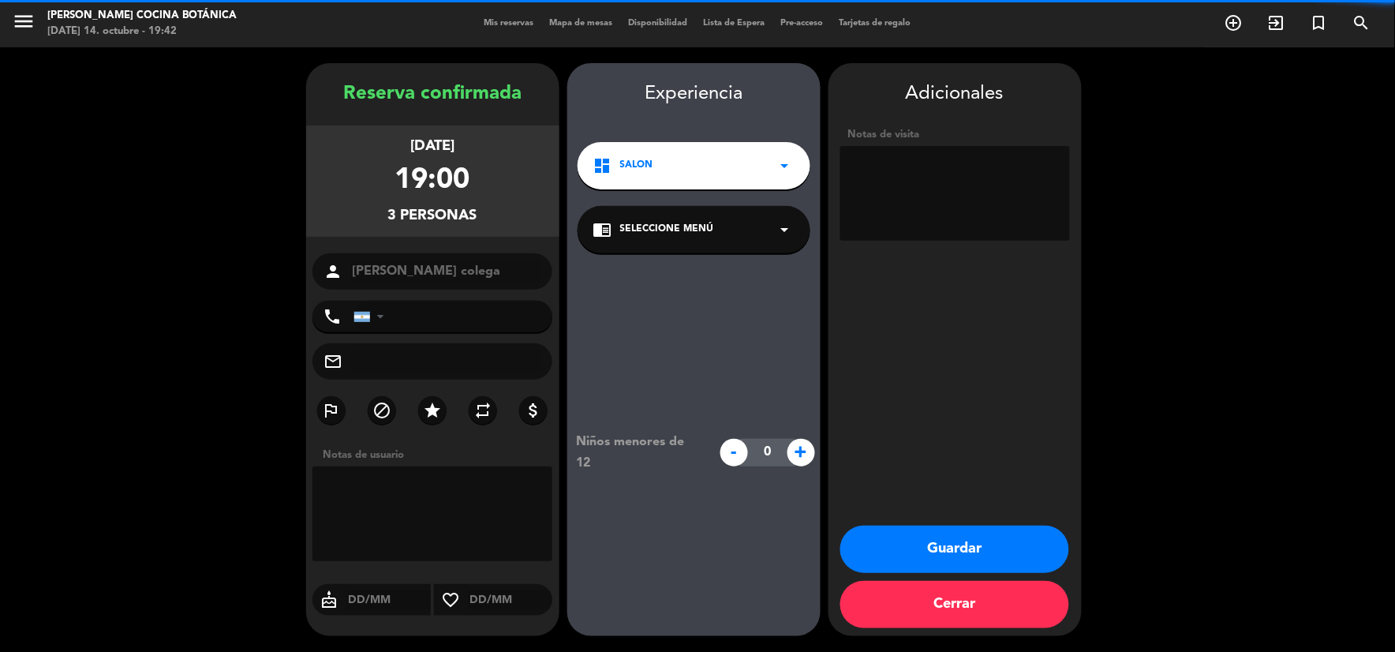
click at [922, 184] on textarea at bounding box center [955, 193] width 230 height 95
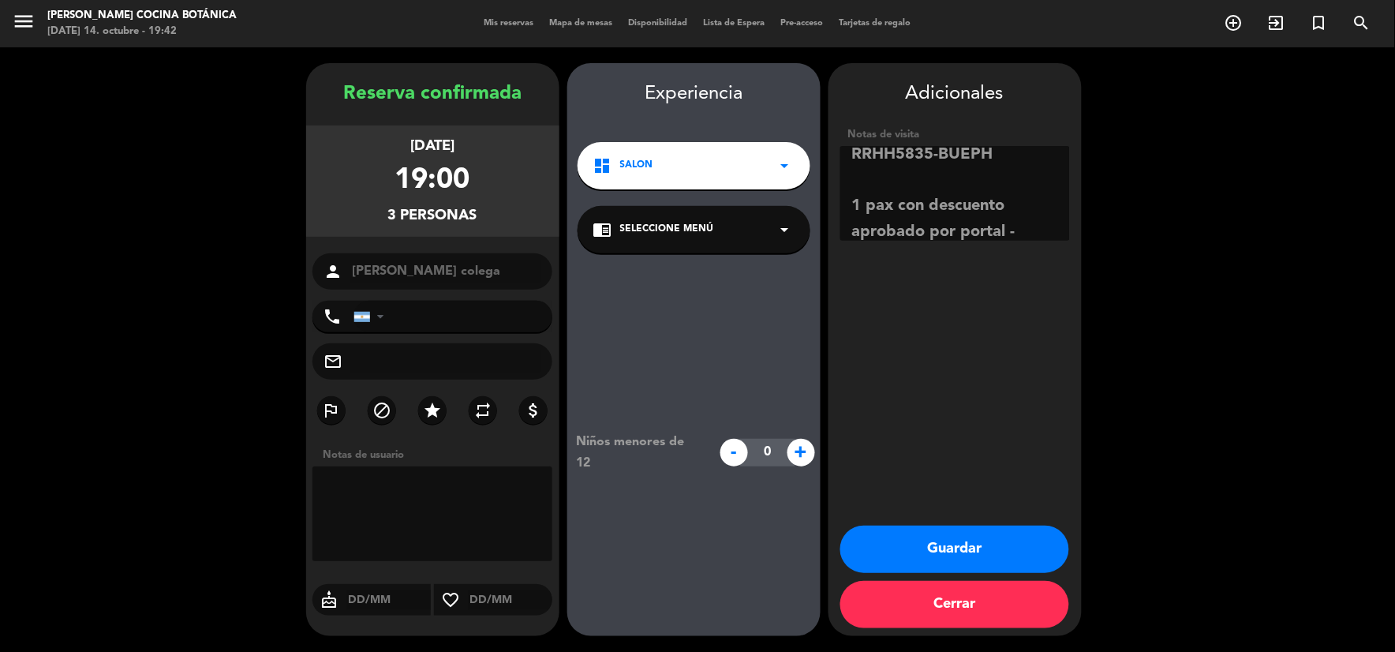
scroll to position [62, 0]
type textarea "tiene voucher x2 RRHH5835-BUEPH 1 pax con descuento aprobado por portal - [PERS…"
click at [959, 532] on button "Guardar" at bounding box center [954, 549] width 229 height 47
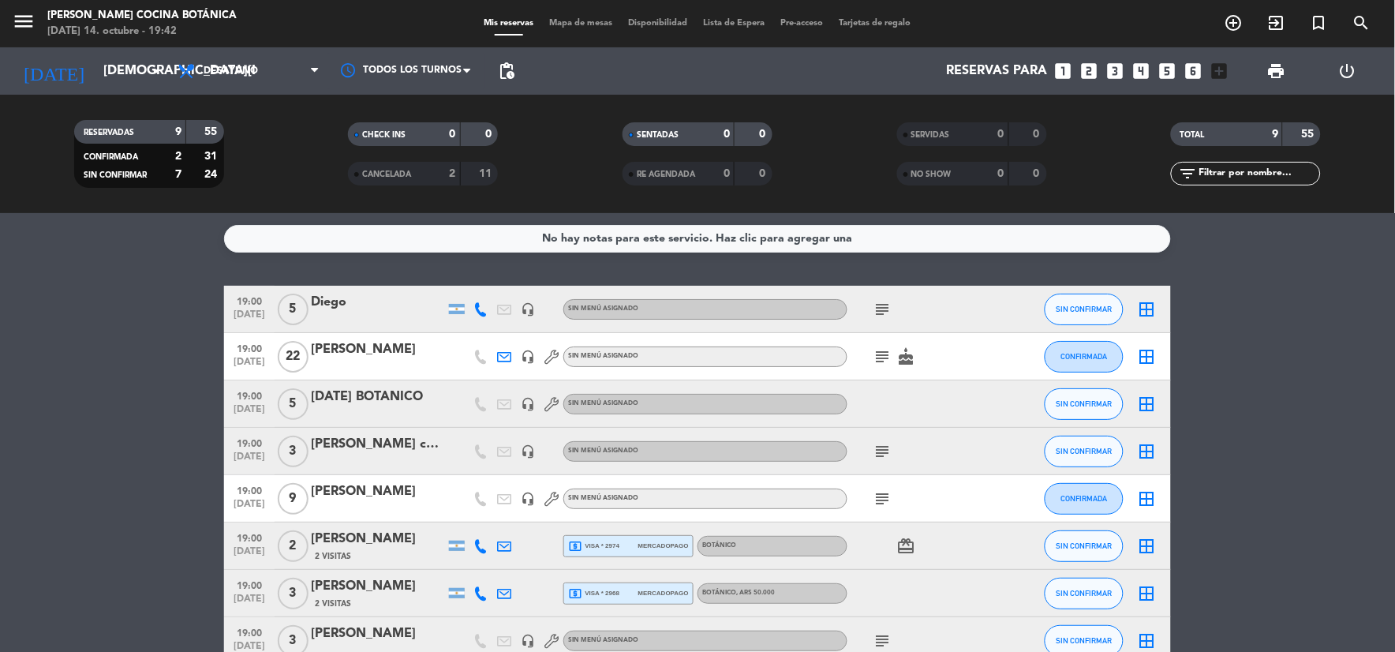
click at [98, 440] on bookings-row "19:00 [DATE] 5 [PERSON_NAME] headset_mic Sin menú asignado subject SIN CONFIRMA…" at bounding box center [697, 499] width 1395 height 426
click at [887, 454] on icon "subject" at bounding box center [883, 451] width 19 height 19
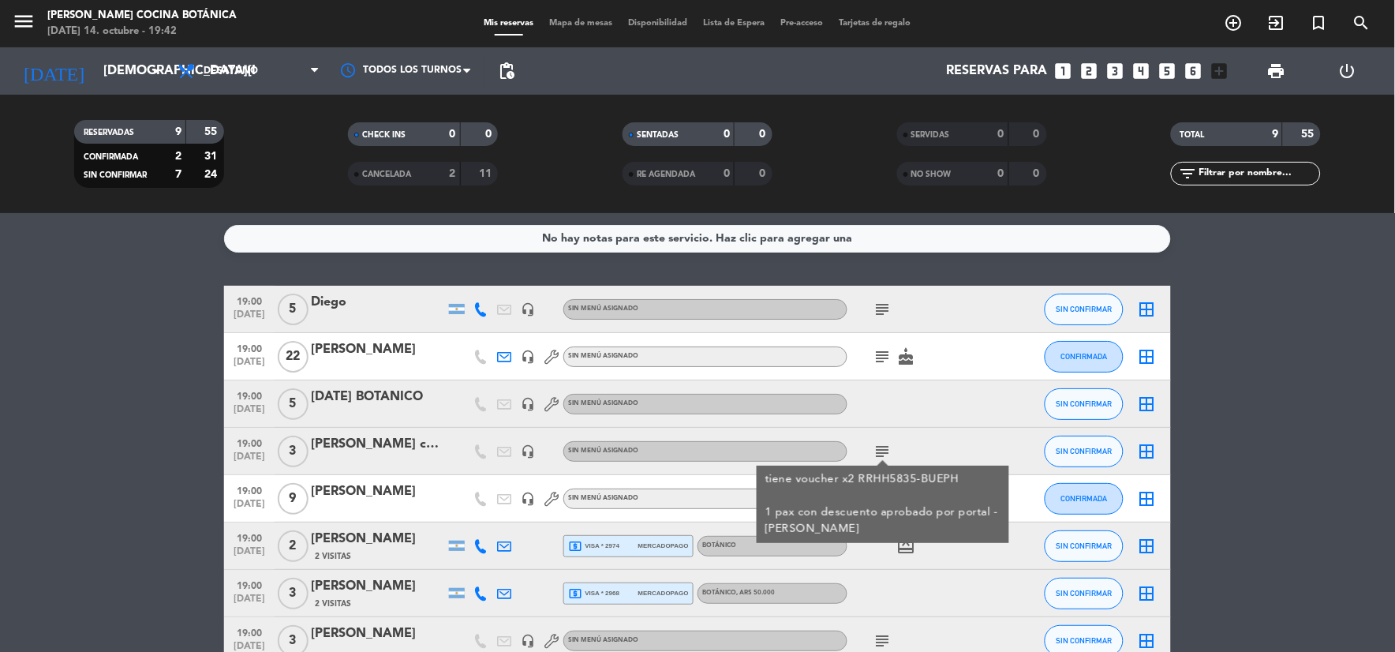
click at [158, 470] on bookings-row "19:00 [DATE] 5 [PERSON_NAME] headset_mic Sin menú asignado subject SIN CONFIRMA…" at bounding box center [697, 499] width 1395 height 426
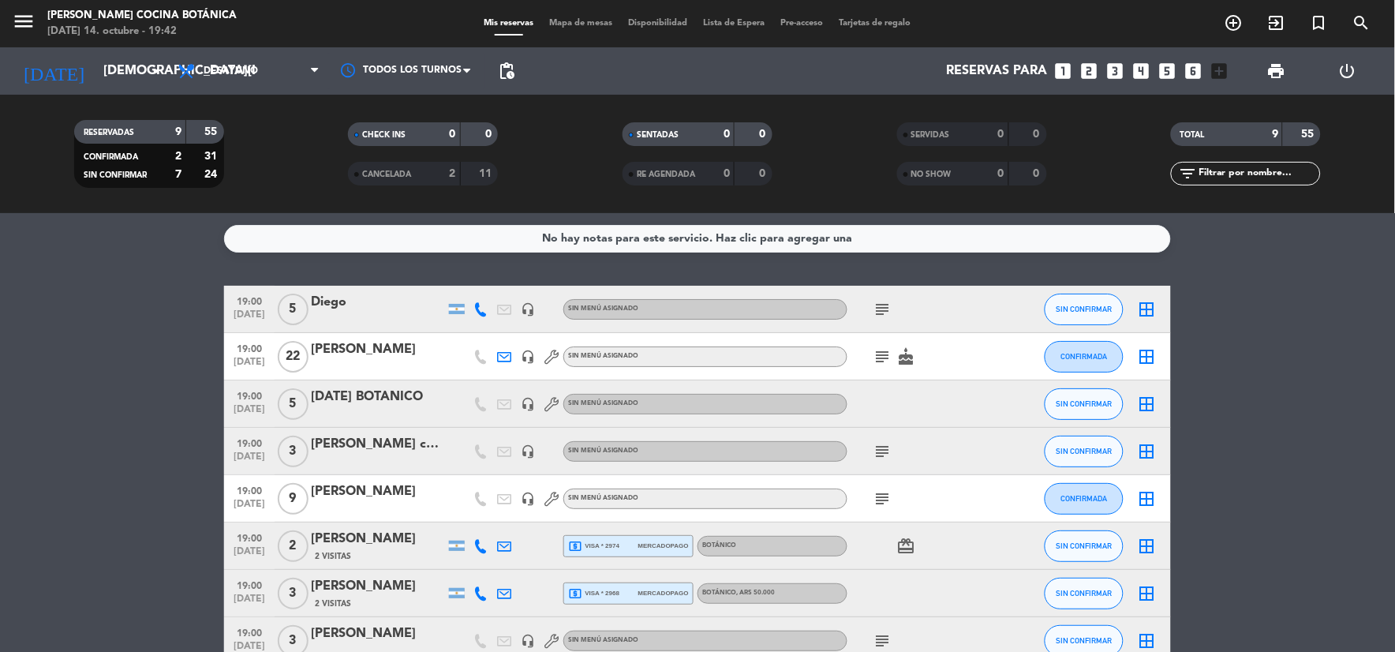
click at [348, 456] on div at bounding box center [378, 461] width 134 height 13
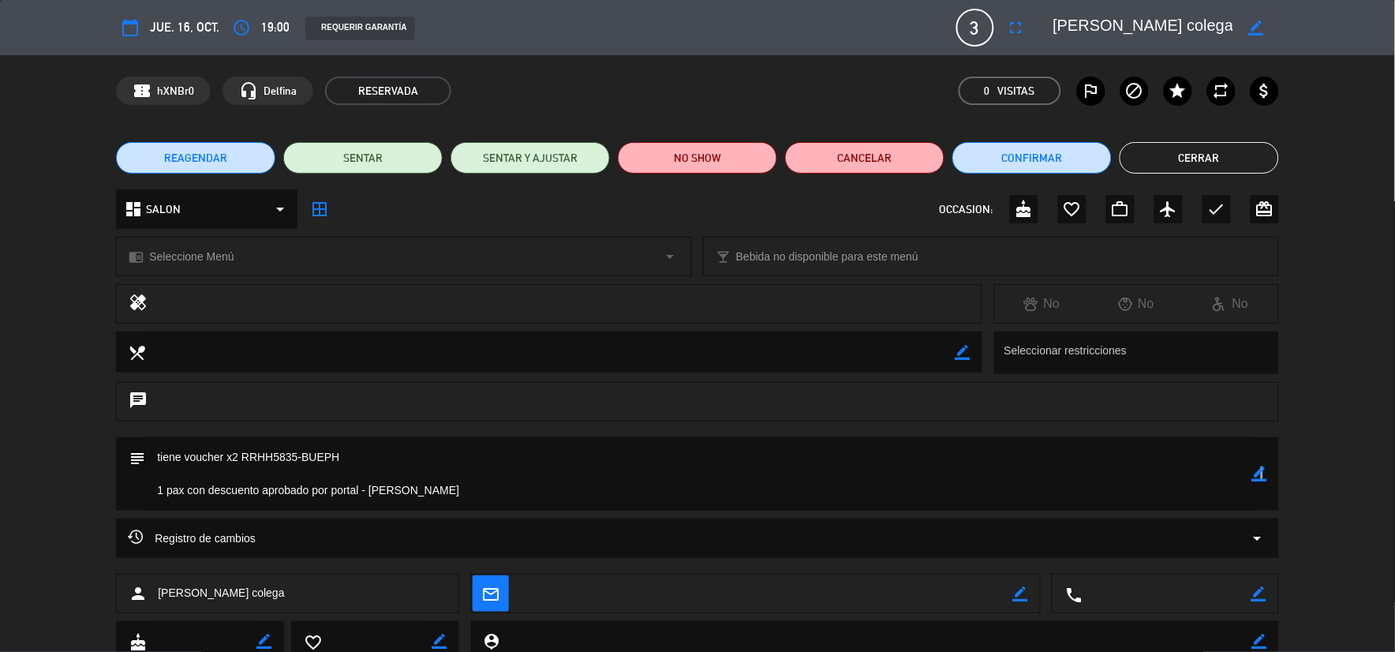
click at [1259, 469] on icon "border_color" at bounding box center [1259, 473] width 15 height 15
click at [368, 484] on textarea at bounding box center [698, 473] width 1106 height 73
type textarea "tiene voucher x2 RRHH5835-BUEPH 1 pax con descuento aprobado por portal - AAPP …"
click at [1263, 478] on icon at bounding box center [1259, 473] width 15 height 15
click at [1188, 152] on button "Cerrar" at bounding box center [1199, 158] width 159 height 32
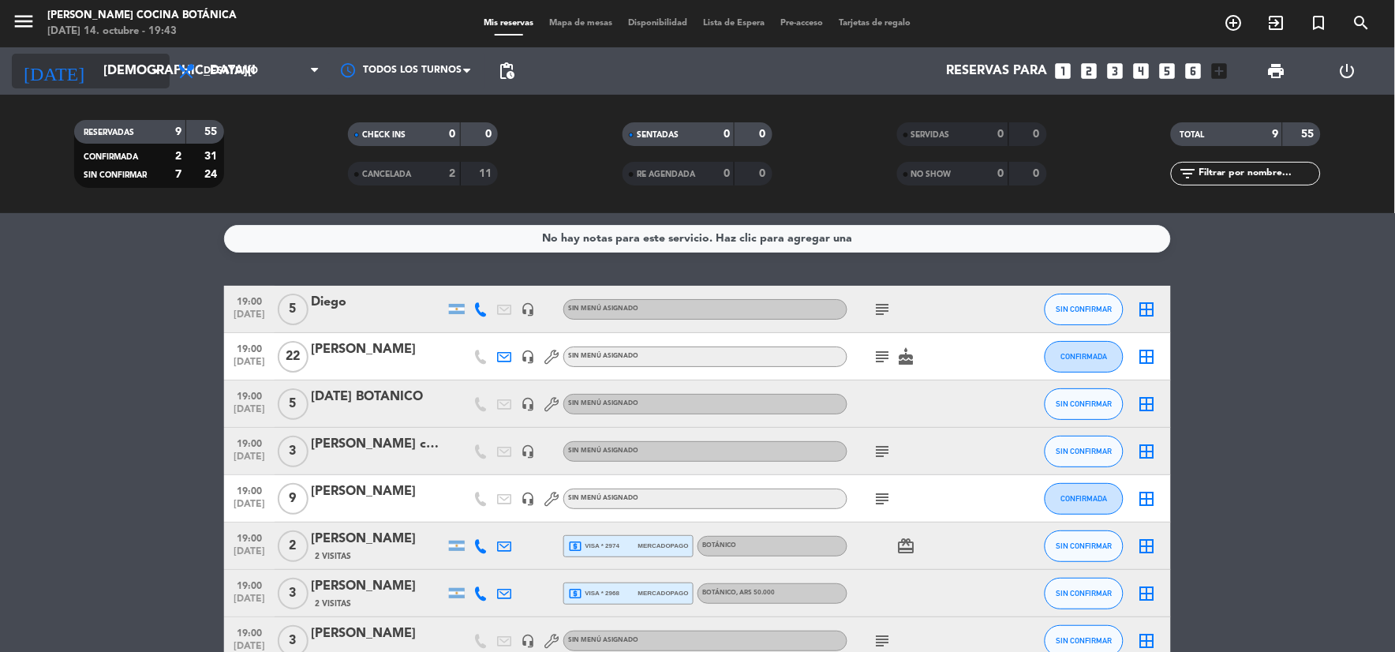
click at [125, 65] on input "[DEMOGRAPHIC_DATA][DATE]" at bounding box center [178, 71] width 167 height 31
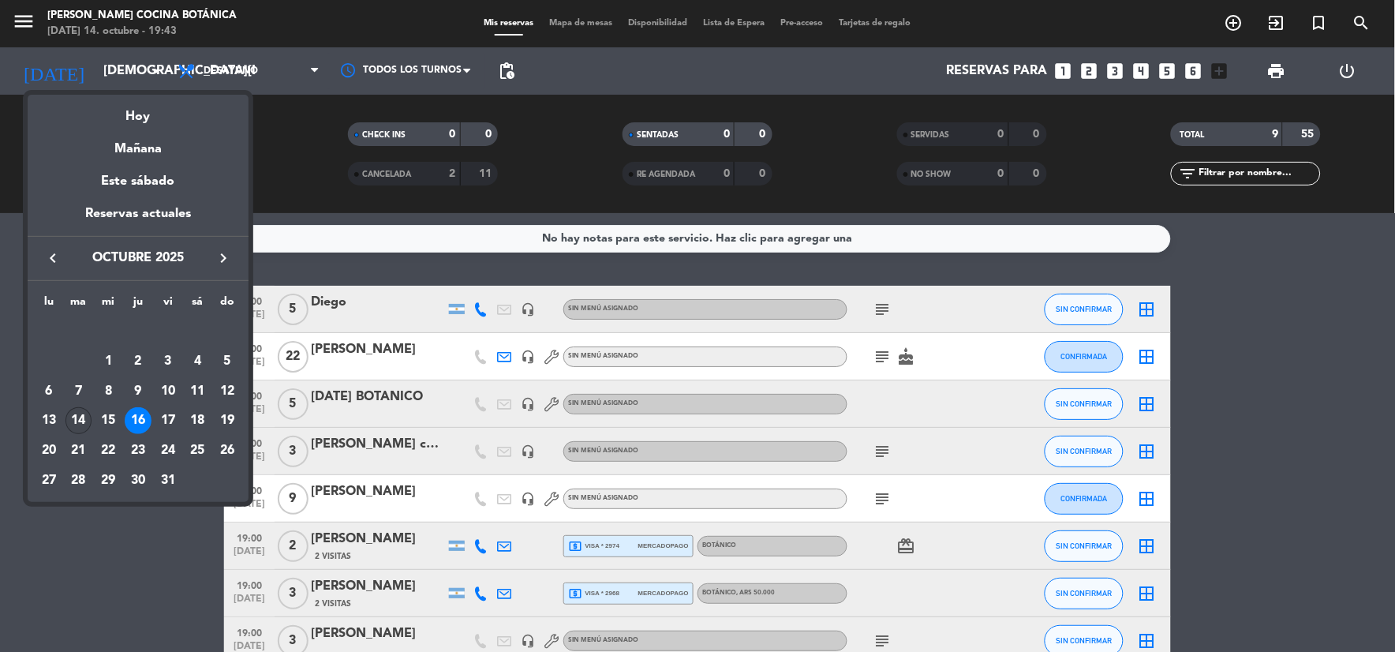
click at [72, 415] on div "14" at bounding box center [78, 420] width 27 height 27
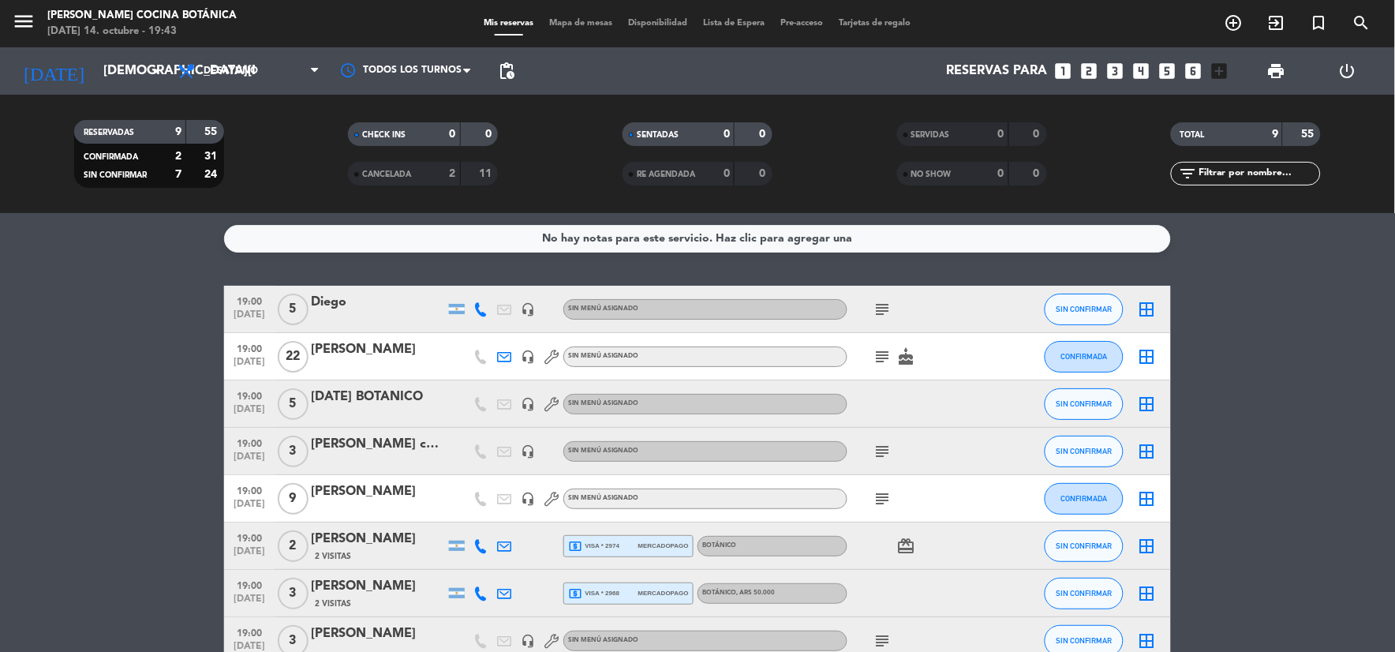
type input "[DATE]"
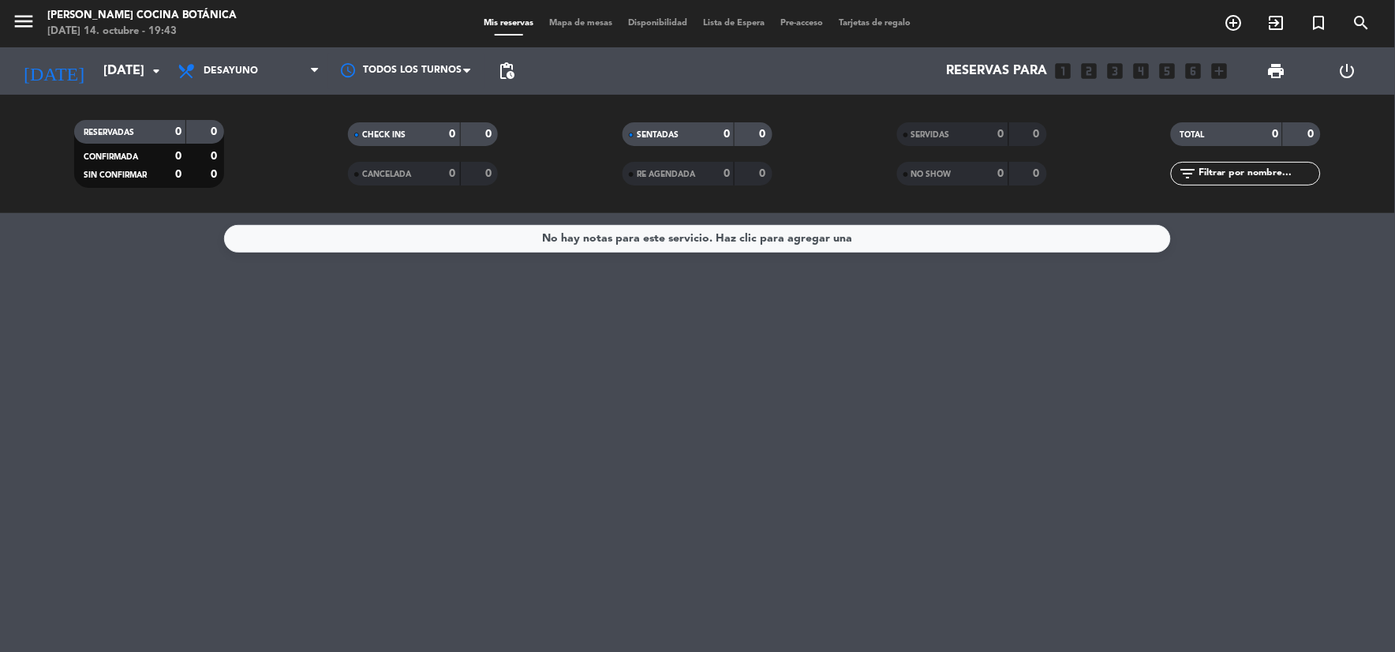
click at [120, 91] on div "[DATE] [DATE] arrow_drop_down" at bounding box center [91, 70] width 158 height 47
click at [111, 73] on input "[DATE]" at bounding box center [178, 71] width 167 height 31
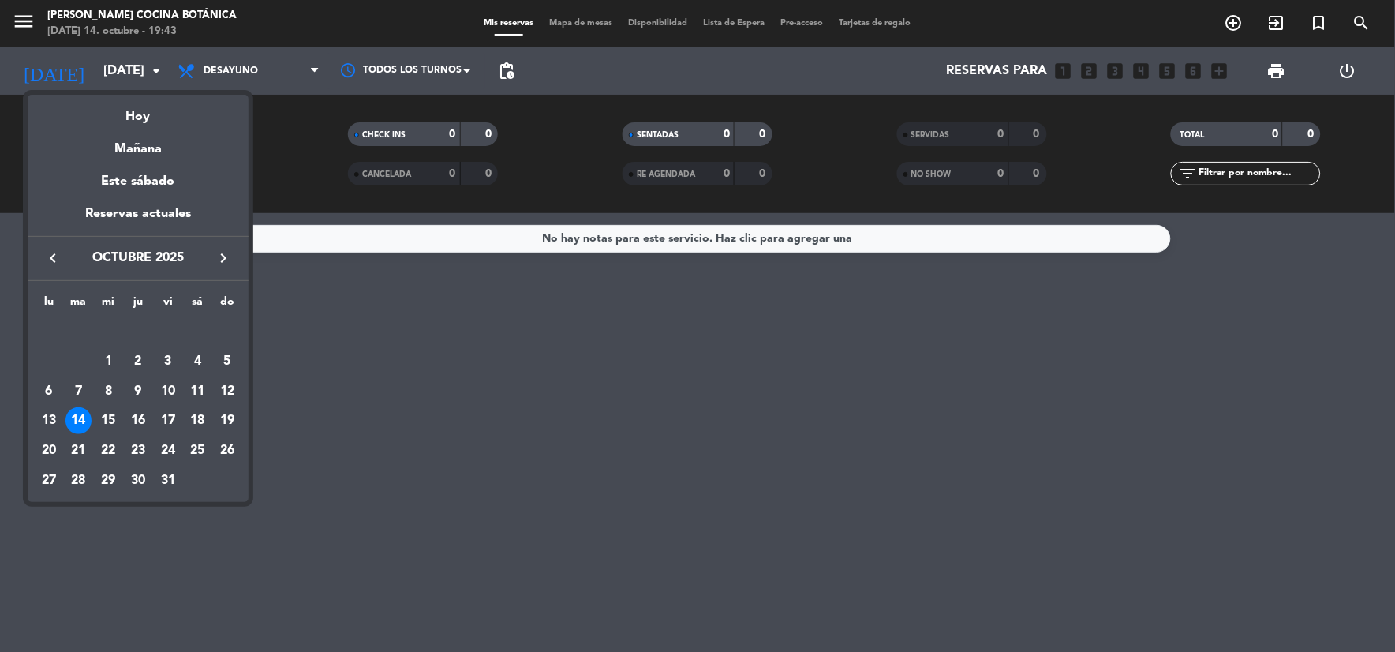
click at [286, 69] on div at bounding box center [697, 326] width 1395 height 652
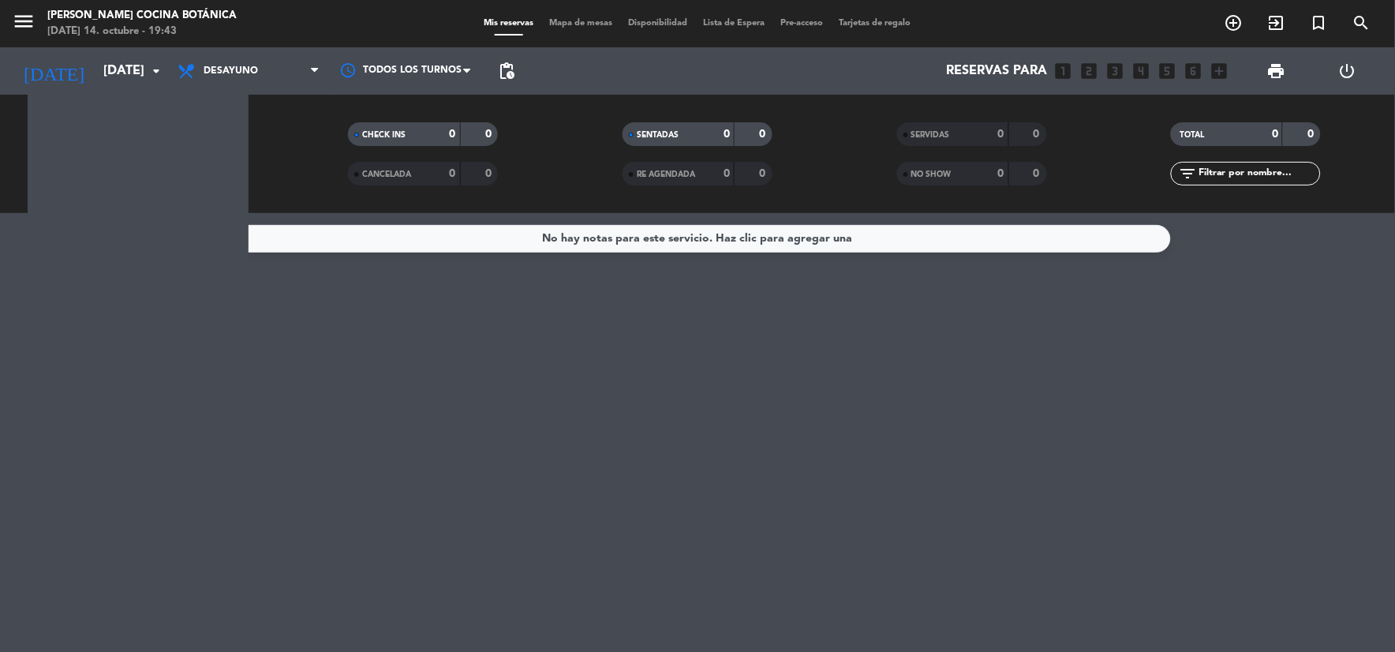
click at [286, 69] on span "Desayuno" at bounding box center [249, 71] width 158 height 35
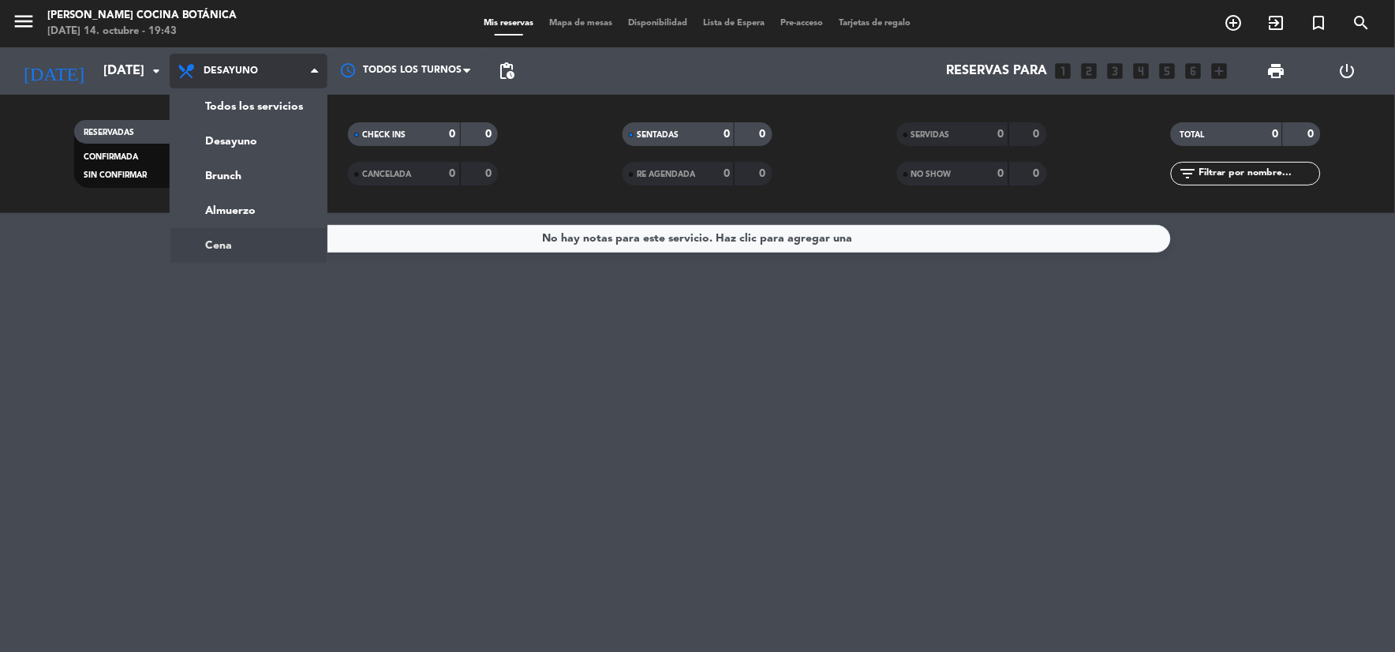
click at [241, 251] on ng-component "menu [PERSON_NAME] Cocina Botánica [DATE] 14. octubre - 19:43 Mis reservas Mapa…" at bounding box center [697, 326] width 1395 height 652
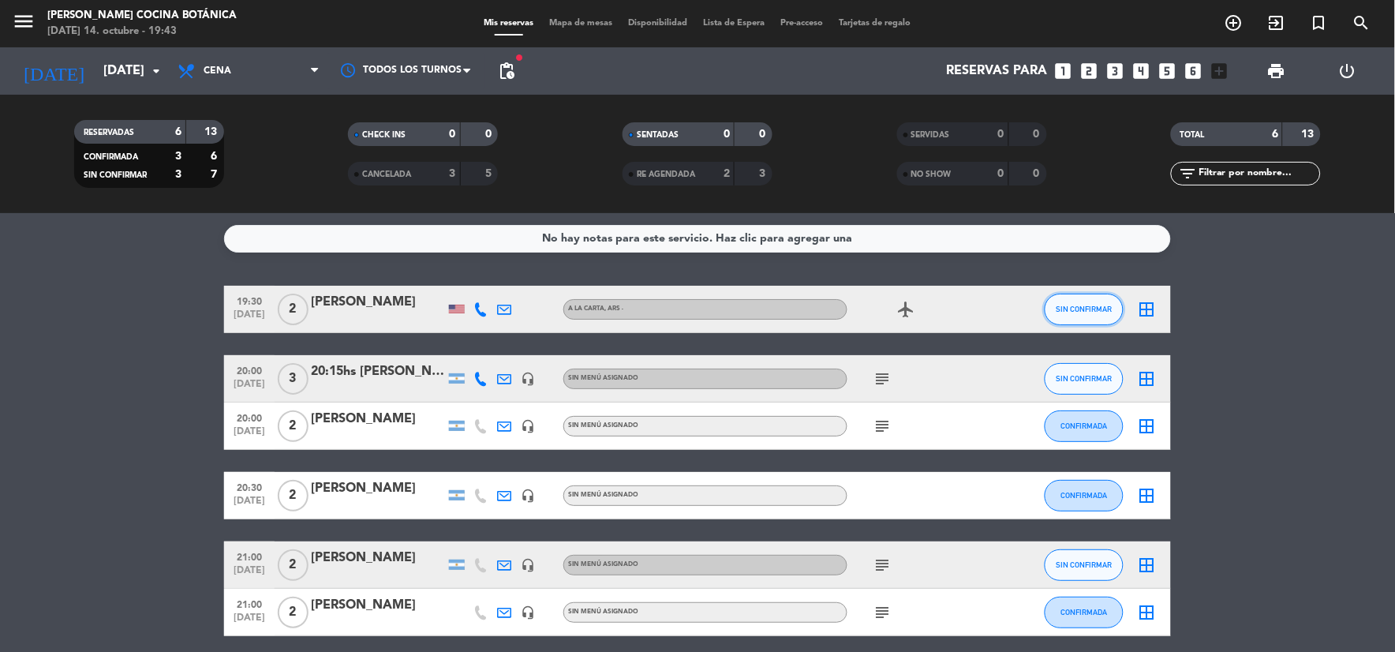
click at [1082, 314] on button "SIN CONFIRMAR" at bounding box center [1084, 310] width 79 height 32
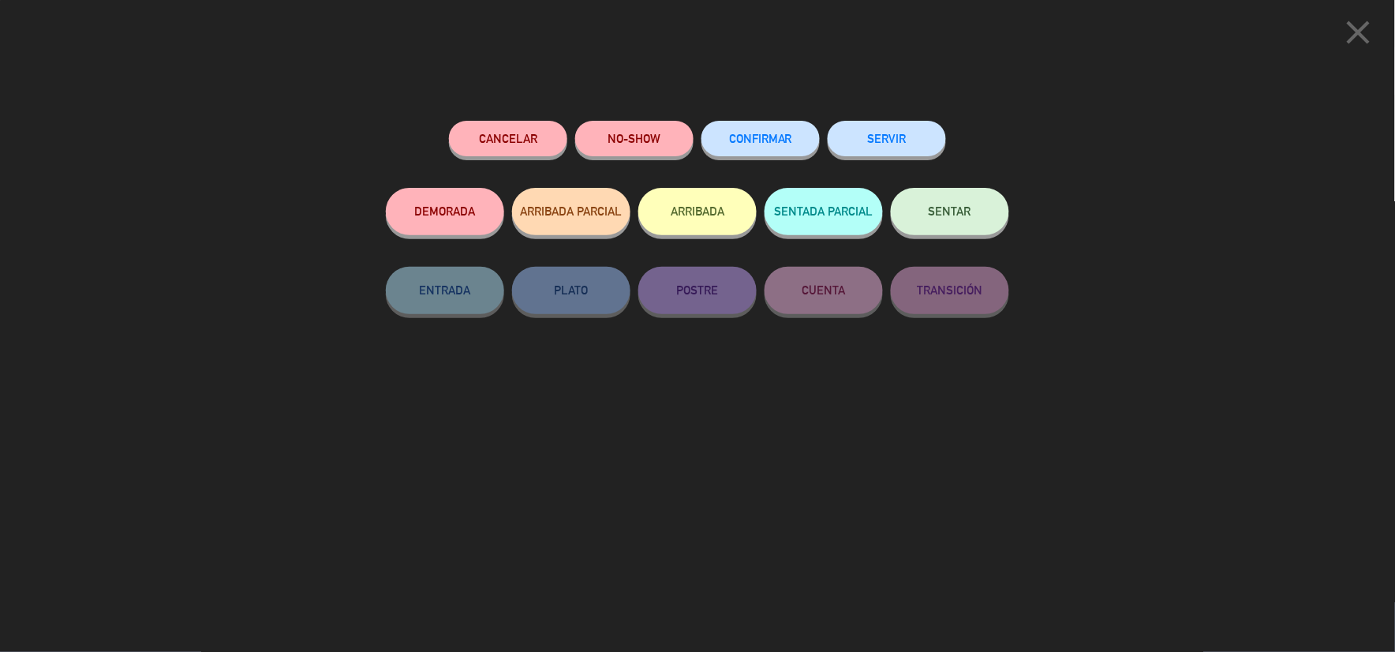
click at [971, 230] on button "SENTAR" at bounding box center [950, 211] width 118 height 47
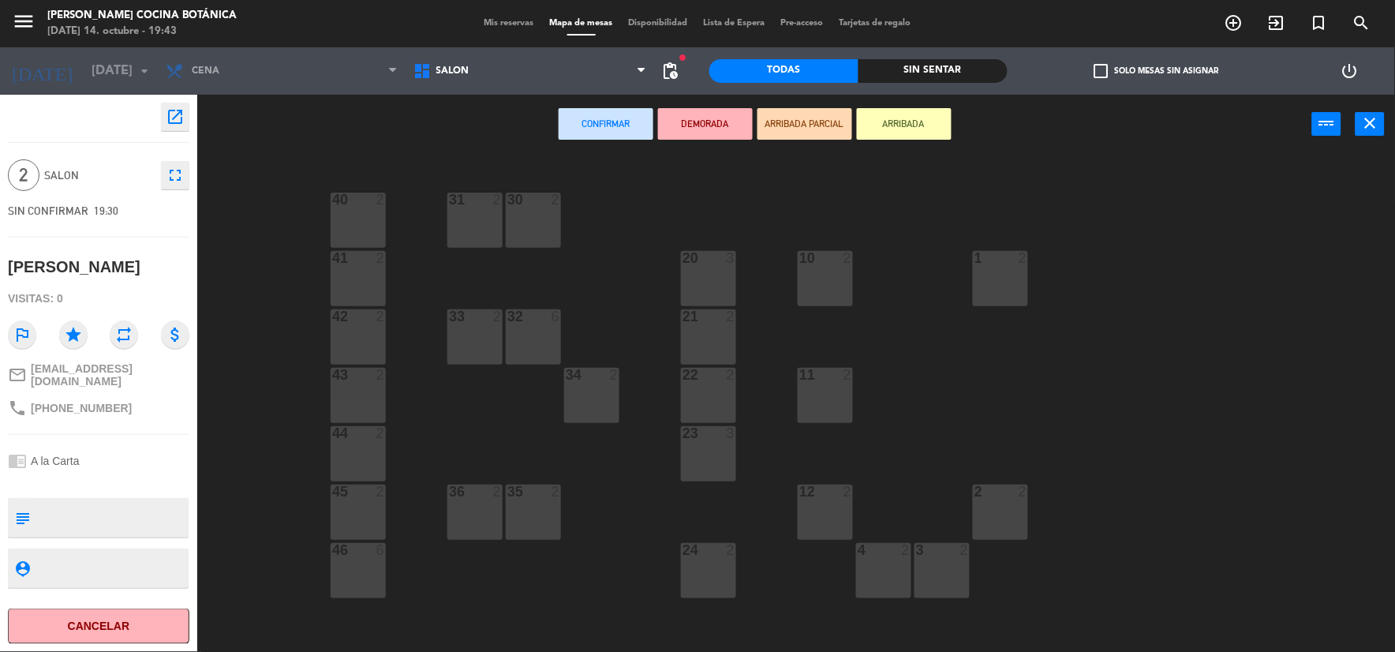
scroll to position [350, 0]
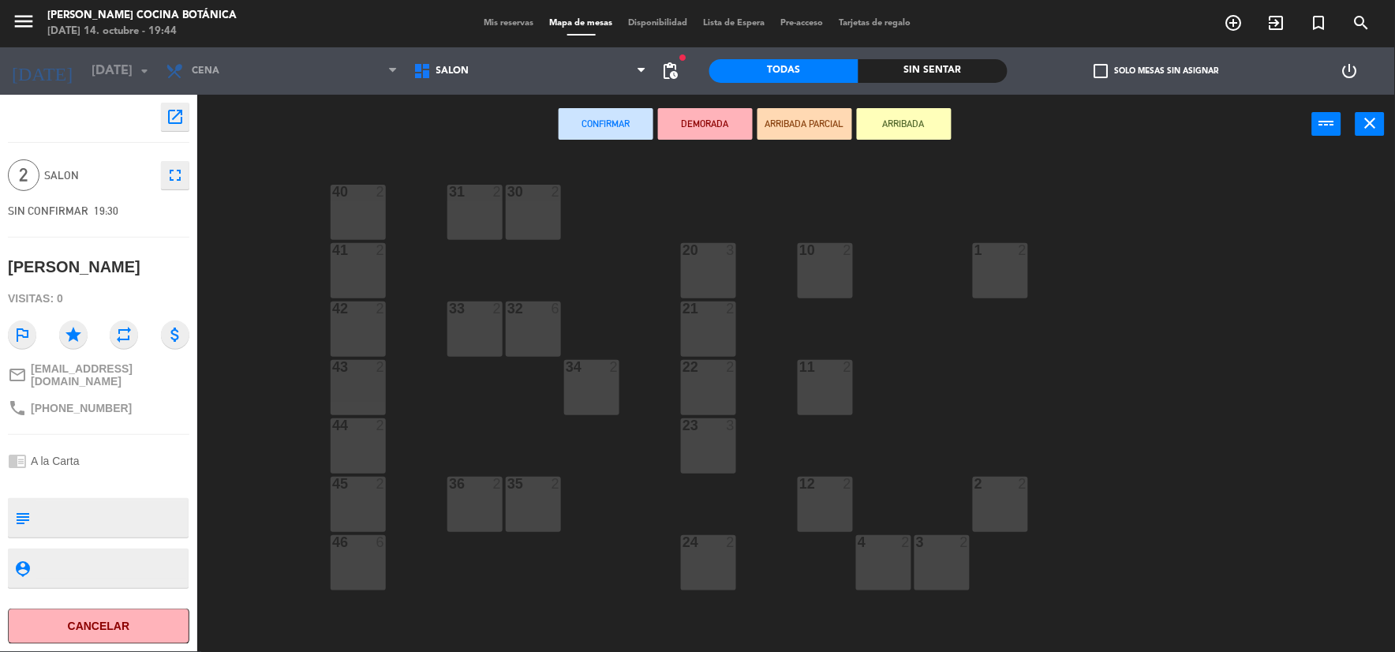
click at [716, 367] on div at bounding box center [709, 367] width 26 height 14
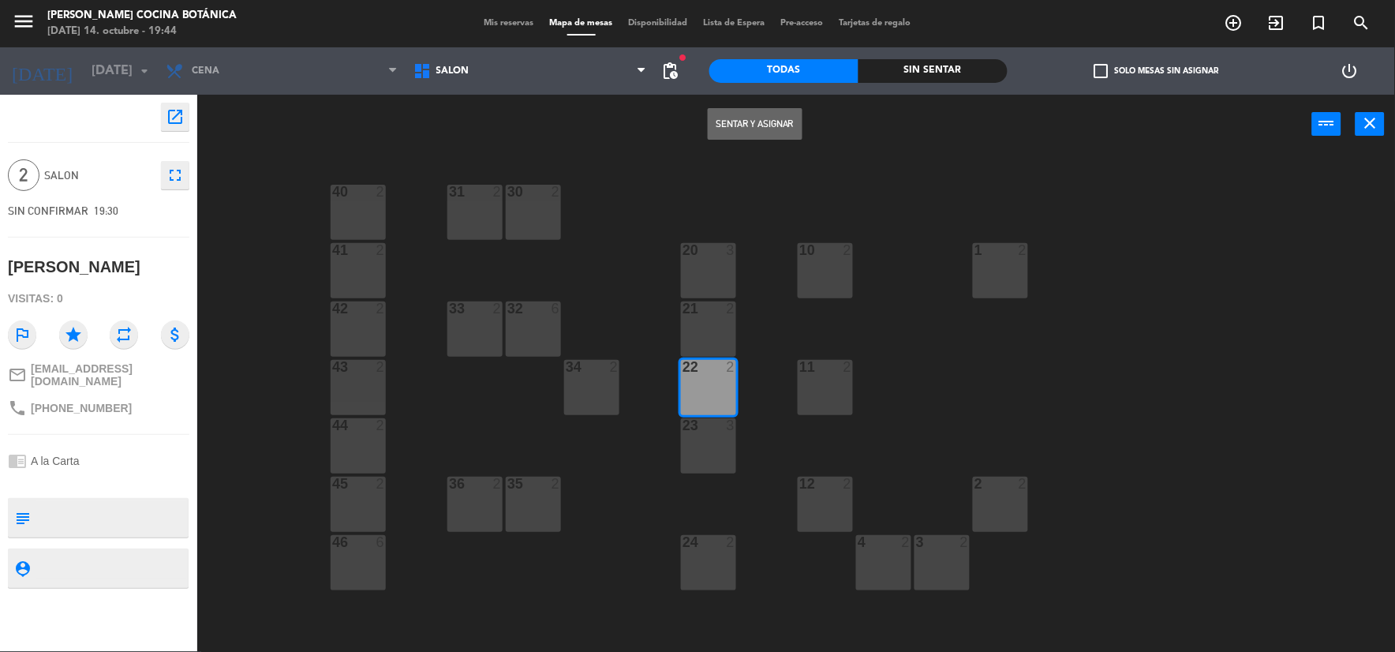
click at [764, 123] on button "Sentar y Asignar" at bounding box center [755, 124] width 95 height 32
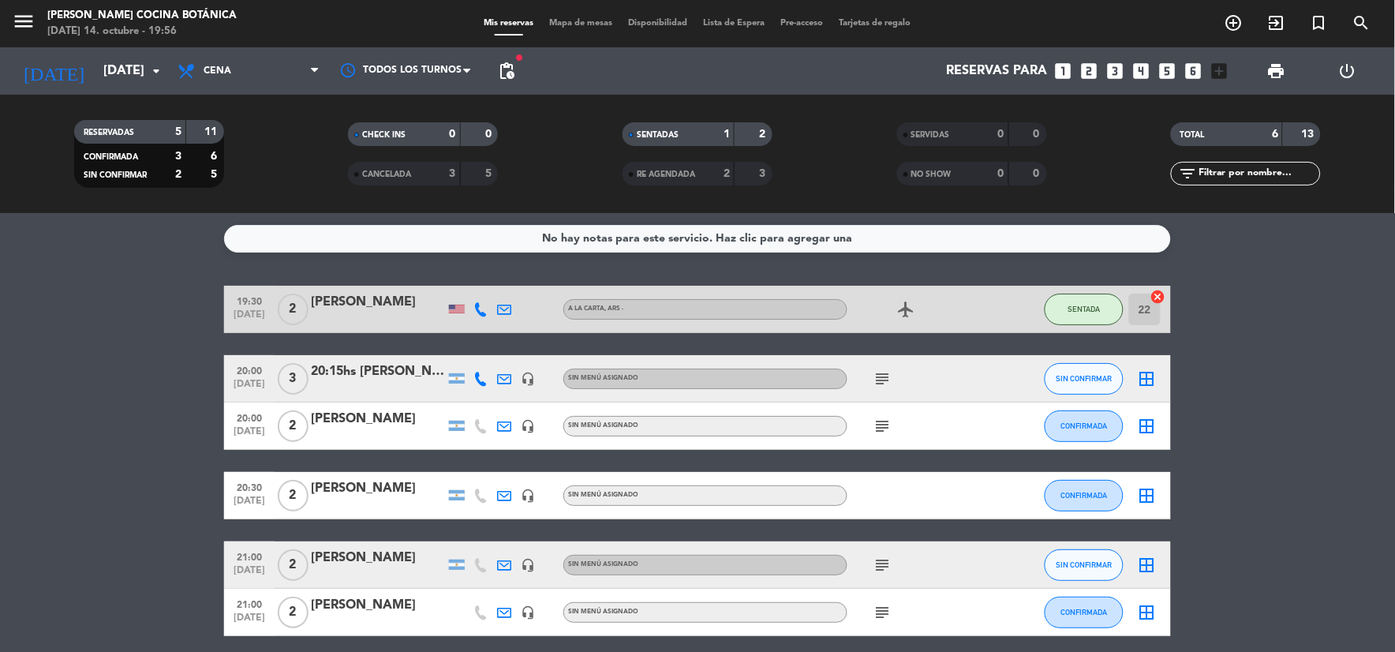
click at [892, 421] on span "subject" at bounding box center [883, 426] width 24 height 19
click at [892, 421] on icon "subject" at bounding box center [883, 426] width 19 height 19
click at [1083, 423] on span "CONFIRMADA" at bounding box center [1084, 425] width 47 height 9
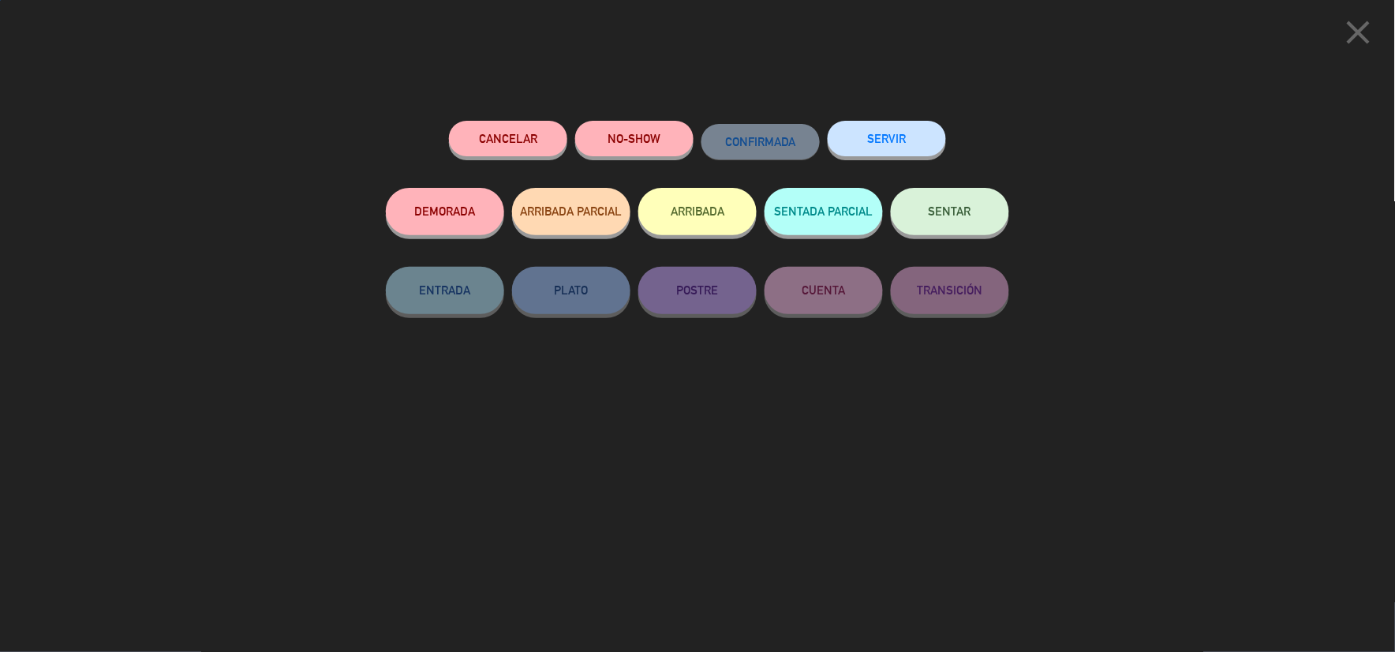
click at [975, 207] on button "SENTAR" at bounding box center [950, 211] width 118 height 47
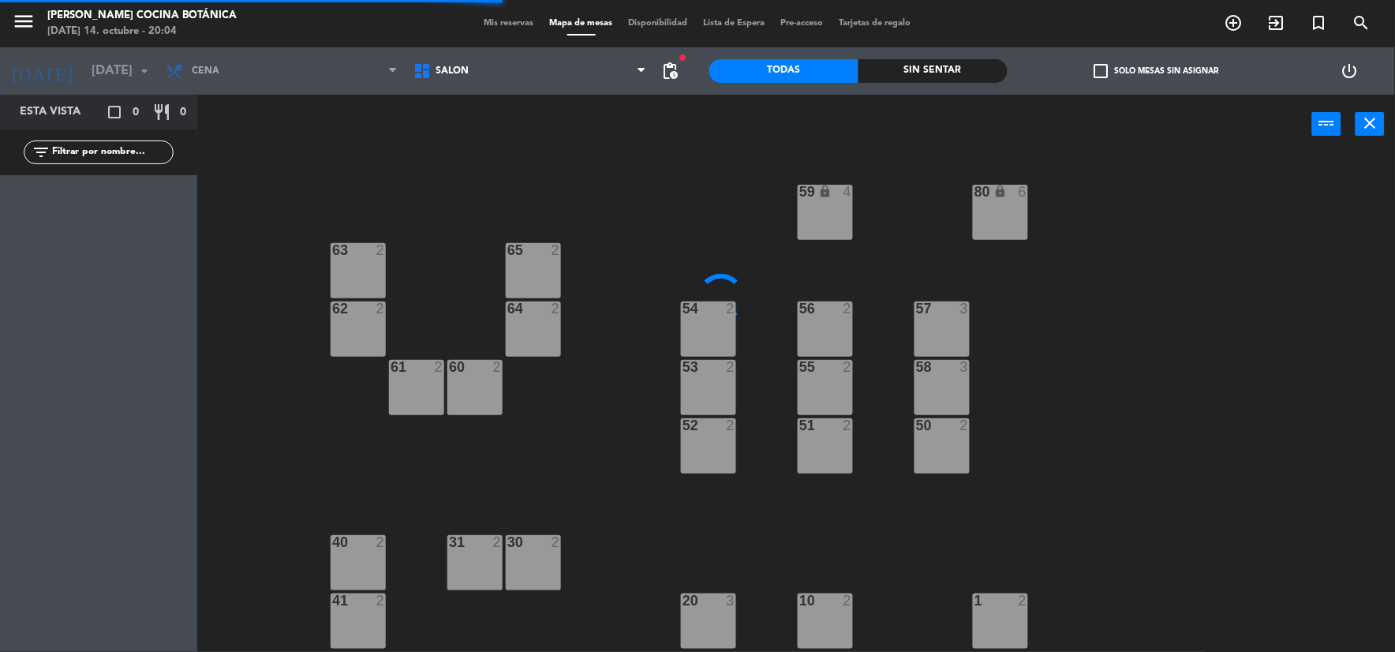
click at [734, 430] on div "2" at bounding box center [731, 425] width 9 height 14
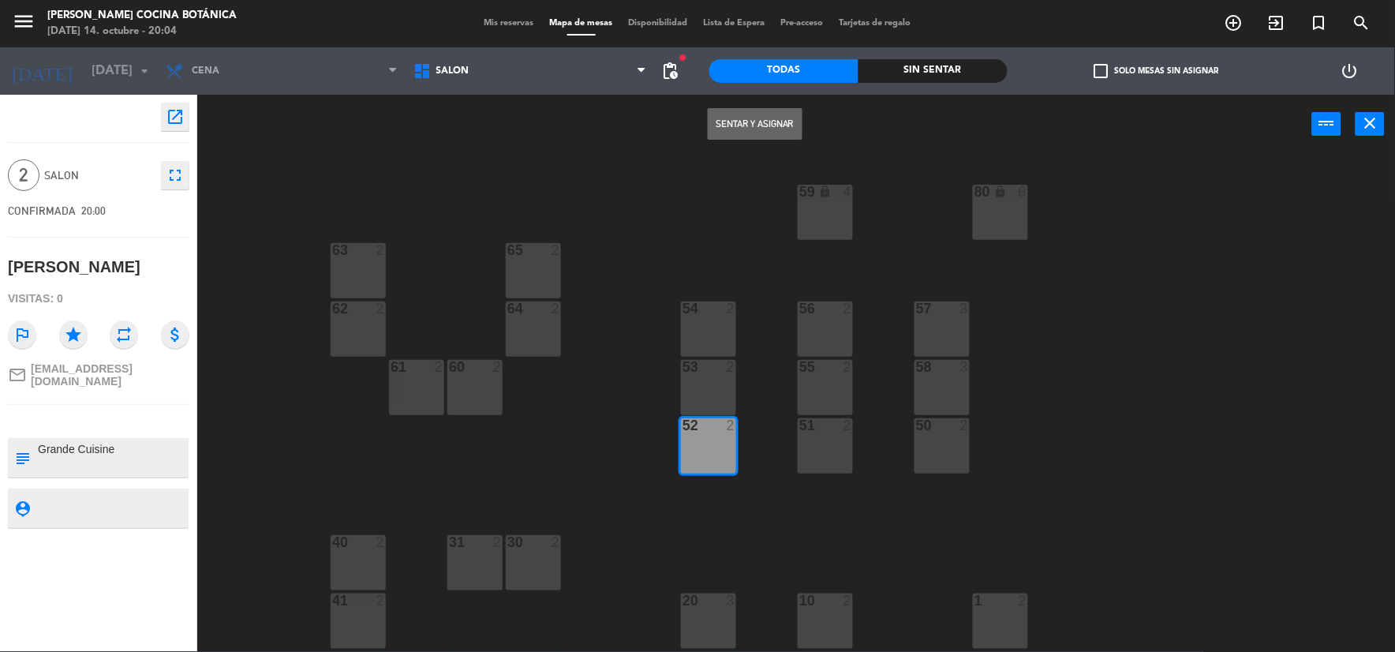
click at [758, 127] on button "Sentar y Asignar" at bounding box center [755, 124] width 95 height 32
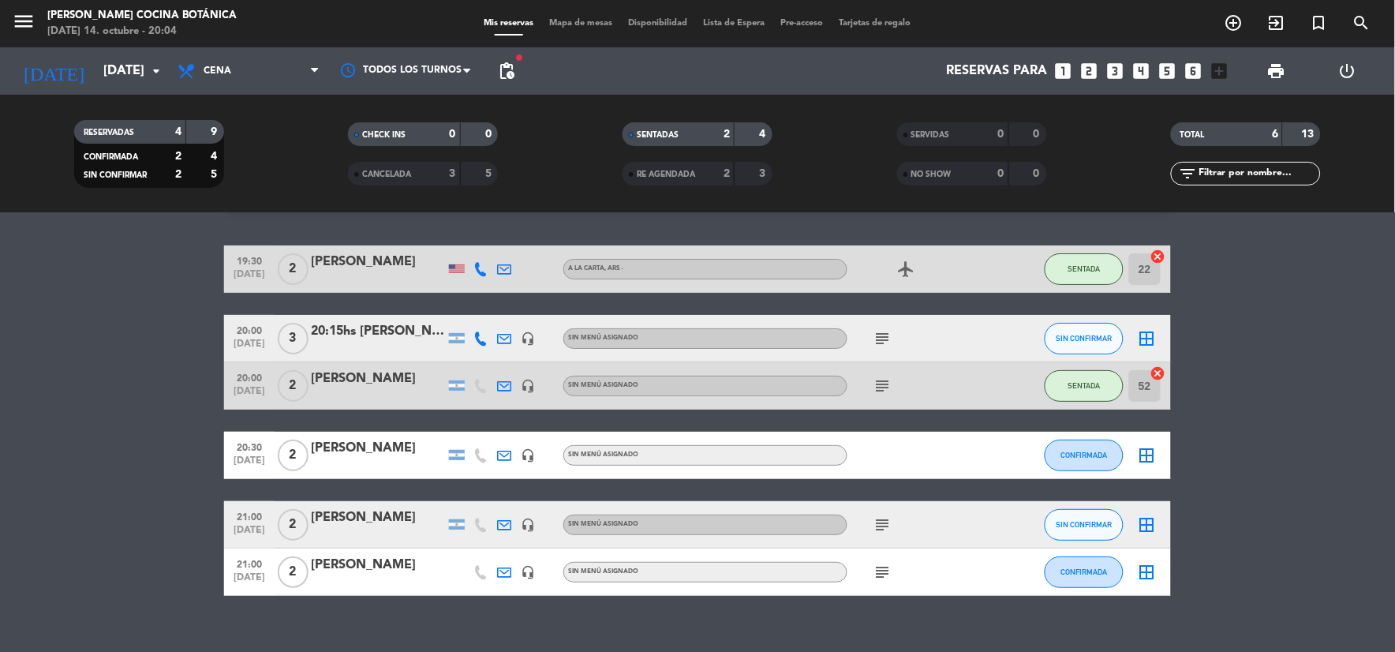
scroll to position [62, 0]
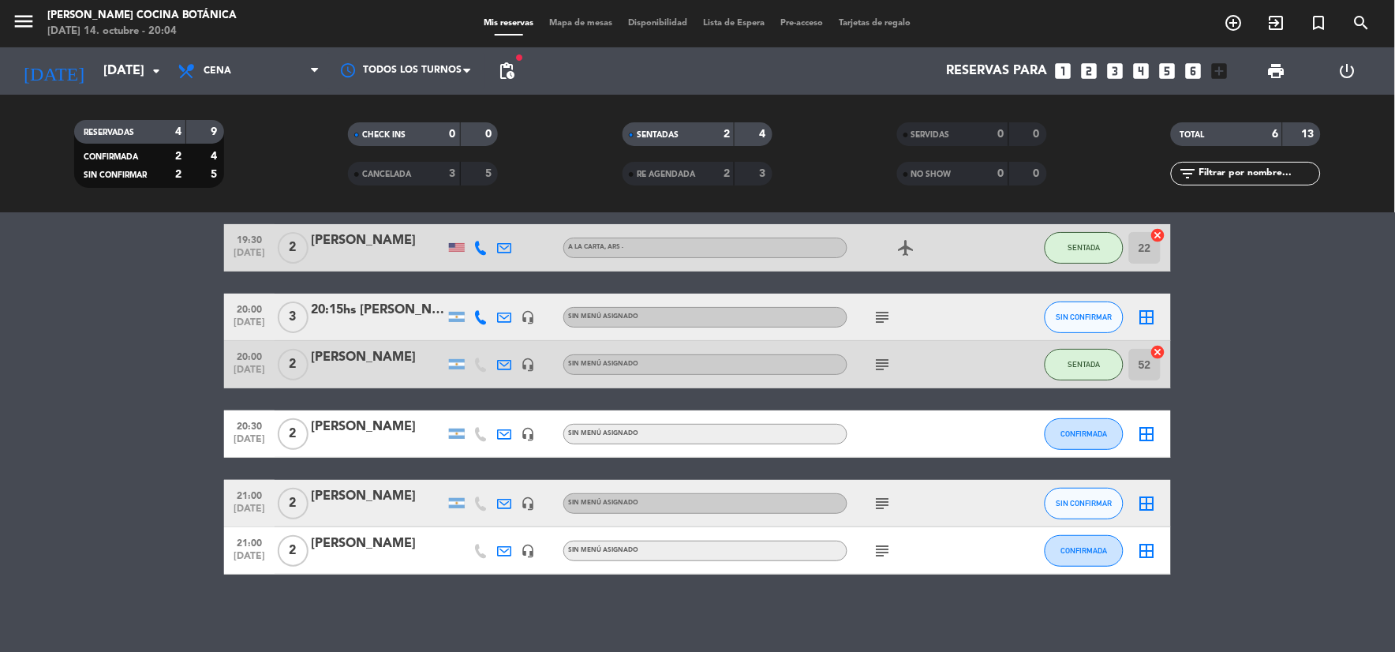
click at [877, 316] on icon "subject" at bounding box center [883, 317] width 19 height 19
click at [1244, 348] on bookings-row "19:30 [DATE] 2 [PERSON_NAME] A la Carta , ARS - airplanemode_active SENTADA 22 …" at bounding box center [697, 399] width 1395 height 350
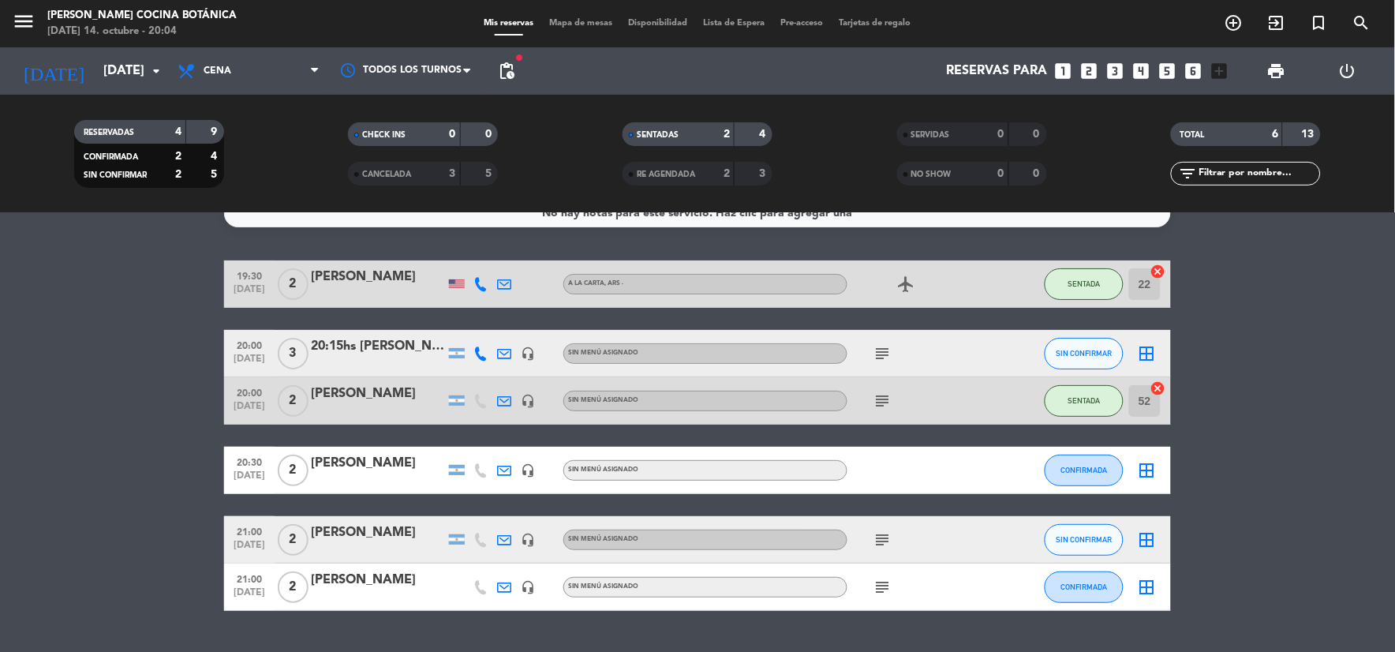
scroll to position [0, 0]
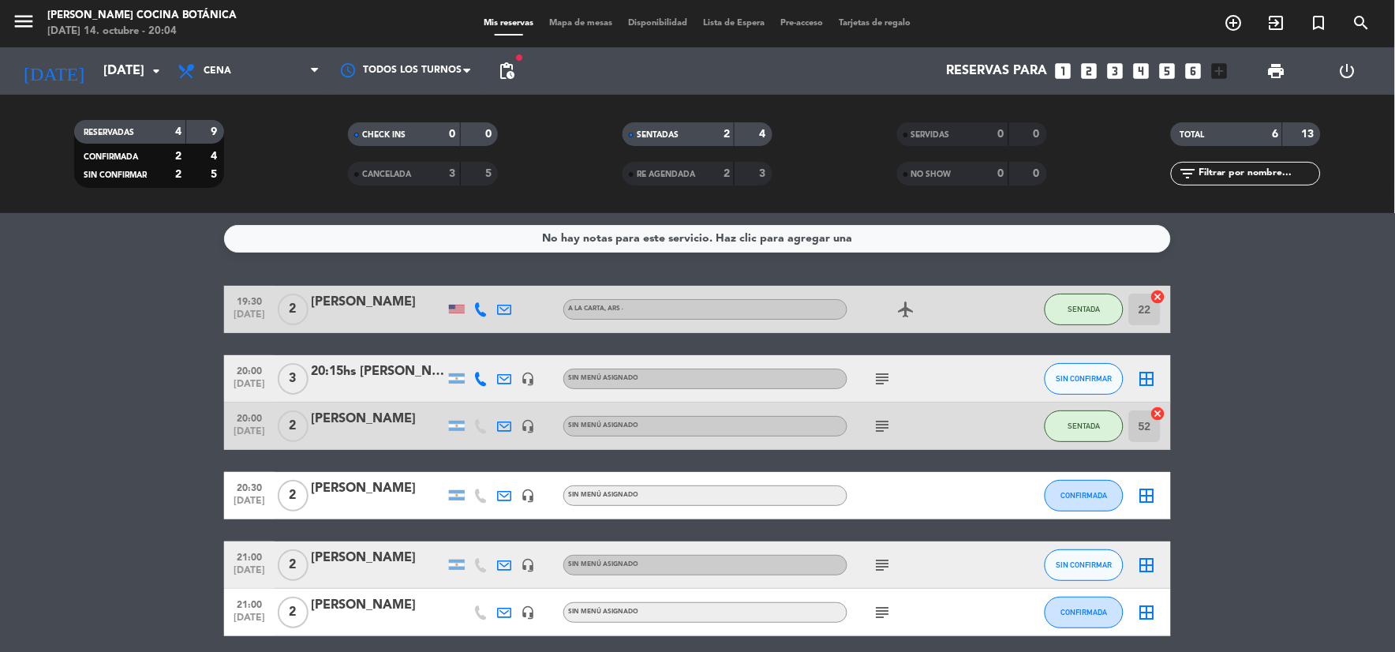
click at [888, 563] on icon "subject" at bounding box center [883, 565] width 19 height 19
click at [881, 612] on icon "subject" at bounding box center [883, 612] width 19 height 19
click at [1311, 374] on bookings-row "19:30 [DATE] 2 [PERSON_NAME] A la Carta , ARS - airplanemode_active SENTADA 22 …" at bounding box center [697, 461] width 1395 height 350
